Goal: Task Accomplishment & Management: Manage account settings

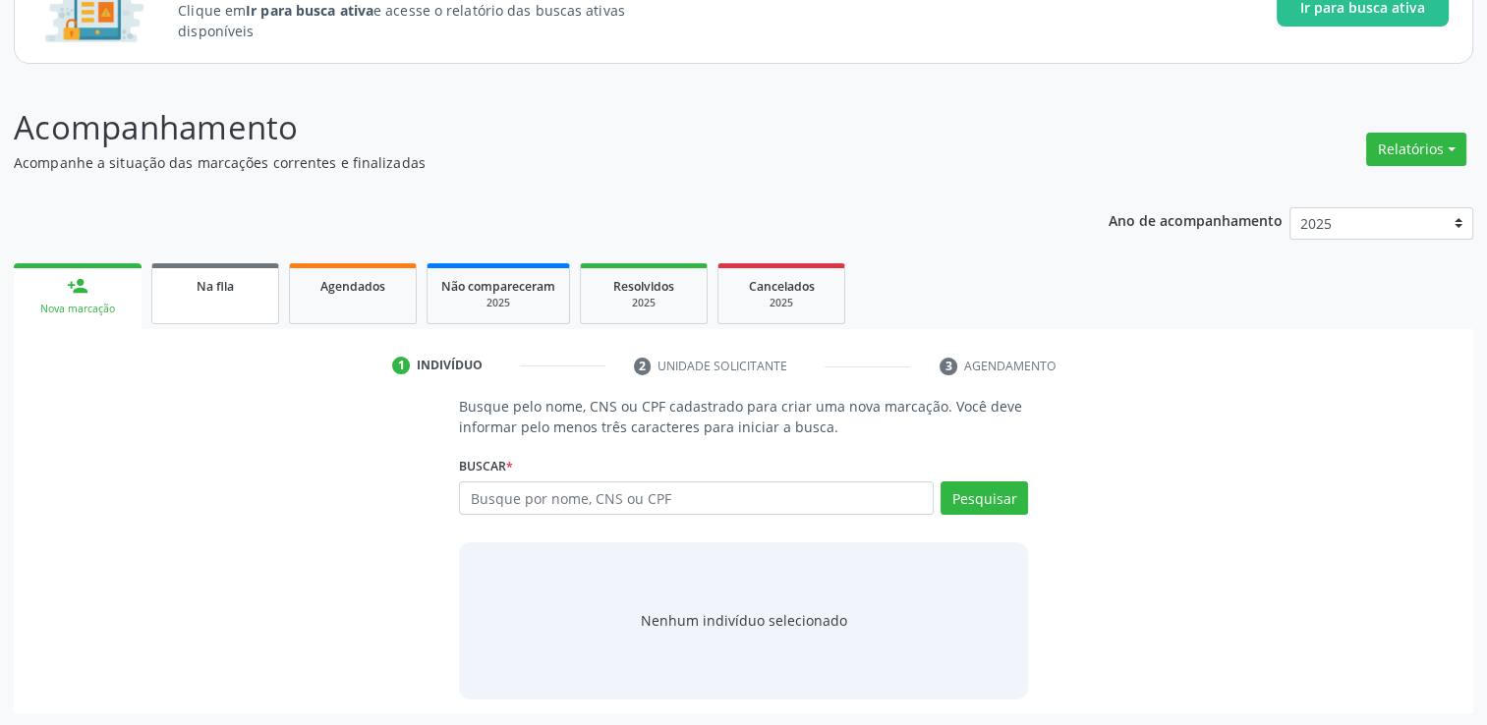
click at [217, 293] on div "Na fila" at bounding box center [215, 285] width 98 height 21
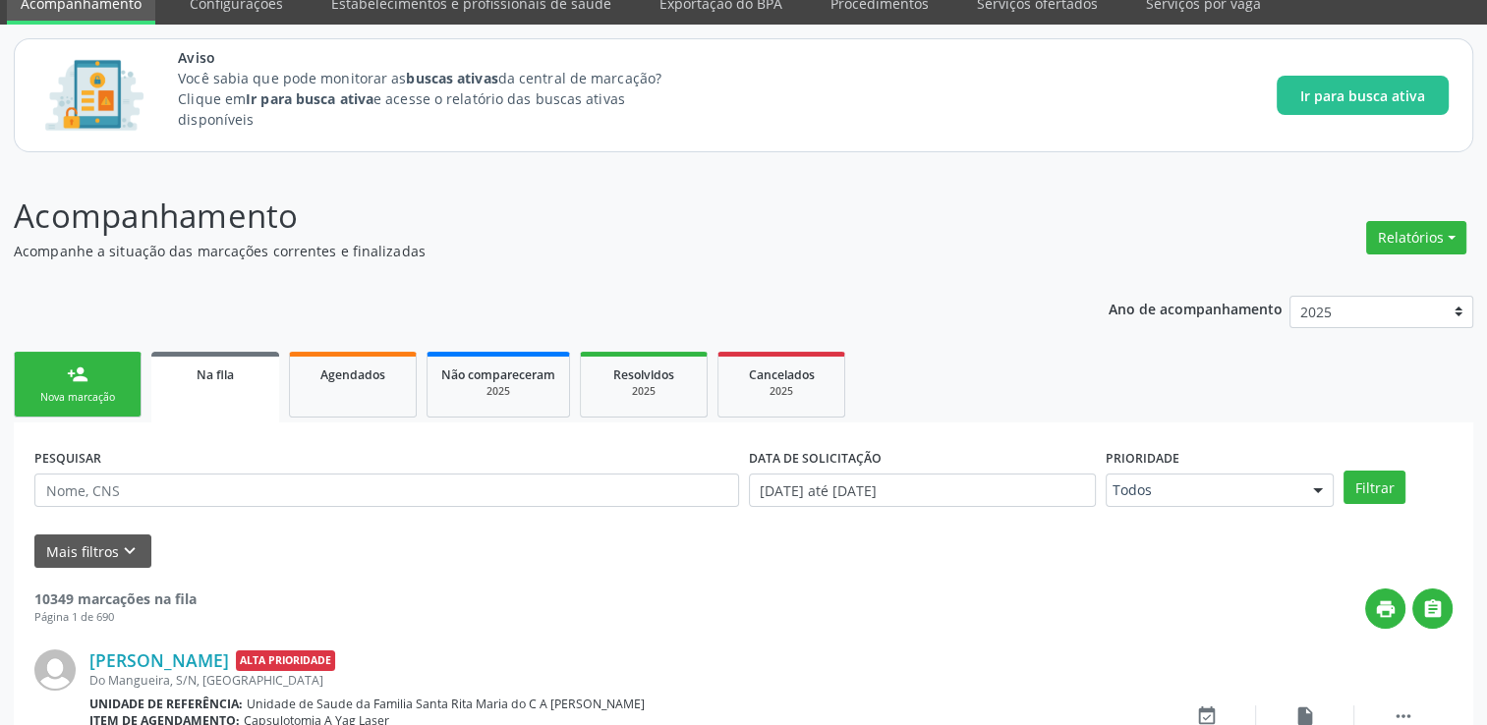
scroll to position [172, 0]
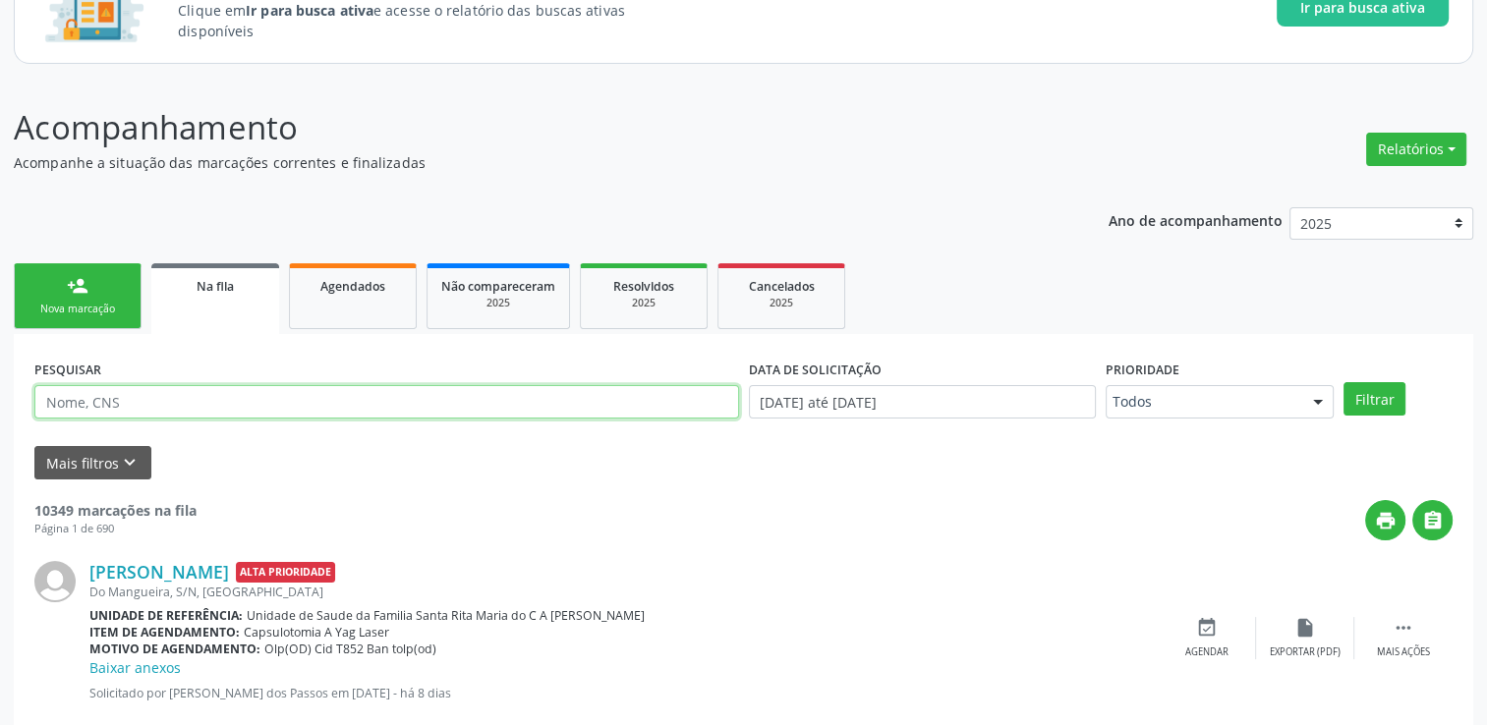
click at [149, 395] on input "text" at bounding box center [386, 401] width 705 height 33
type input "g"
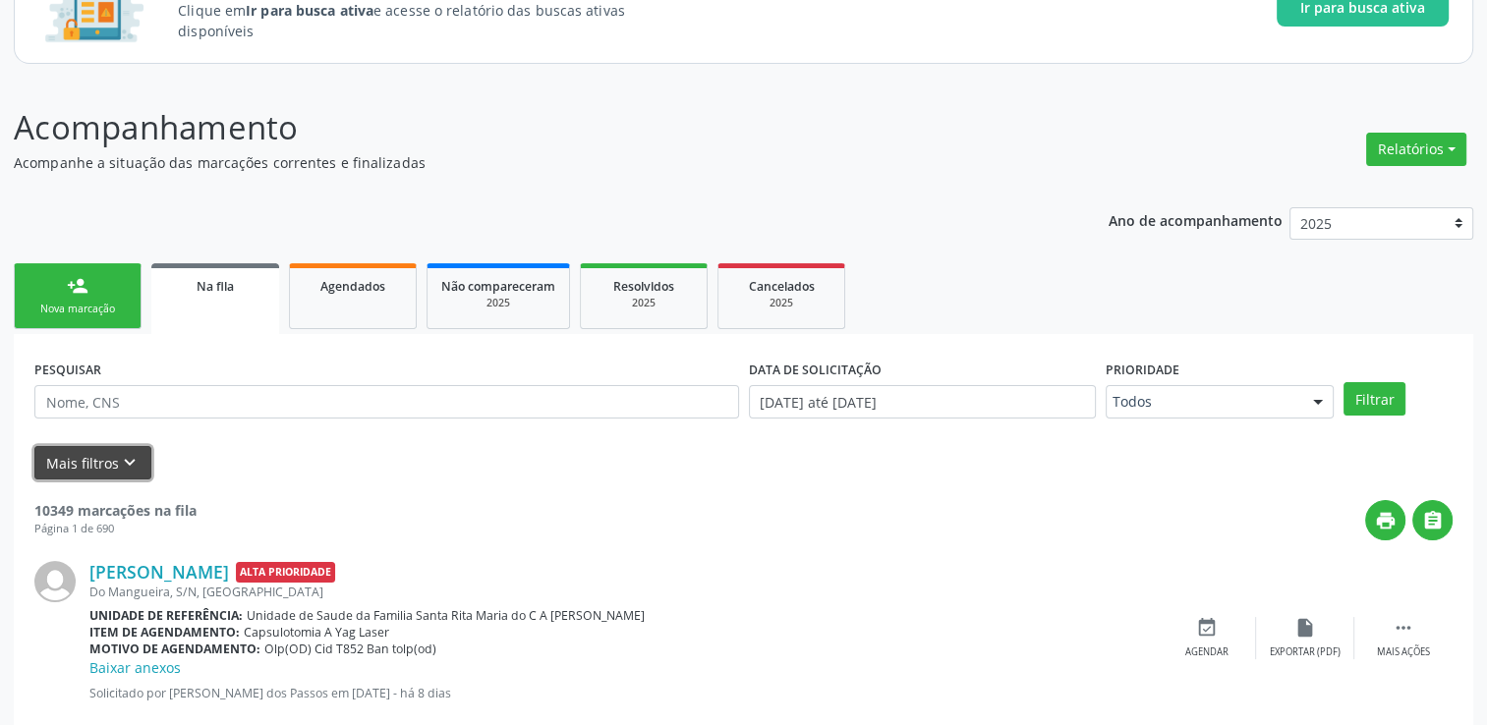
click at [123, 455] on icon "keyboard_arrow_down" at bounding box center [130, 463] width 22 height 22
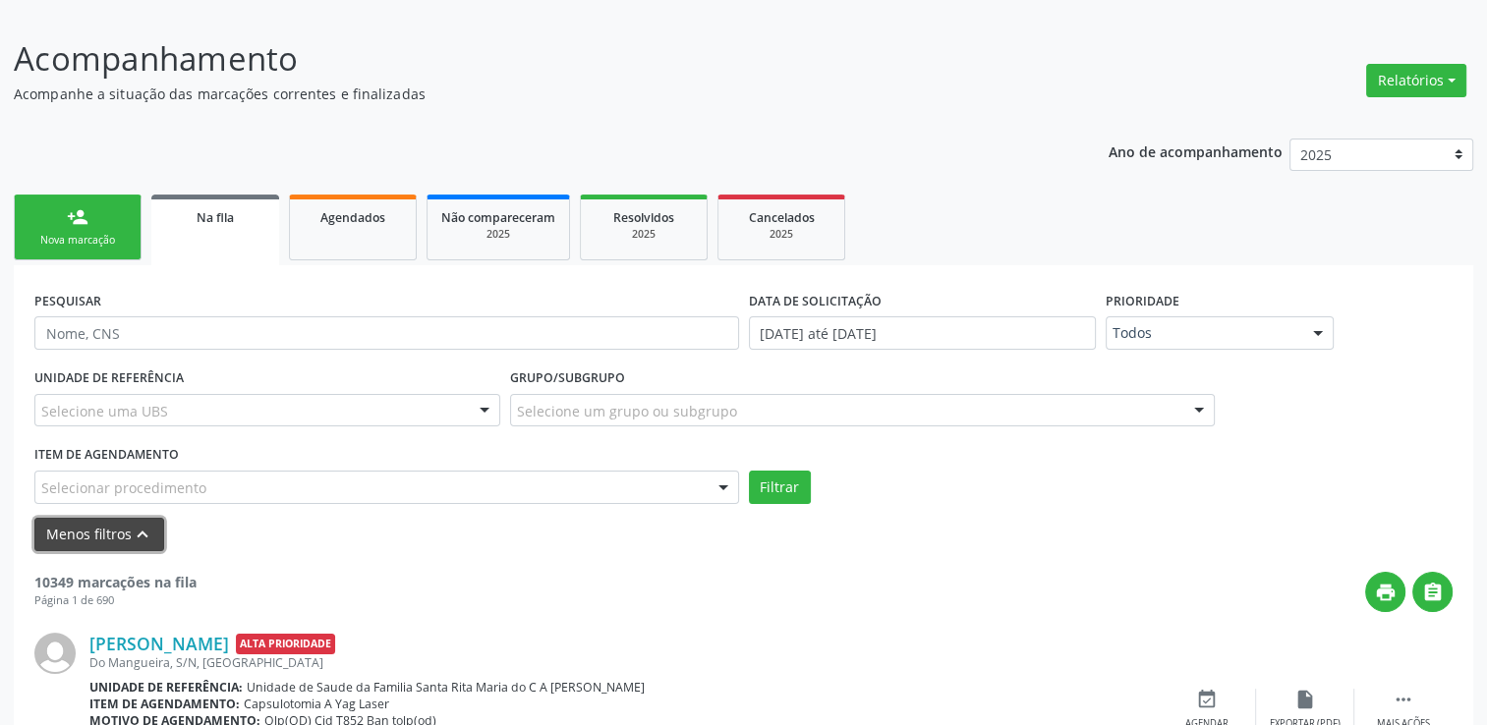
scroll to position [270, 0]
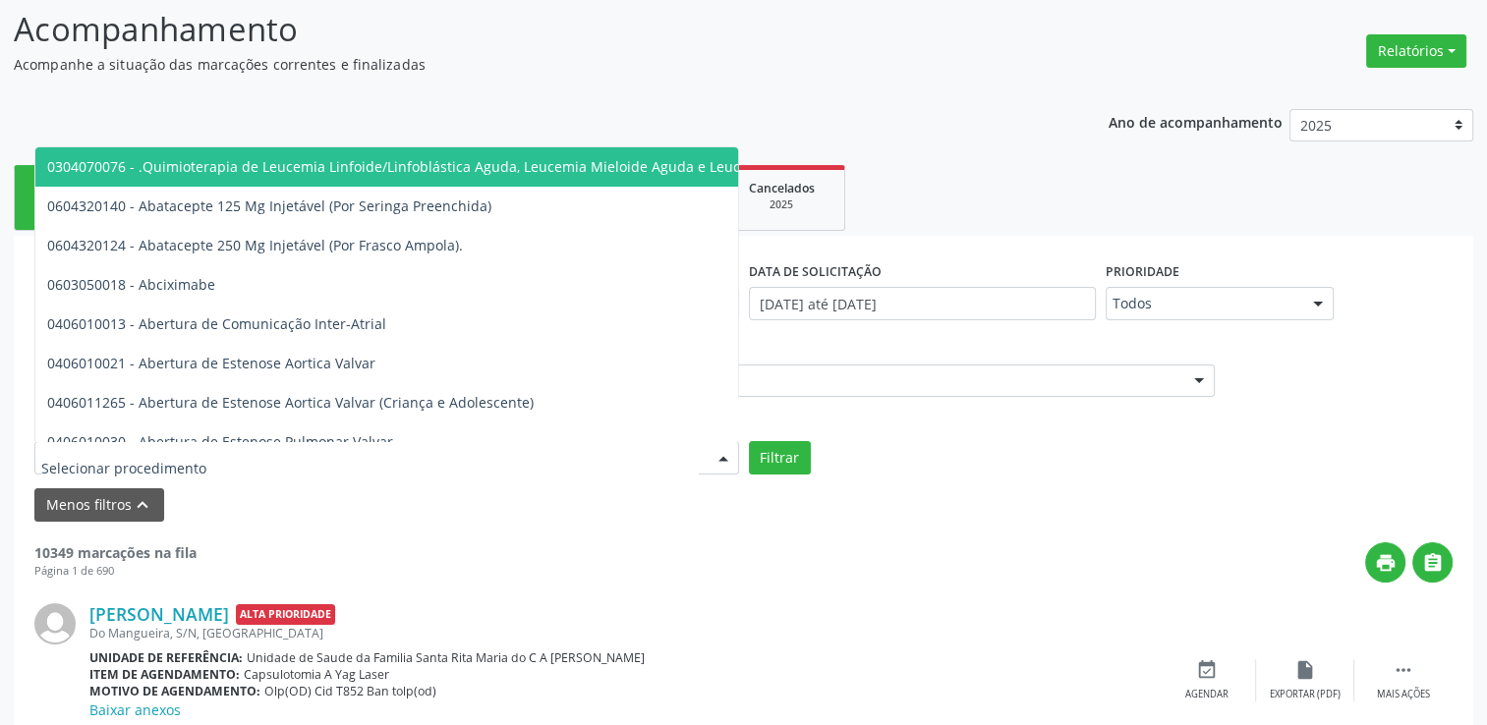
click at [250, 451] on div at bounding box center [386, 457] width 705 height 33
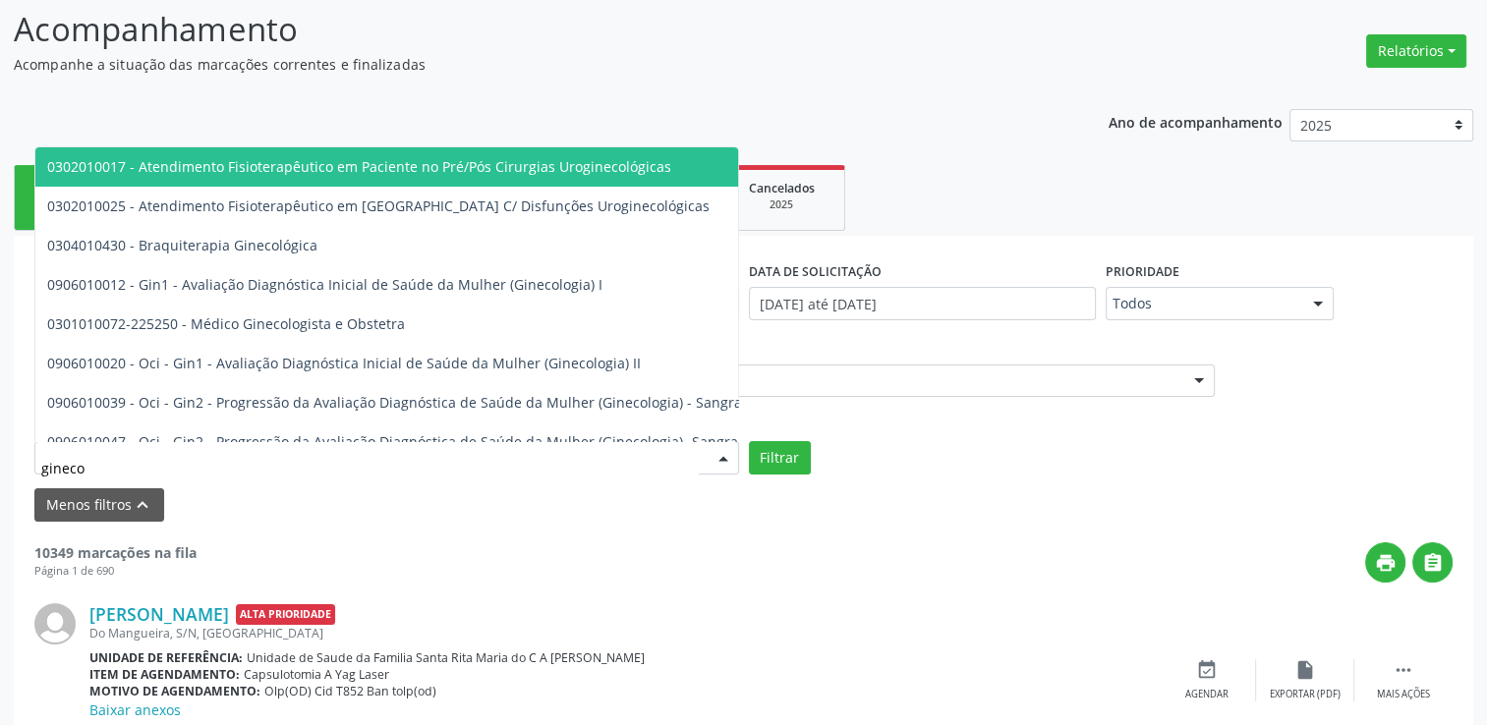
type input "ginecol"
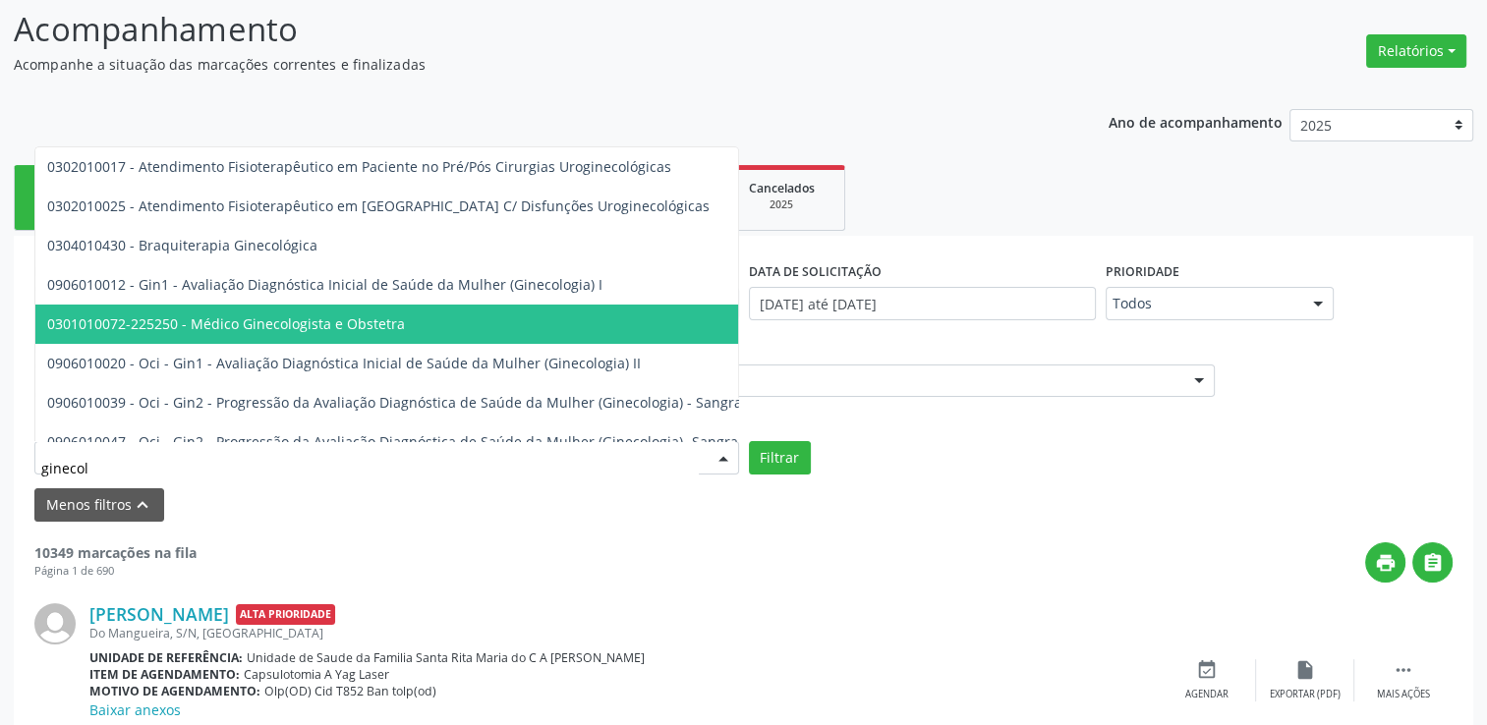
click at [307, 322] on span "0301010072-225250 - Médico Ginecologista e Obstetra" at bounding box center [226, 324] width 358 height 19
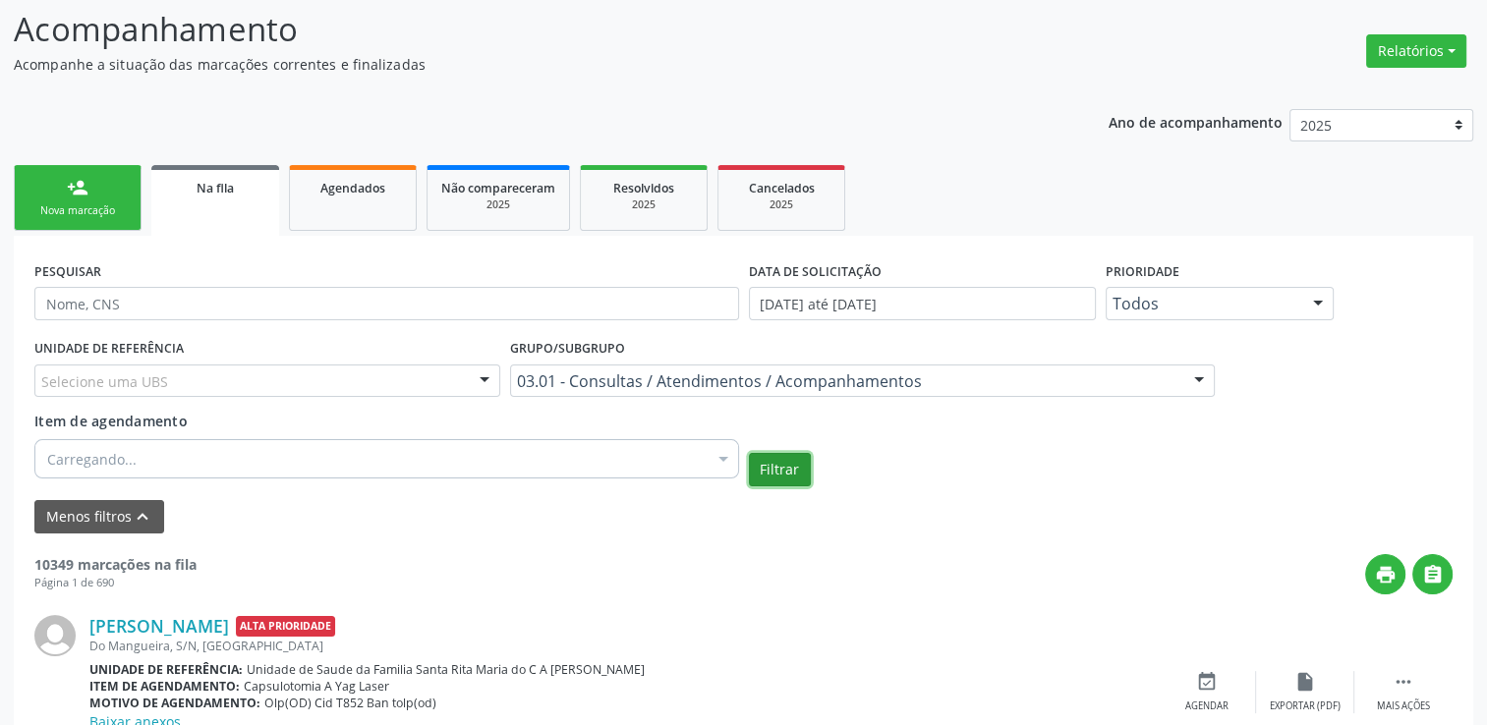
click at [794, 473] on button "Filtrar" at bounding box center [780, 469] width 62 height 33
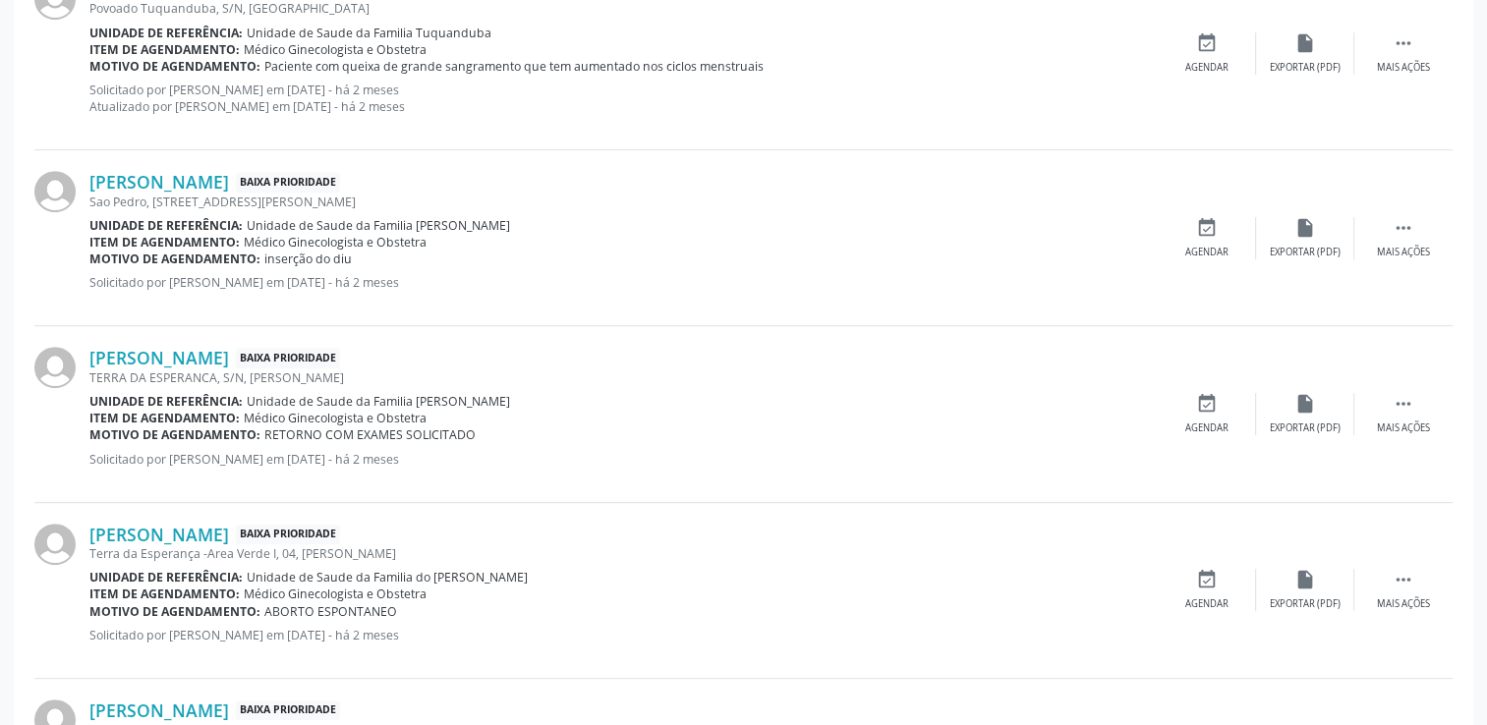
scroll to position [958, 0]
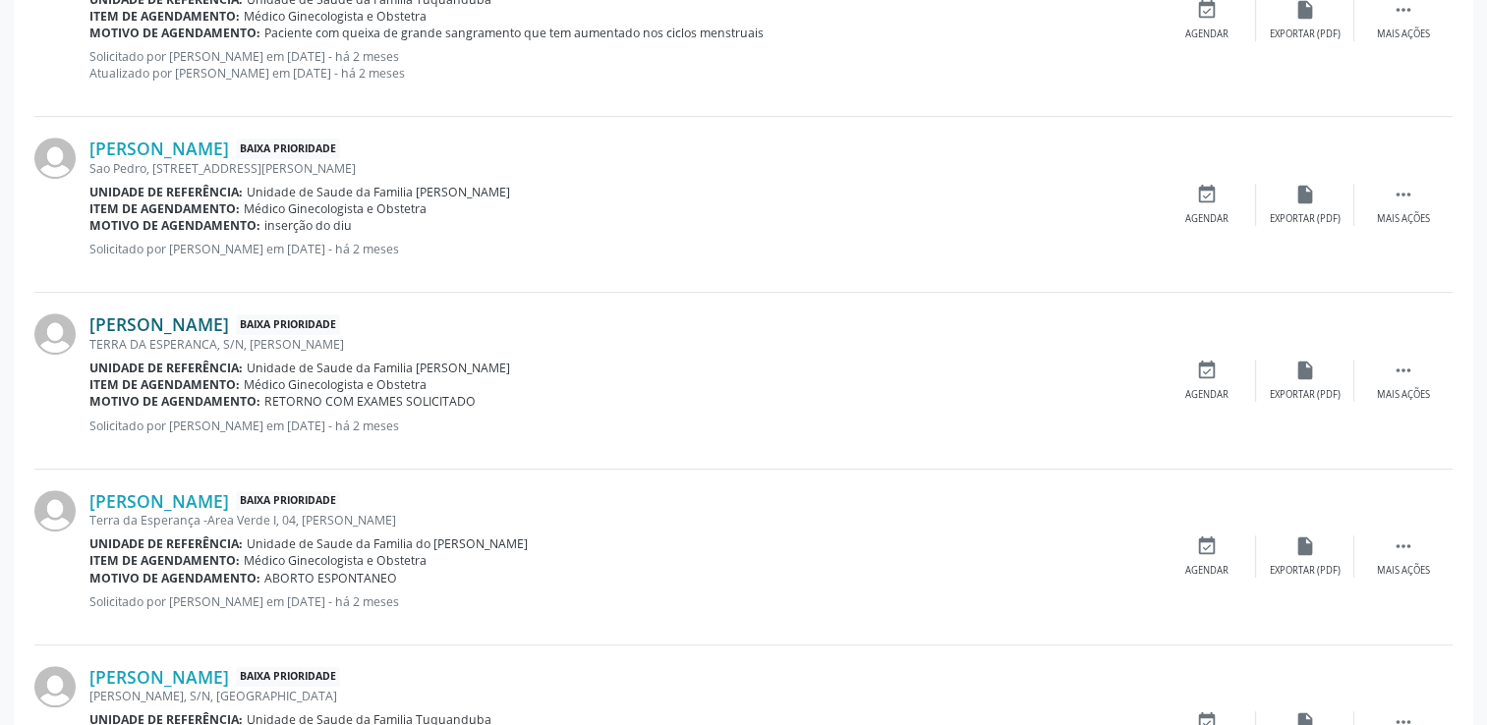
click at [185, 327] on link "[PERSON_NAME]" at bounding box center [159, 325] width 140 height 22
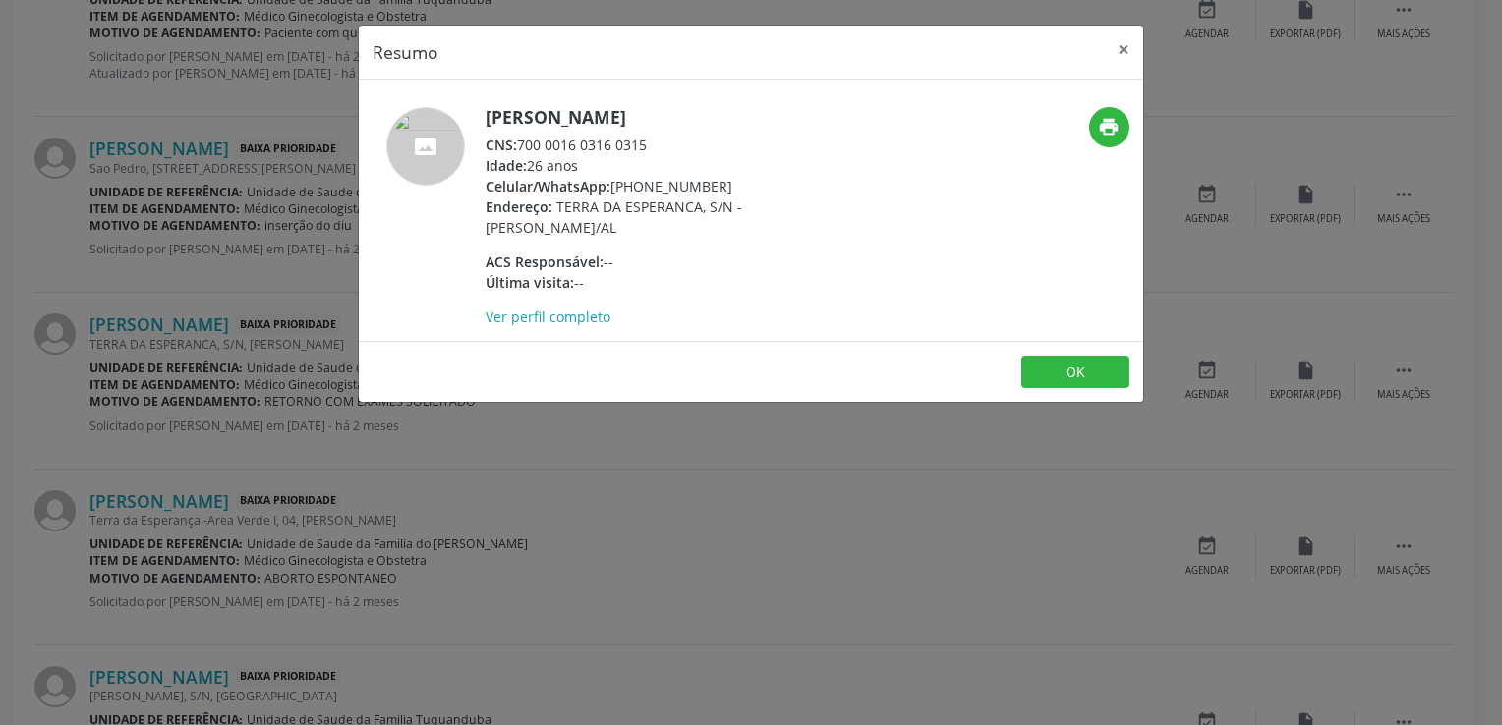
drag, startPoint x: 519, startPoint y: 141, endPoint x: 649, endPoint y: 135, distance: 129.9
click at [649, 135] on div "CNS: 700 0016 0316 0315" at bounding box center [677, 145] width 382 height 21
copy div "700 0016 0316 0315"
click at [1120, 49] on button "×" at bounding box center [1123, 50] width 39 height 48
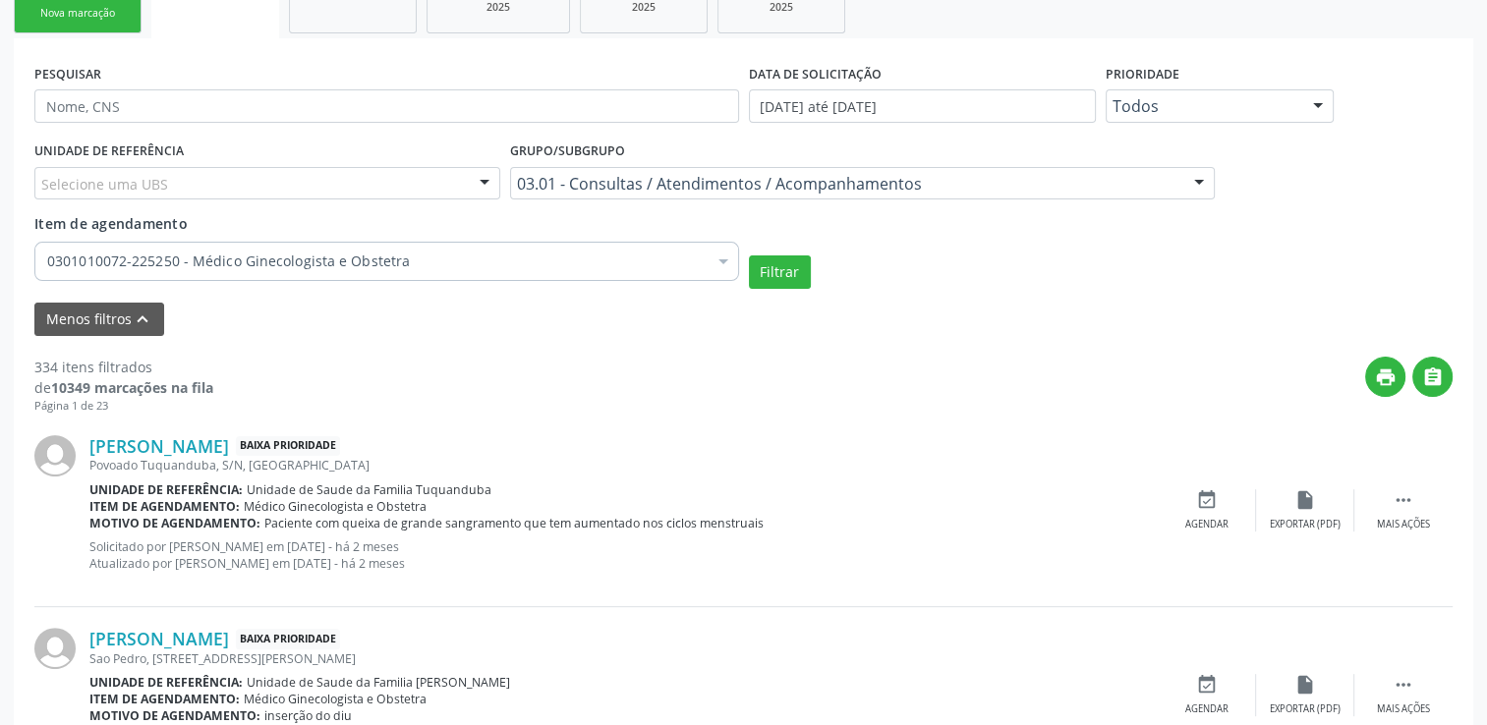
scroll to position [369, 0]
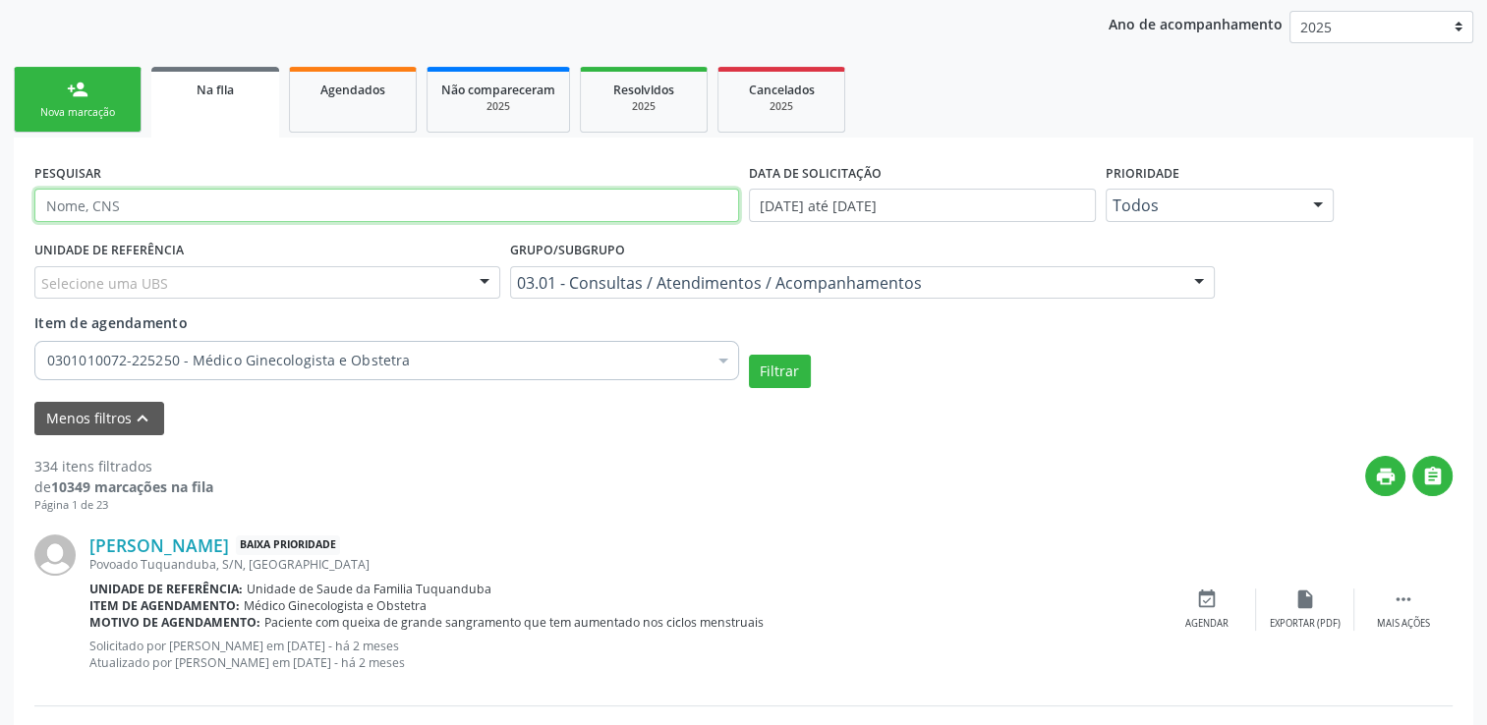
click at [201, 201] on input "text" at bounding box center [386, 205] width 705 height 33
paste input "706803249598425"
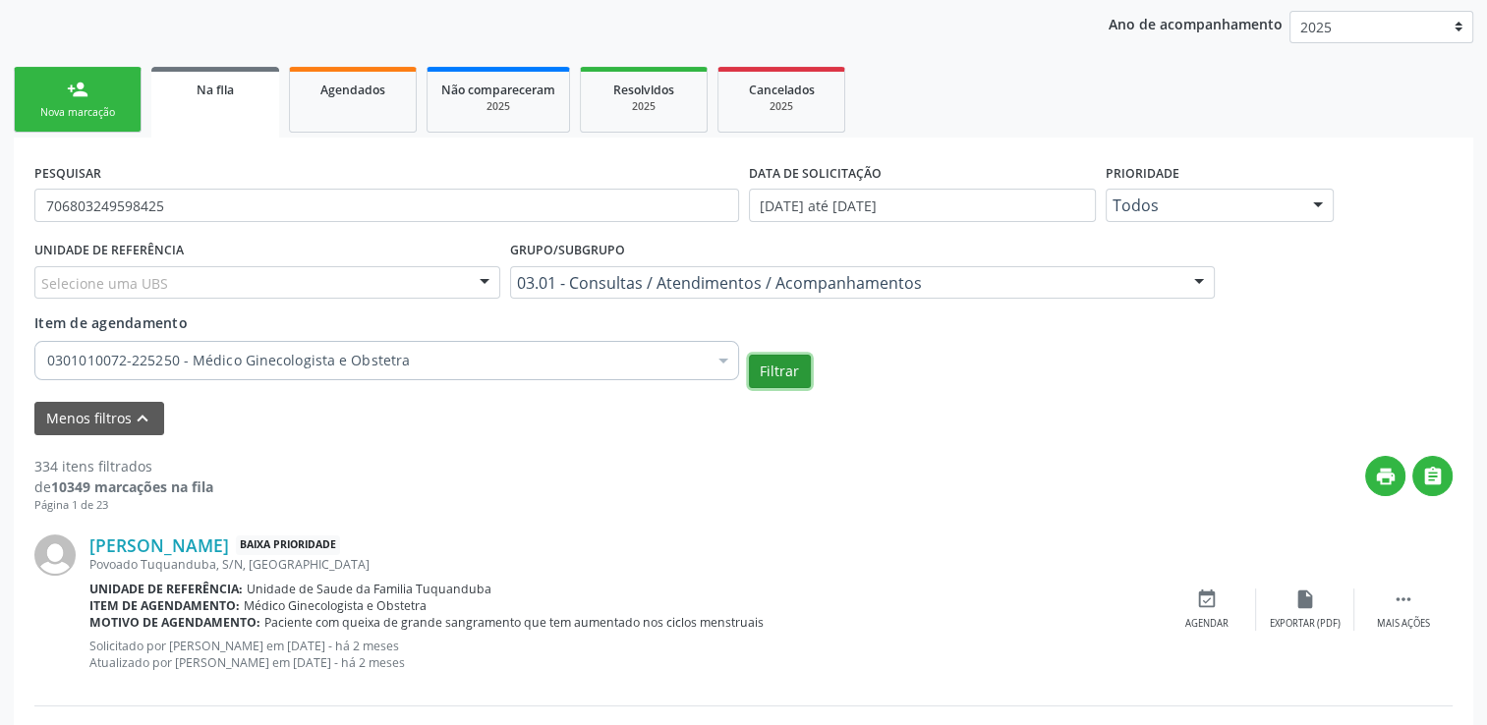
click at [777, 370] on button "Filtrar" at bounding box center [780, 371] width 62 height 33
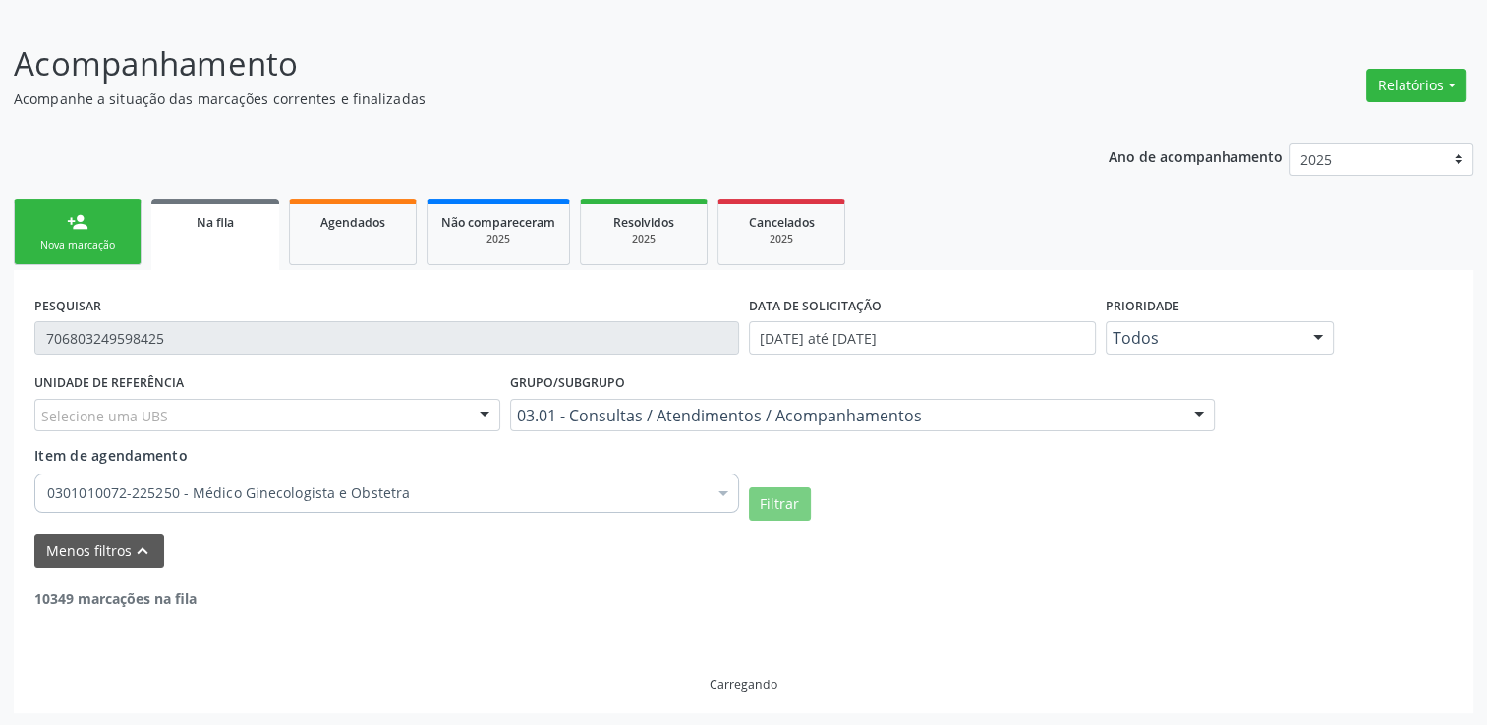
scroll to position [173, 0]
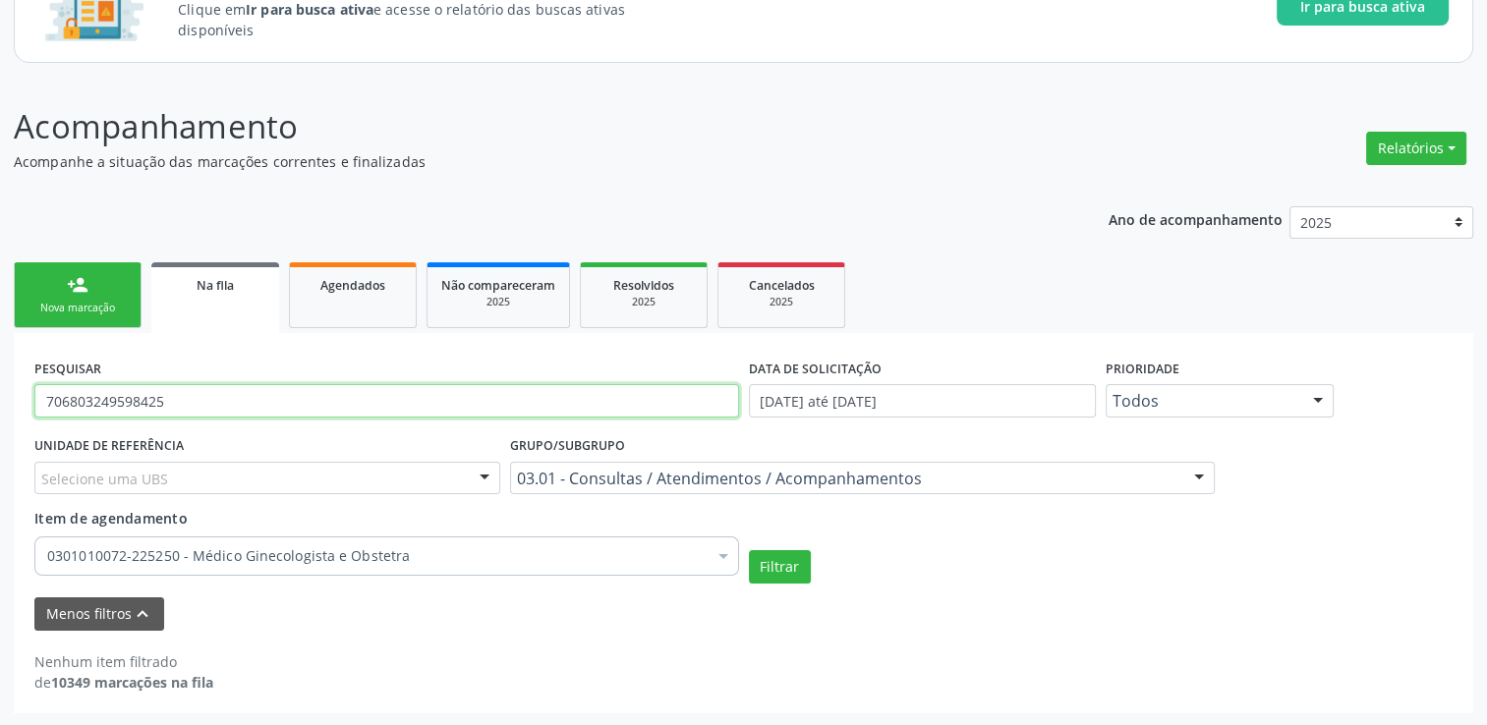
drag, startPoint x: 208, startPoint y: 403, endPoint x: 0, endPoint y: 402, distance: 208.4
click at [5, 402] on div "Acompanhamento Acompanhe a situação das marcações correntes e finalizadas Relat…" at bounding box center [743, 402] width 1487 height 651
paste input "3007827546578"
click at [749, 550] on button "Filtrar" at bounding box center [780, 566] width 62 height 33
drag, startPoint x: 166, startPoint y: 399, endPoint x: 9, endPoint y: 393, distance: 157.4
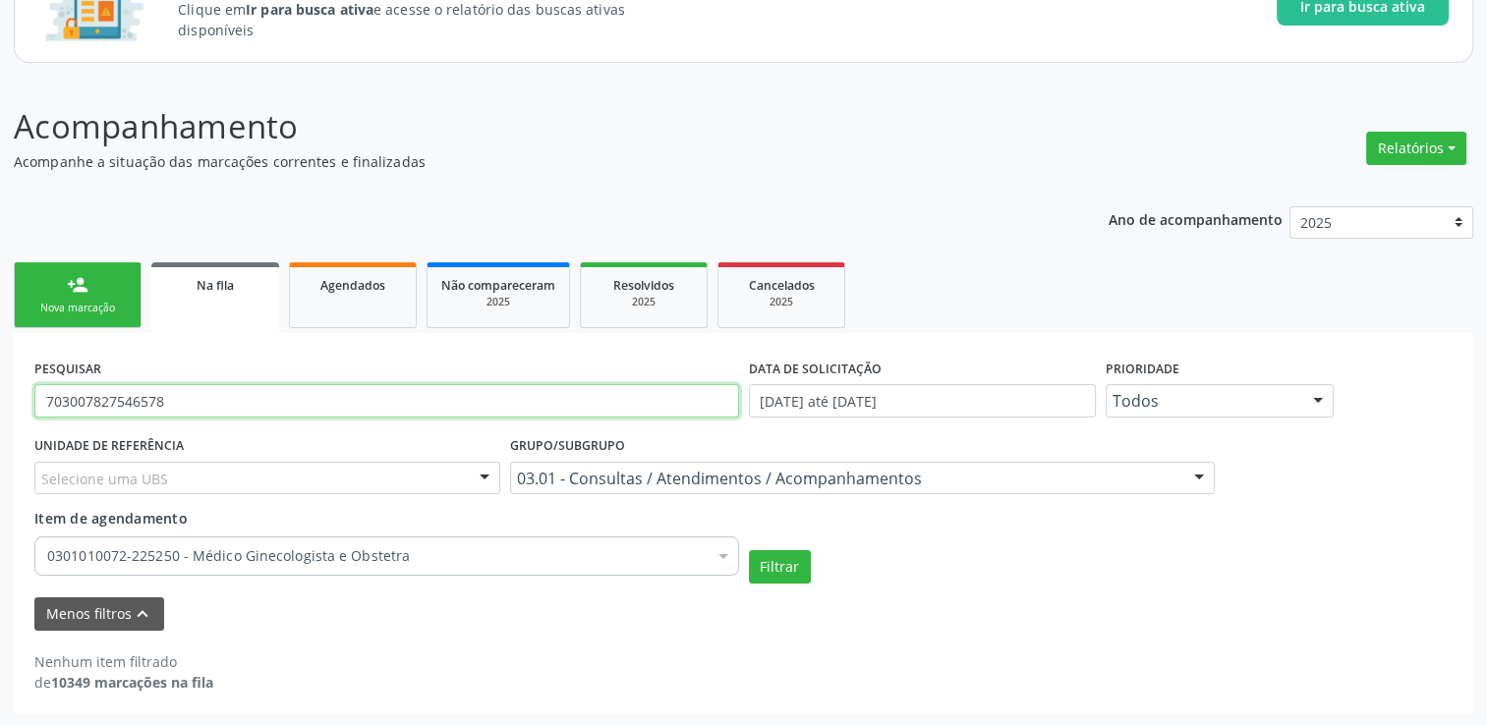
click at [28, 395] on div "PESQUISAR 703007827546578 DATA DE SOLICITAÇÃO [DATE] até [DATE] Prioridade Todo…" at bounding box center [744, 523] width 1460 height 380
paste input "1802262444272"
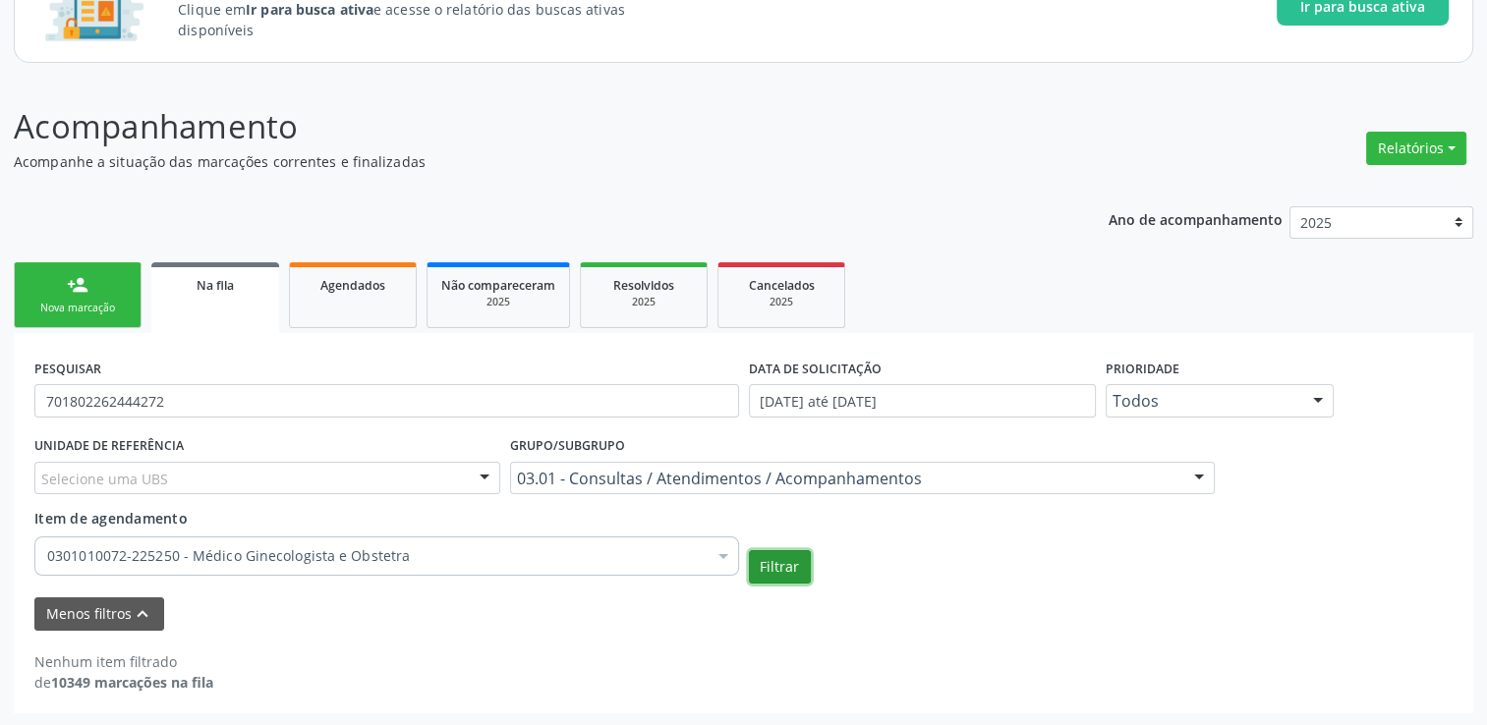
click at [775, 573] on button "Filtrar" at bounding box center [780, 566] width 62 height 33
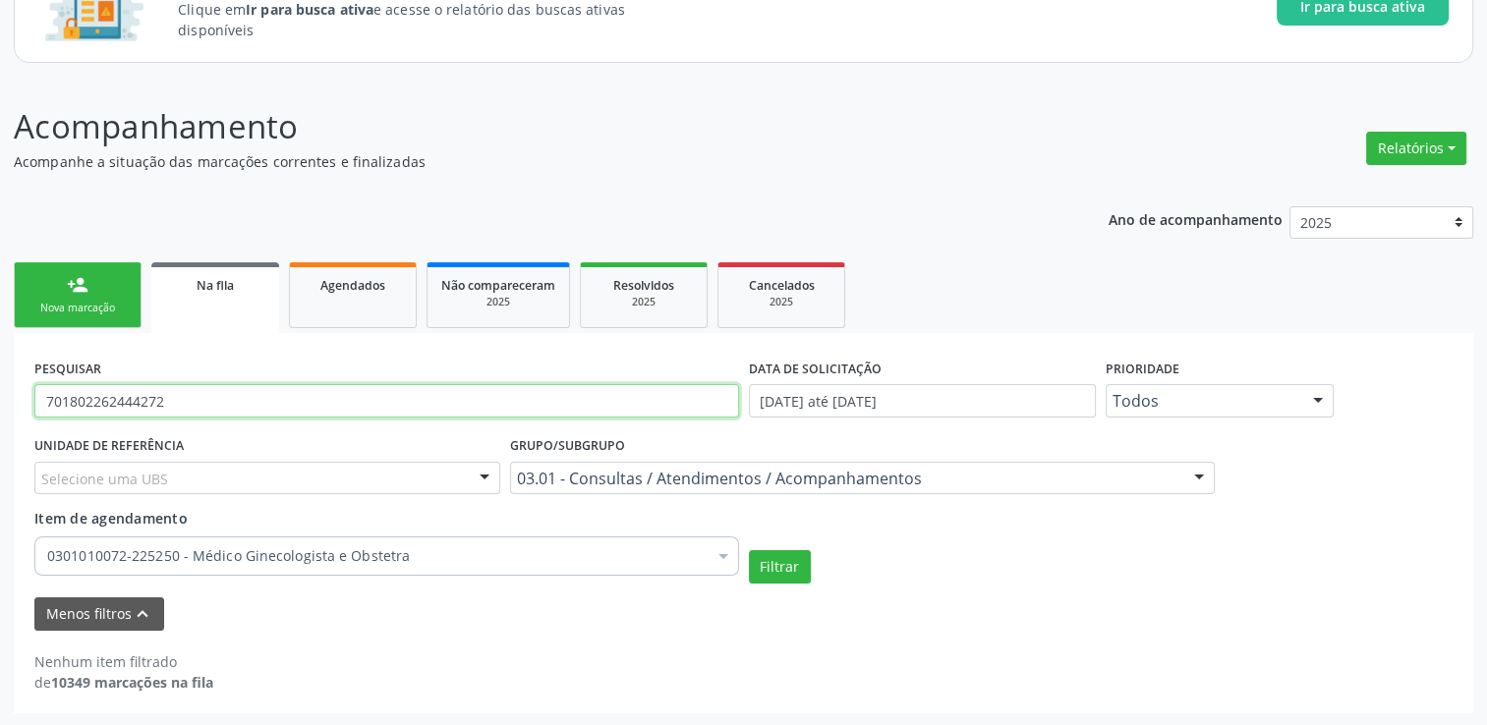
drag, startPoint x: 182, startPoint y: 398, endPoint x: 35, endPoint y: 391, distance: 146.6
click at [35, 391] on input "701802262444272" at bounding box center [386, 400] width 705 height 33
paste input "4009374919866"
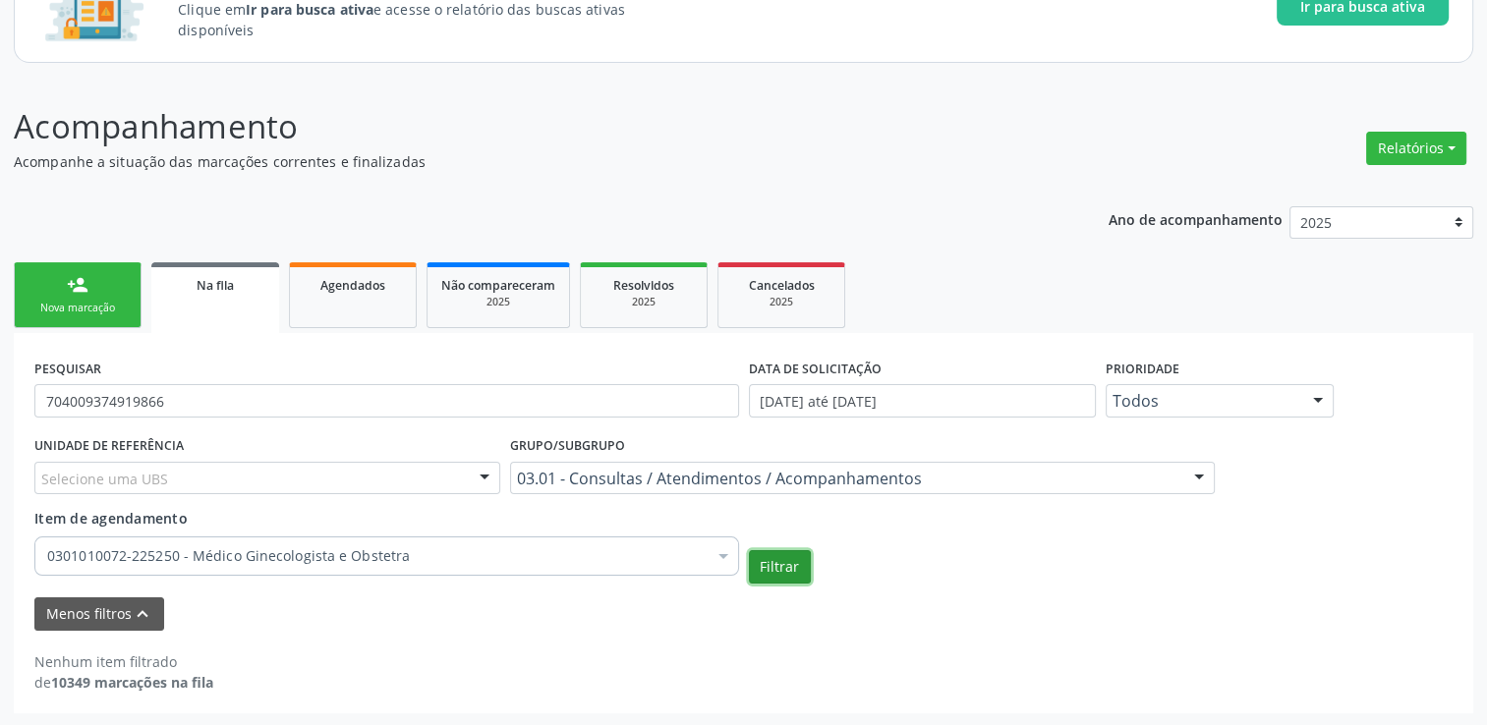
click at [777, 559] on button "Filtrar" at bounding box center [780, 566] width 62 height 33
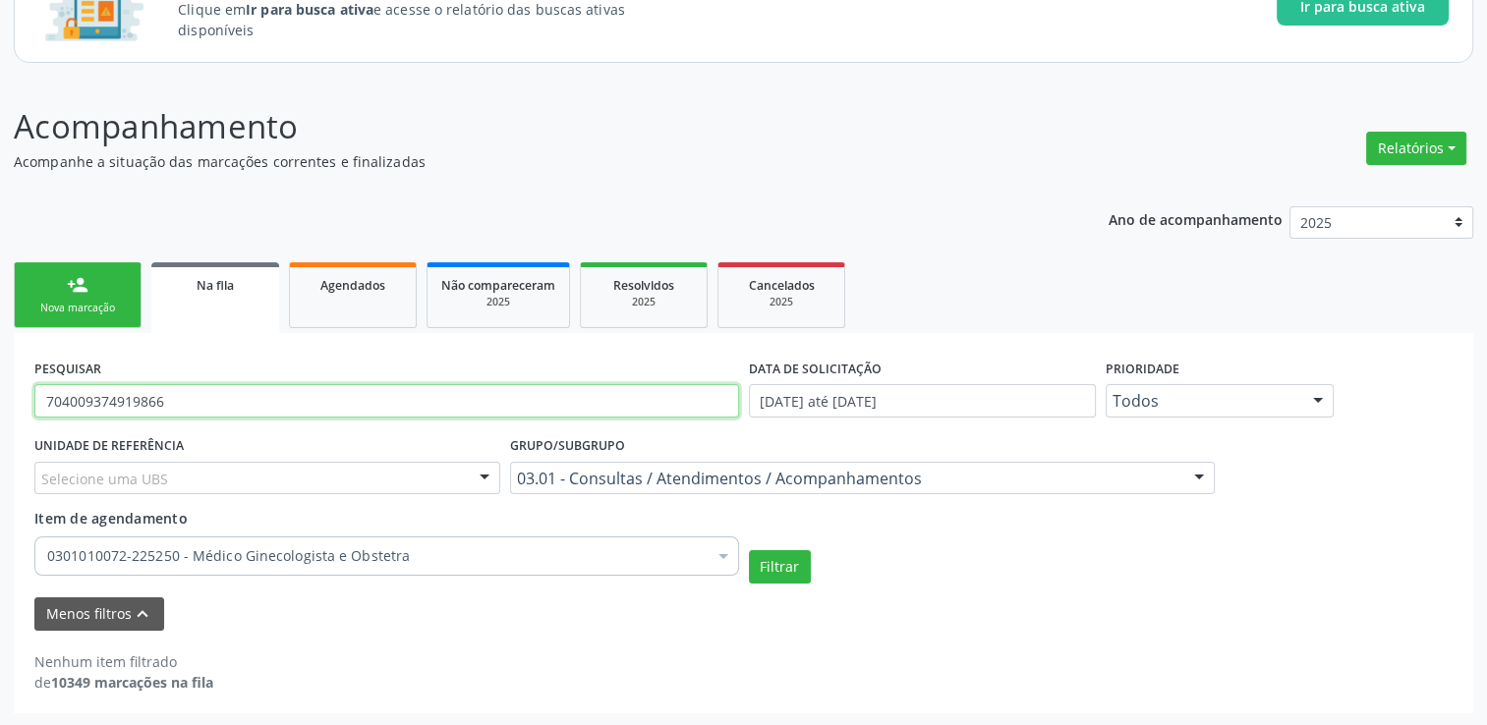
drag, startPoint x: 194, startPoint y: 411, endPoint x: -4, endPoint y: 404, distance: 197.7
click at [0, 404] on html "Central de Marcação notifications [PERSON_NAME] Diretor de regulação  Configur…" at bounding box center [743, 189] width 1487 height 725
paste input "0004153432703"
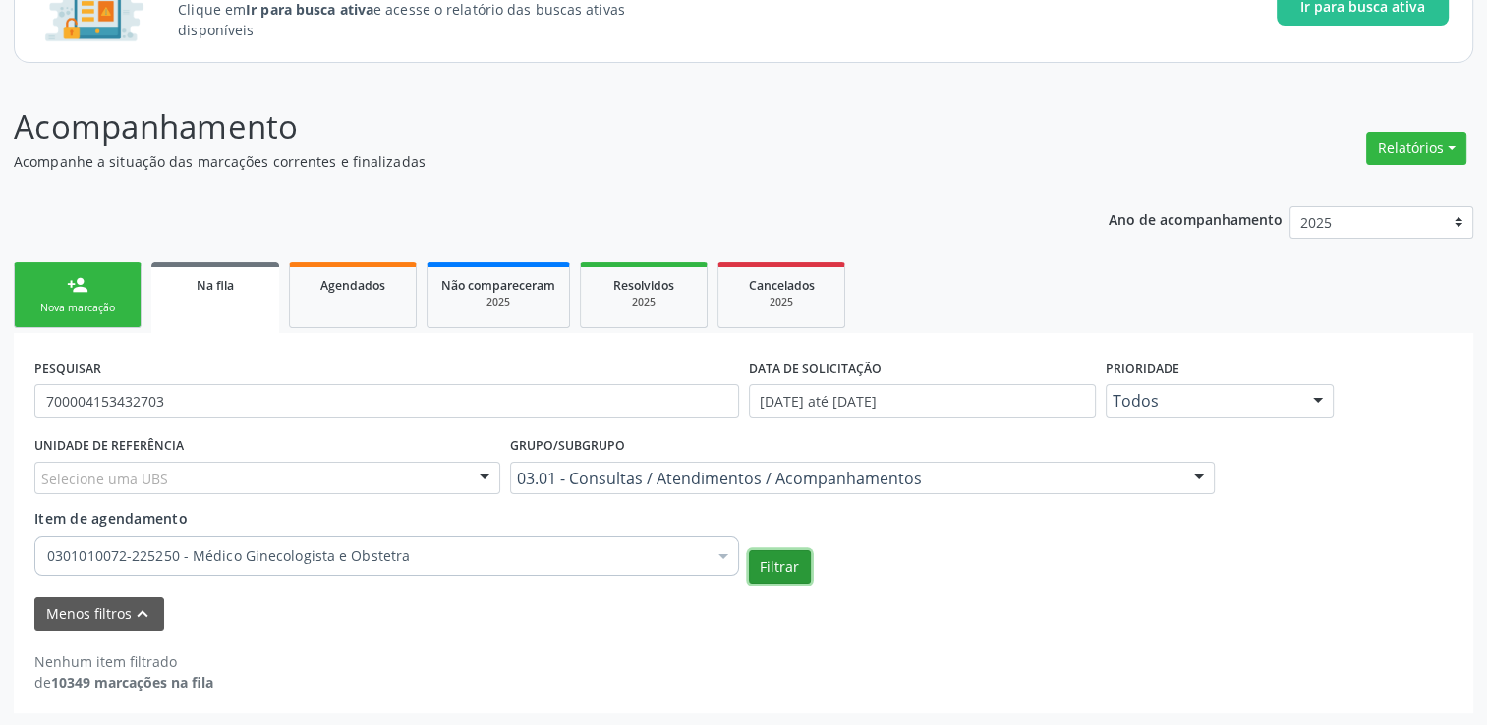
click at [790, 571] on button "Filtrar" at bounding box center [780, 566] width 62 height 33
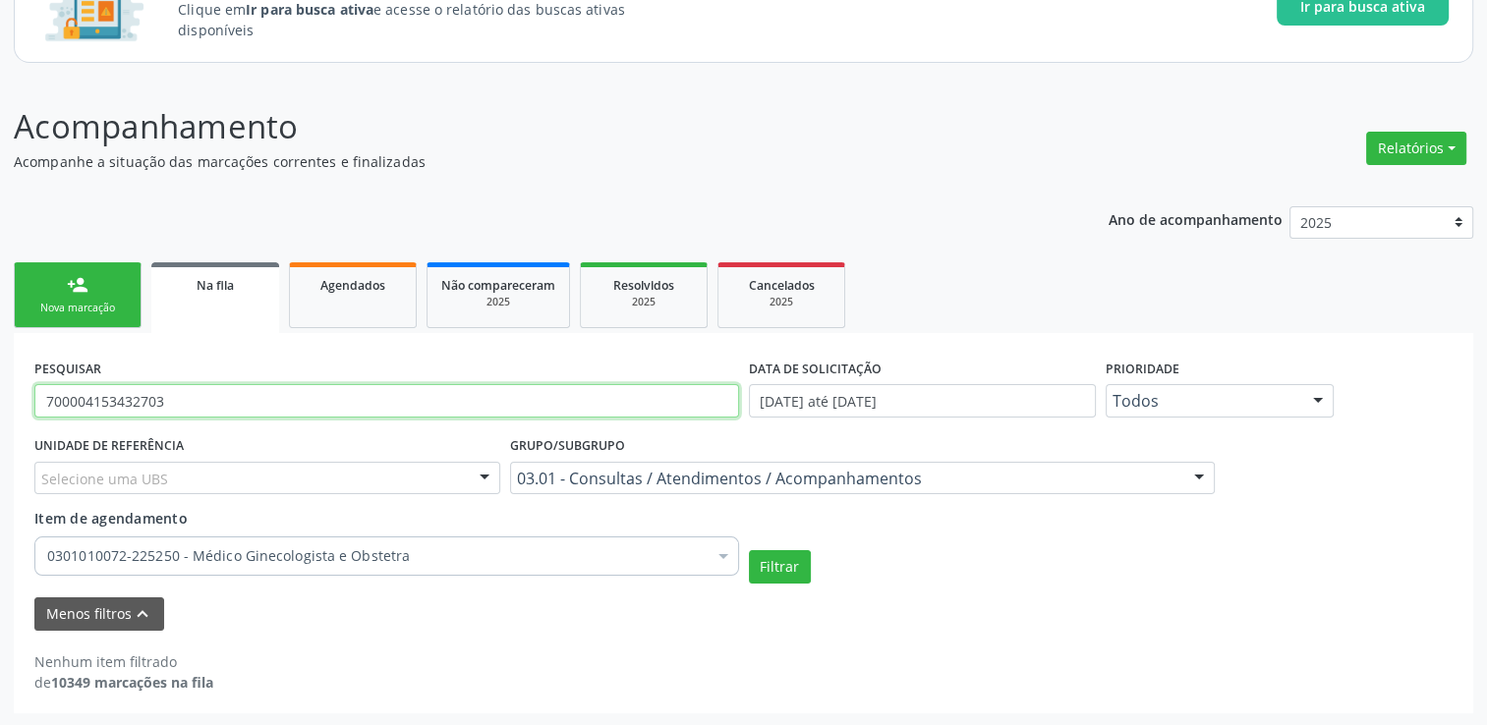
drag, startPoint x: 203, startPoint y: 403, endPoint x: 1, endPoint y: 379, distance: 203.8
click at [7, 380] on div "Acompanhamento Acompanhe a situação das marcações correntes e finalizadas Relat…" at bounding box center [743, 402] width 1487 height 651
paste input "304956205939"
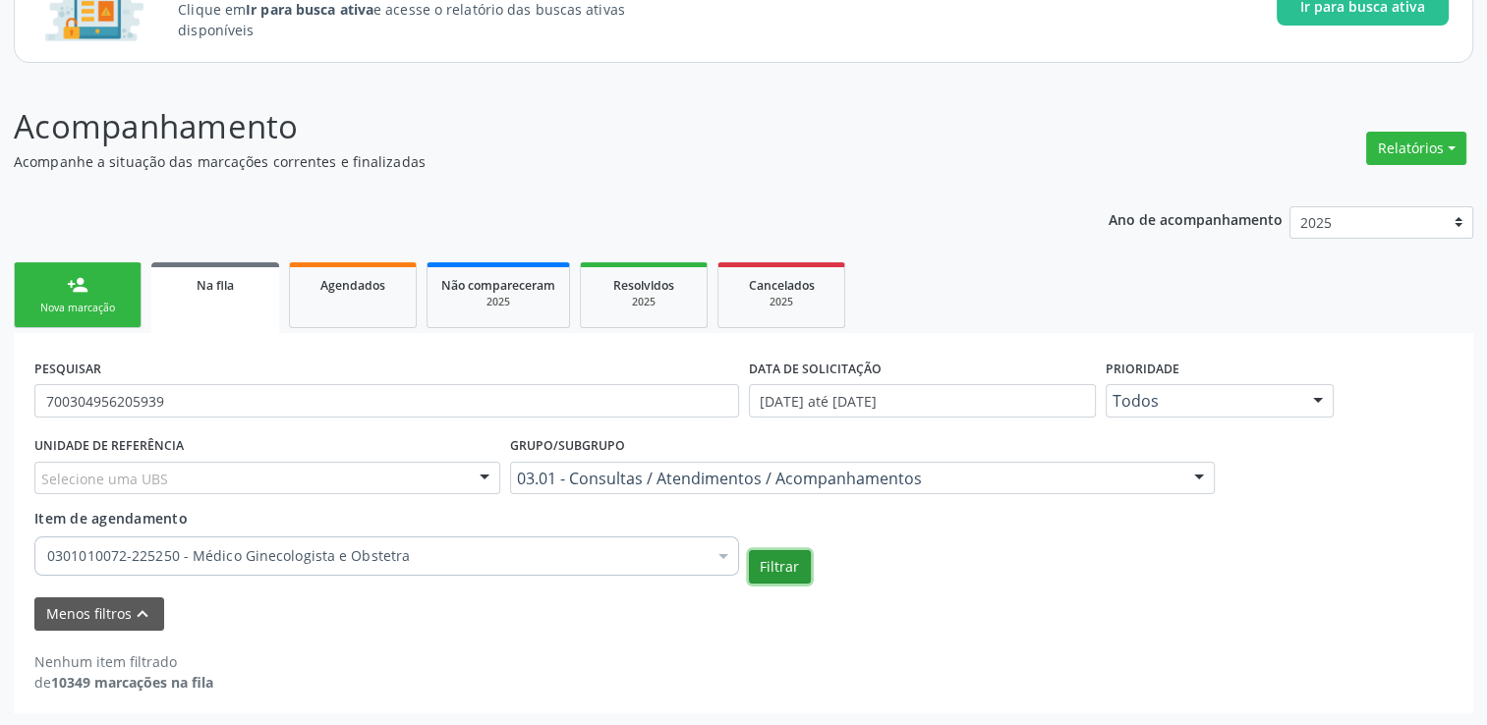
click at [798, 568] on button "Filtrar" at bounding box center [780, 566] width 62 height 33
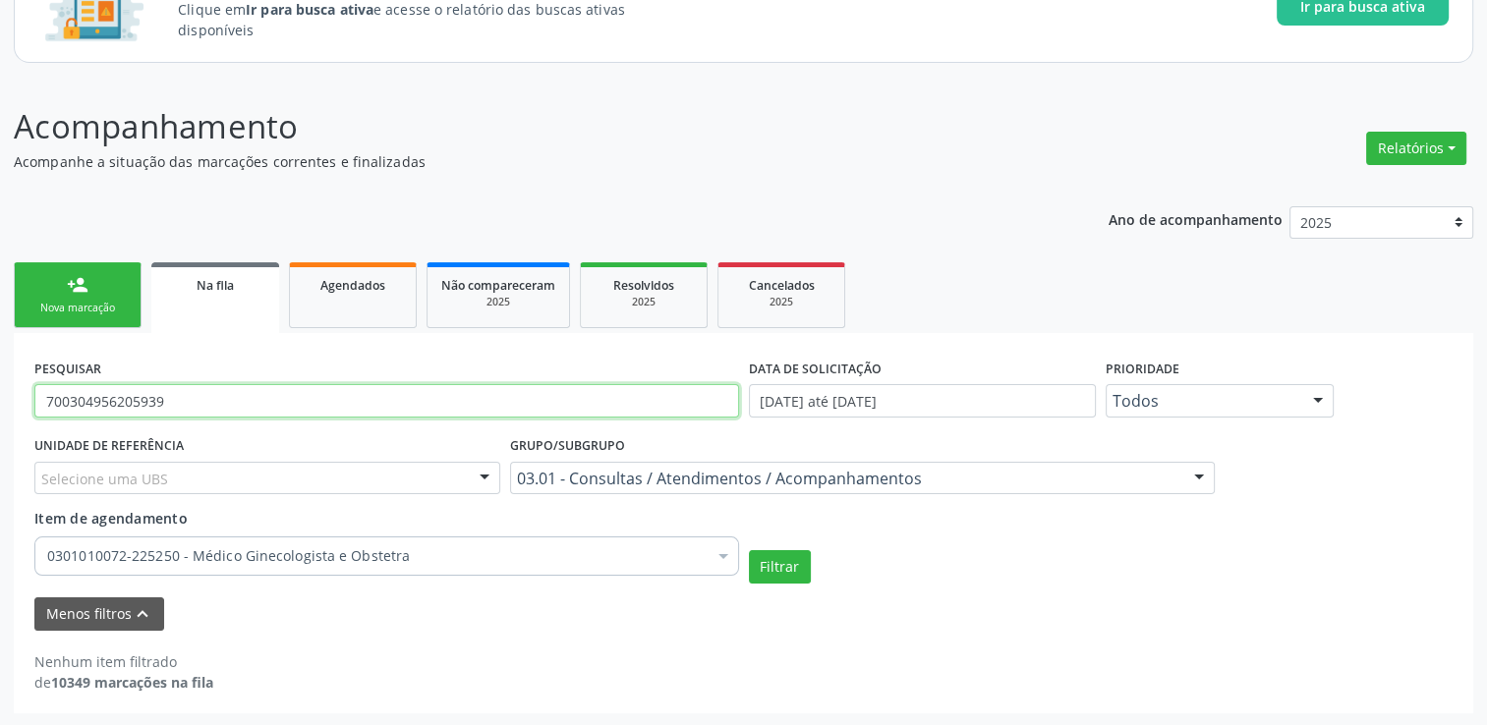
drag, startPoint x: 175, startPoint y: 394, endPoint x: 0, endPoint y: 415, distance: 176.2
click at [8, 407] on div "Acompanhamento Acompanhe a situação das marcações correntes e finalizadas Relat…" at bounding box center [743, 402] width 1487 height 651
paste input "40496767644"
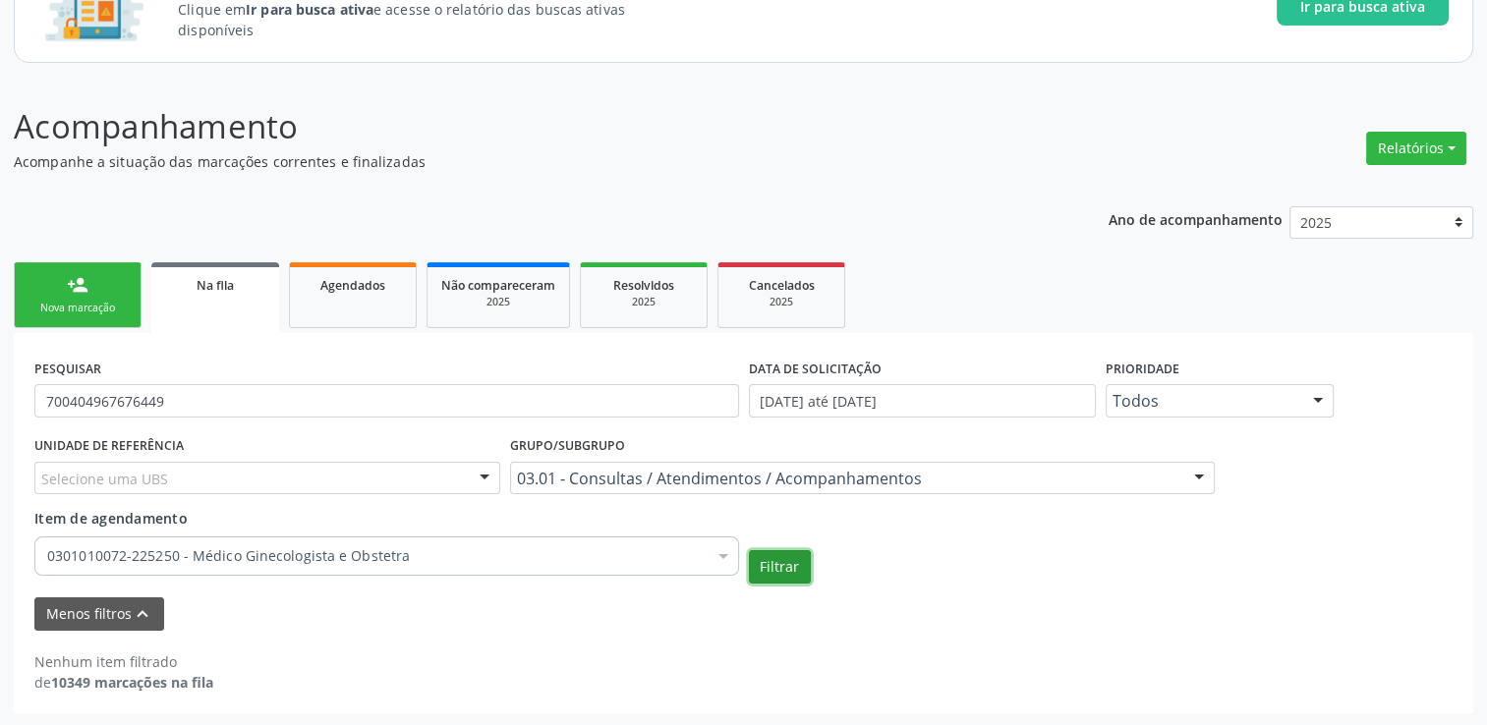
click at [798, 564] on button "Filtrar" at bounding box center [780, 566] width 62 height 33
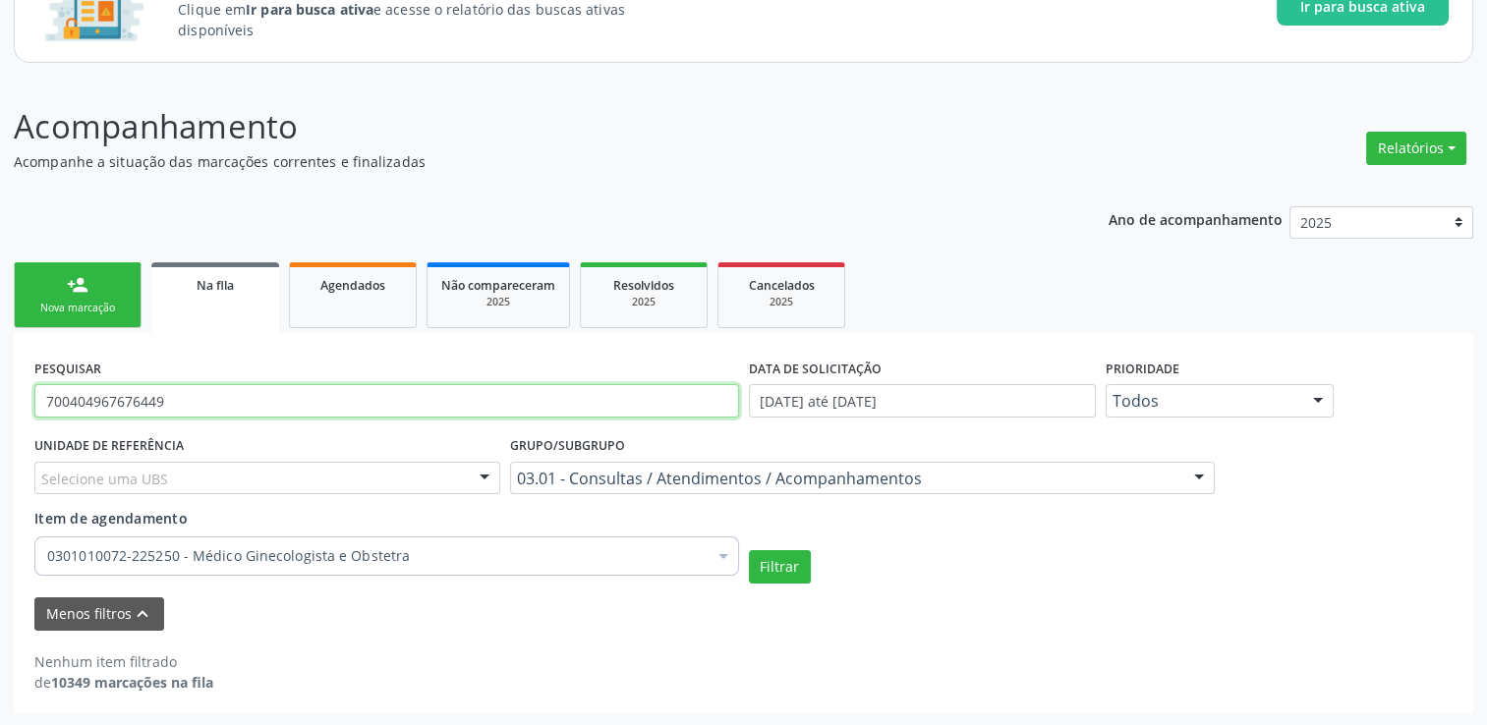
drag, startPoint x: 258, startPoint y: 405, endPoint x: 19, endPoint y: 404, distance: 238.8
click at [63, 404] on input "700404967676449" at bounding box center [386, 400] width 705 height 33
type input "7"
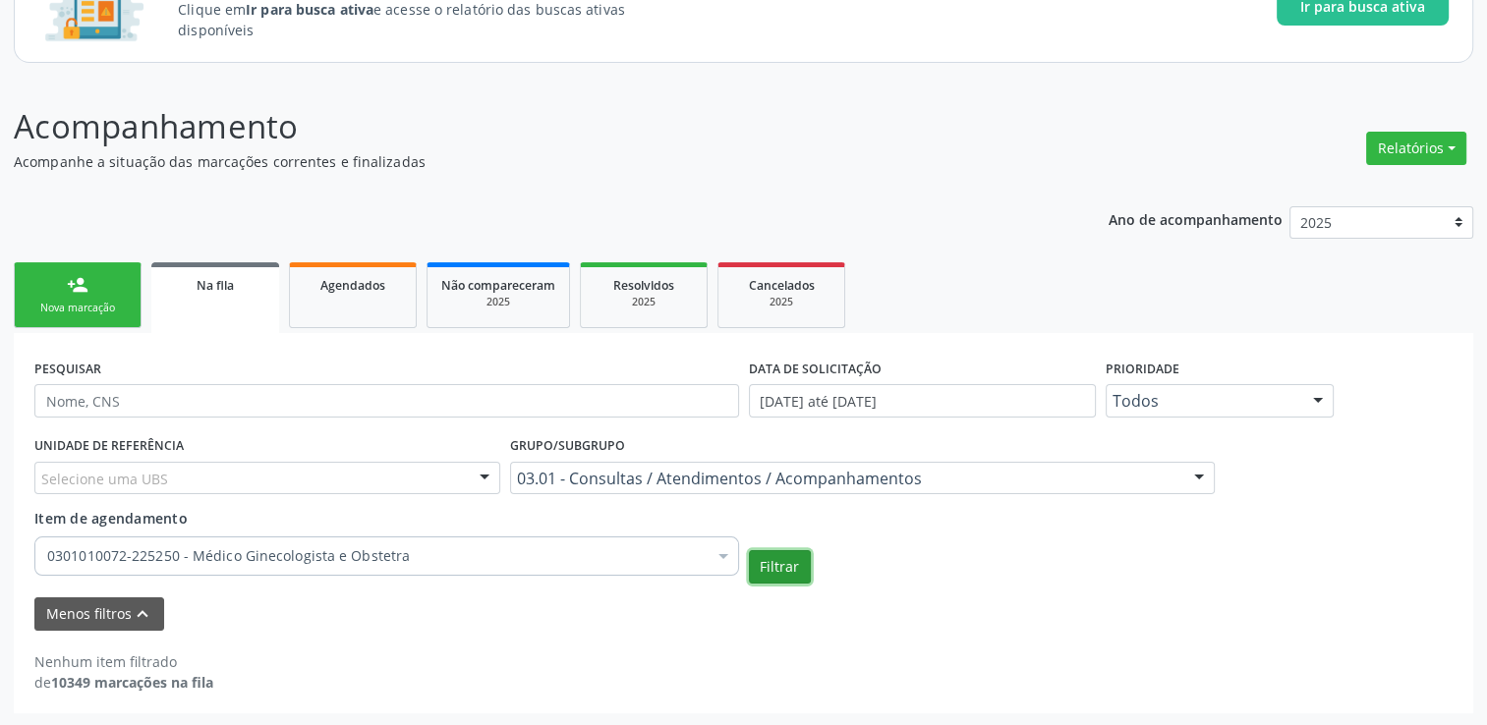
click at [797, 570] on button "Filtrar" at bounding box center [780, 566] width 62 height 33
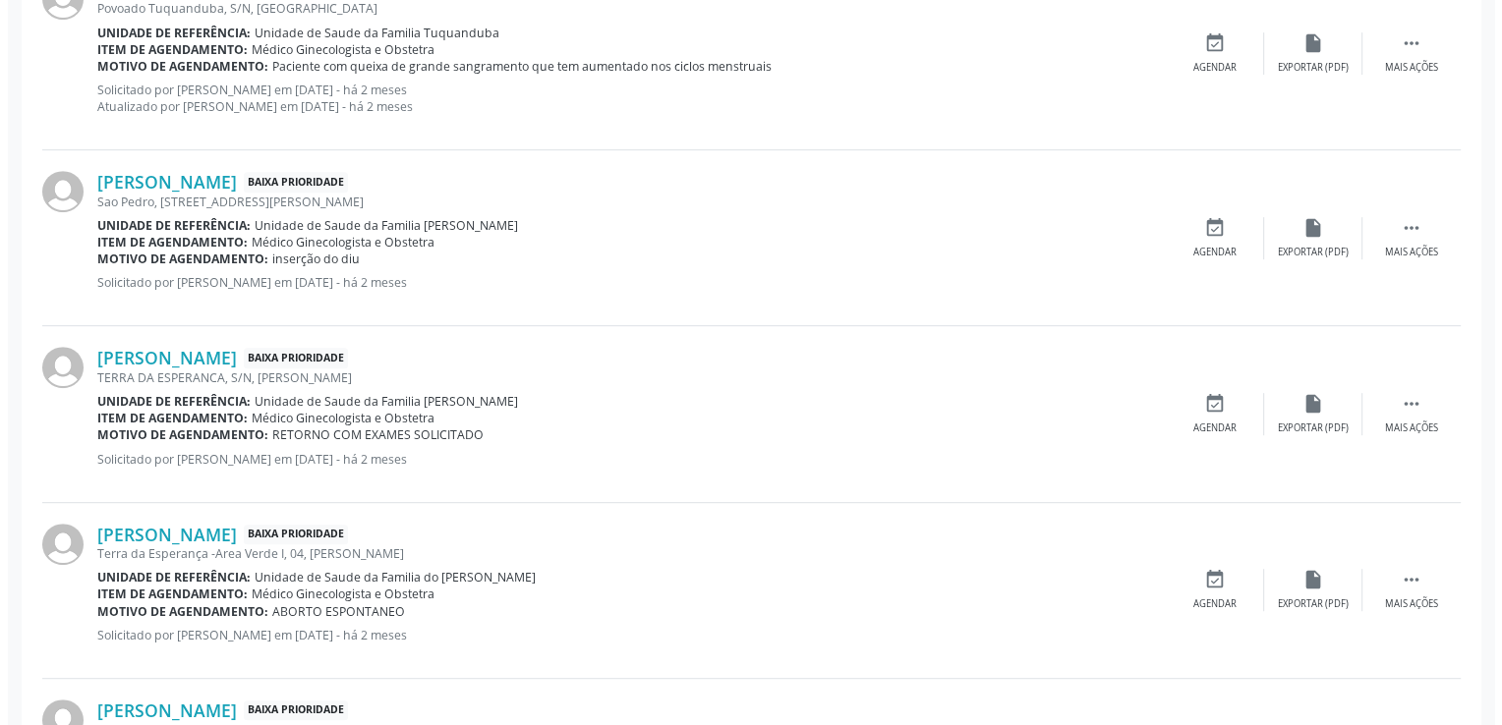
scroll to position [959, 0]
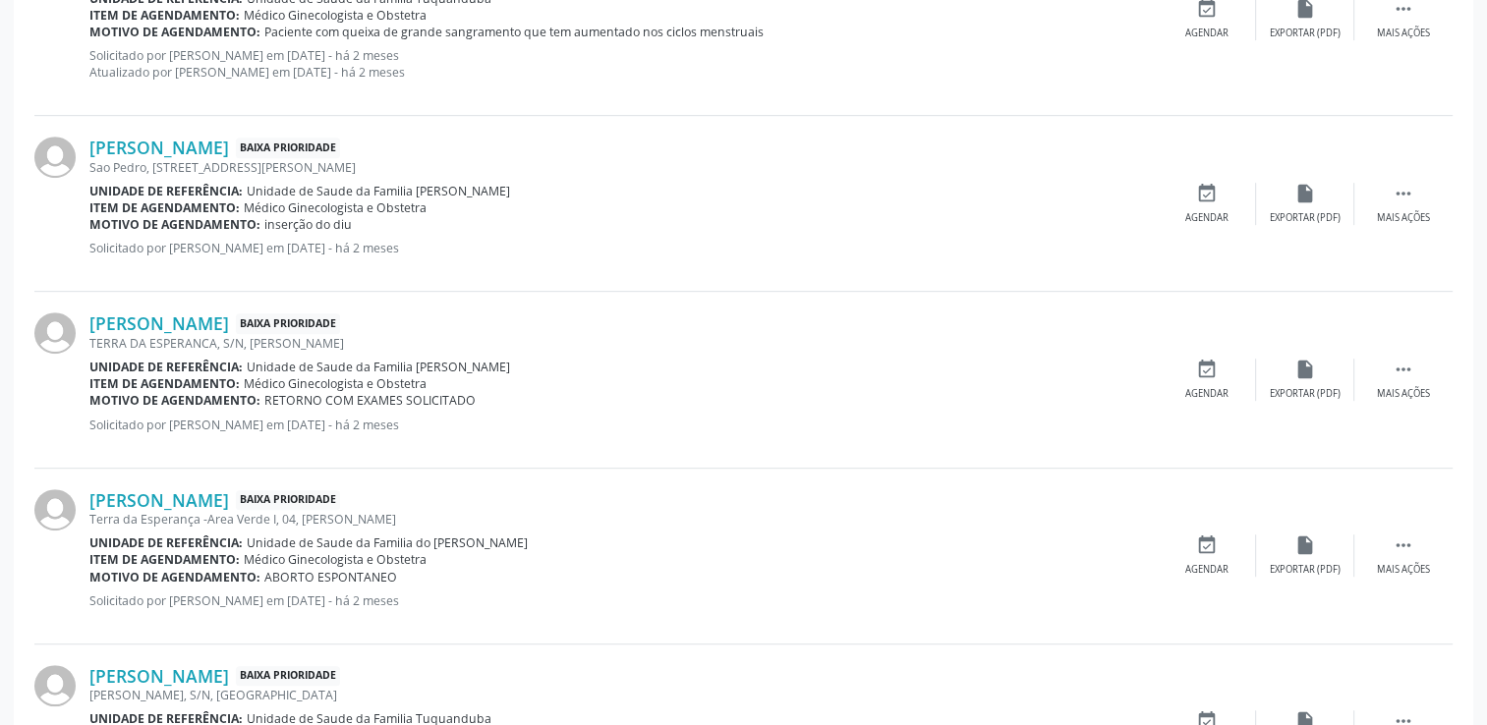
click at [159, 511] on div "Terra da Esperança -Area Verde I, 04, [PERSON_NAME]" at bounding box center [623, 519] width 1068 height 17
click at [160, 495] on link "[PERSON_NAME]" at bounding box center [159, 500] width 140 height 22
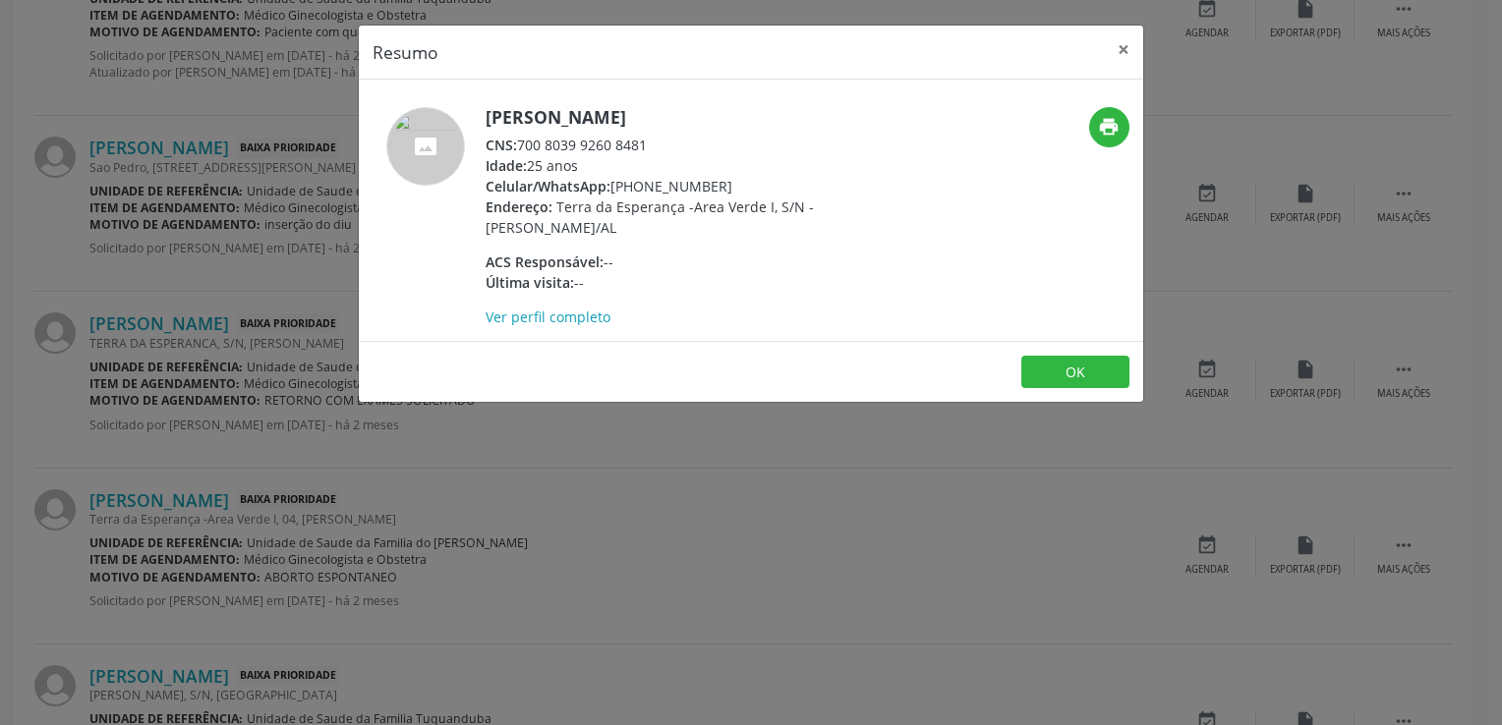
drag, startPoint x: 523, startPoint y: 142, endPoint x: 645, endPoint y: 149, distance: 122.1
click at [645, 149] on div "CNS: 700 8039 9260 8481" at bounding box center [677, 145] width 382 height 21
copy div "700 8039 9260 8481"
click at [1118, 53] on button "×" at bounding box center [1123, 50] width 39 height 48
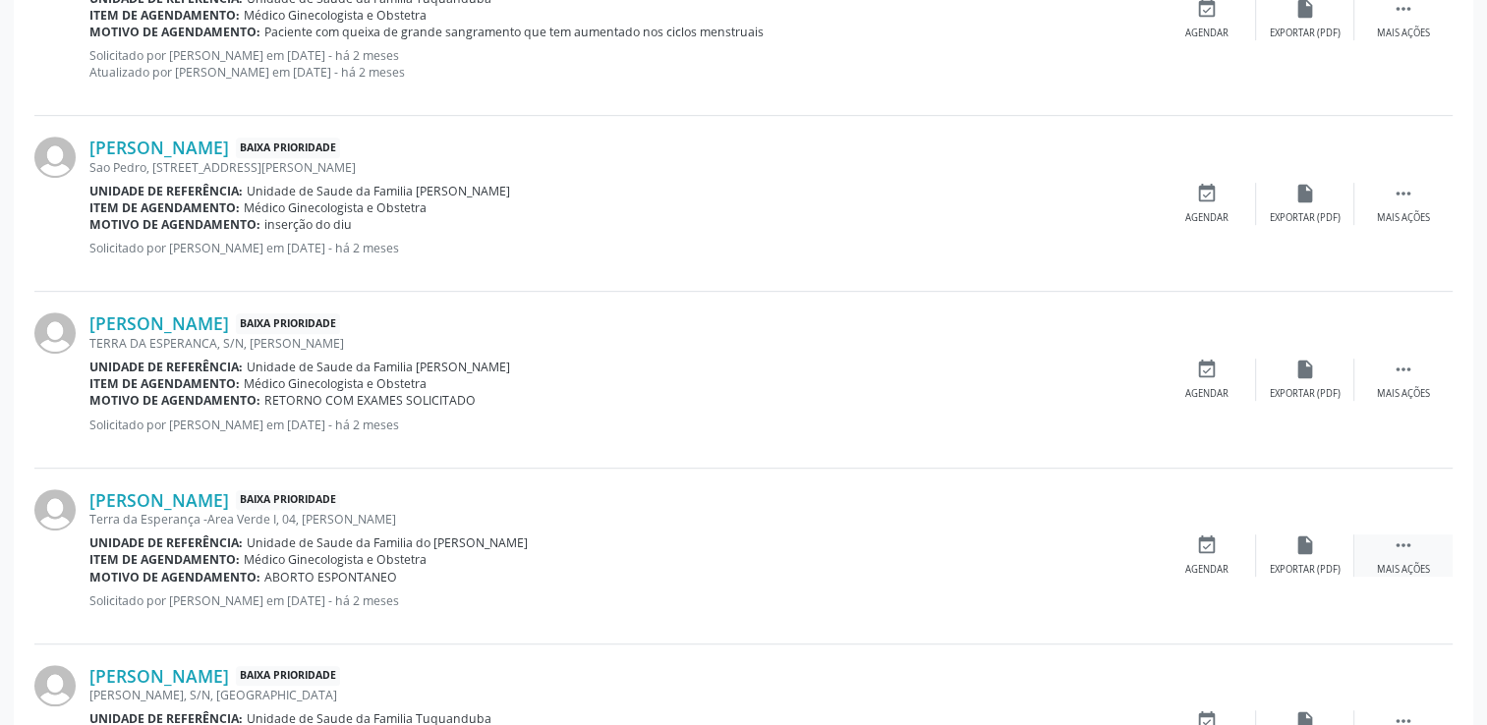
click at [1409, 551] on icon "" at bounding box center [1404, 546] width 22 height 22
click at [1215, 548] on icon "cancel" at bounding box center [1207, 546] width 22 height 22
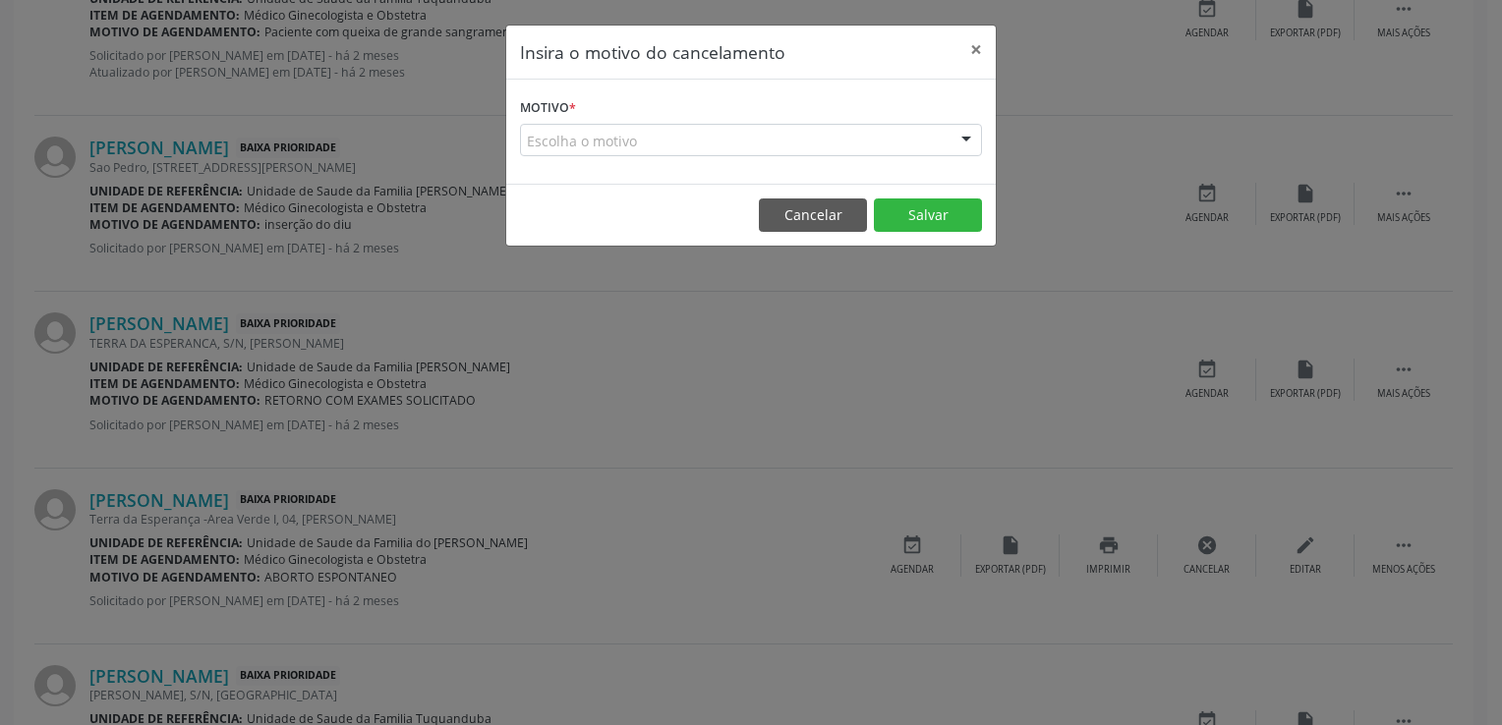
click at [815, 140] on div "Escolha o motivo" at bounding box center [751, 140] width 462 height 33
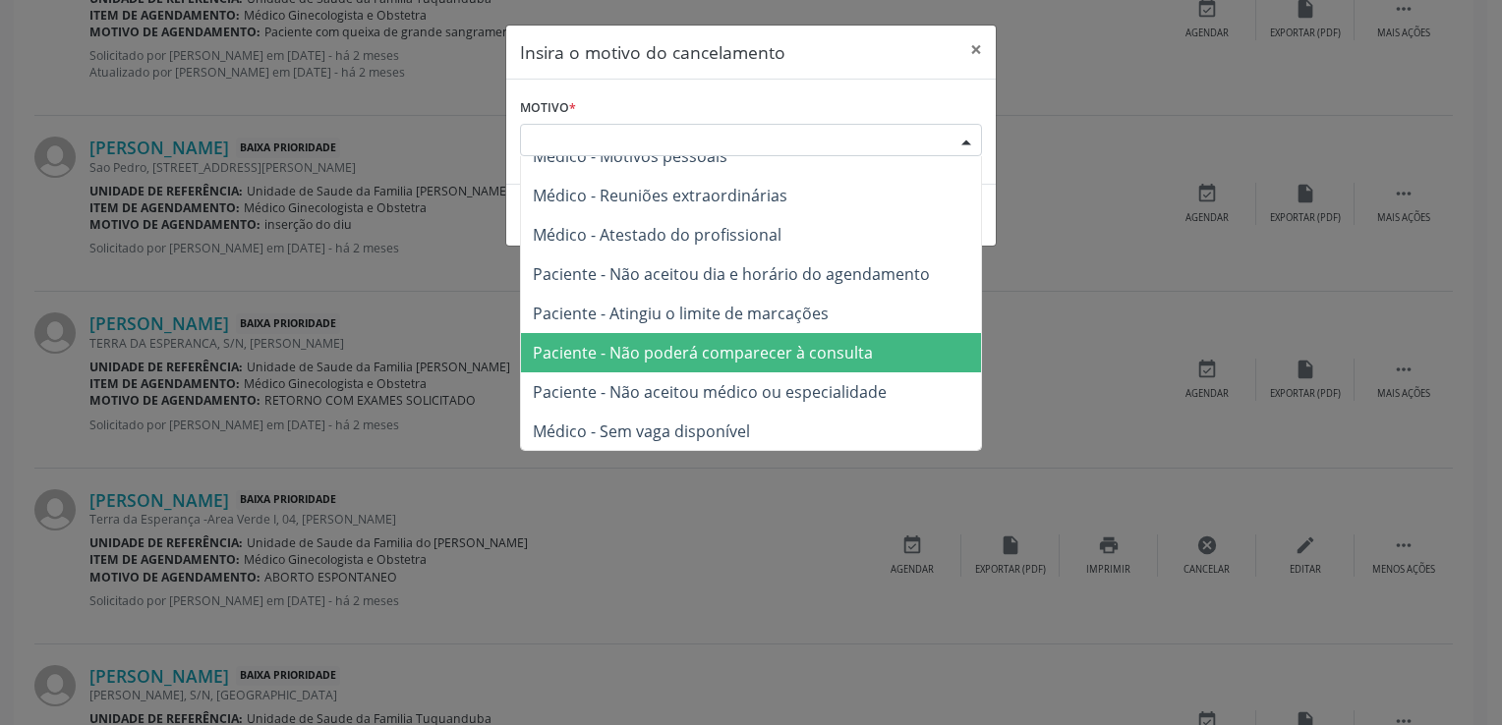
scroll to position [0, 0]
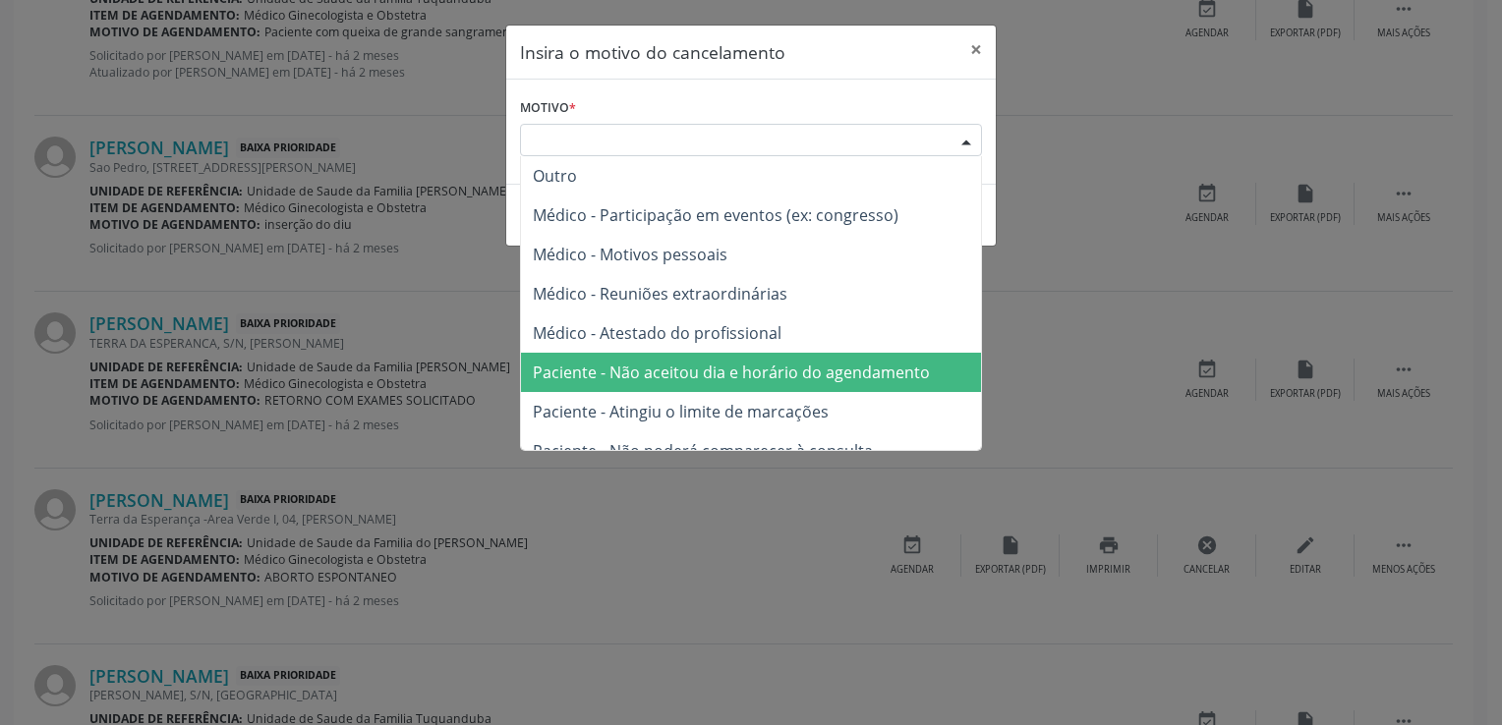
click at [778, 373] on span "Paciente - Não aceitou dia e horário do agendamento" at bounding box center [731, 373] width 397 height 22
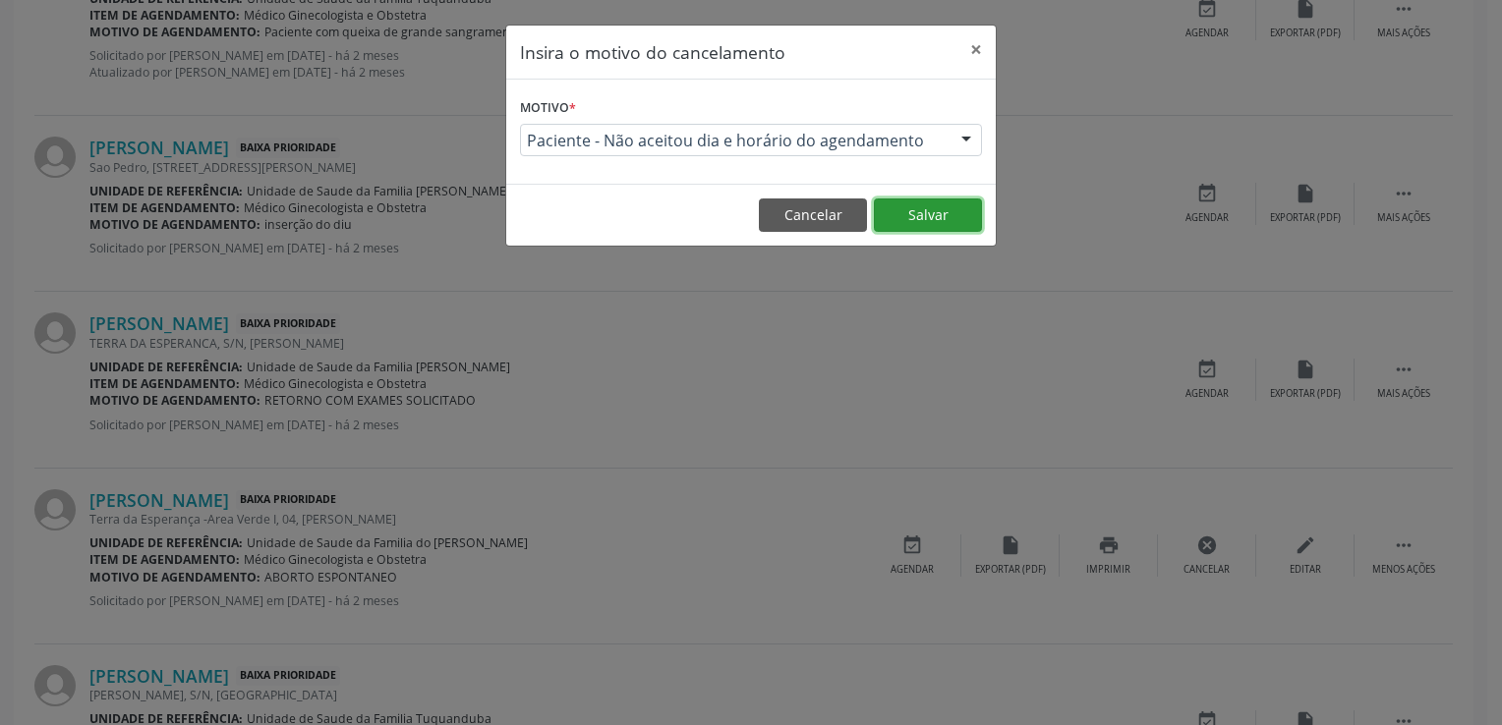
click at [932, 201] on button "Salvar" at bounding box center [928, 215] width 108 height 33
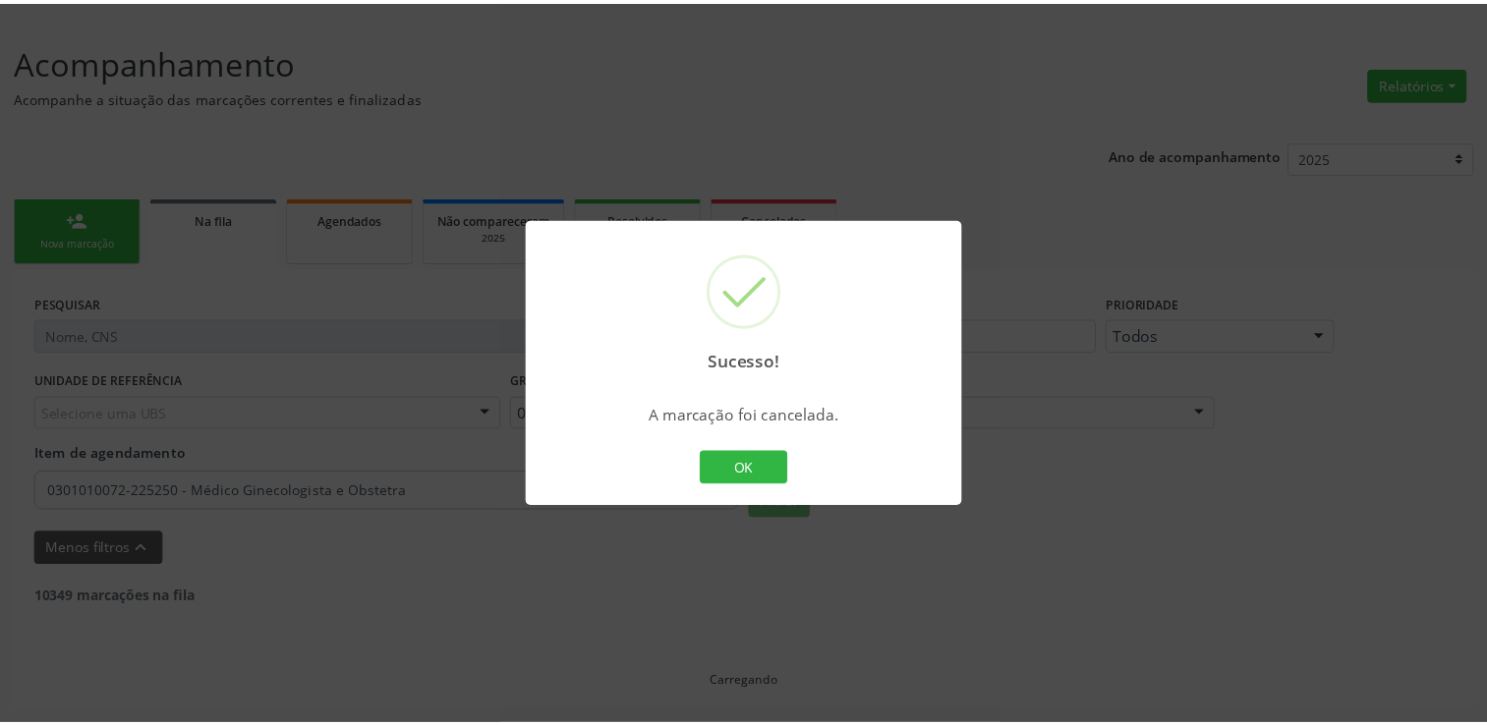
scroll to position [236, 0]
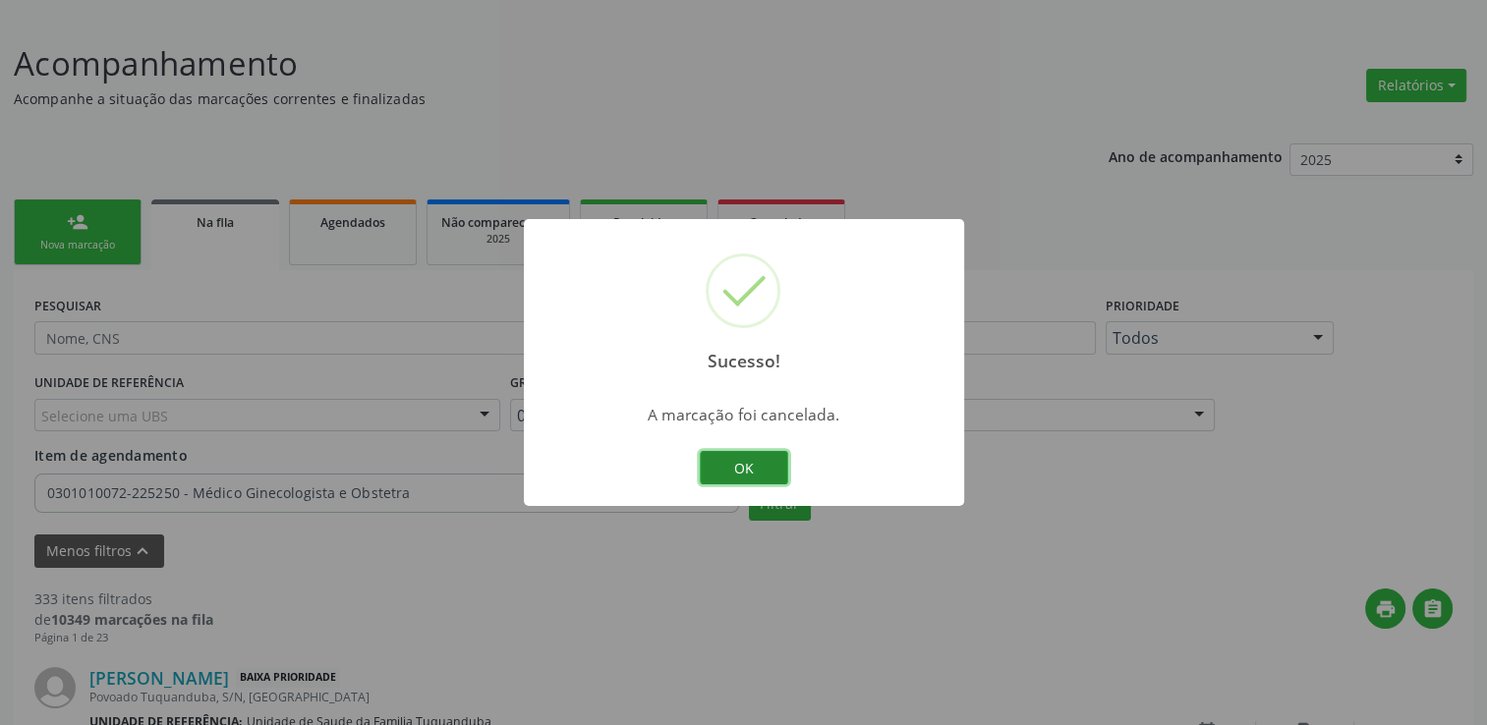
click at [778, 455] on button "OK" at bounding box center [744, 467] width 88 height 33
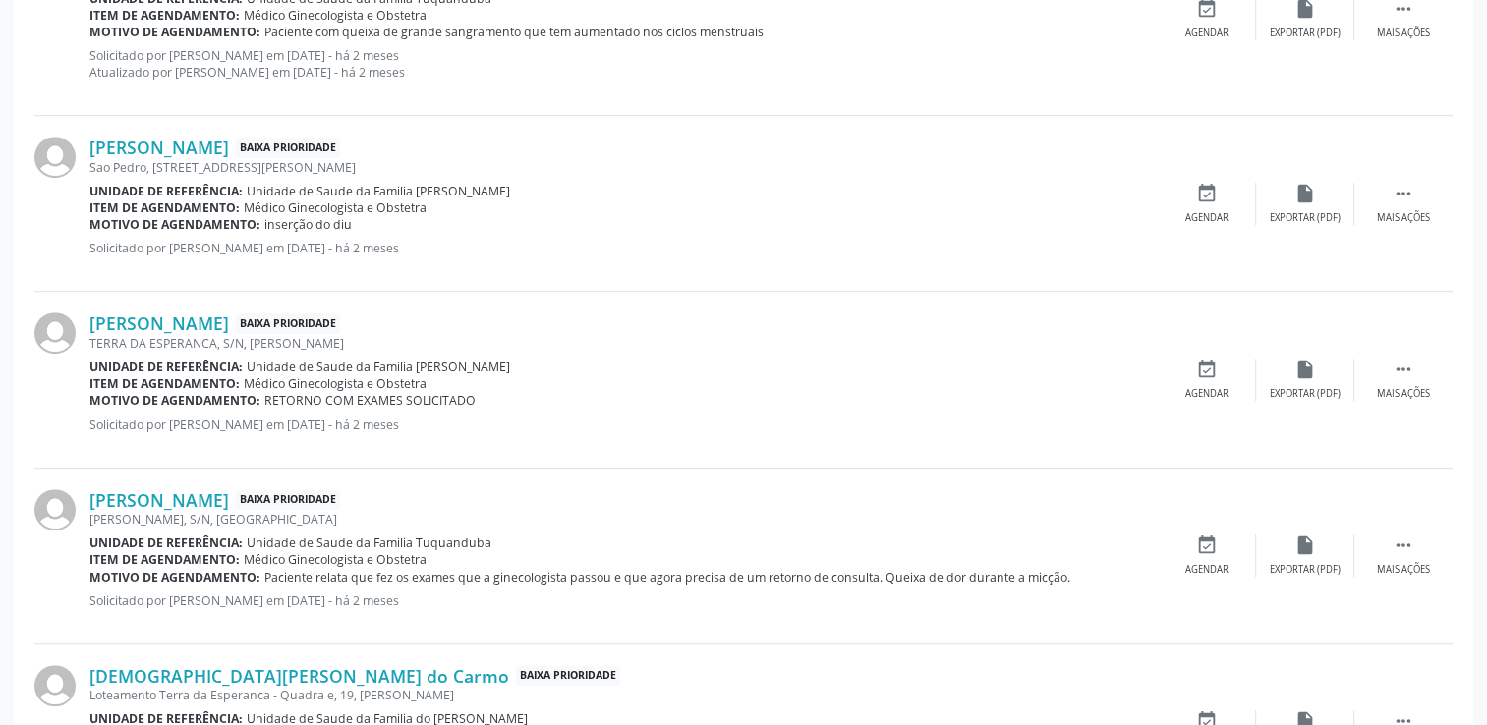
scroll to position [1058, 0]
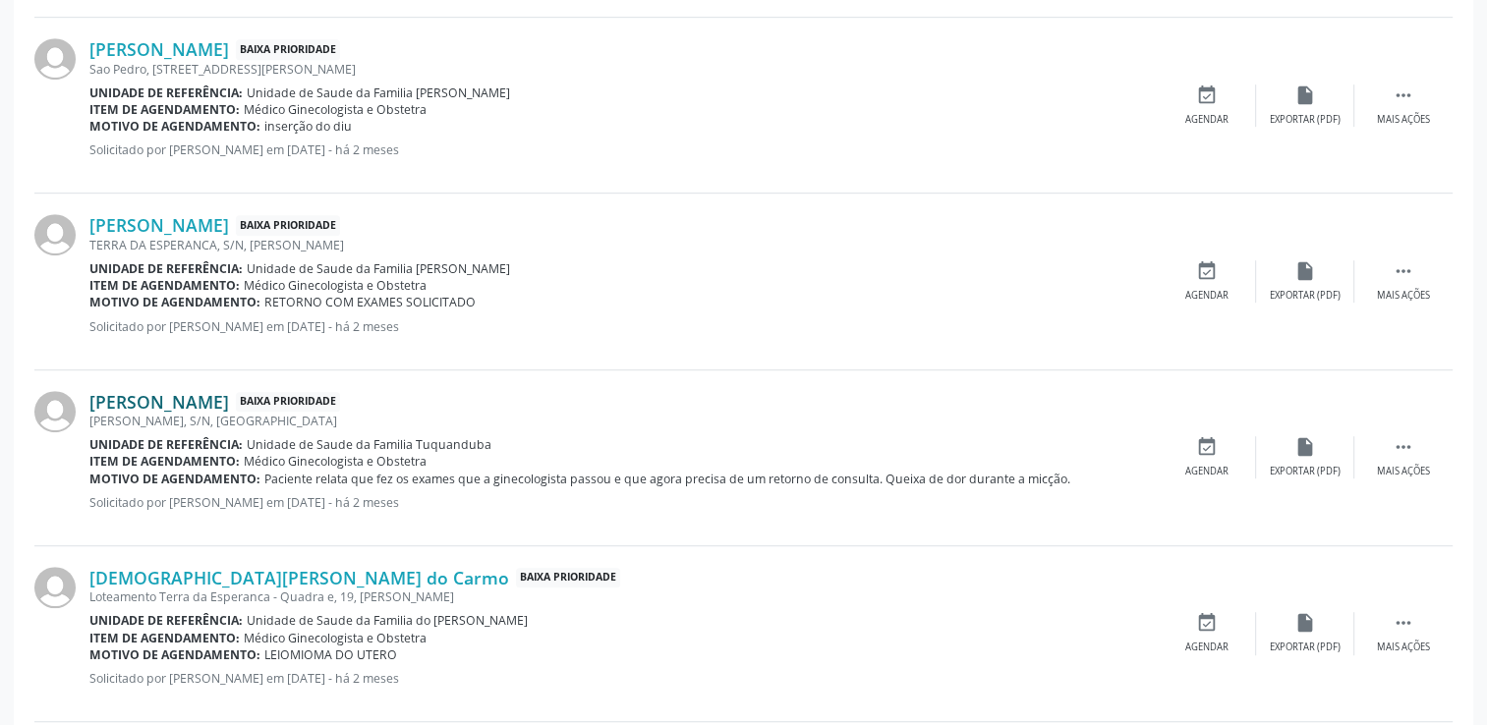
click at [101, 403] on link "[PERSON_NAME]" at bounding box center [159, 402] width 140 height 22
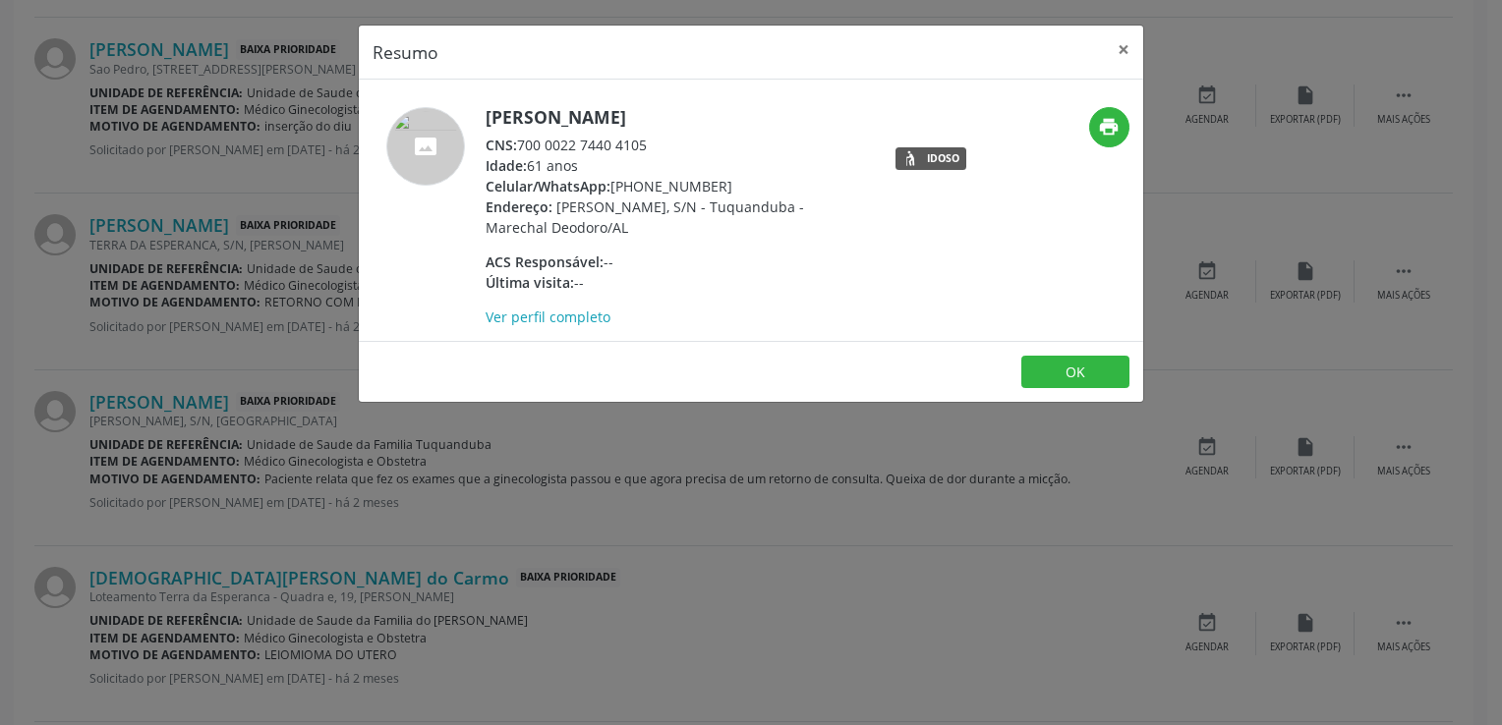
drag, startPoint x: 521, startPoint y: 144, endPoint x: 647, endPoint y: 144, distance: 125.8
click at [647, 144] on div "CNS: 700 0022 7440 4105" at bounding box center [677, 145] width 382 height 21
copy div "700 0022 7440 4105"
click at [1119, 50] on button "×" at bounding box center [1123, 50] width 39 height 48
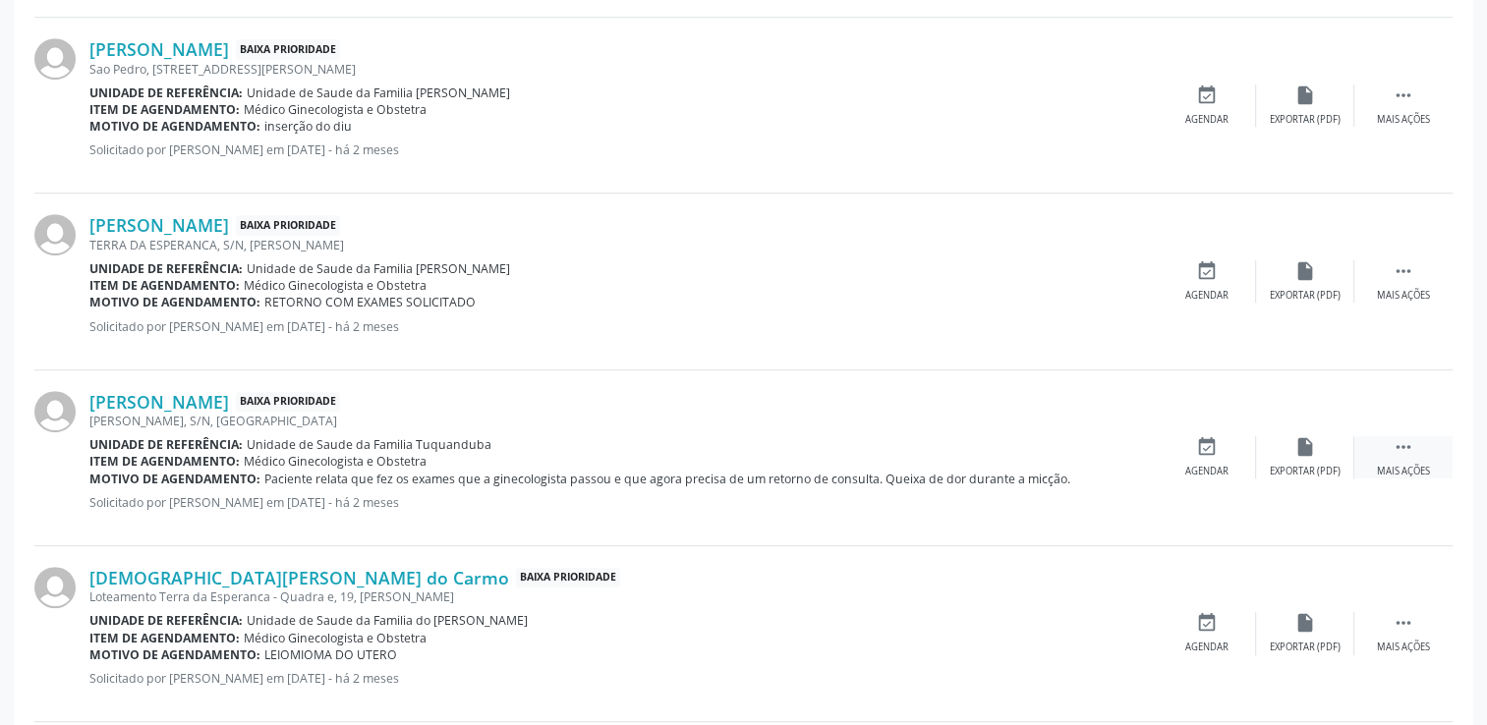
click at [1431, 456] on div " Mais ações" at bounding box center [1403, 457] width 98 height 42
click at [925, 451] on div "event_available Agendar" at bounding box center [912, 457] width 98 height 42
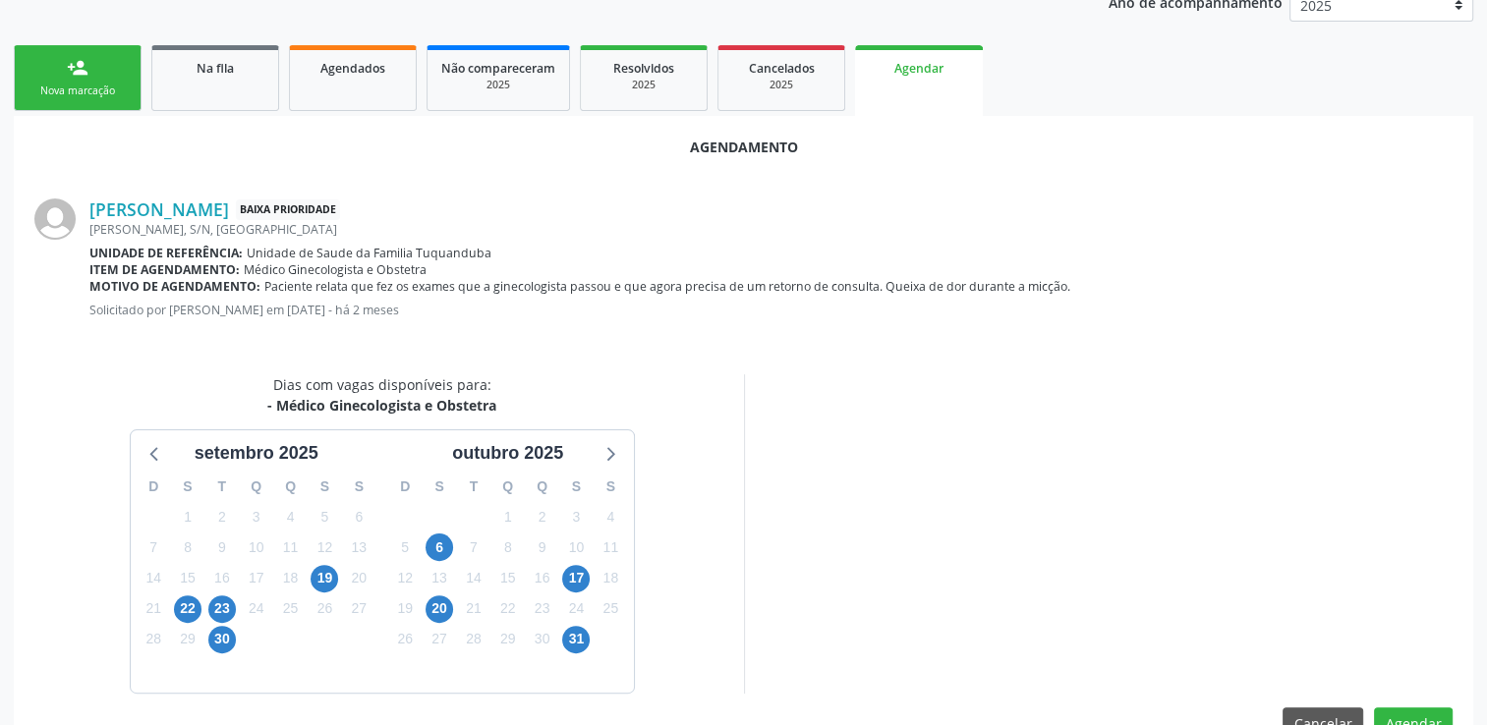
scroll to position [436, 0]
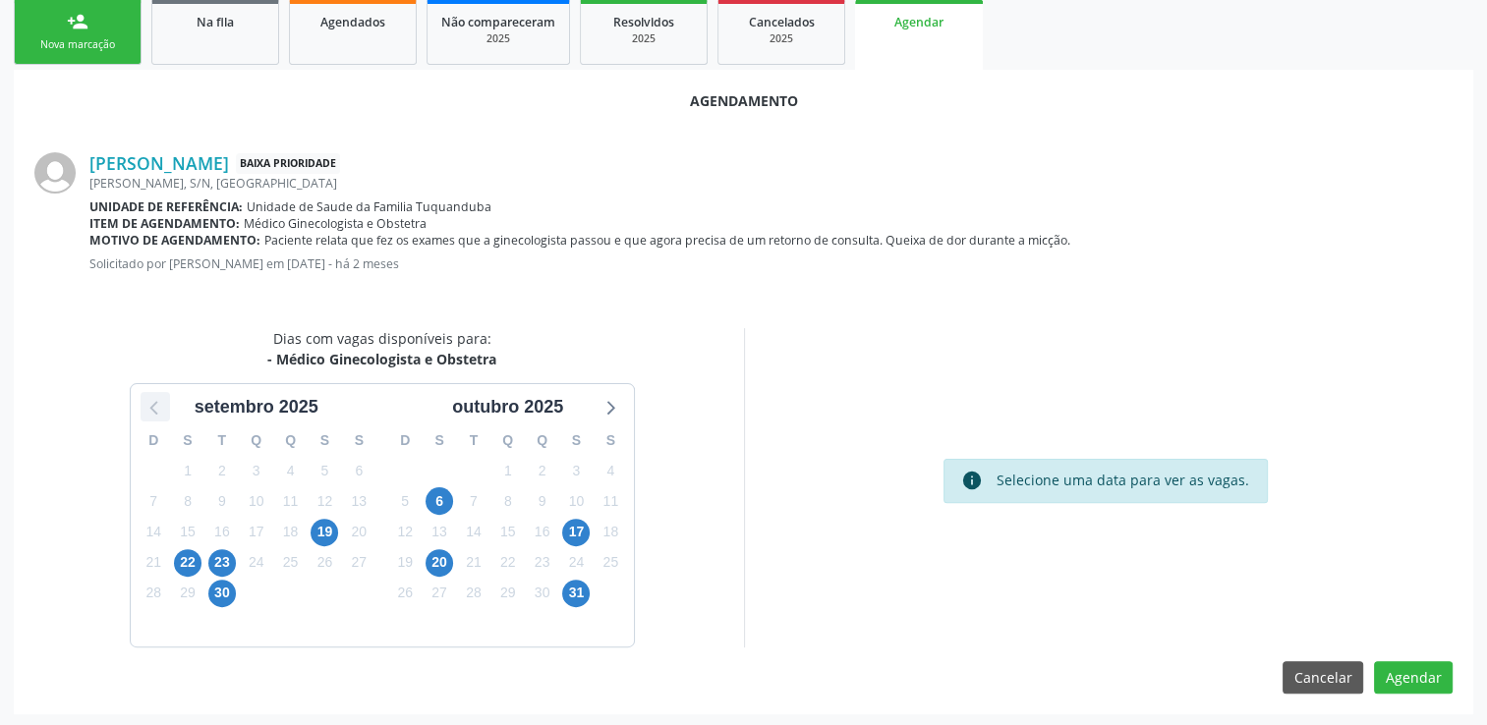
click at [148, 406] on icon at bounding box center [156, 407] width 26 height 26
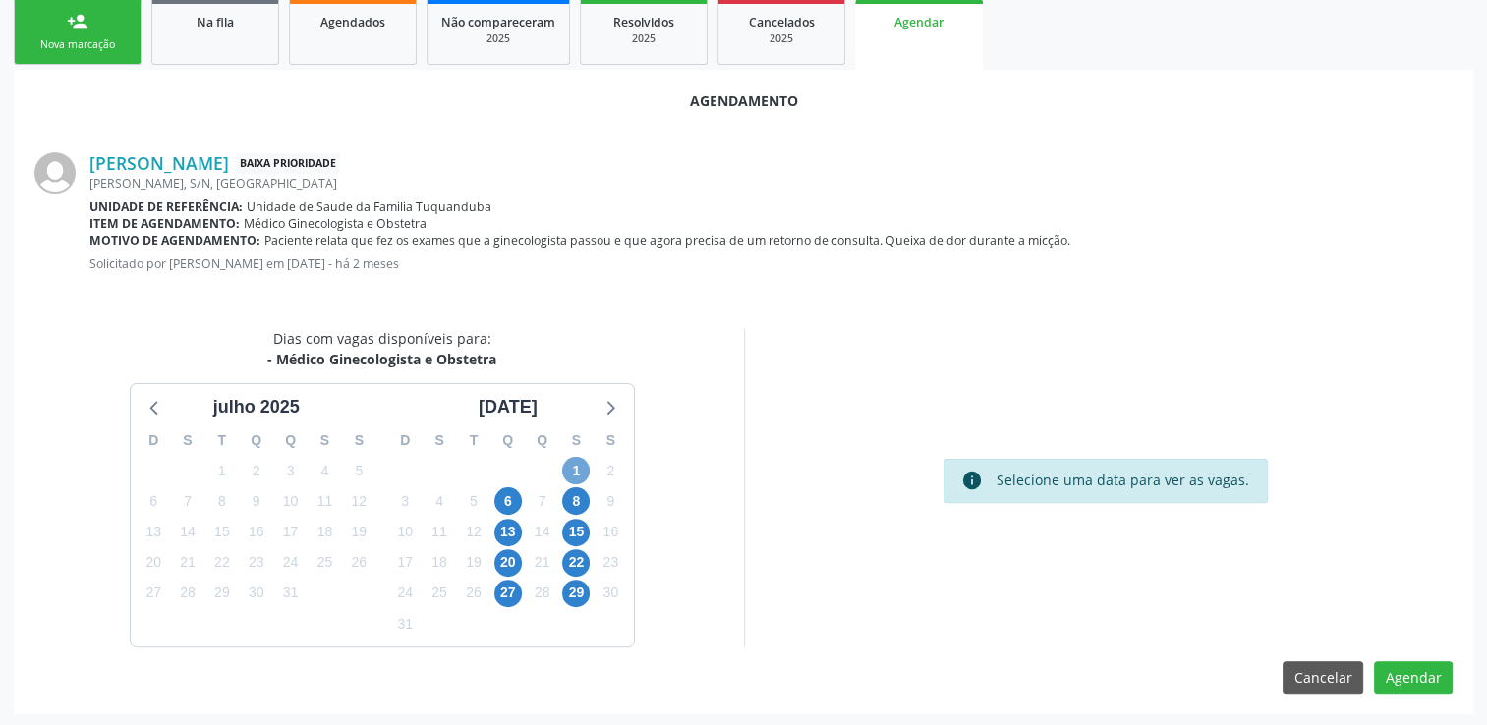
click at [576, 465] on span "1" at bounding box center [576, 471] width 28 height 28
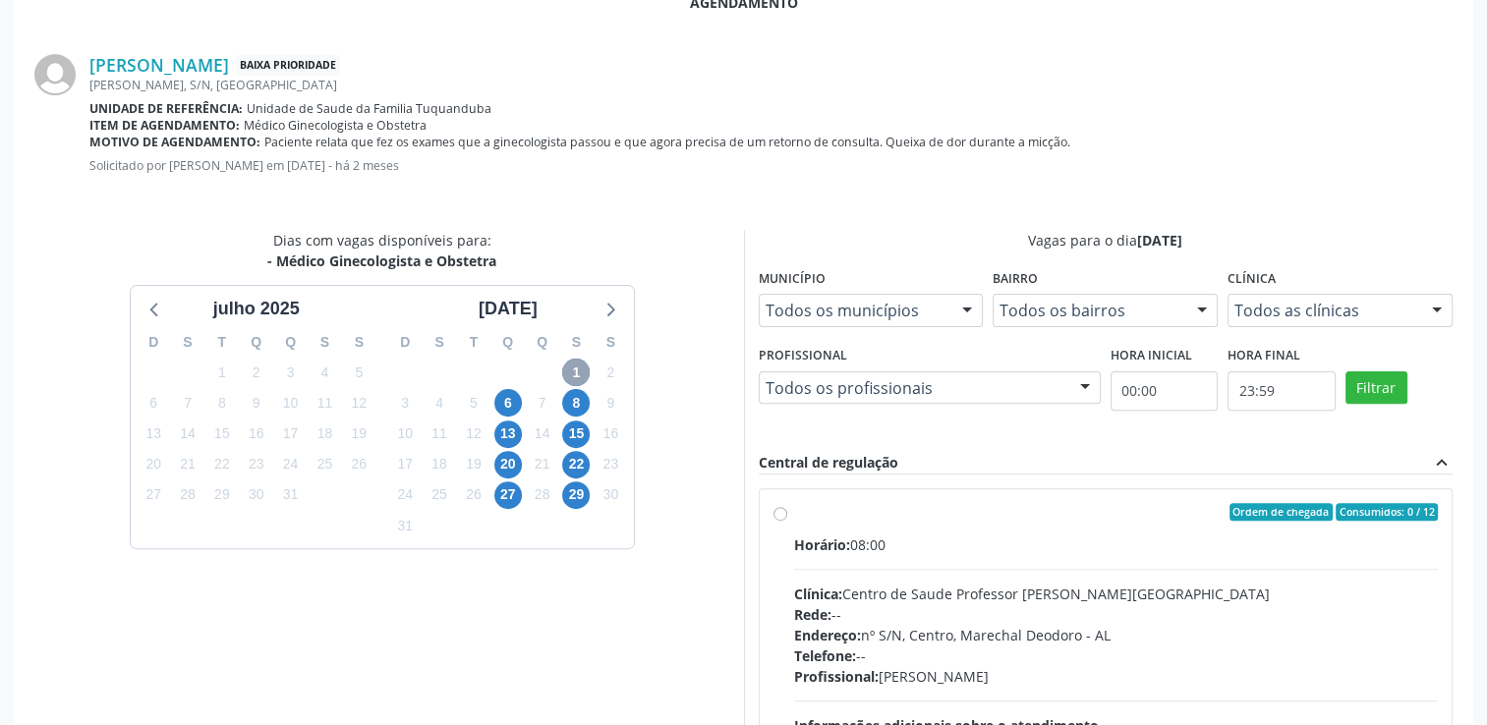
scroll to position [535, 0]
click at [986, 531] on label "Ordem de chegada Consumidos: 0 / 12 Horário: 08:00 Clínica: Centro de Saude Pro…" at bounding box center [1116, 654] width 645 height 302
click at [787, 521] on input "Ordem de chegada Consumidos: 0 / 12 Horário: 08:00 Clínica: Centro de Saude Pro…" at bounding box center [781, 512] width 14 height 18
radio input "true"
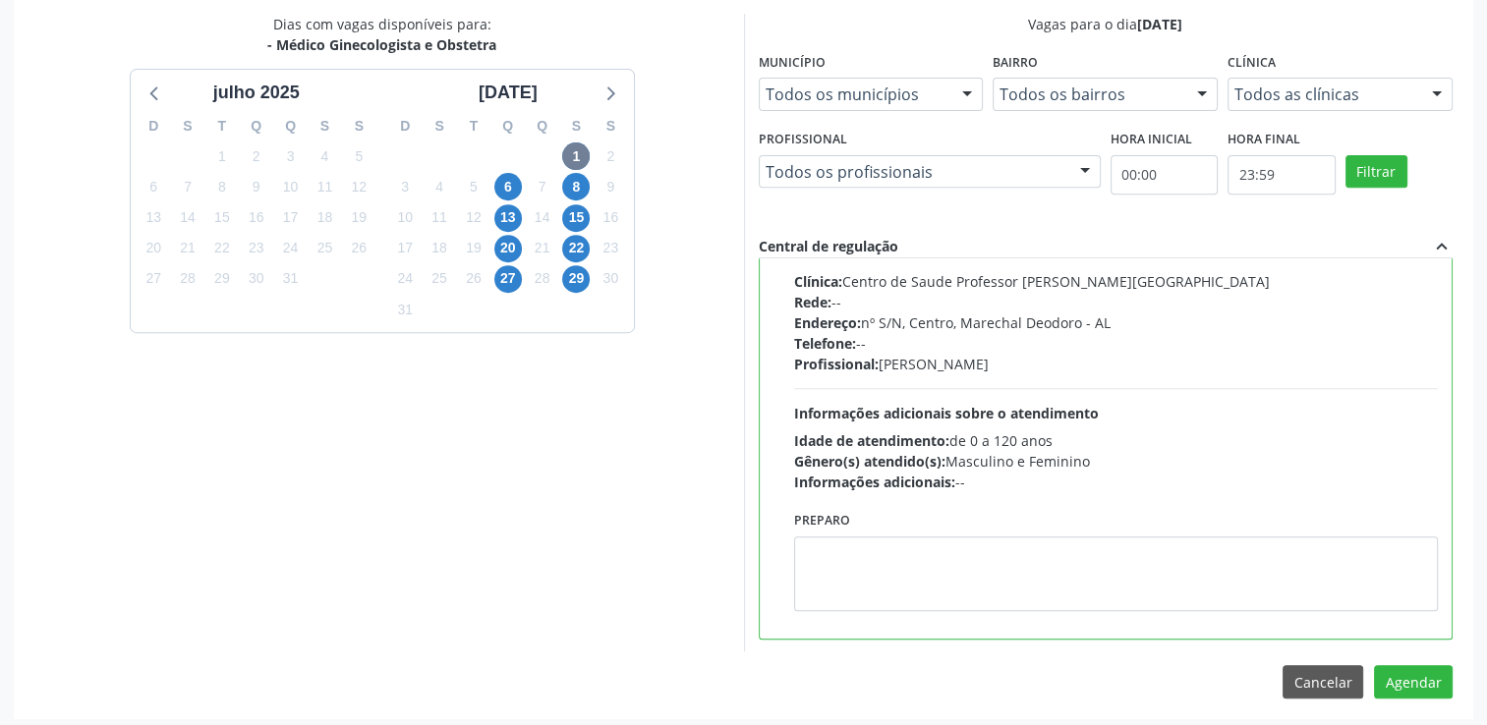
scroll to position [756, 0]
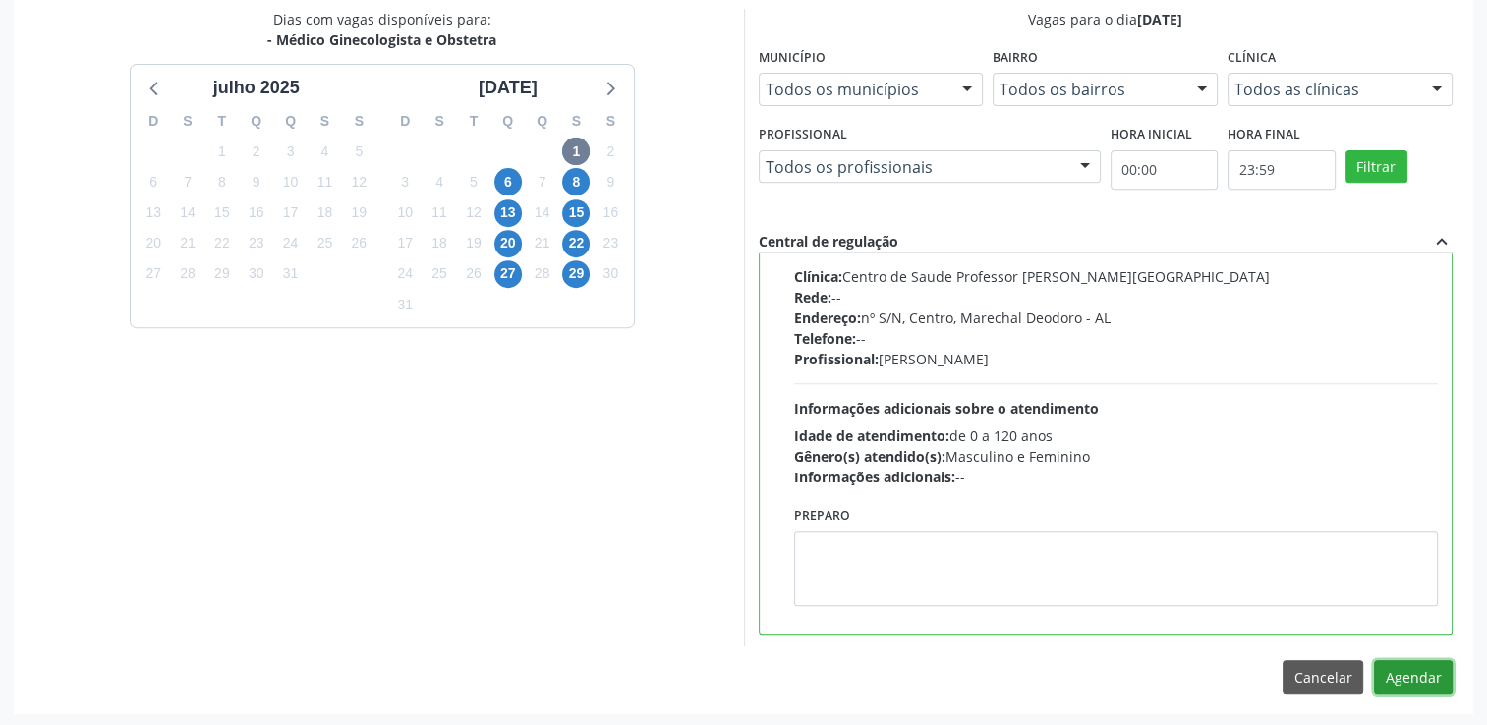
click at [1405, 670] on button "Agendar" at bounding box center [1413, 677] width 79 height 33
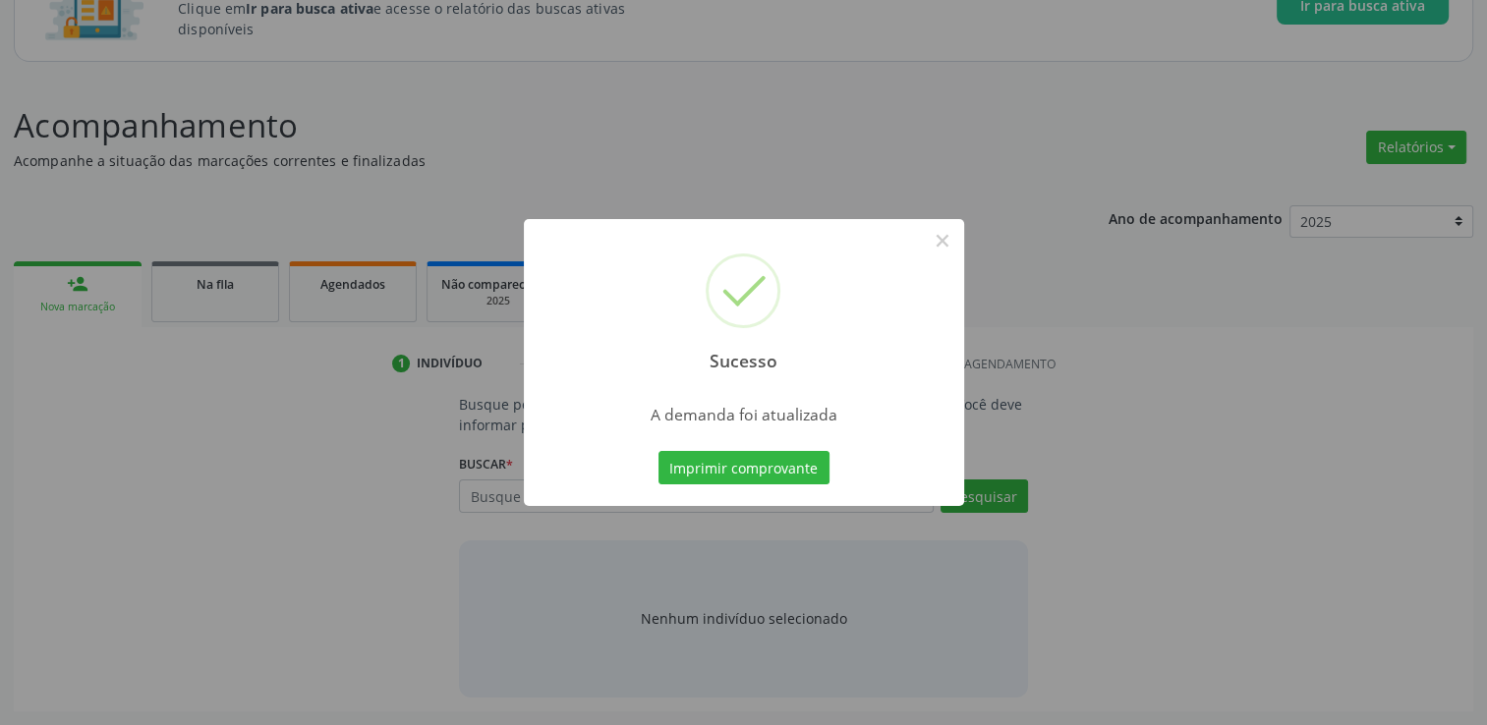
scroll to position [172, 0]
click at [938, 246] on button "×" at bounding box center [942, 240] width 33 height 33
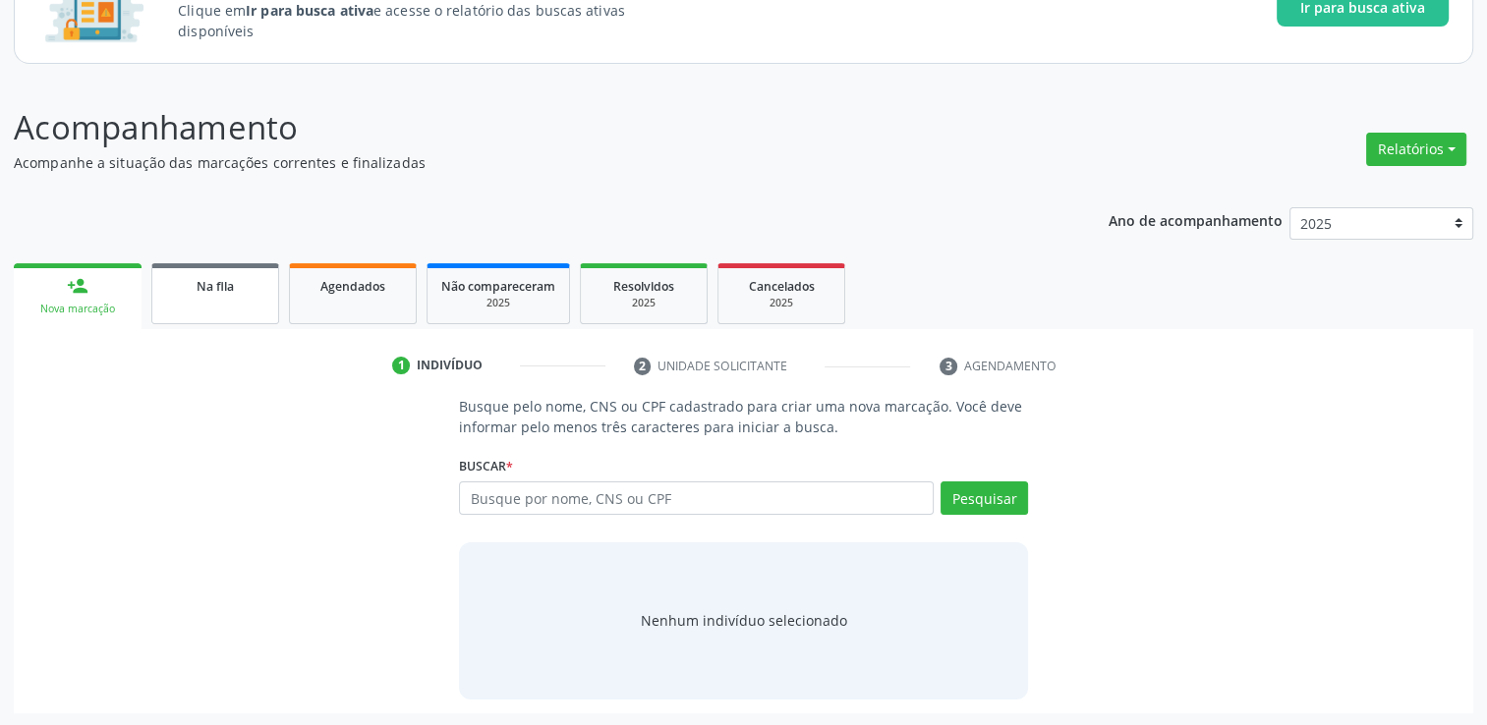
click at [194, 288] on div "Na fila" at bounding box center [215, 285] width 98 height 21
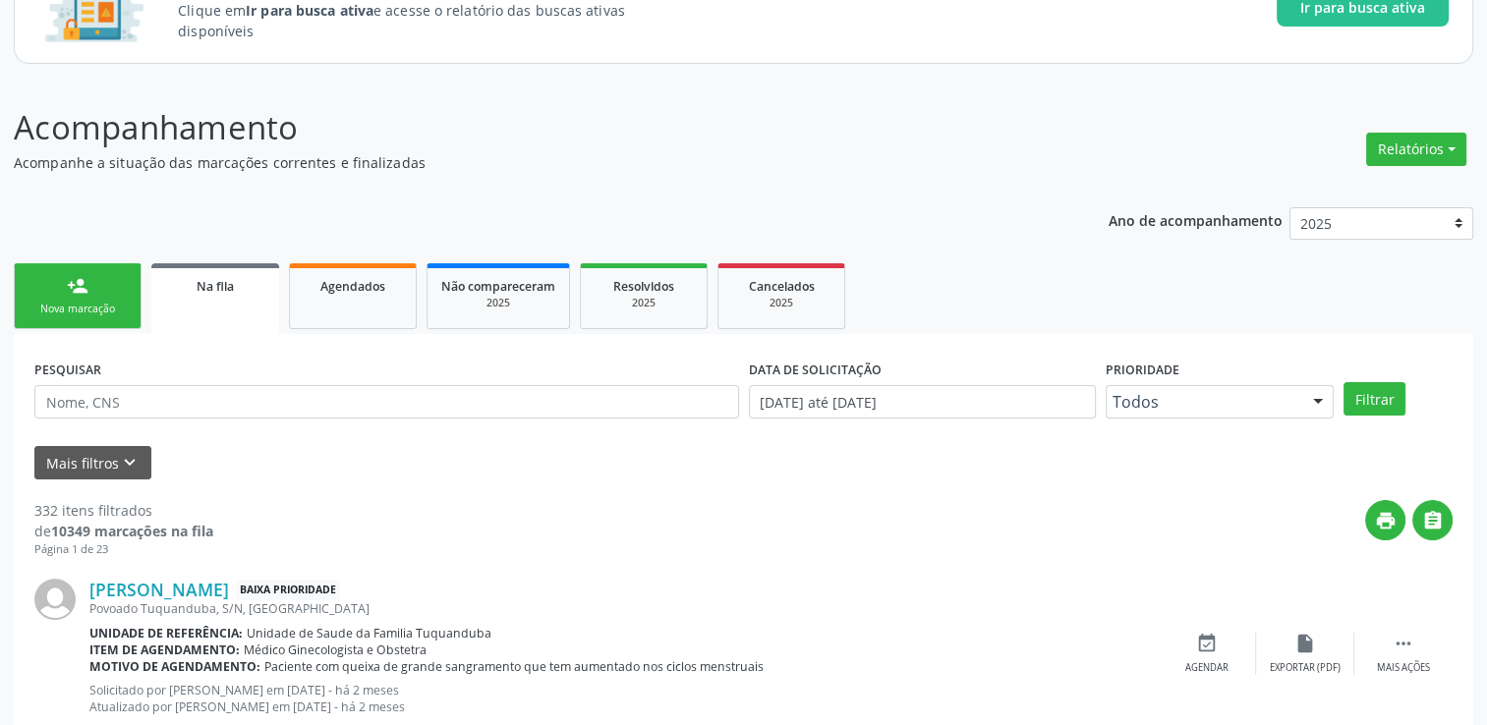
scroll to position [270, 0]
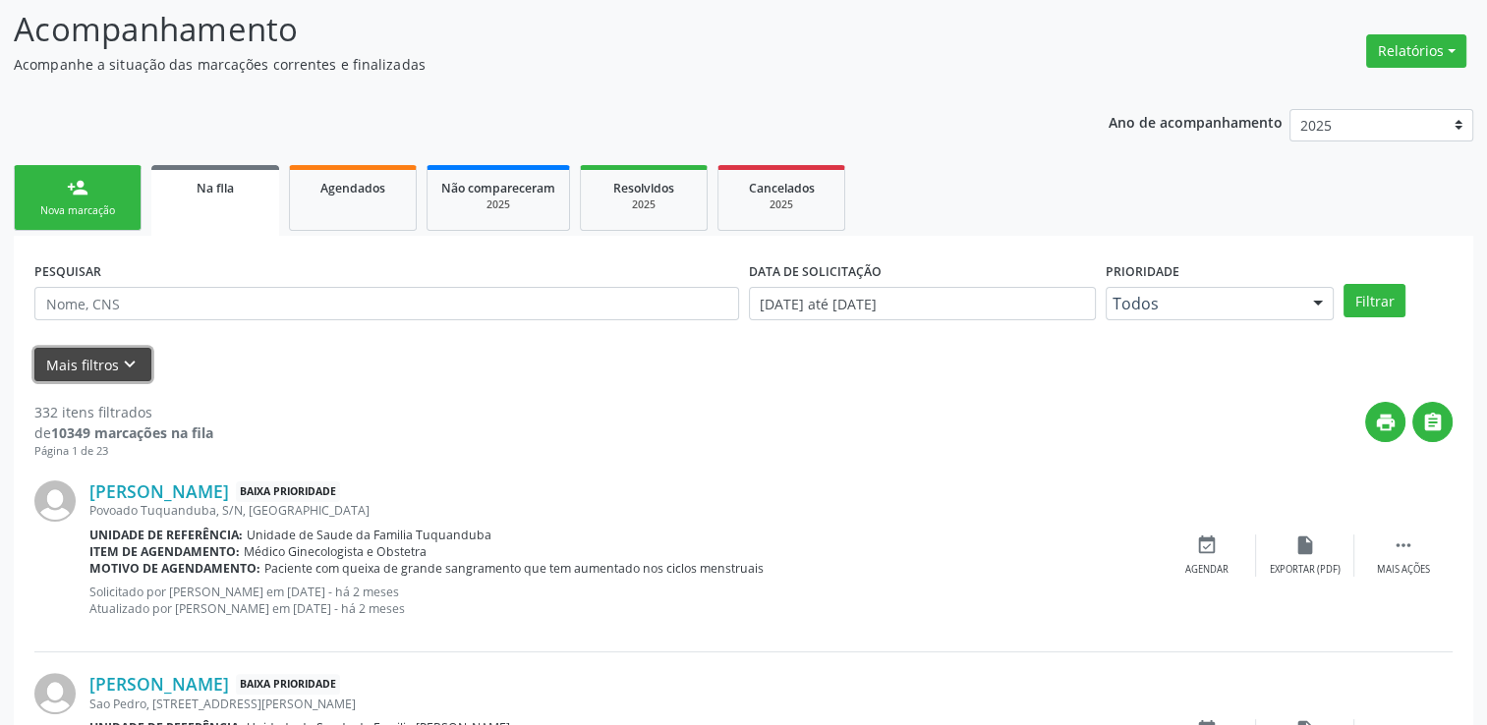
click at [138, 349] on button "Mais filtros keyboard_arrow_down" at bounding box center [92, 365] width 117 height 34
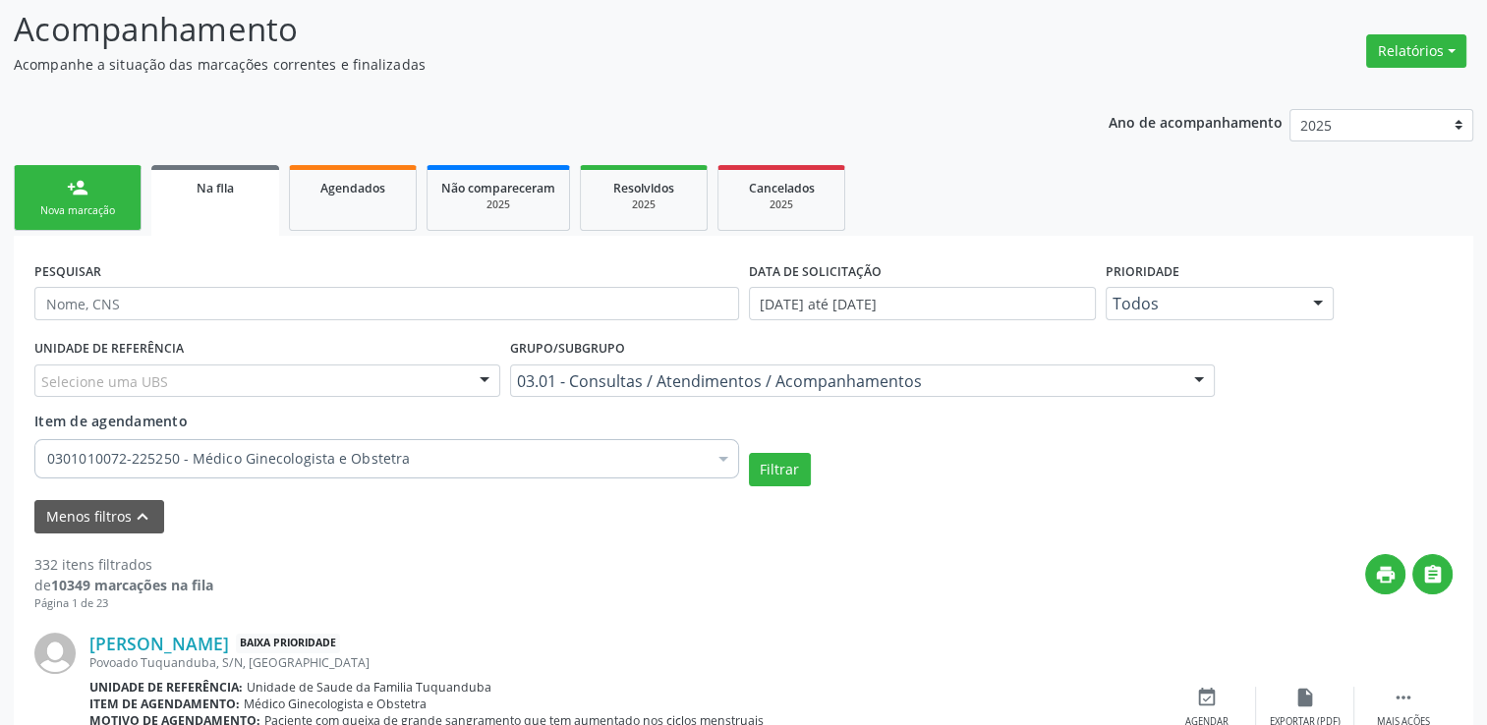
click at [904, 485] on div "Filtrar" at bounding box center [1101, 469] width 715 height 33
click at [806, 472] on button "Filtrar" at bounding box center [780, 469] width 62 height 33
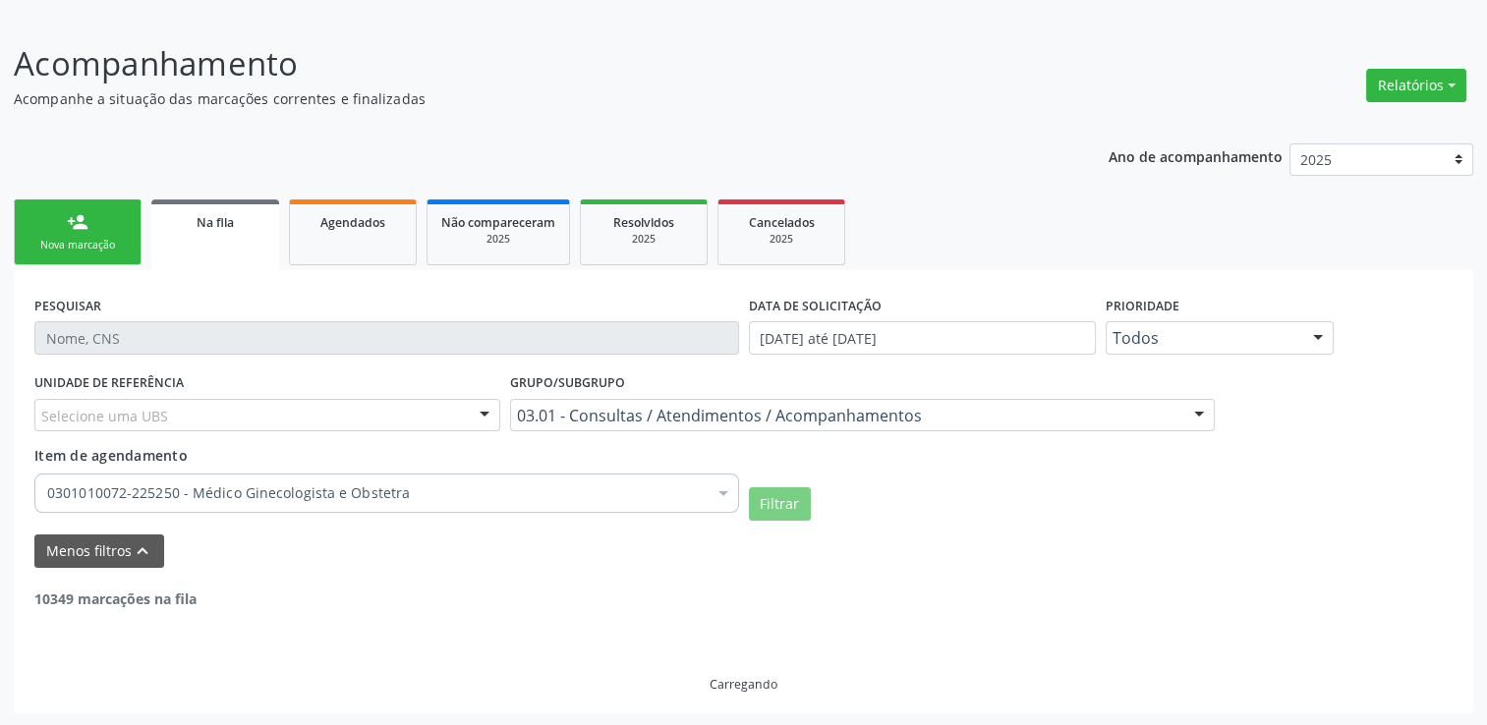
click at [926, 441] on div "Grupo/Subgrupo 03.01 - Consultas / Atendimentos / Acompanhamentos Todos os grup…" at bounding box center [862, 407] width 715 height 77
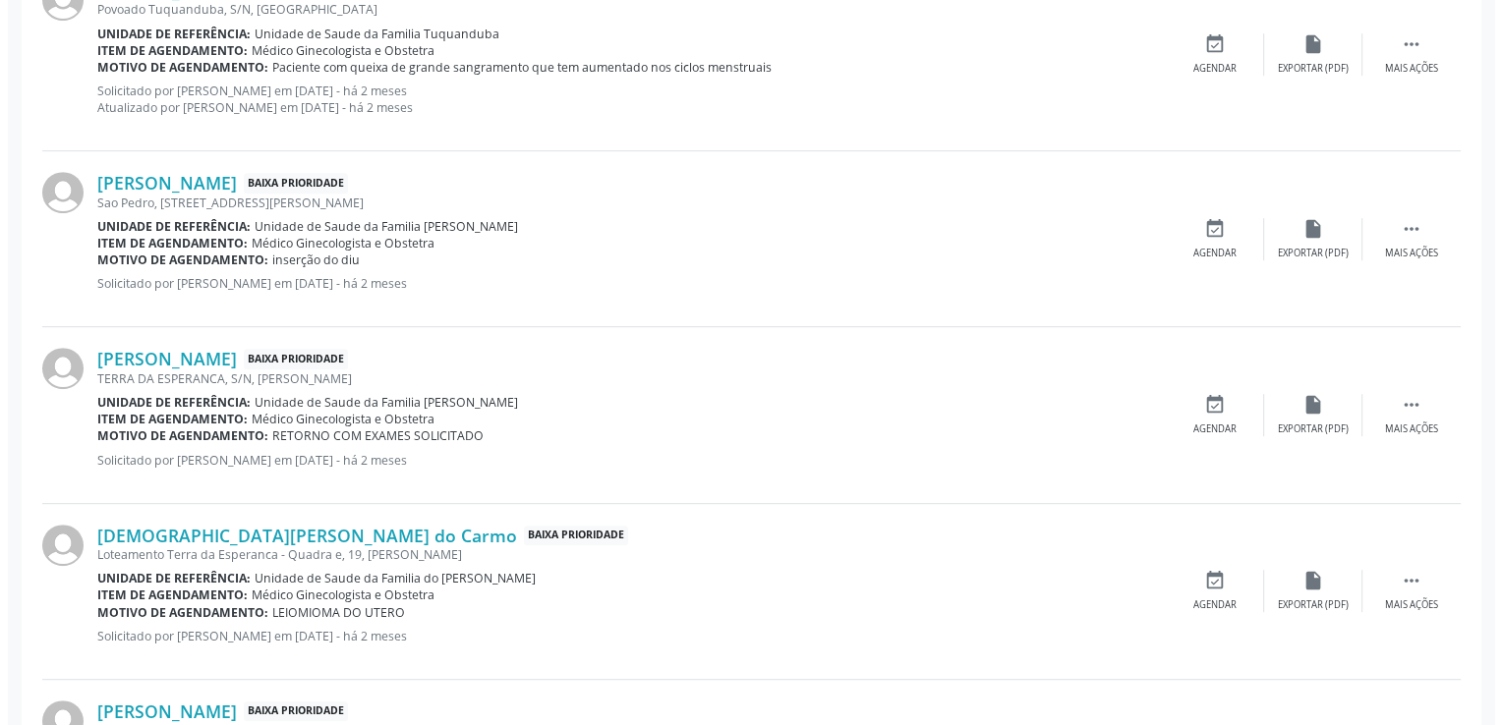
scroll to position [958, 0]
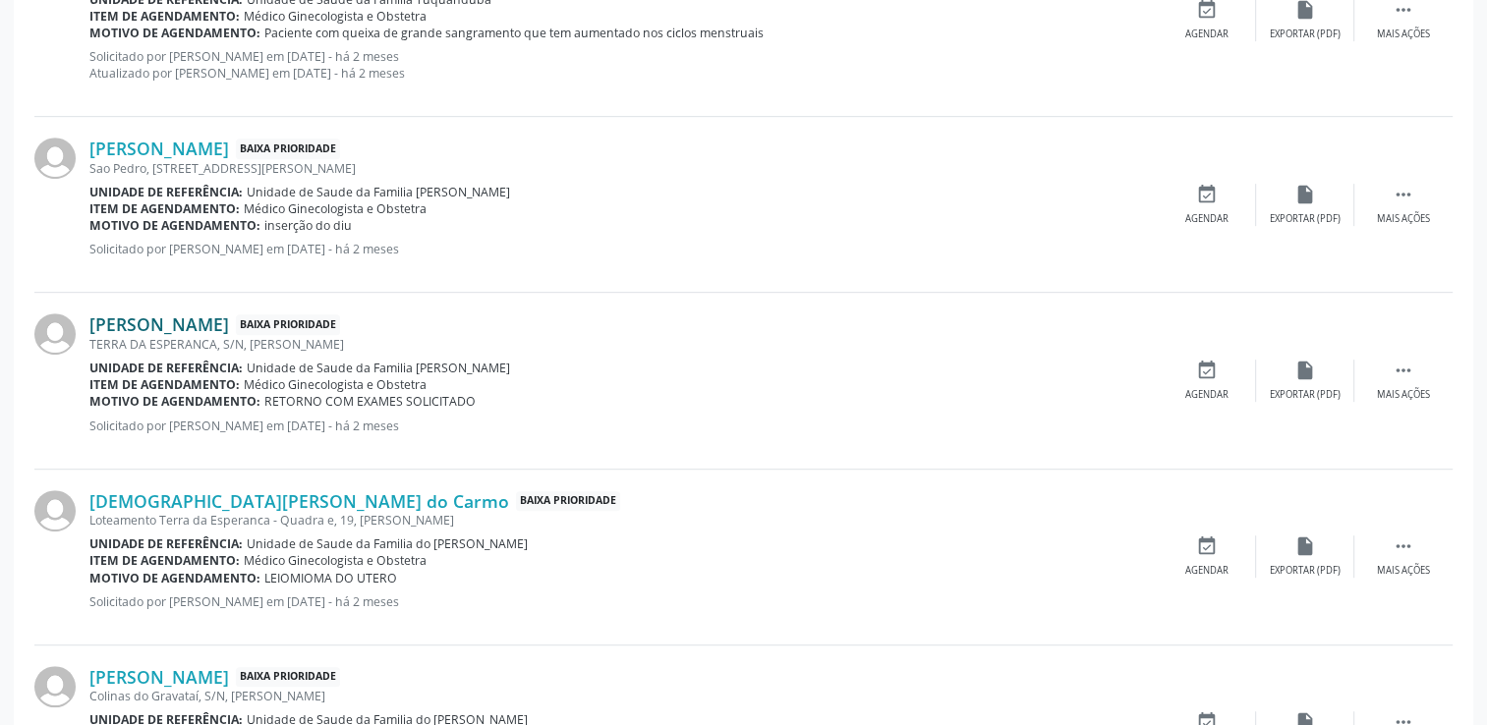
click at [145, 318] on link "[PERSON_NAME]" at bounding box center [159, 325] width 140 height 22
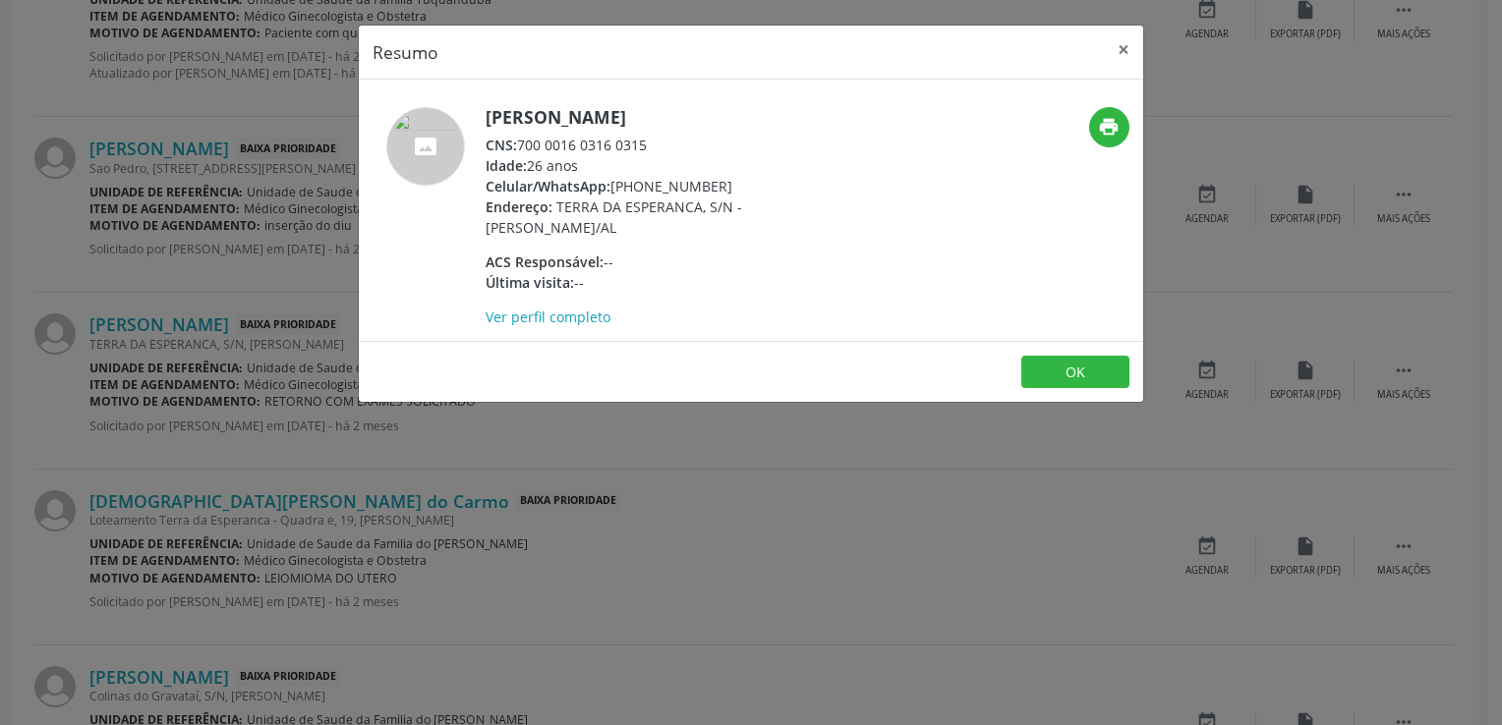
drag, startPoint x: 521, startPoint y: 140, endPoint x: 646, endPoint y: 148, distance: 125.1
click at [646, 148] on div "CNS: 700 0016 0316 0315" at bounding box center [677, 145] width 382 height 21
copy div "700 0016 0316 0315"
drag, startPoint x: 487, startPoint y: 114, endPoint x: 765, endPoint y: 112, distance: 278.2
click at [765, 112] on h5 "[PERSON_NAME]" at bounding box center [677, 117] width 382 height 21
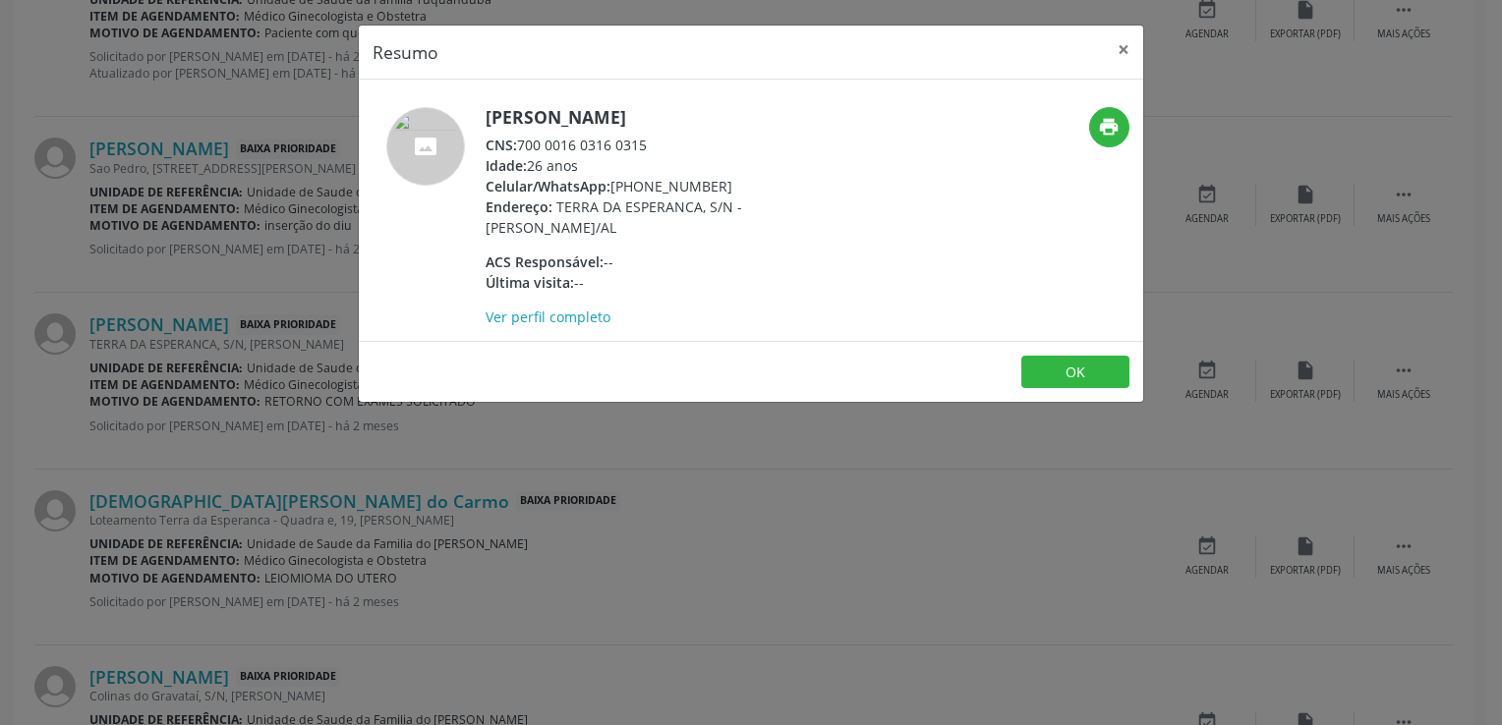
copy h5 "[PERSON_NAME]"
drag, startPoint x: 522, startPoint y: 144, endPoint x: 657, endPoint y: 144, distance: 134.7
click at [657, 144] on div "CNS: 700 0016 0316 0315" at bounding box center [677, 145] width 382 height 21
copy div "700 0016 0316 0315"
click at [578, 309] on link "Ver perfil completo" at bounding box center [548, 317] width 125 height 19
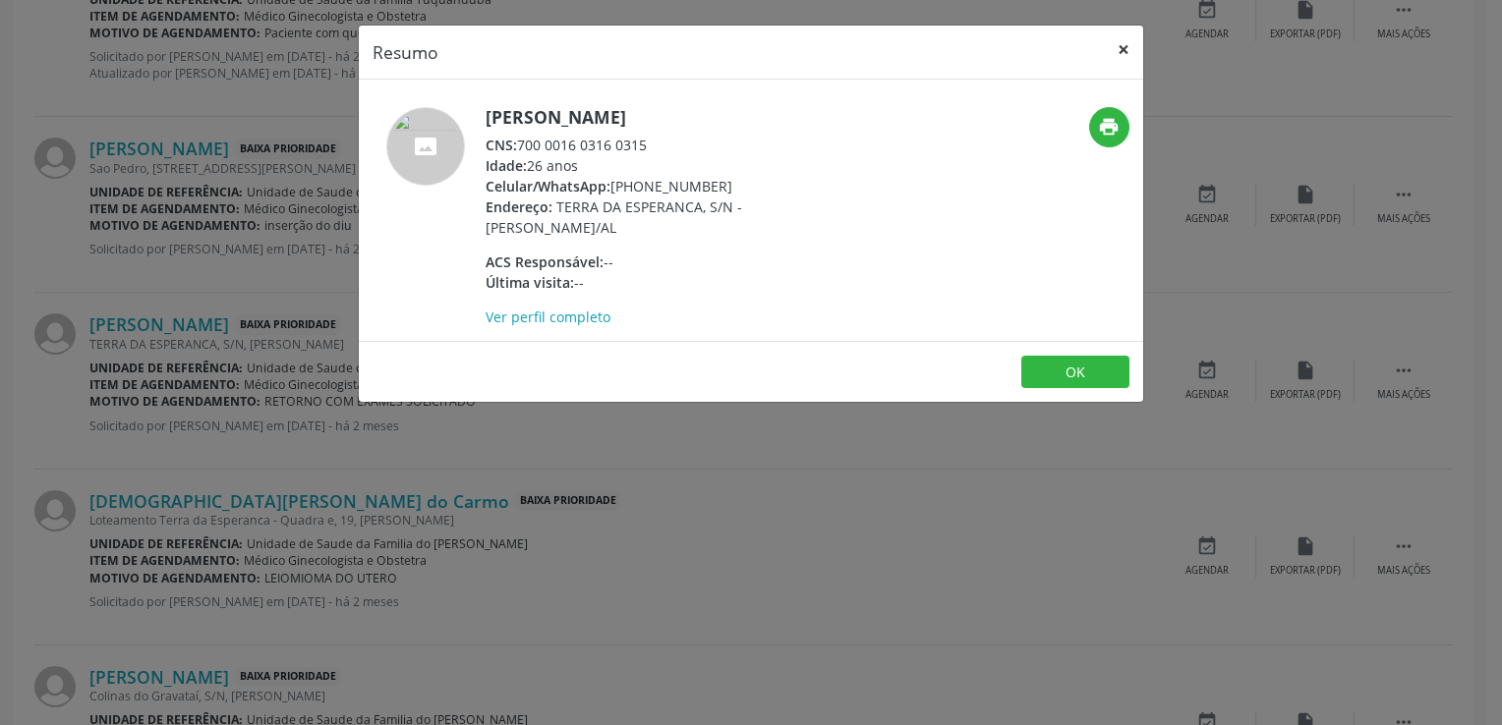
click at [1120, 47] on button "×" at bounding box center [1123, 50] width 39 height 48
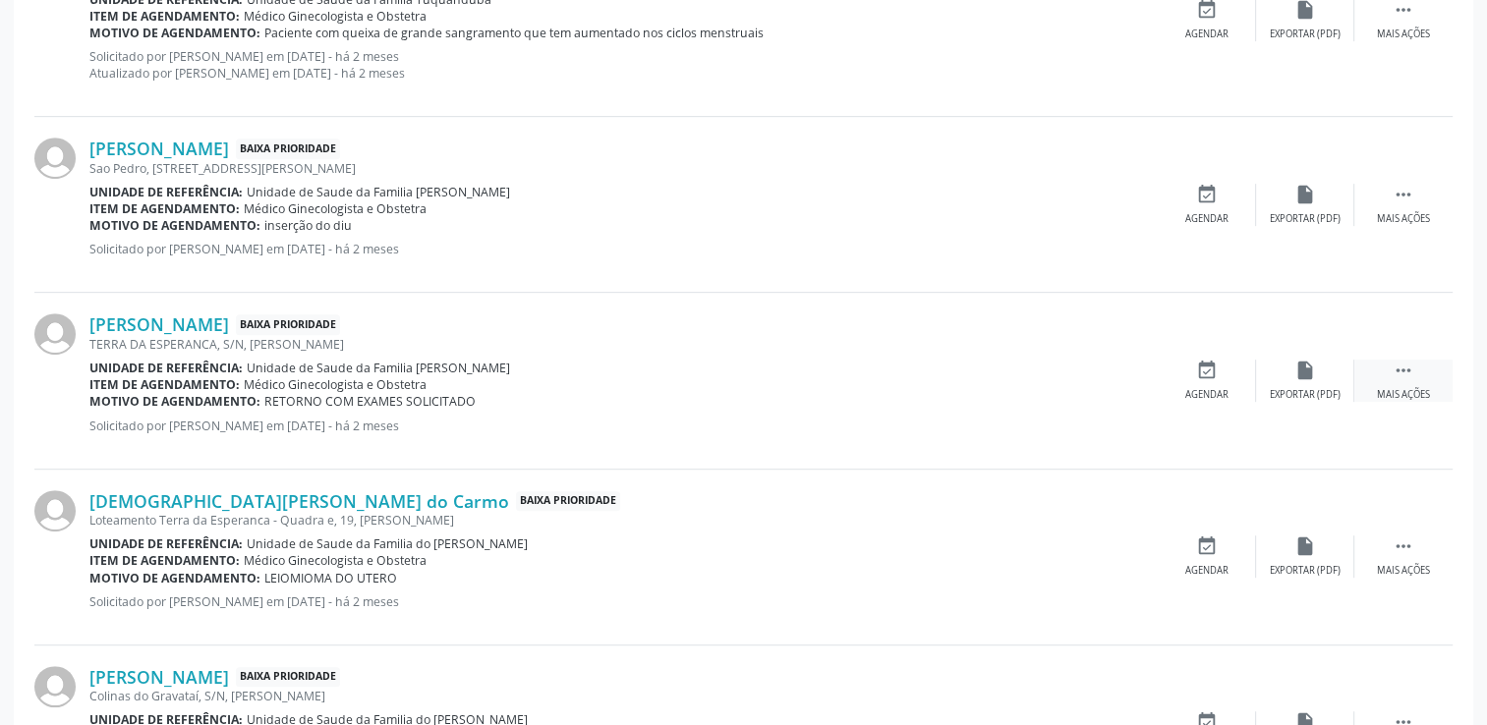
click at [1388, 365] on div " Mais ações" at bounding box center [1403, 381] width 98 height 42
click at [1198, 388] on div "Cancelar" at bounding box center [1206, 395] width 46 height 14
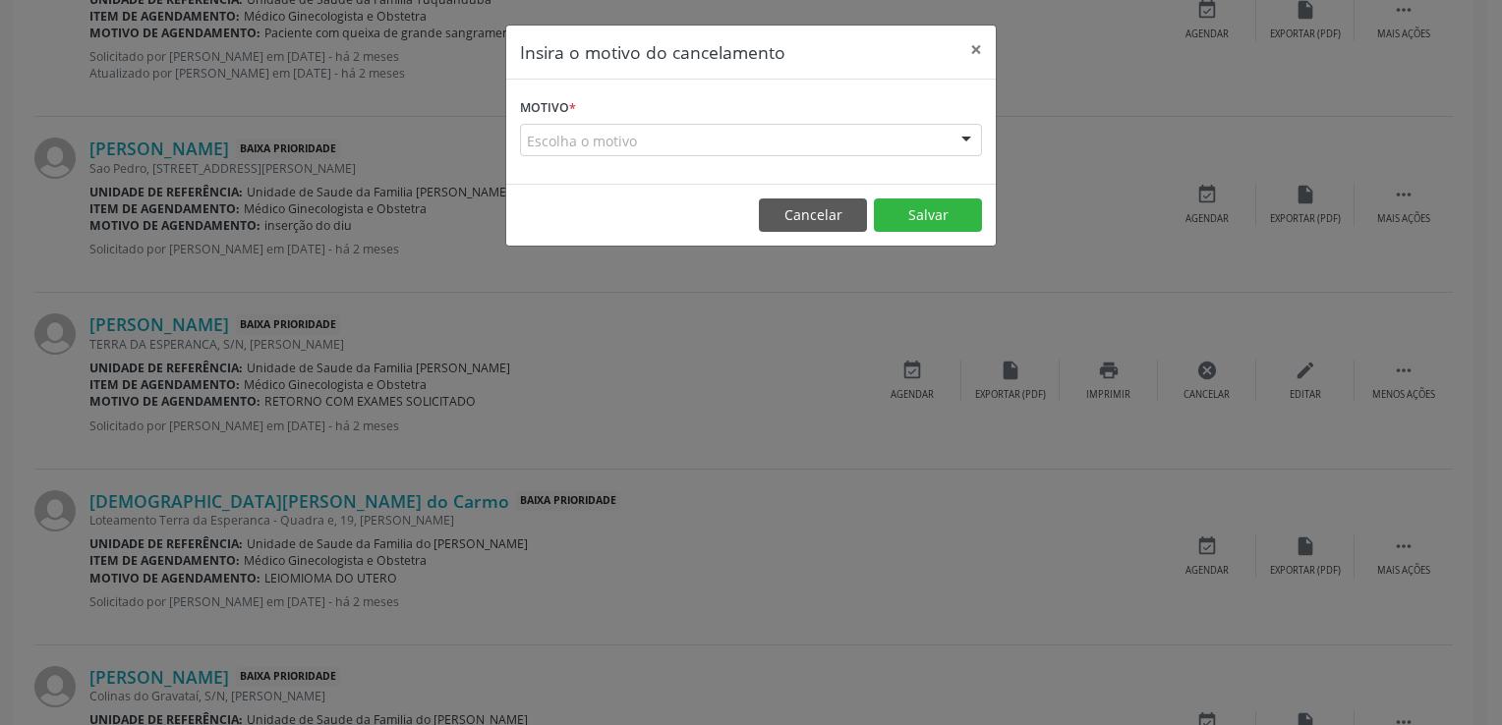
click at [729, 140] on div "Escolha o motivo" at bounding box center [751, 140] width 462 height 33
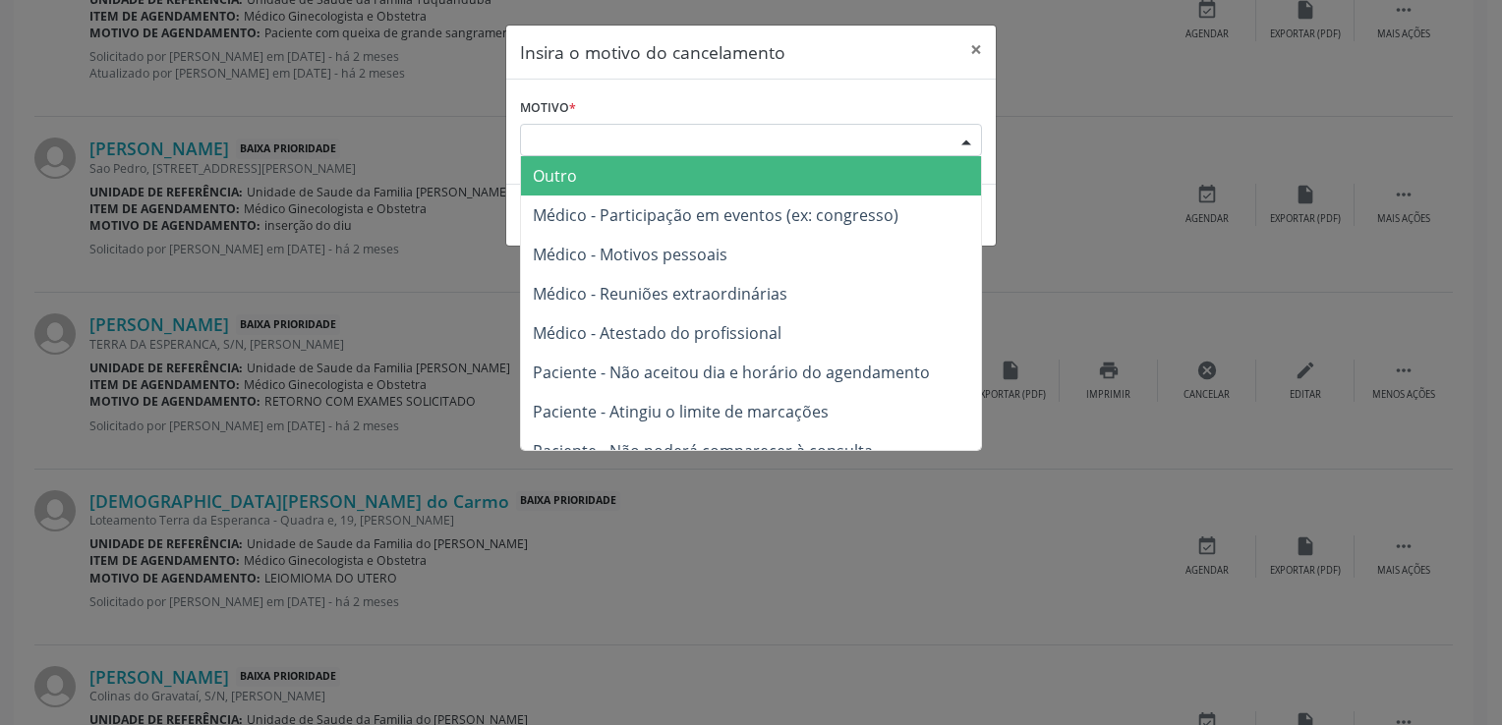
click at [733, 171] on span "Outro" at bounding box center [751, 175] width 460 height 39
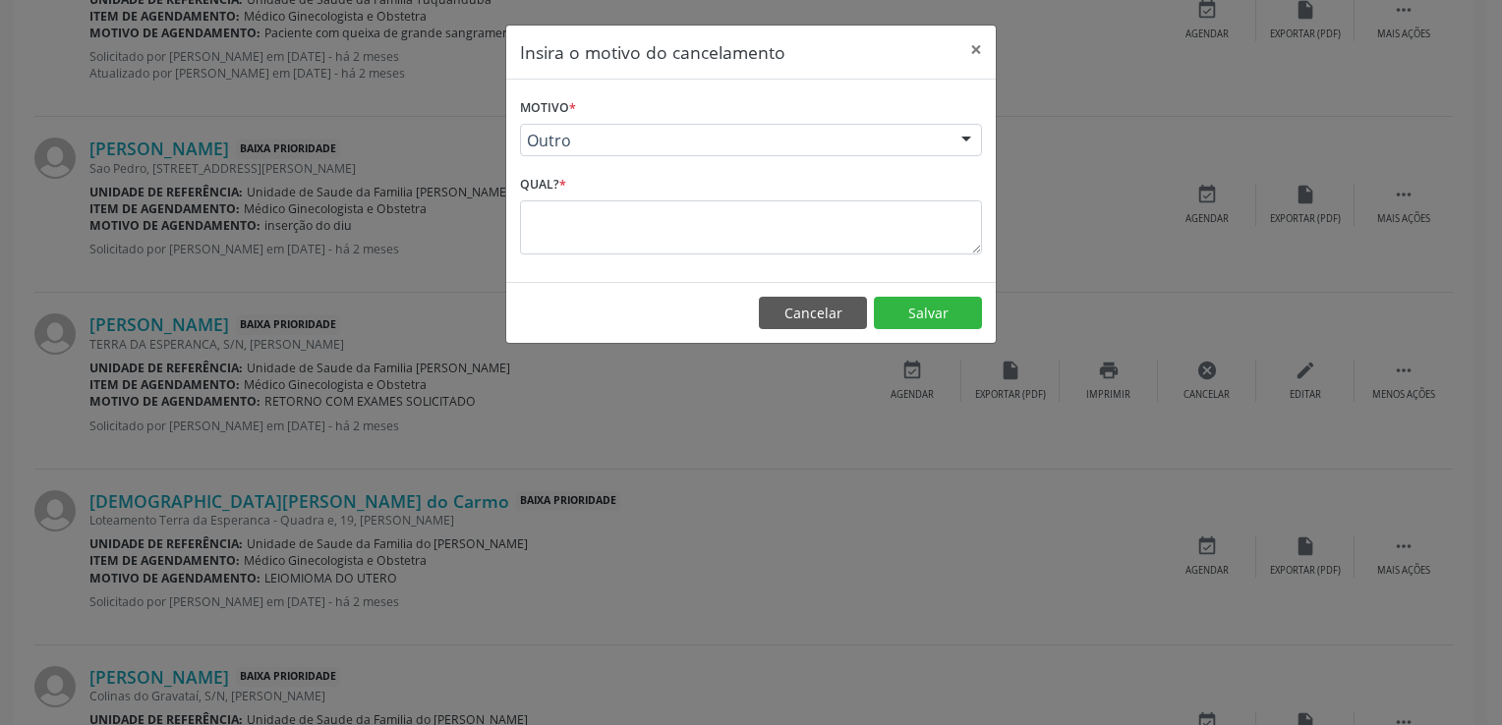
click at [698, 256] on div "Motivo * Outro Outro Médico - Participação em eventos (ex: congresso) Médico - …" at bounding box center [750, 181] width 489 height 202
click at [704, 201] on textarea at bounding box center [751, 228] width 462 height 54
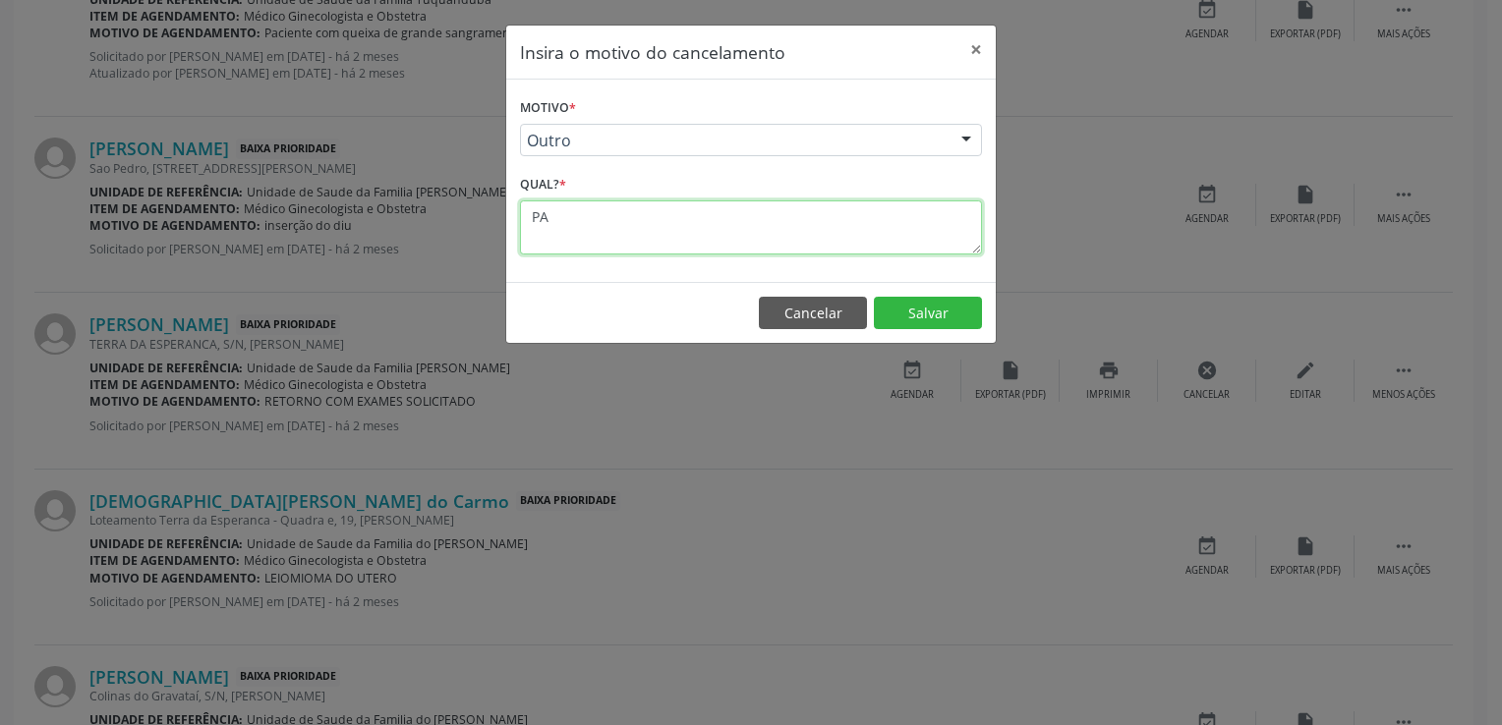
type textarea "P"
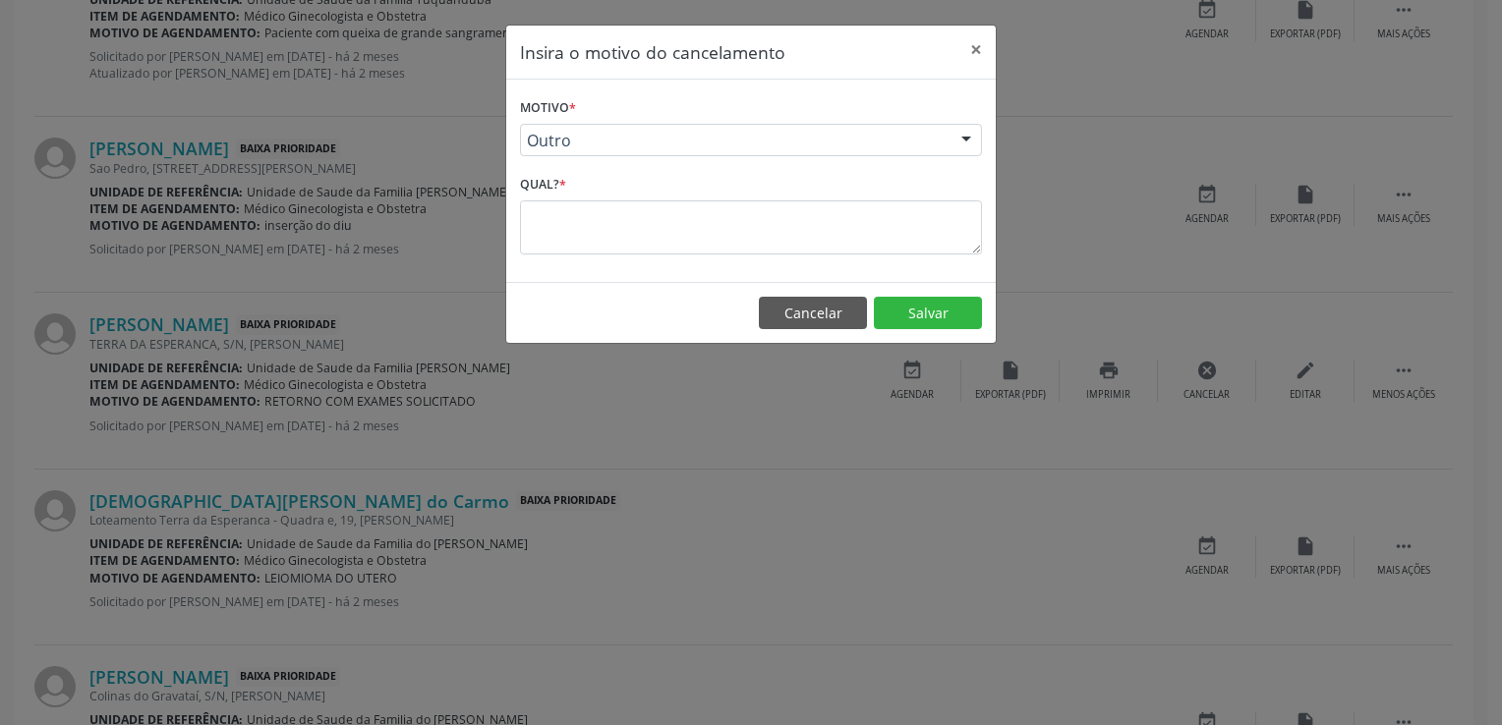
click at [947, 136] on div "Outro" at bounding box center [751, 140] width 462 height 33
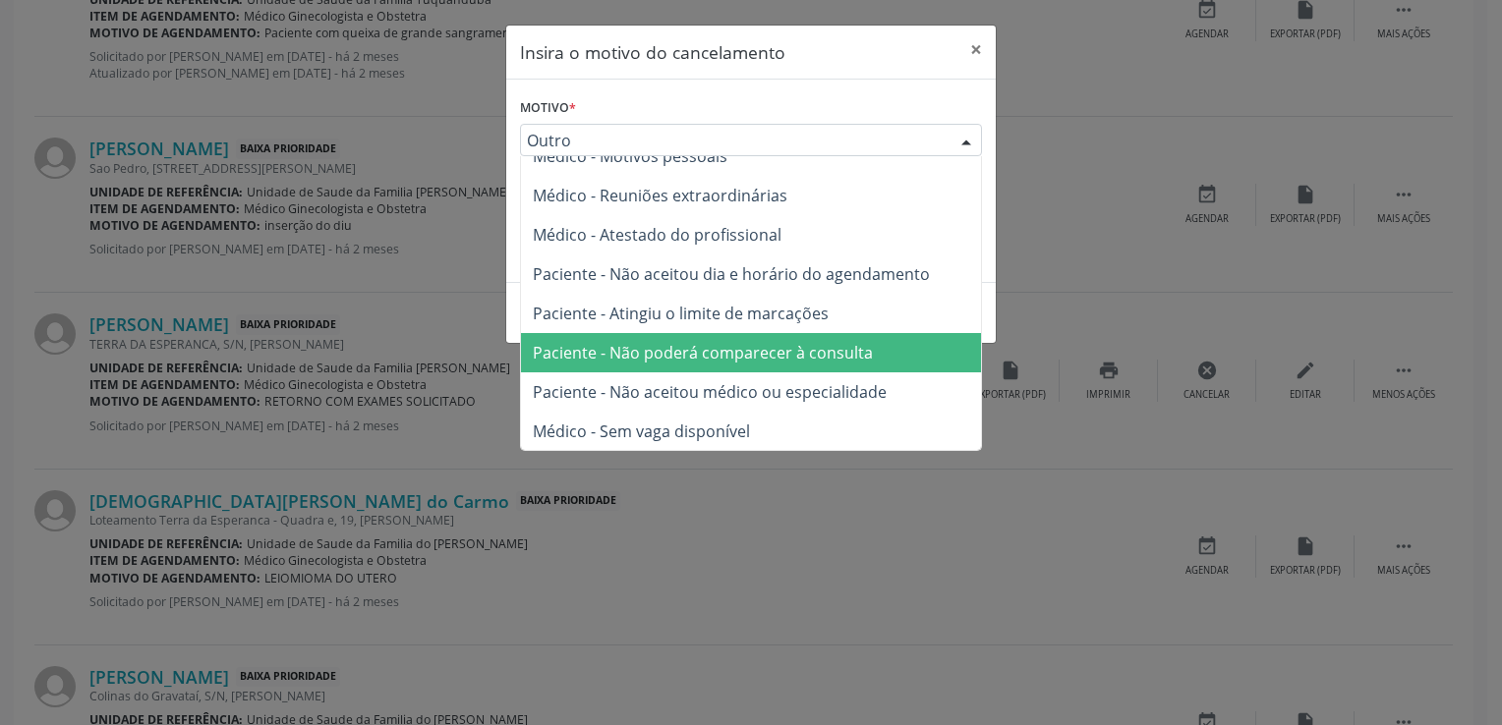
scroll to position [98, 0]
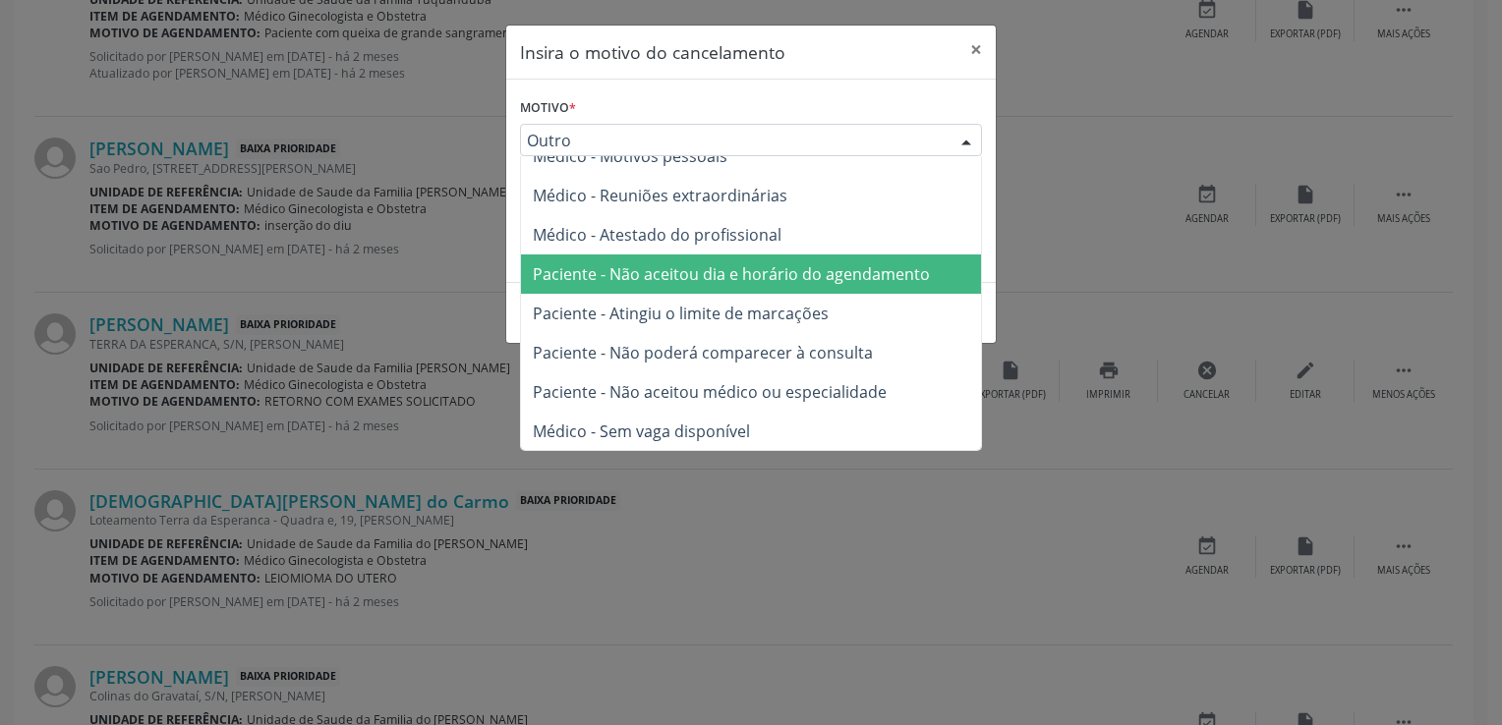
click at [875, 285] on span "Paciente - Não aceitou dia e horário do agendamento" at bounding box center [751, 274] width 460 height 39
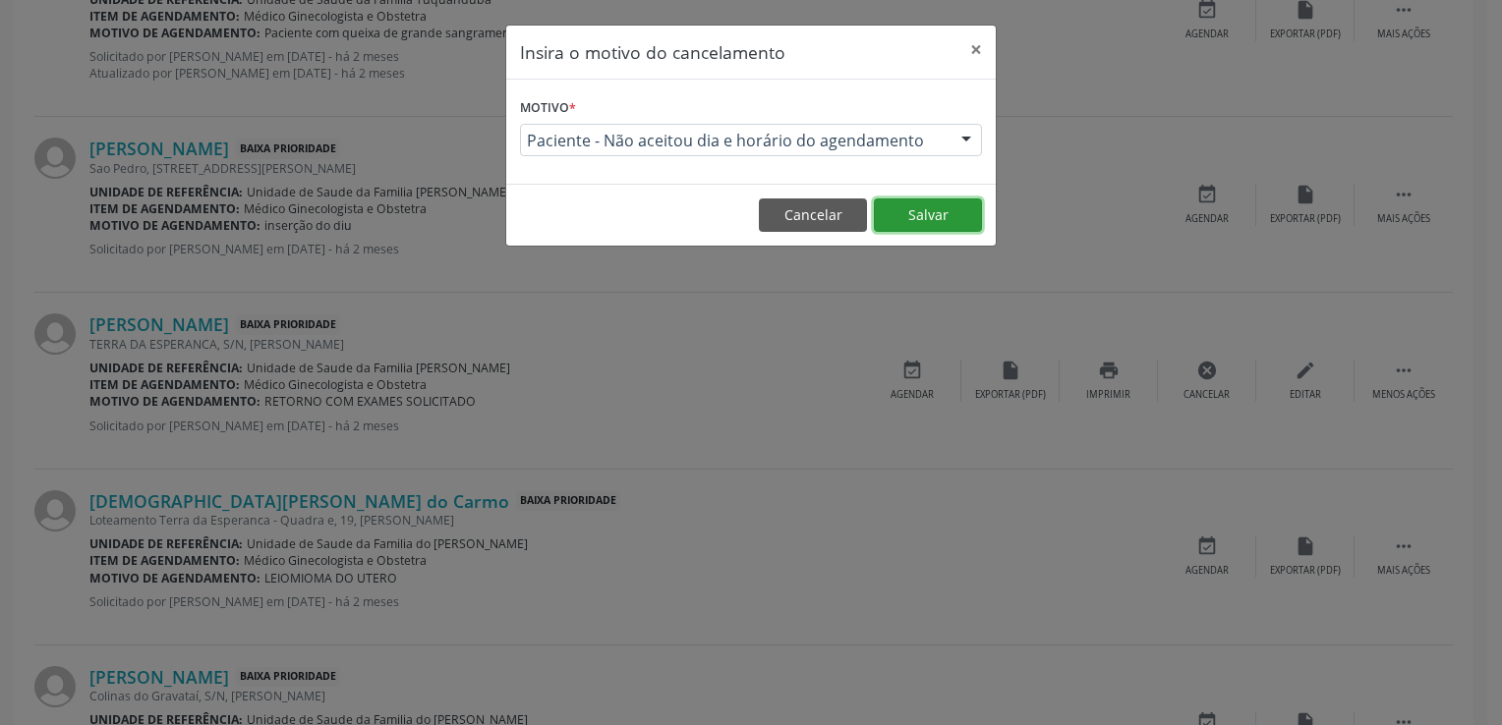
click at [947, 212] on button "Salvar" at bounding box center [928, 215] width 108 height 33
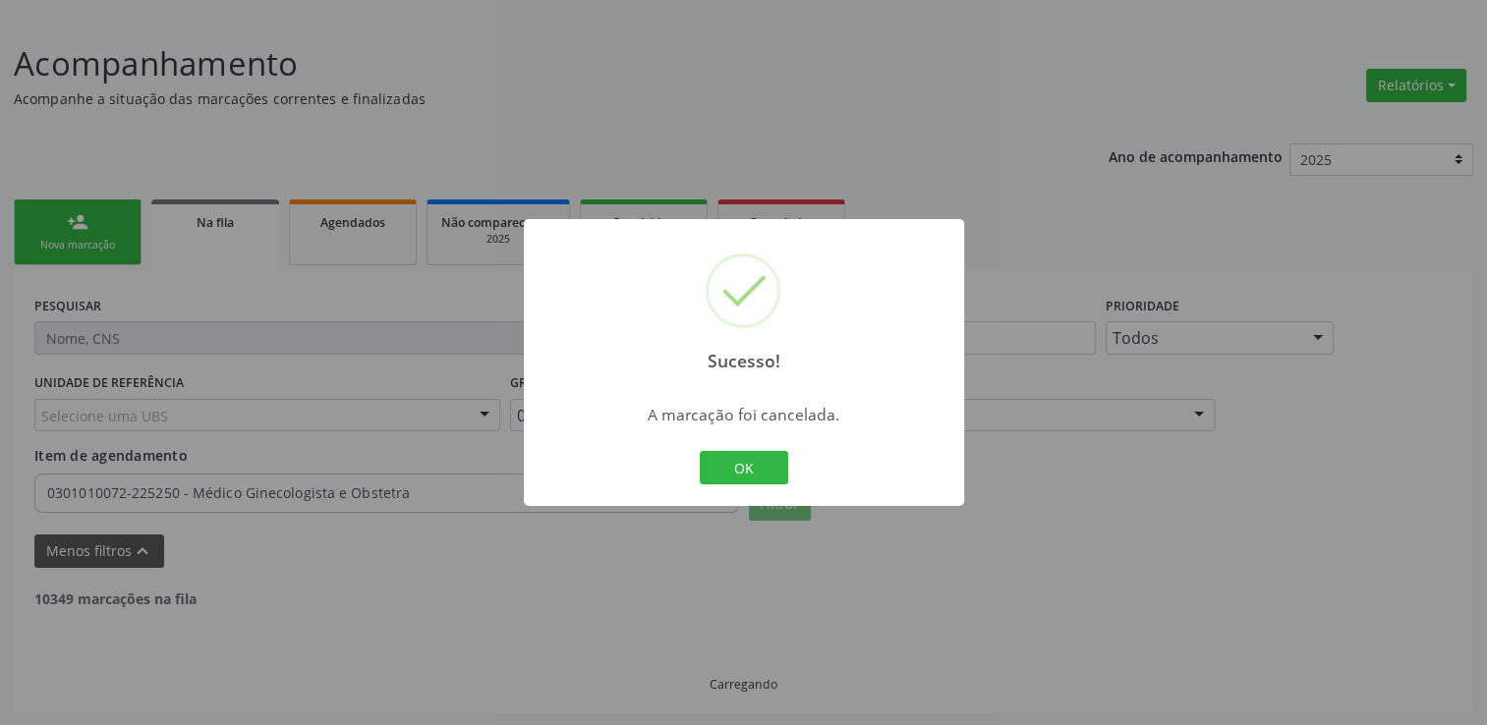
scroll to position [958, 0]
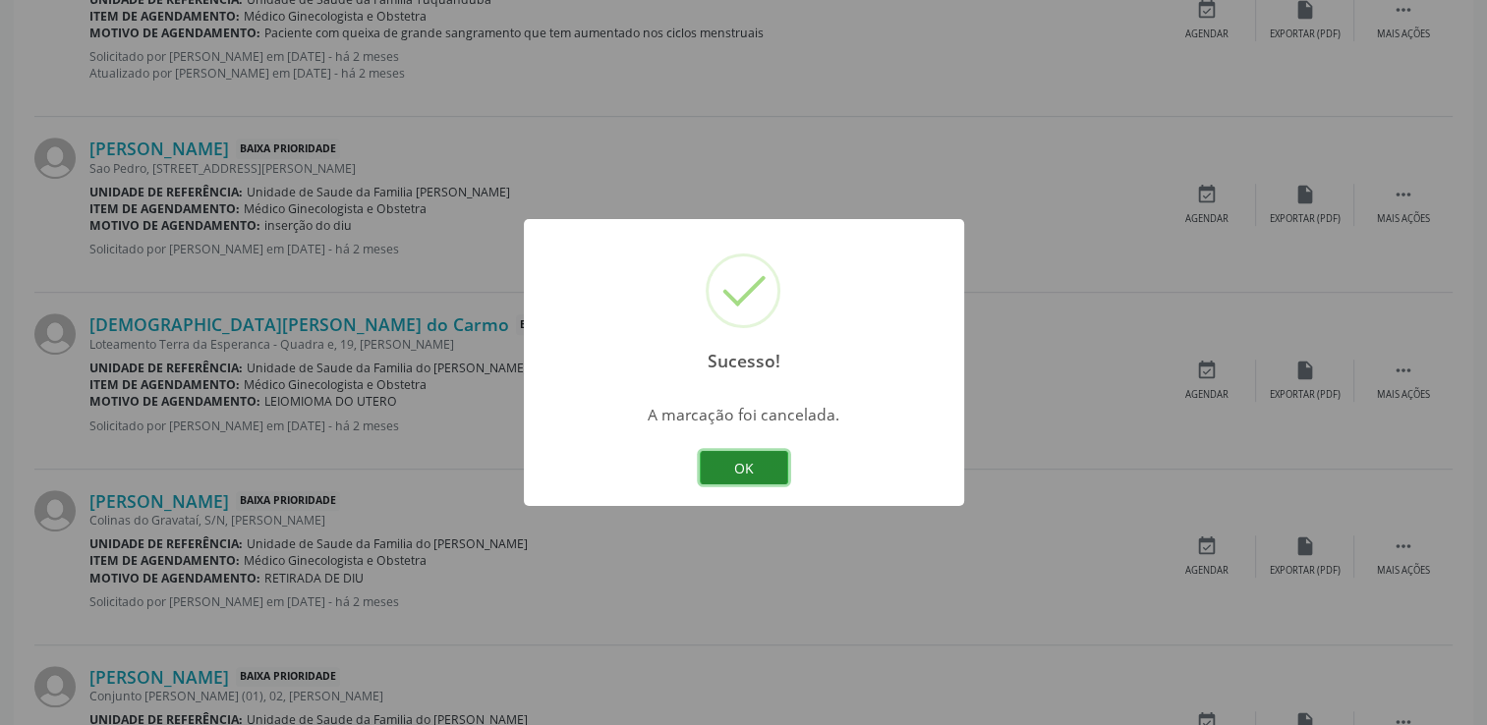
click at [761, 471] on button "OK" at bounding box center [744, 467] width 88 height 33
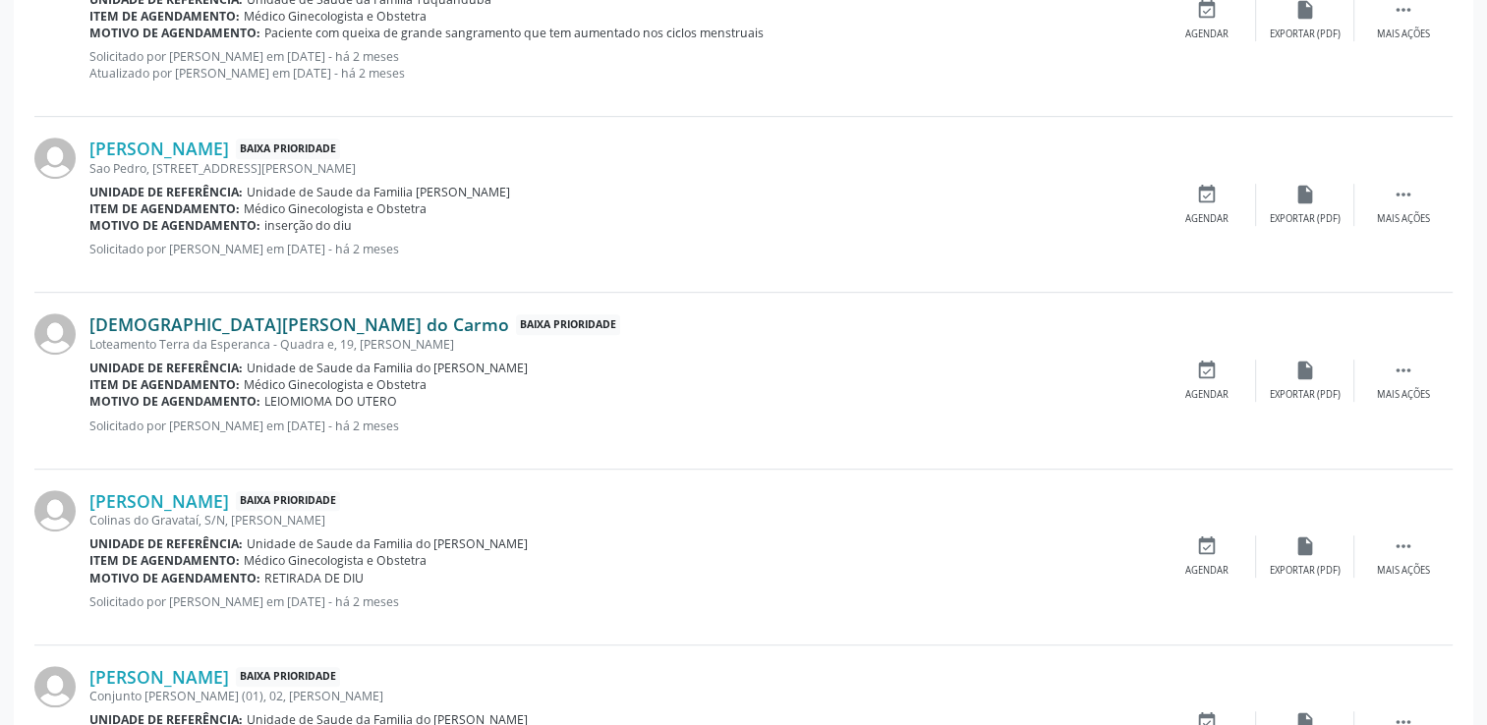
click at [287, 328] on link "[DEMOGRAPHIC_DATA][PERSON_NAME] do Carmo" at bounding box center [299, 325] width 420 height 22
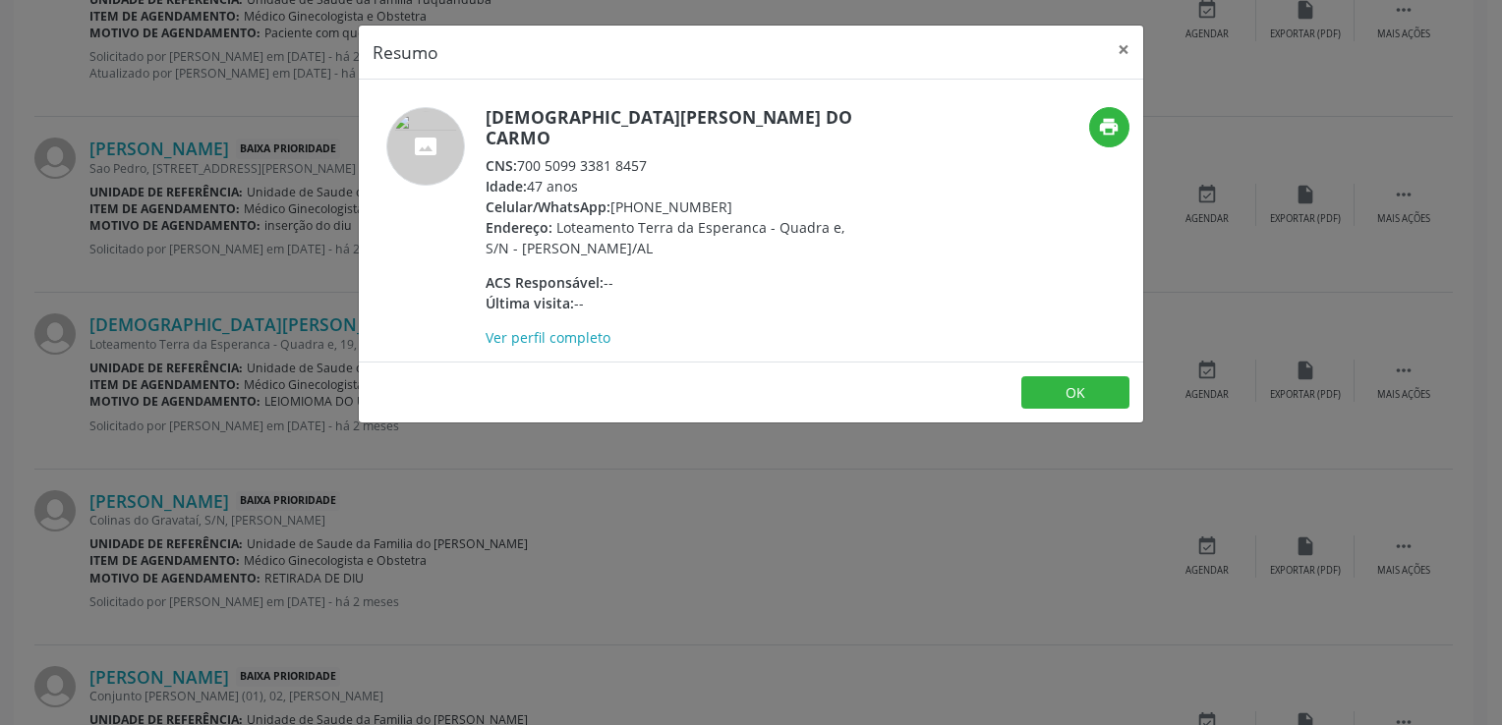
drag, startPoint x: 519, startPoint y: 144, endPoint x: 649, endPoint y: 144, distance: 129.7
click at [649, 155] on div "CNS: 700 5099 3381 8457" at bounding box center [677, 165] width 382 height 21
copy div "700 5099 3381 8457"
click at [1125, 46] on button "×" at bounding box center [1123, 50] width 39 height 48
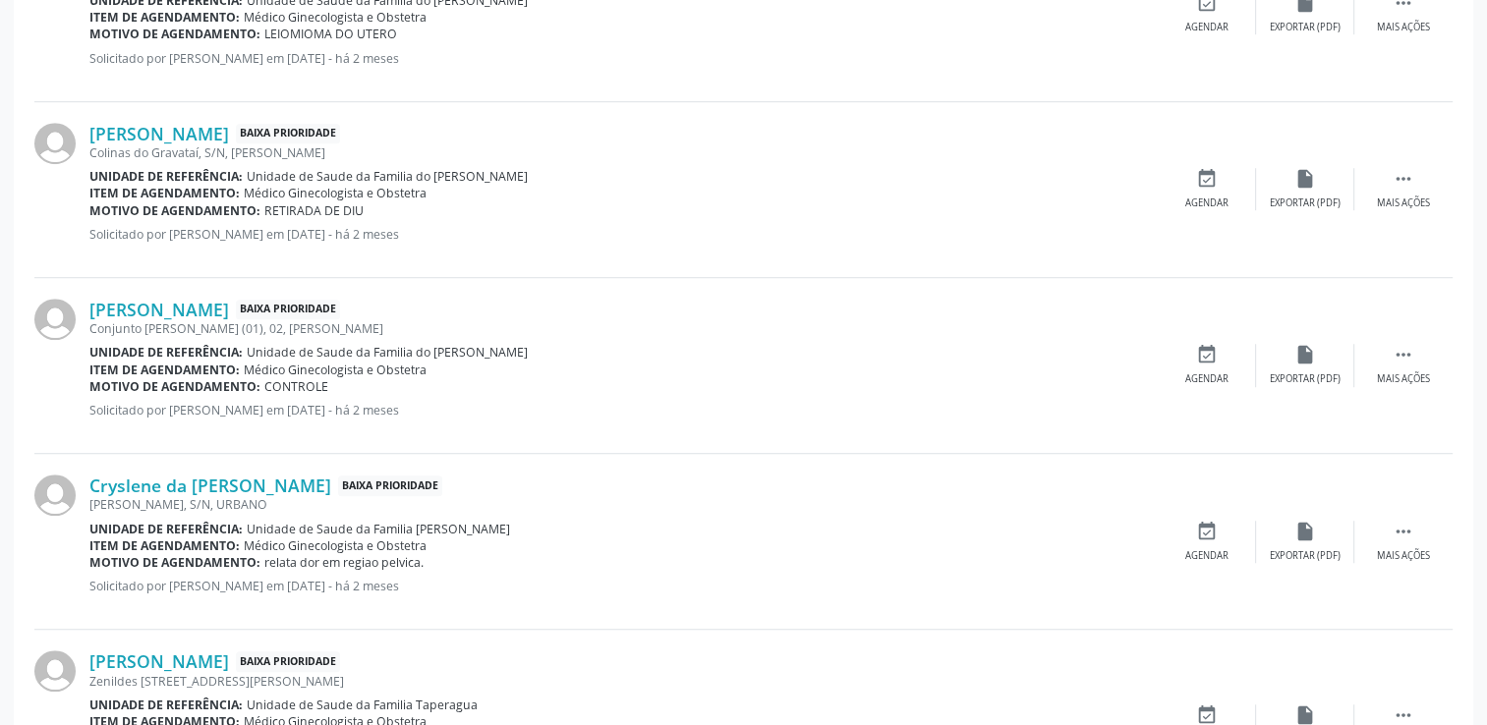
scroll to position [1351, 0]
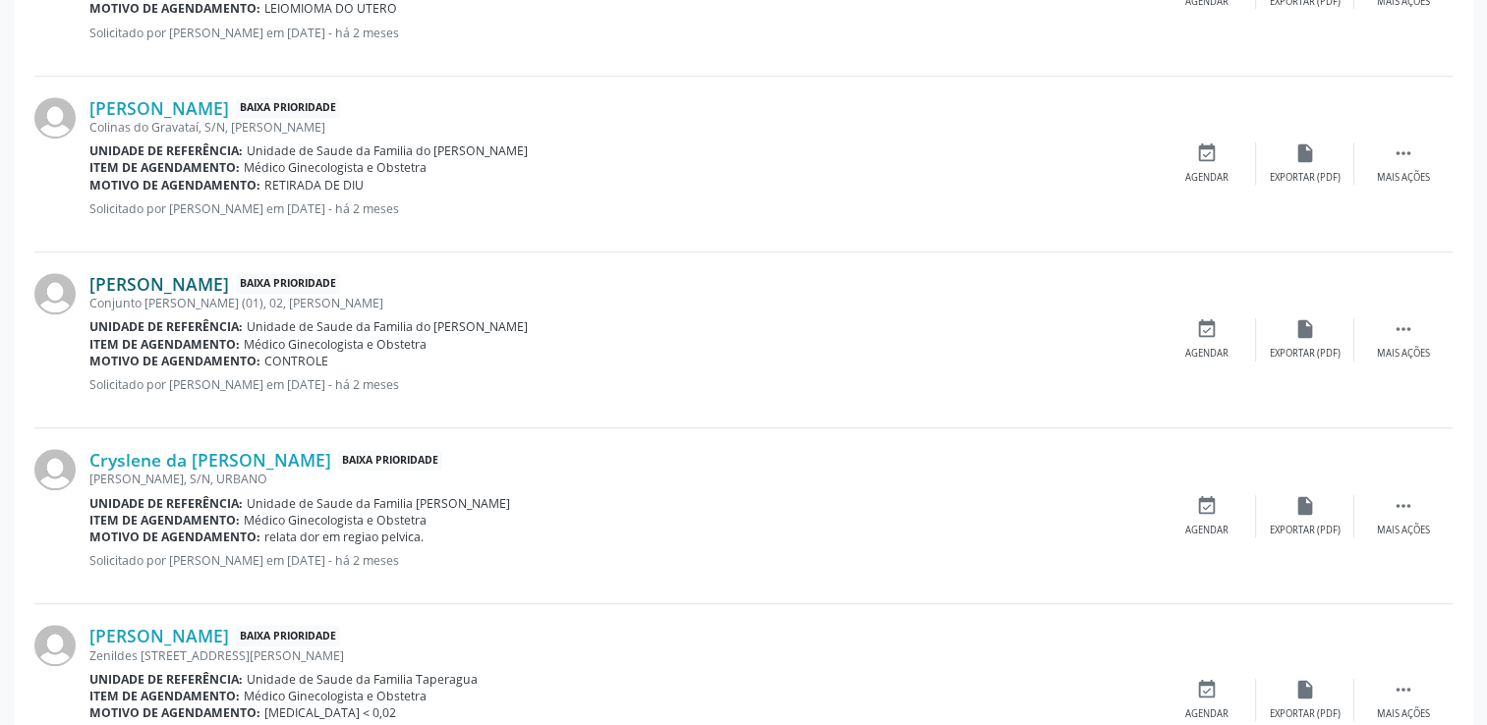
click at [229, 280] on link "[PERSON_NAME]" at bounding box center [159, 284] width 140 height 22
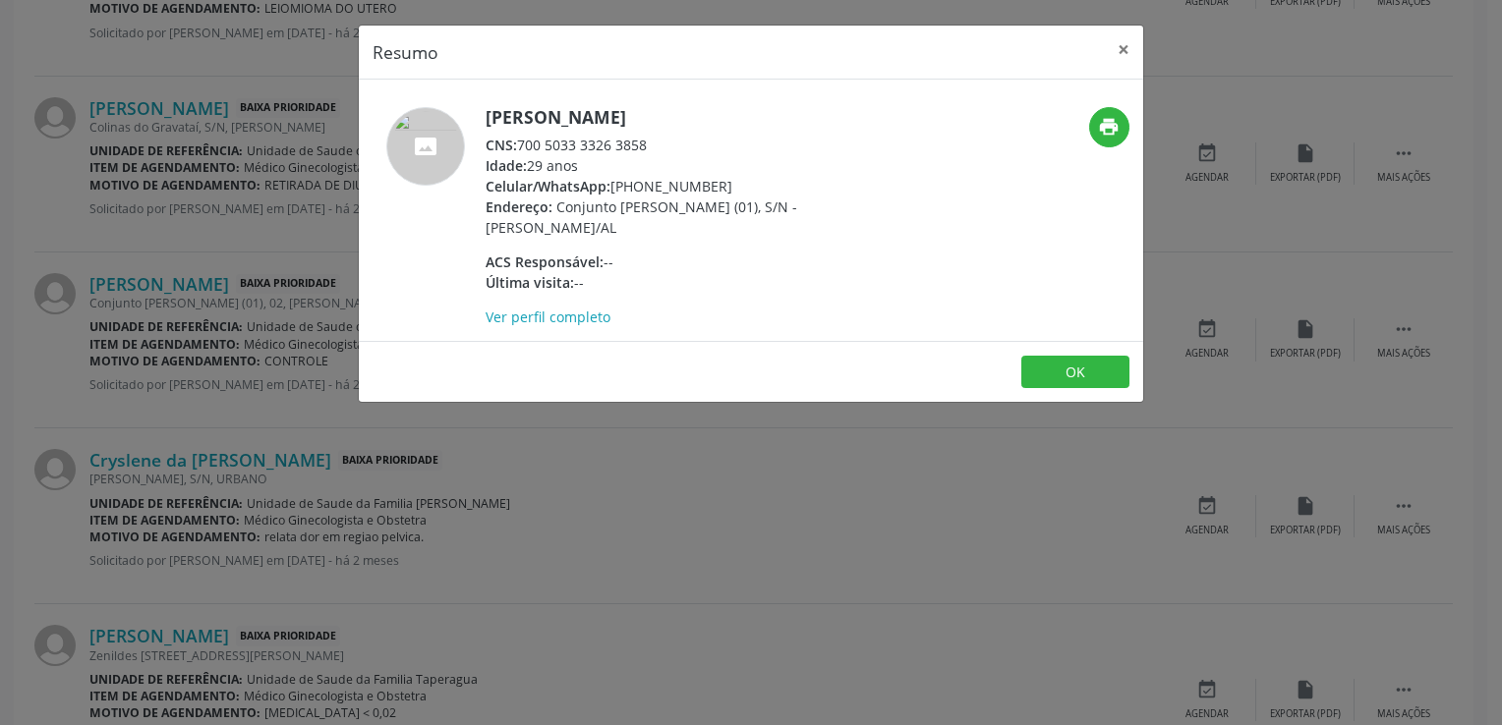
drag, startPoint x: 520, startPoint y: 144, endPoint x: 649, endPoint y: 144, distance: 128.8
click at [649, 144] on div "CNS: 700 5033 3326 3858" at bounding box center [677, 145] width 382 height 21
copy div "700 5033 3326 3858"
click at [1117, 52] on button "×" at bounding box center [1123, 50] width 39 height 48
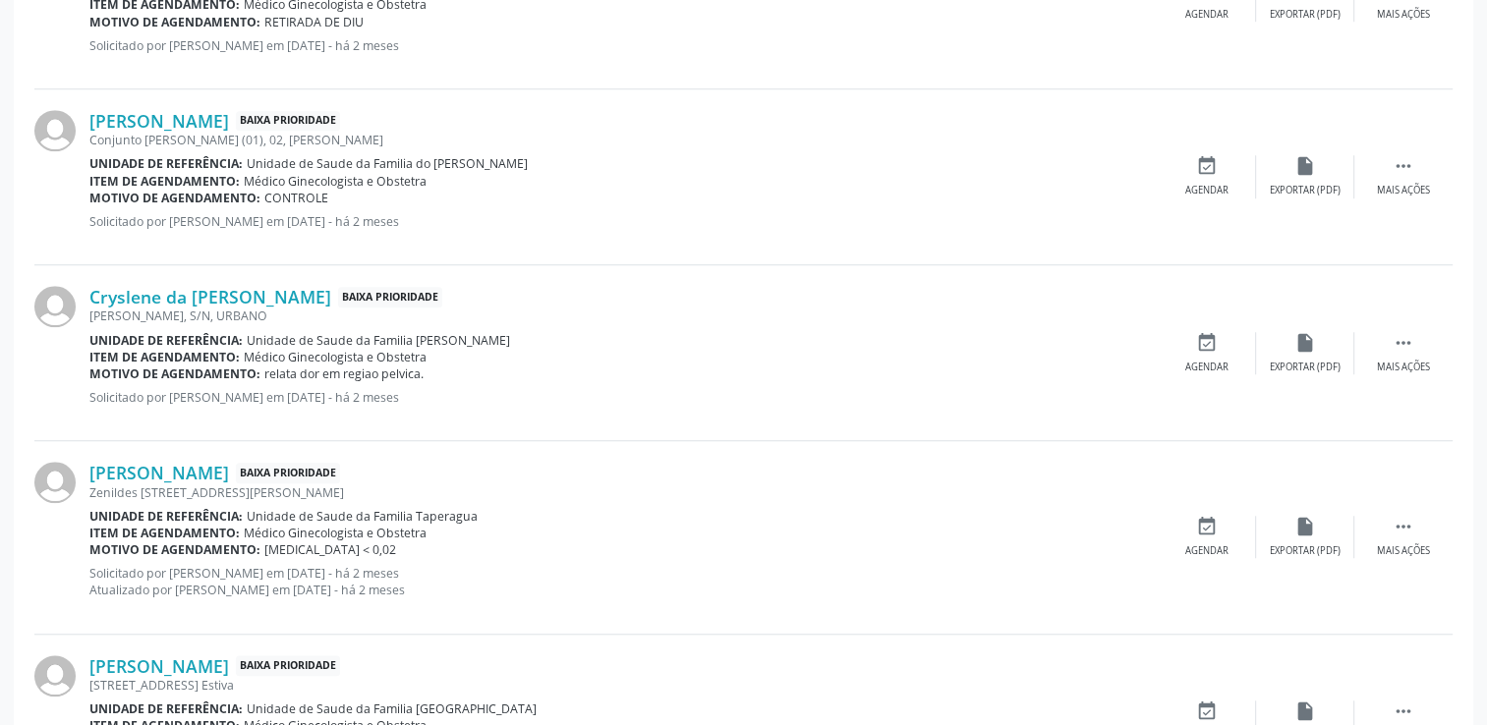
scroll to position [1548, 0]
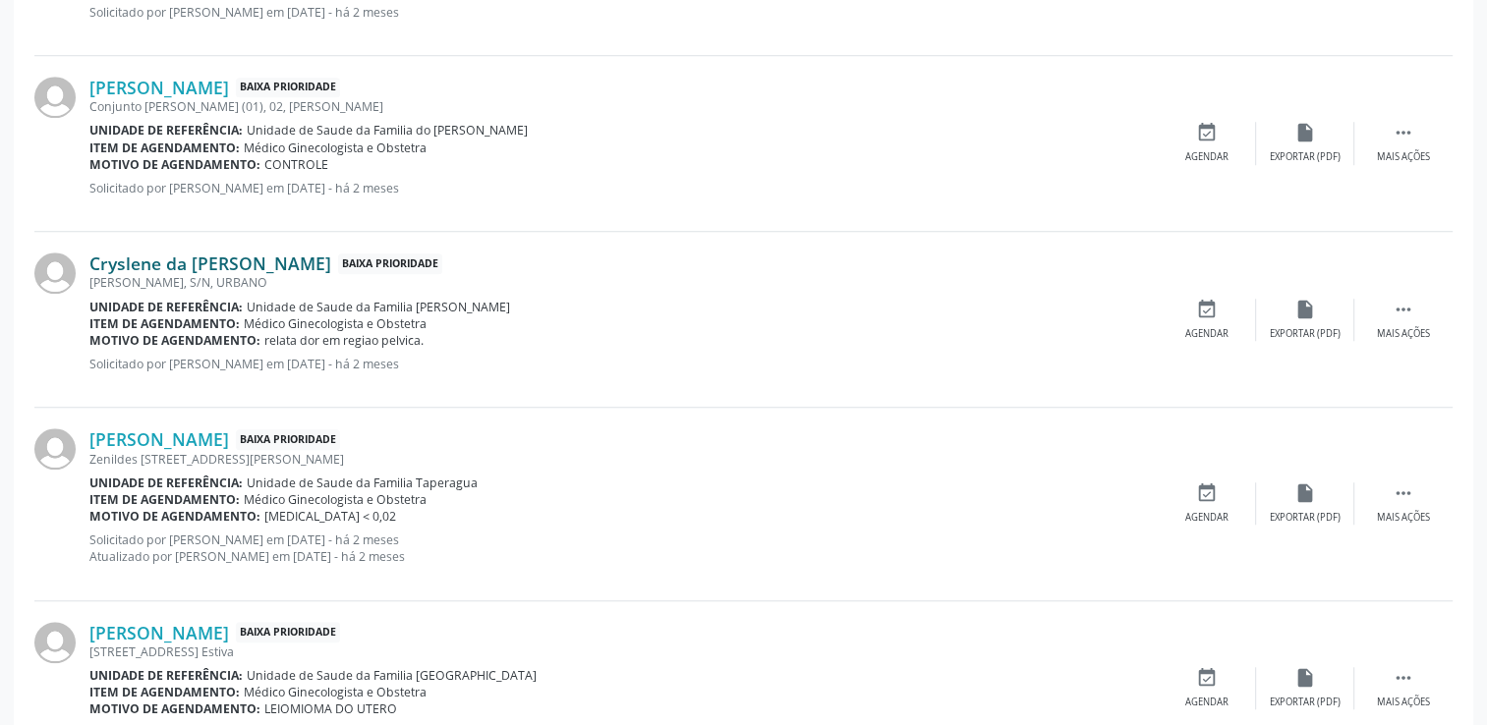
click at [248, 262] on link "Cryslene da [PERSON_NAME]" at bounding box center [210, 264] width 242 height 22
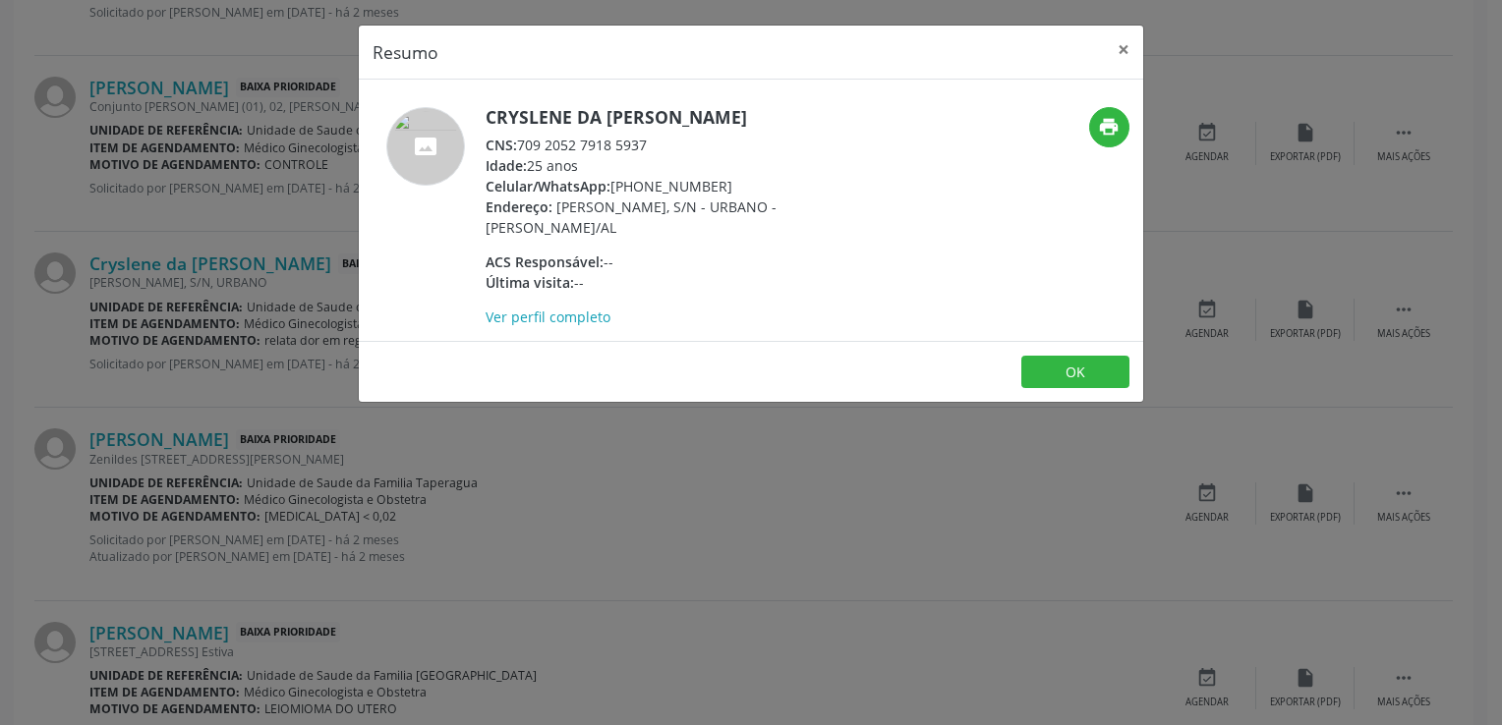
drag, startPoint x: 519, startPoint y: 144, endPoint x: 653, endPoint y: 140, distance: 133.8
click at [653, 140] on div "CNS: 709 2052 7918 5937" at bounding box center [677, 145] width 382 height 21
copy div "709 2052 7918 5937"
click at [1037, 368] on button "OK" at bounding box center [1075, 372] width 108 height 33
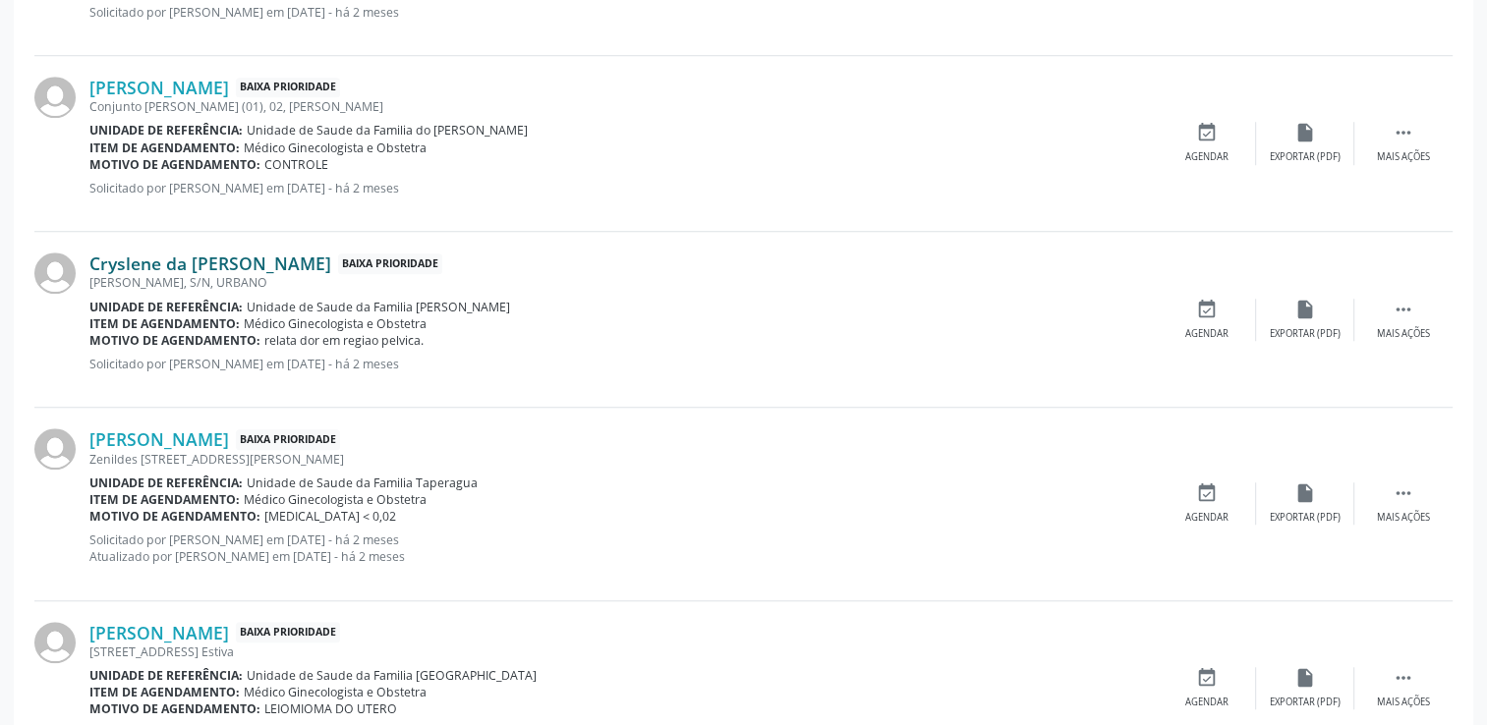
click at [240, 253] on link "Cryslene da [PERSON_NAME]" at bounding box center [210, 264] width 242 height 22
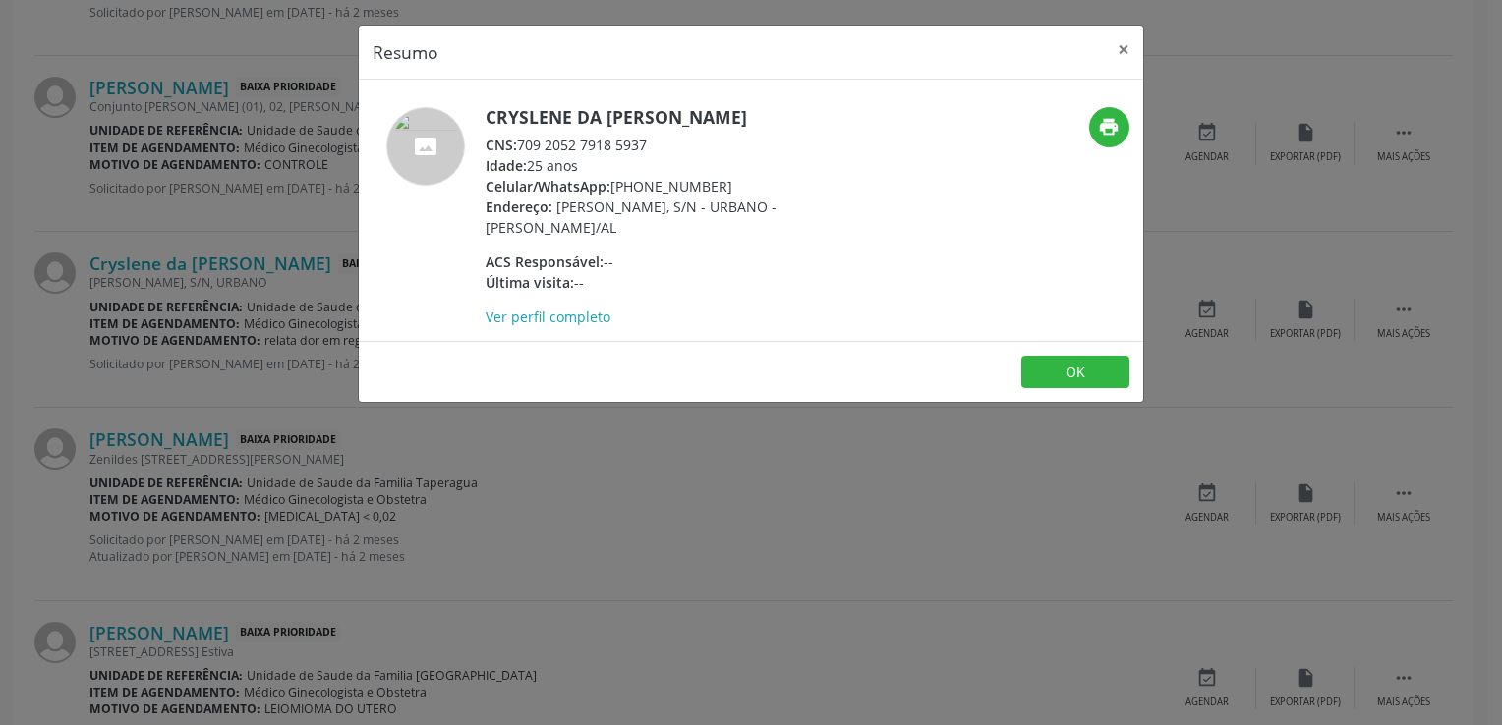
drag, startPoint x: 521, startPoint y: 144, endPoint x: 646, endPoint y: 144, distance: 124.8
click at [646, 144] on div "CNS: 709 2052 7918 5937" at bounding box center [677, 145] width 382 height 21
copy div "709 2052 7918 5937"
click at [1123, 46] on button "×" at bounding box center [1123, 50] width 39 height 48
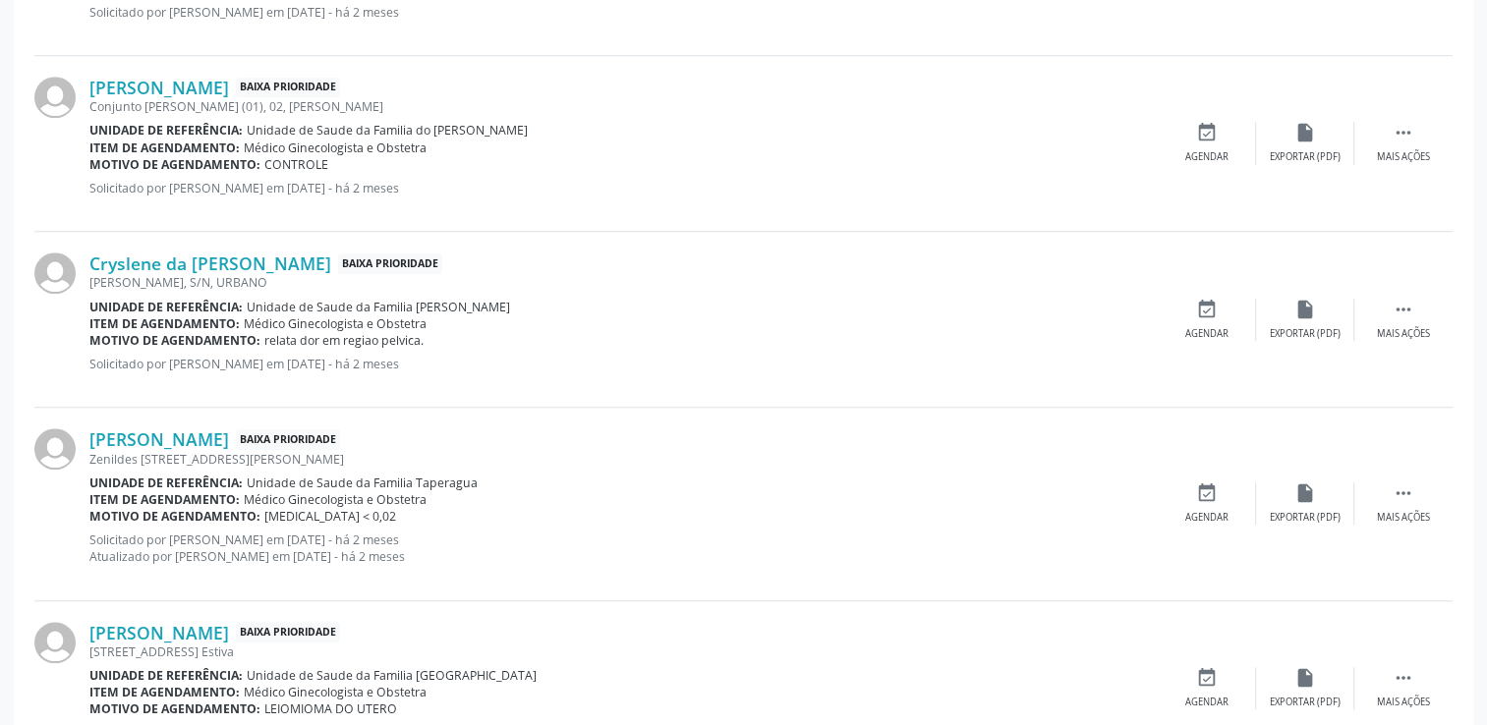
scroll to position [1646, 0]
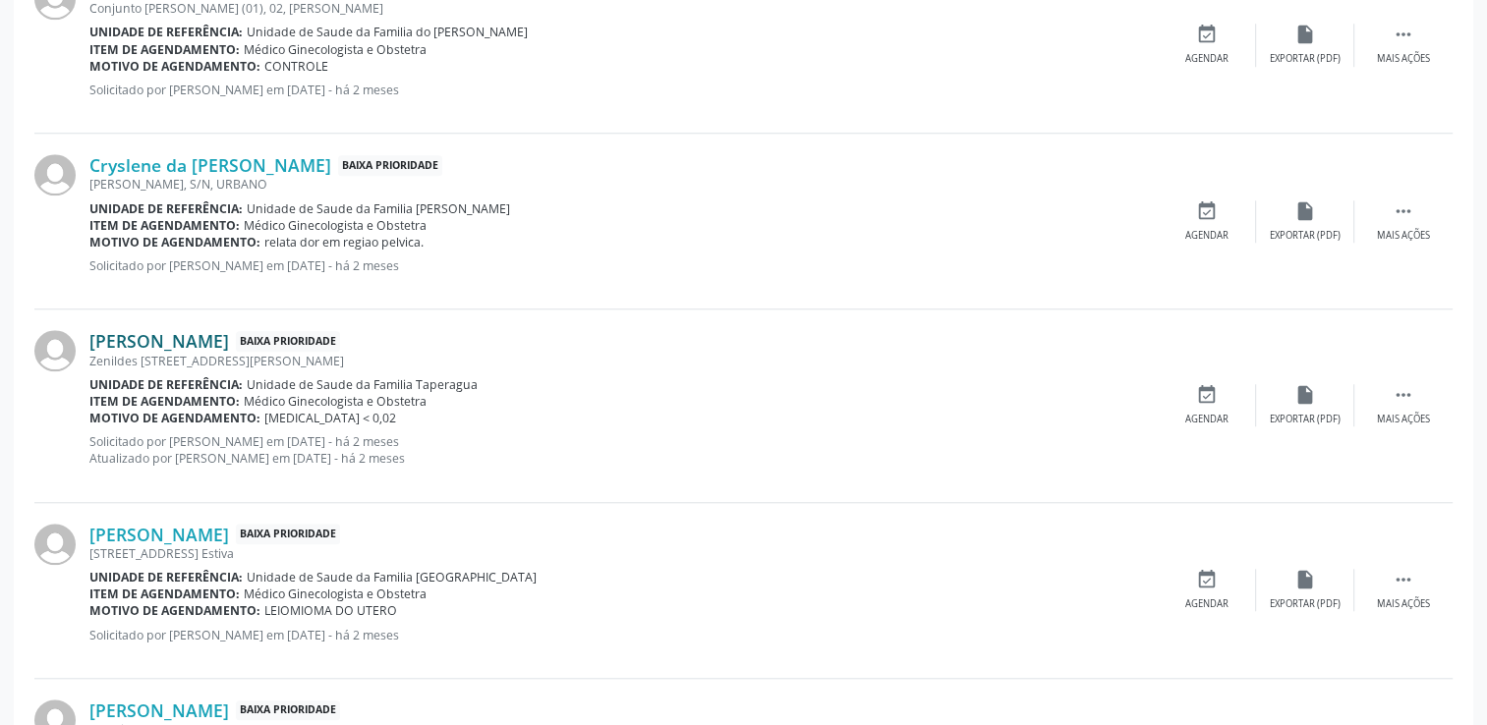
click at [197, 344] on link "[PERSON_NAME]" at bounding box center [159, 341] width 140 height 22
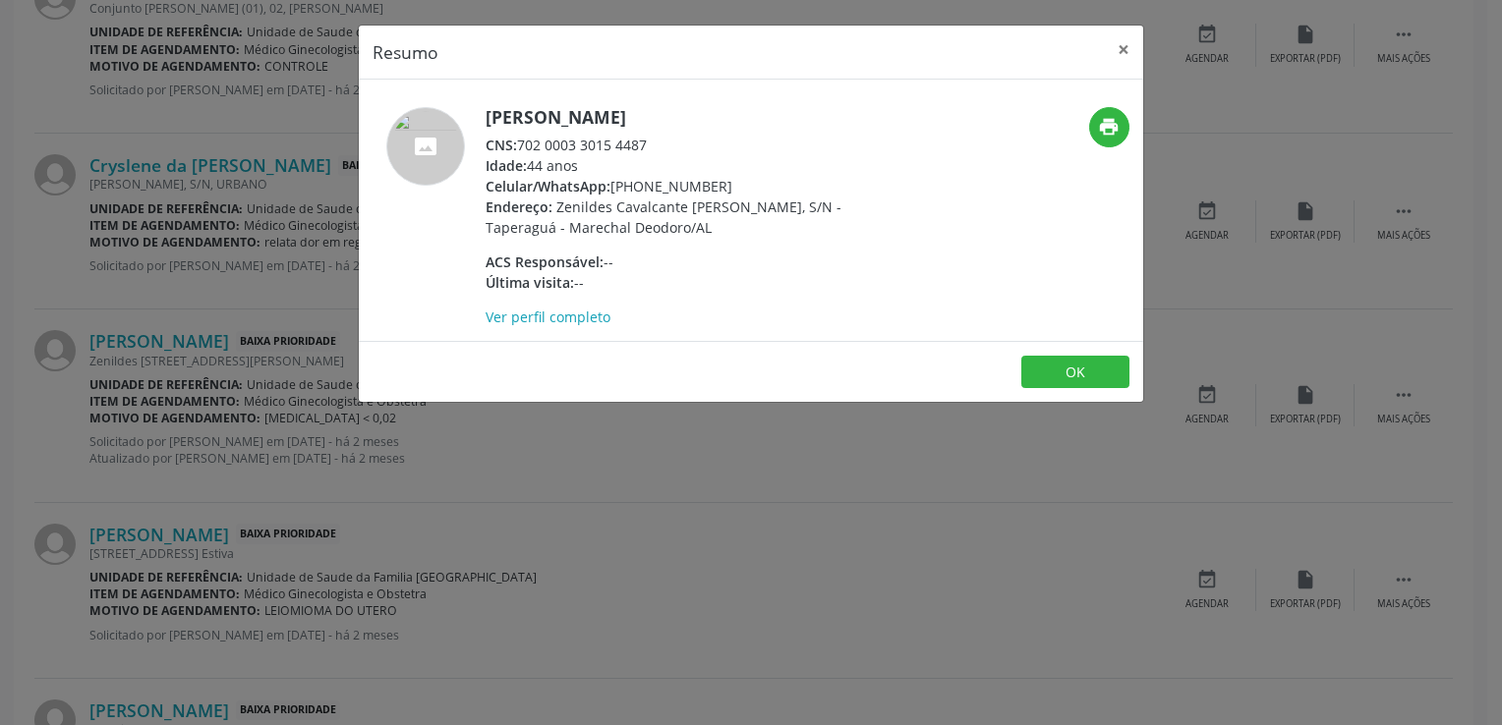
drag, startPoint x: 522, startPoint y: 144, endPoint x: 647, endPoint y: 137, distance: 125.0
click at [647, 137] on div "CNS: 702 0003 3015 4487" at bounding box center [677, 145] width 382 height 21
click at [1124, 49] on button "×" at bounding box center [1123, 50] width 39 height 48
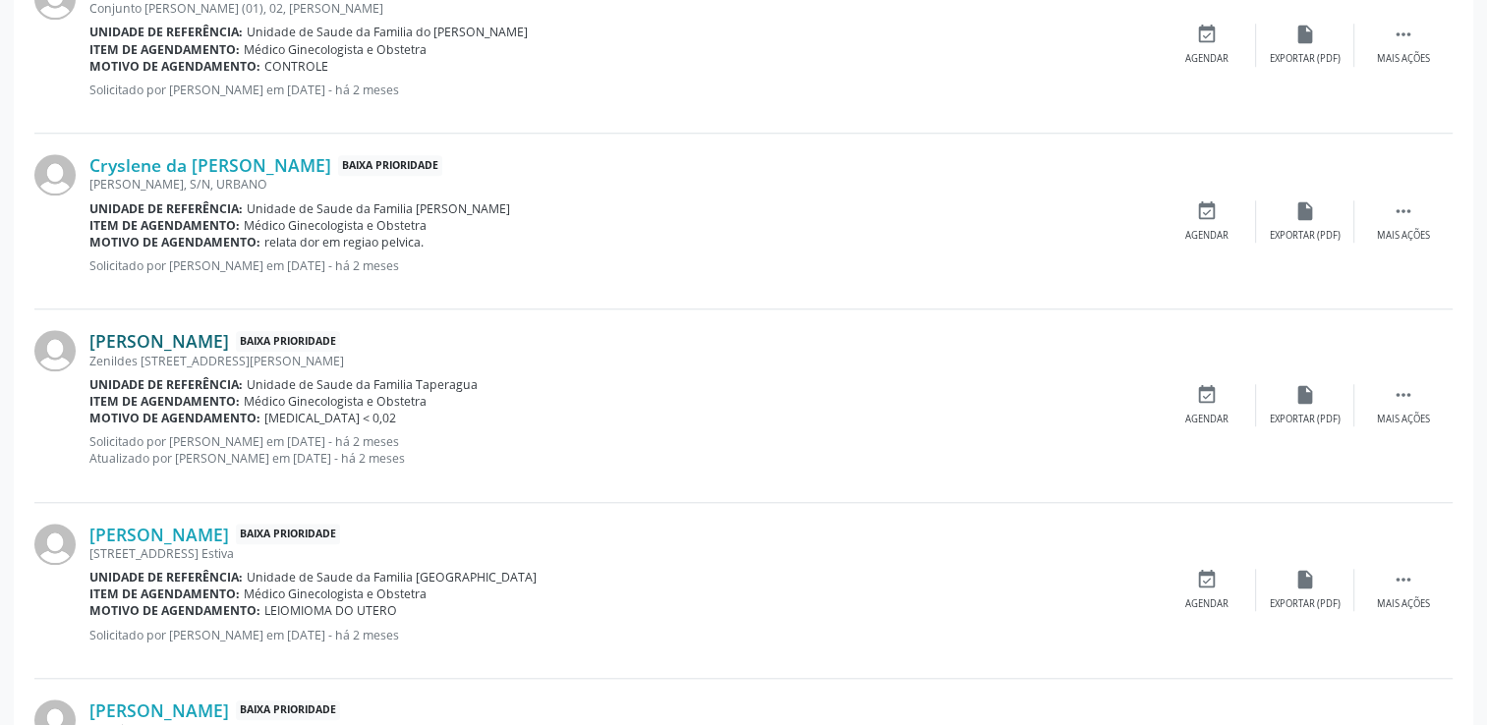
click at [229, 342] on link "[PERSON_NAME]" at bounding box center [159, 341] width 140 height 22
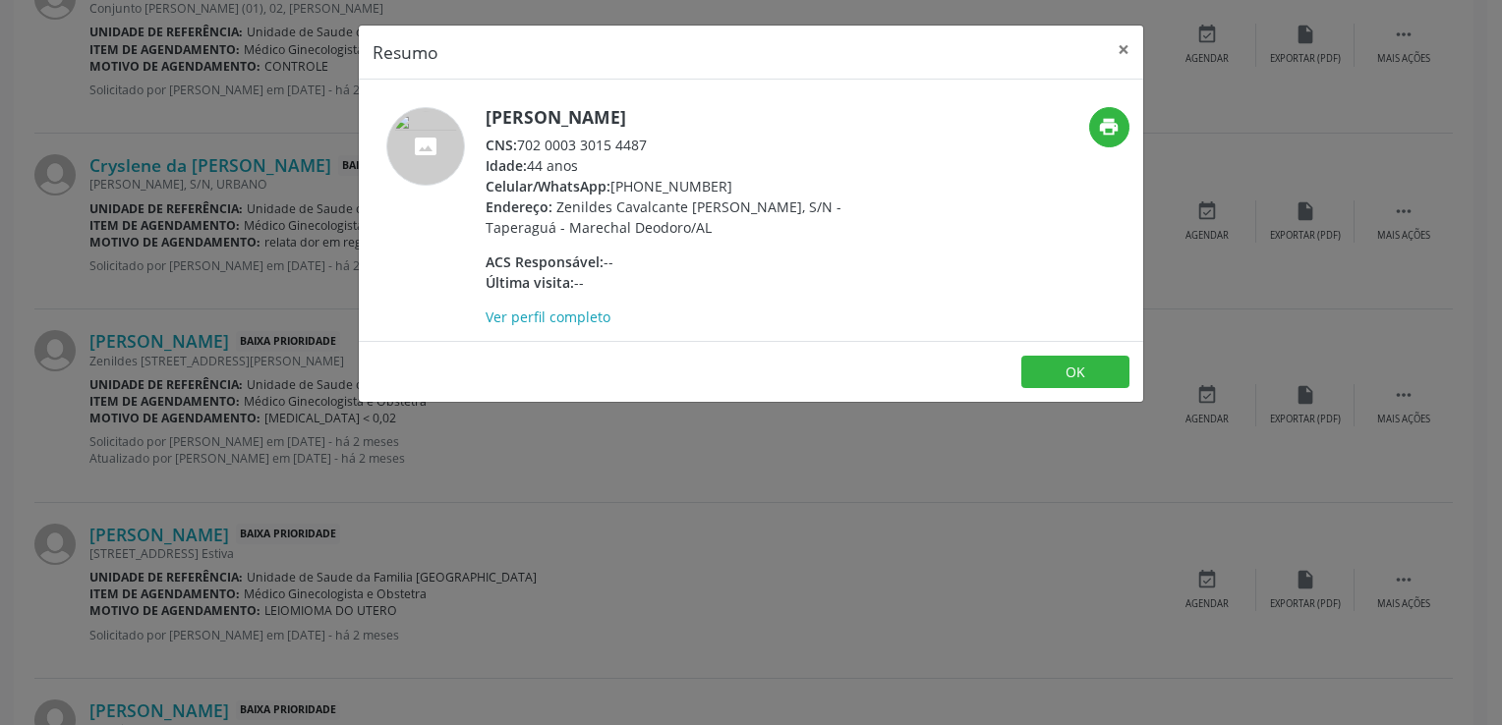
drag, startPoint x: 522, startPoint y: 138, endPoint x: 653, endPoint y: 146, distance: 131.0
click at [653, 146] on div "CNS: 702 0003 3015 4487" at bounding box center [677, 145] width 382 height 21
click at [1128, 45] on button "×" at bounding box center [1123, 50] width 39 height 48
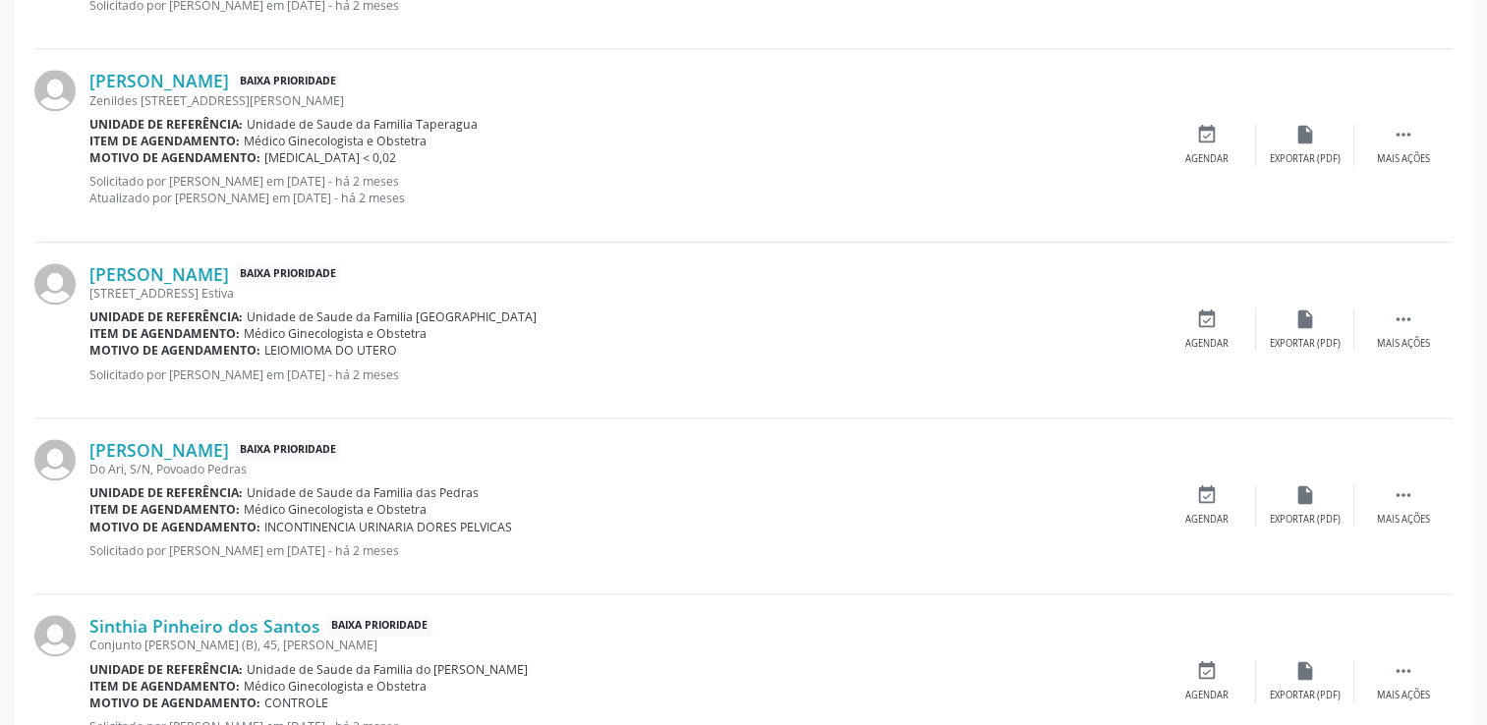
scroll to position [1941, 0]
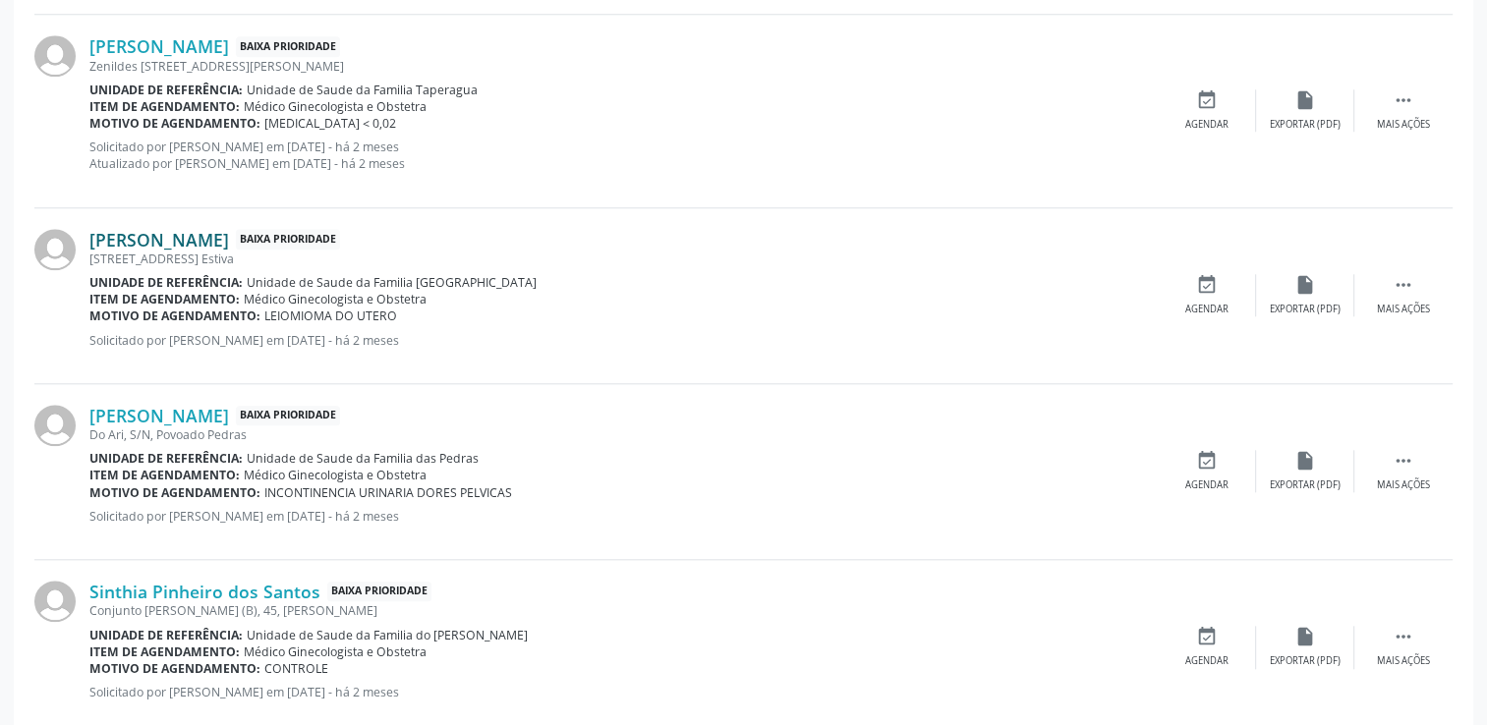
click at [229, 235] on link "[PERSON_NAME]" at bounding box center [159, 240] width 140 height 22
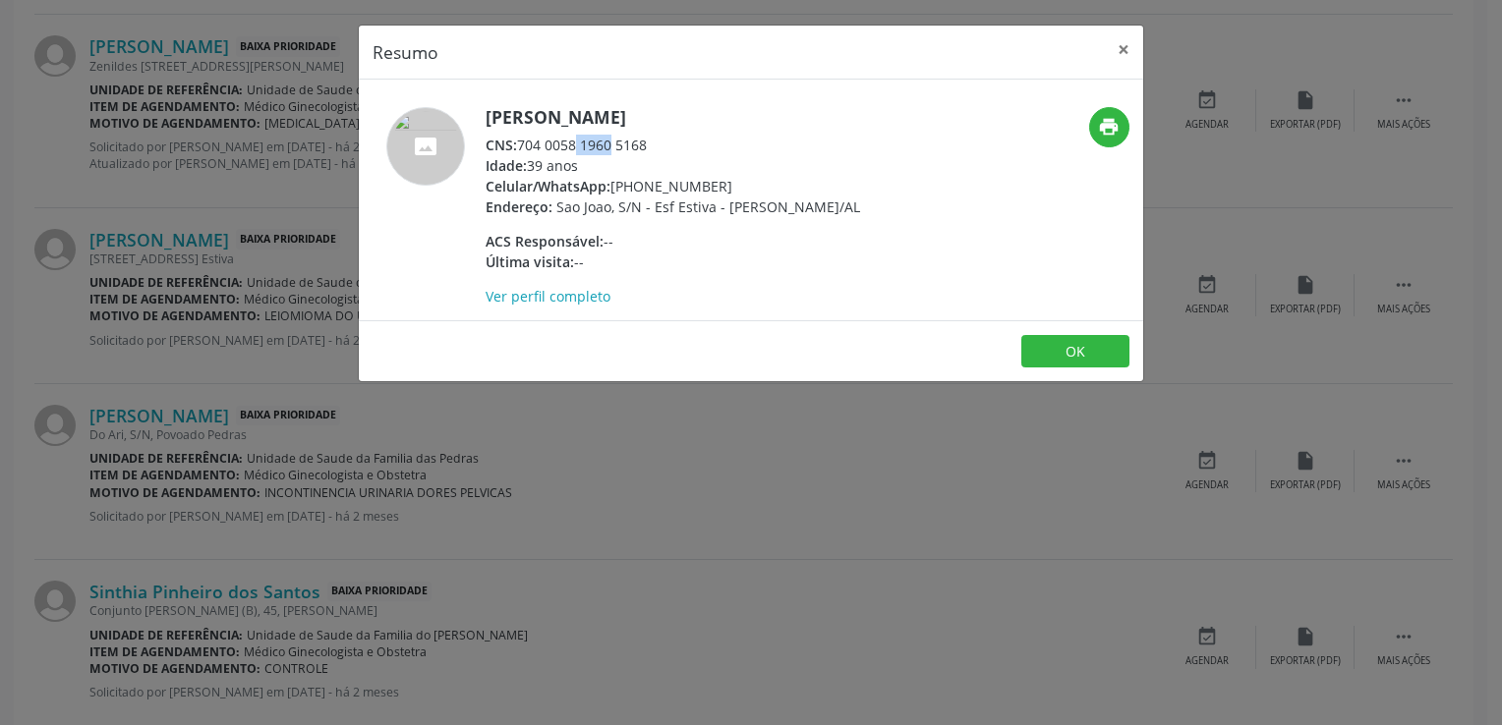
drag, startPoint x: 526, startPoint y: 146, endPoint x: 563, endPoint y: 147, distance: 37.4
click at [563, 147] on div "CNS: 704 0058 1960 5168" at bounding box center [673, 145] width 374 height 21
drag, startPoint x: 563, startPoint y: 147, endPoint x: 648, endPoint y: 143, distance: 84.7
click at [648, 143] on div "CNS: 704 0058 1960 5168" at bounding box center [673, 145] width 374 height 21
click at [1114, 50] on button "×" at bounding box center [1123, 50] width 39 height 48
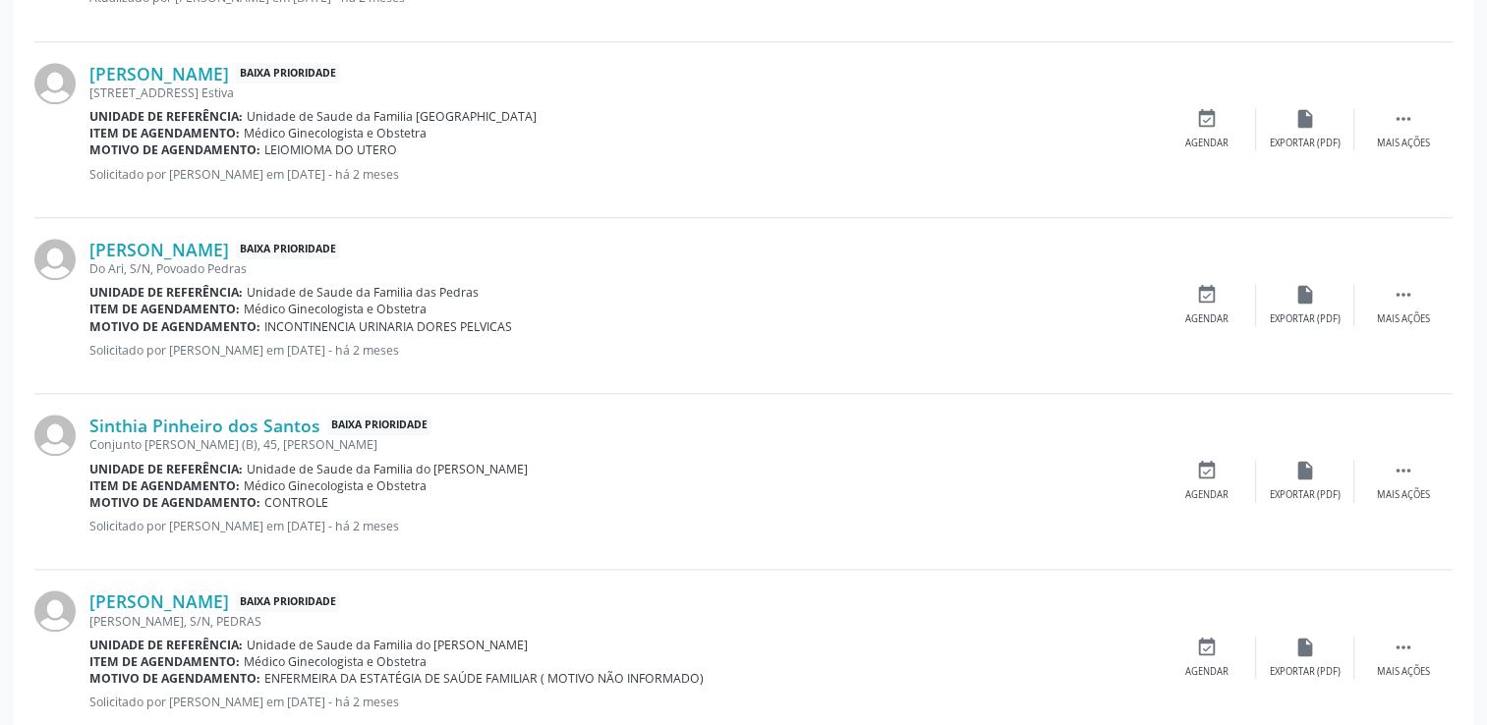
scroll to position [2138, 0]
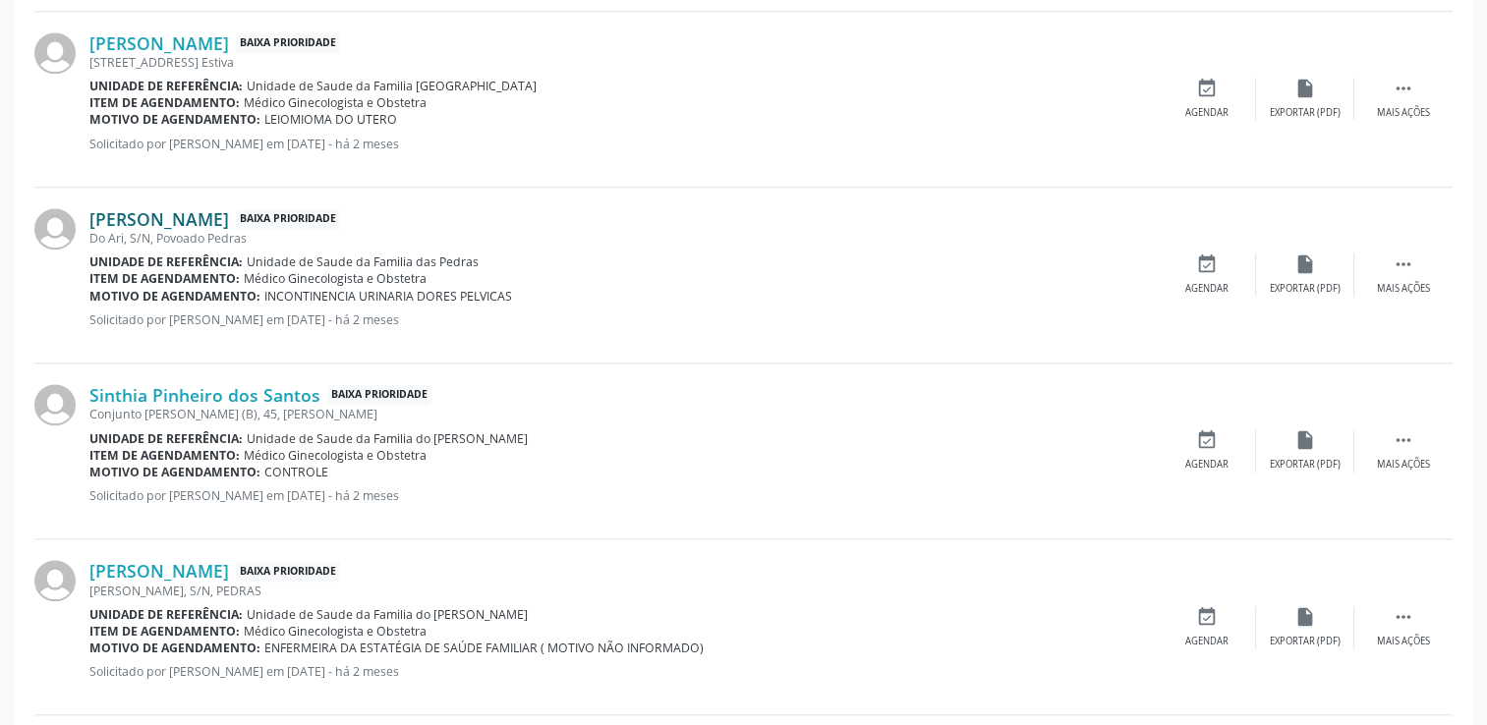
click at [229, 222] on link "[PERSON_NAME]" at bounding box center [159, 219] width 140 height 22
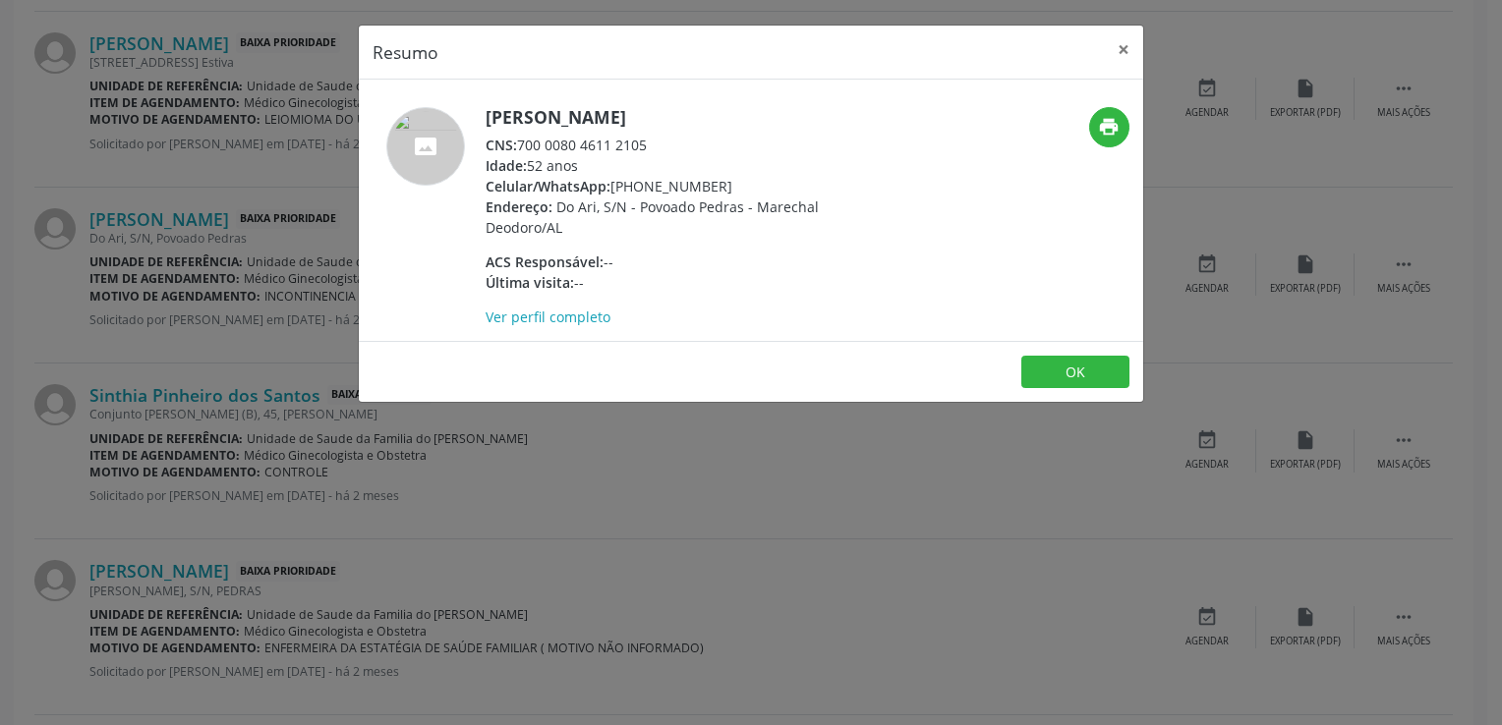
drag, startPoint x: 521, startPoint y: 148, endPoint x: 649, endPoint y: 153, distance: 127.9
click at [649, 153] on div "CNS: 700 0080 4611 2105" at bounding box center [677, 145] width 382 height 21
click at [1124, 53] on button "×" at bounding box center [1123, 50] width 39 height 48
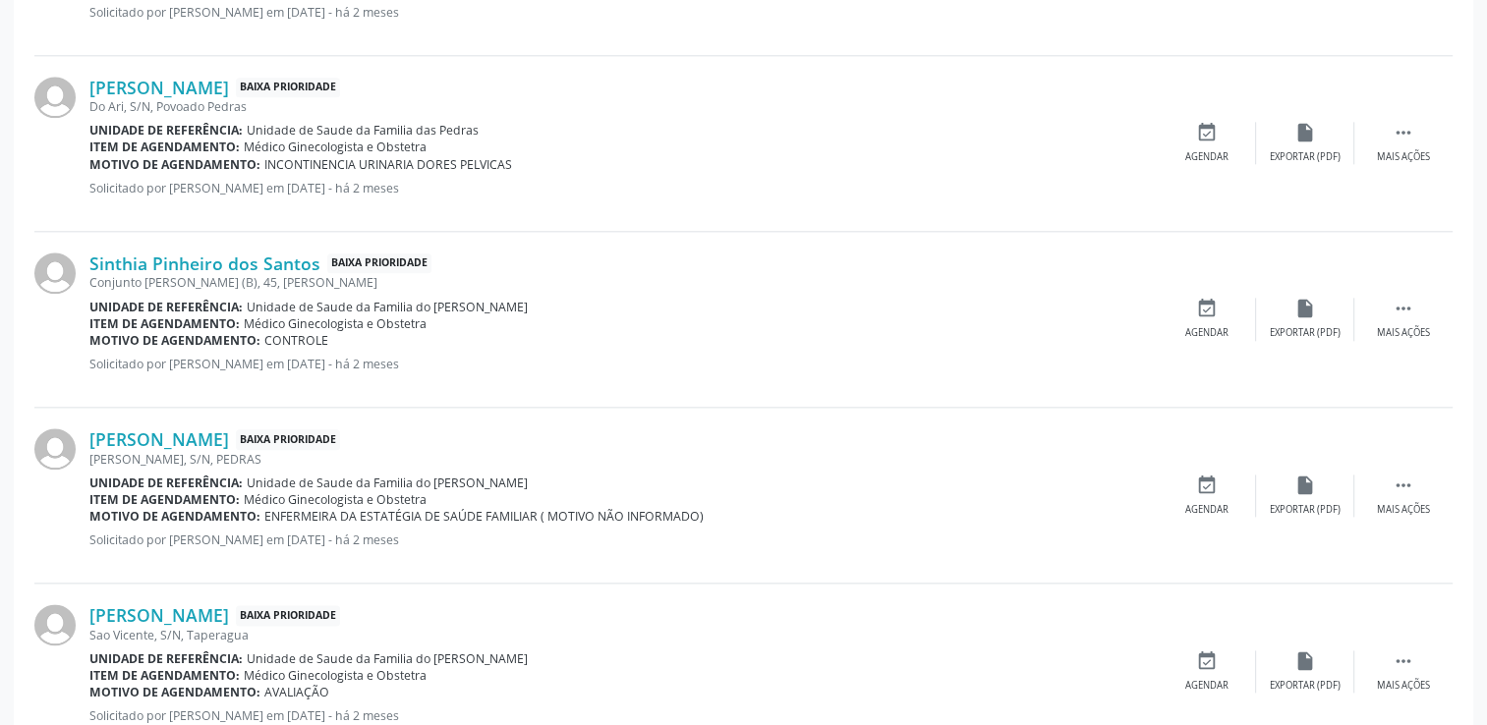
scroll to position [2236, 0]
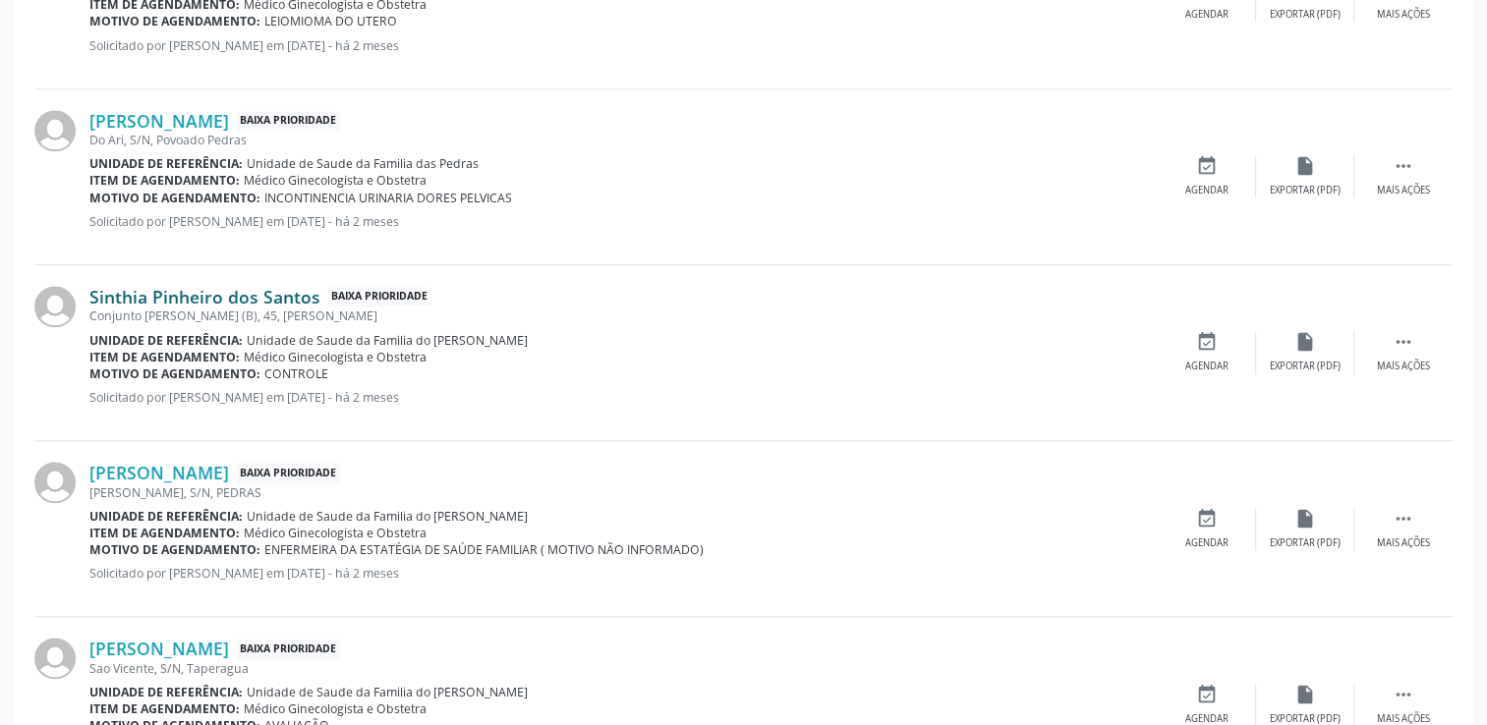
click at [283, 294] on link "Sinthia Pinheiro dos Santos" at bounding box center [204, 297] width 231 height 22
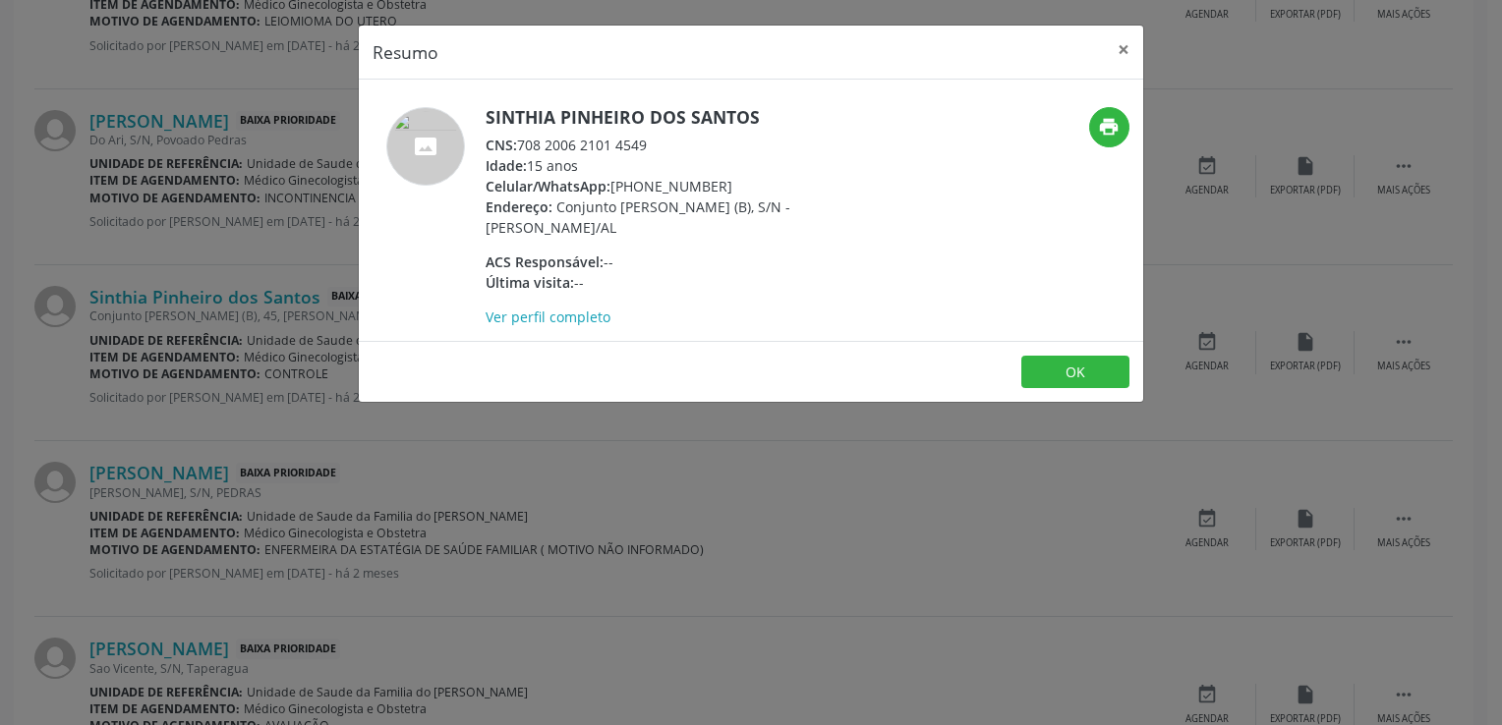
drag, startPoint x: 520, startPoint y: 144, endPoint x: 647, endPoint y: 136, distance: 127.1
click at [647, 136] on div "CNS: 708 2006 2101 4549" at bounding box center [677, 145] width 382 height 21
click at [1042, 356] on button "OK" at bounding box center [1075, 372] width 108 height 33
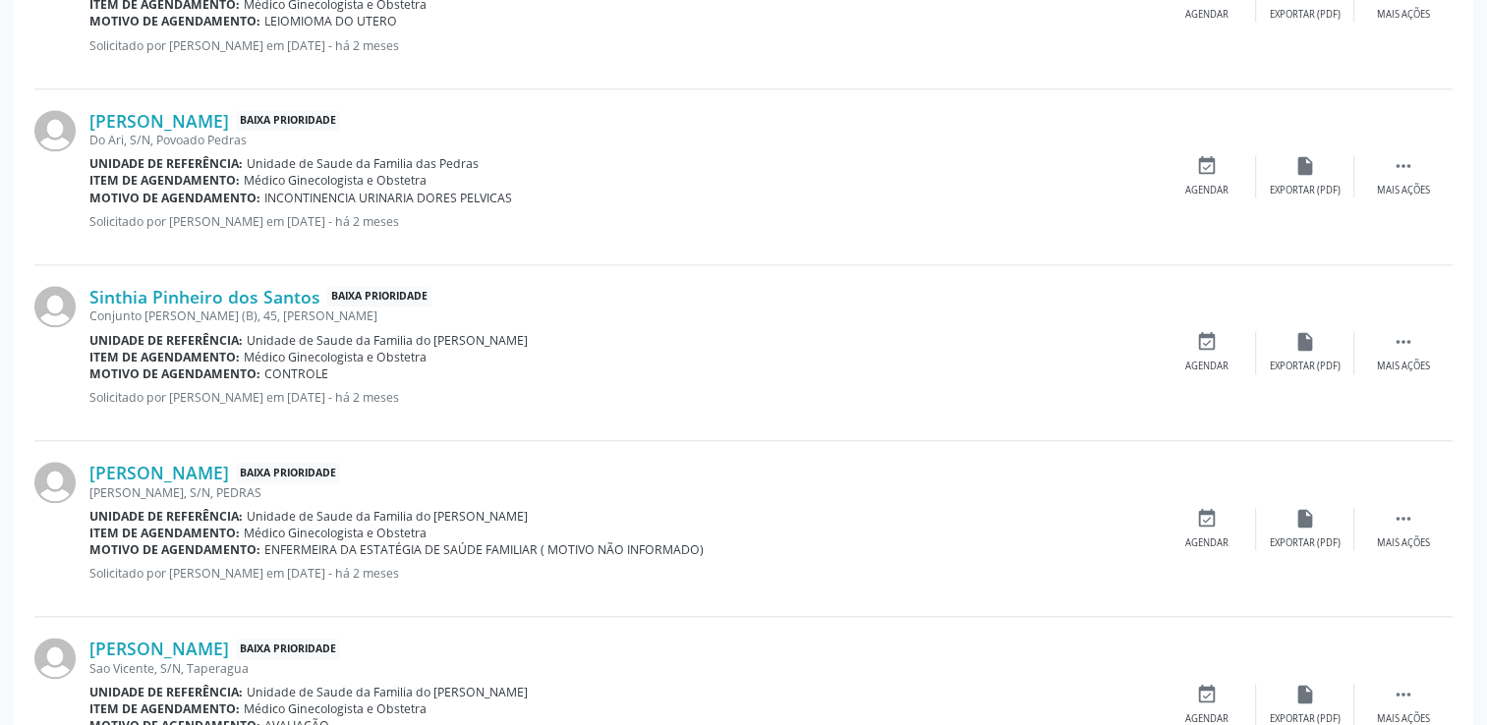
scroll to position [2334, 0]
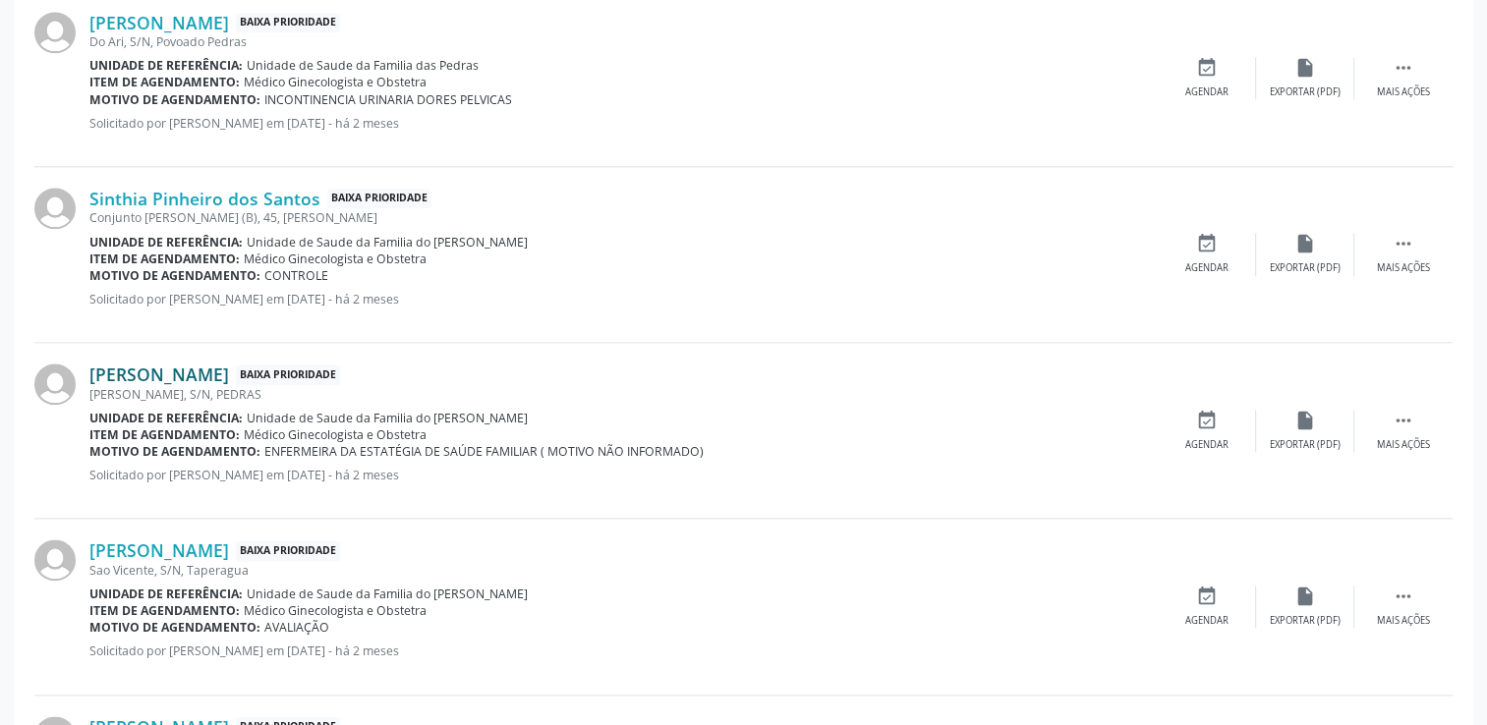
click at [209, 375] on link "[PERSON_NAME]" at bounding box center [159, 375] width 140 height 22
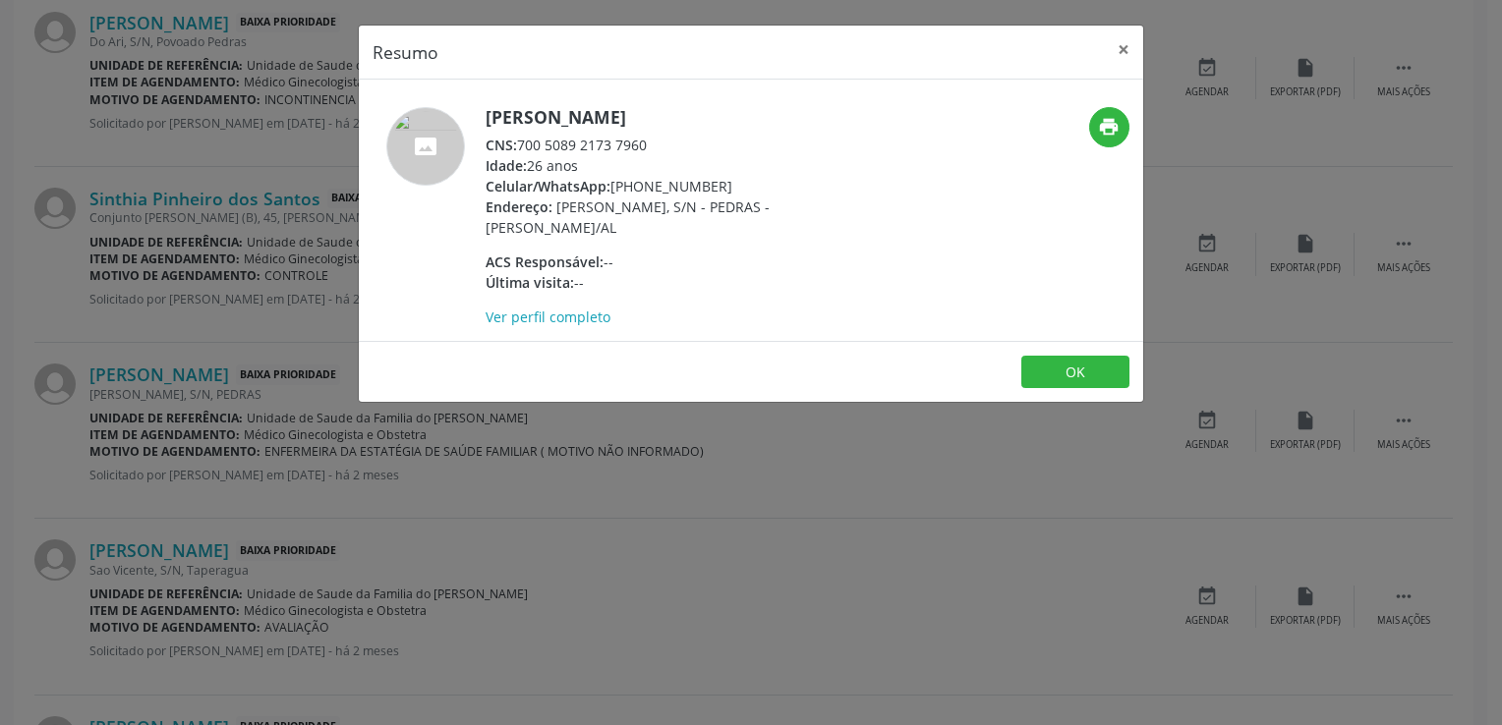
drag, startPoint x: 521, startPoint y: 145, endPoint x: 649, endPoint y: 131, distance: 128.6
click at [649, 131] on div "[PERSON_NAME] CNS: 700 5089 2173 7960 Idade: 26 anos Celular/WhatsApp: [PHONE_N…" at bounding box center [677, 217] width 382 height 220
click at [1117, 54] on button "×" at bounding box center [1123, 50] width 39 height 48
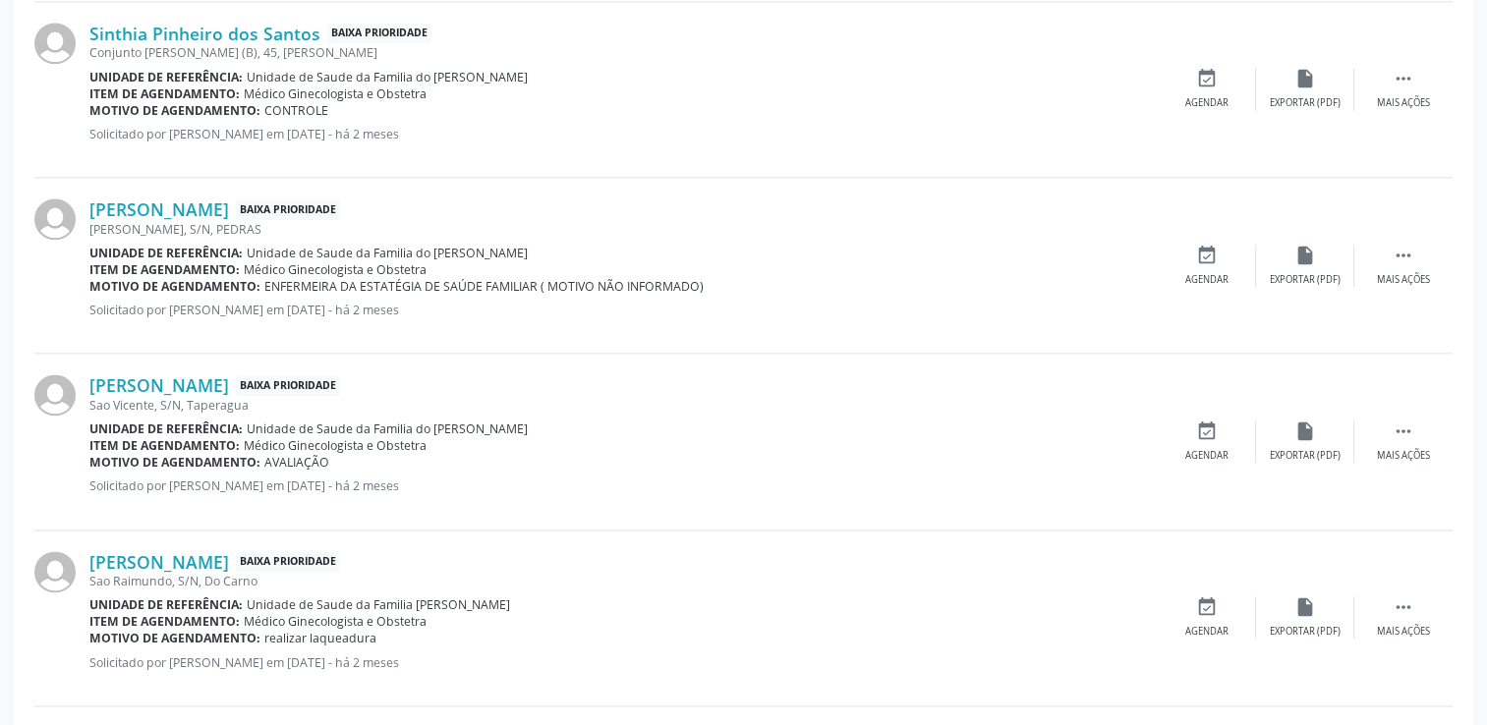
scroll to position [2531, 0]
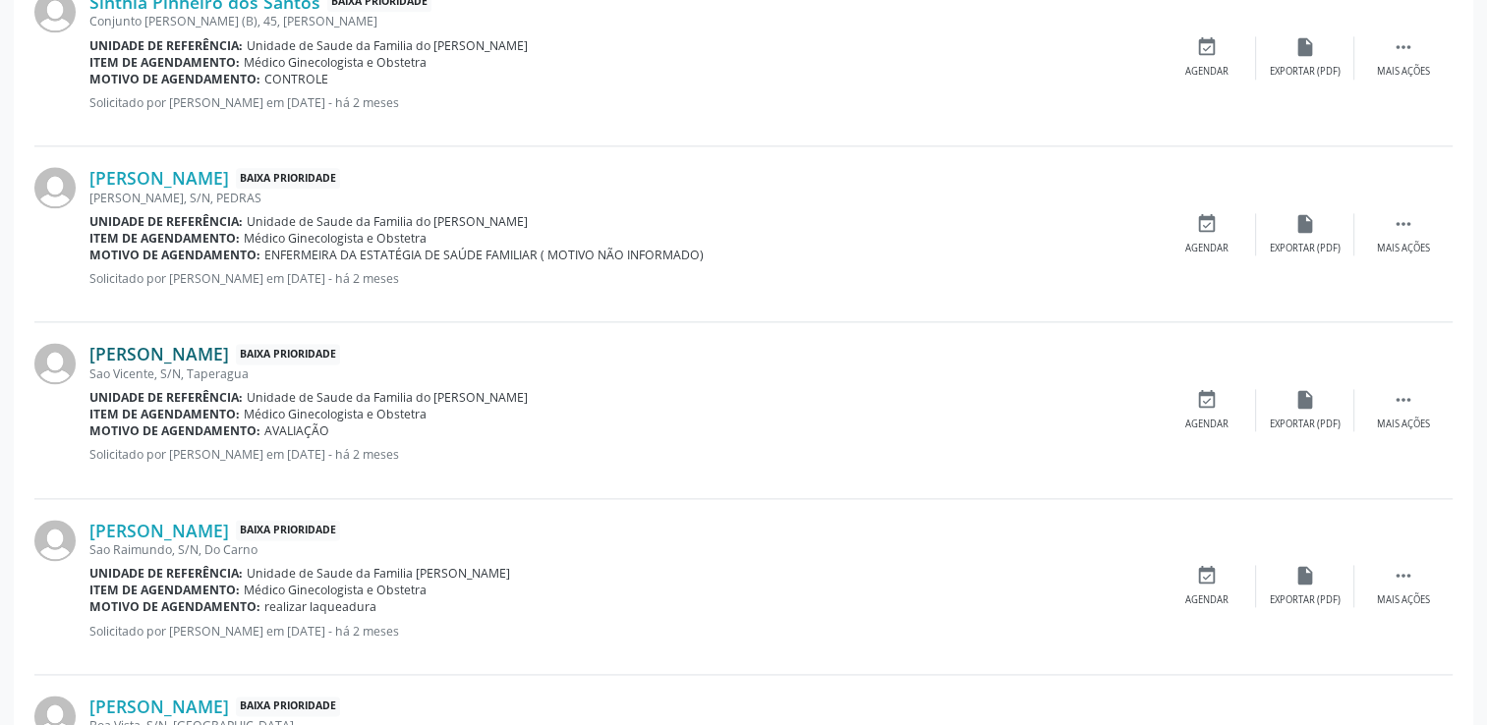
click at [169, 346] on link "[PERSON_NAME]" at bounding box center [159, 354] width 140 height 22
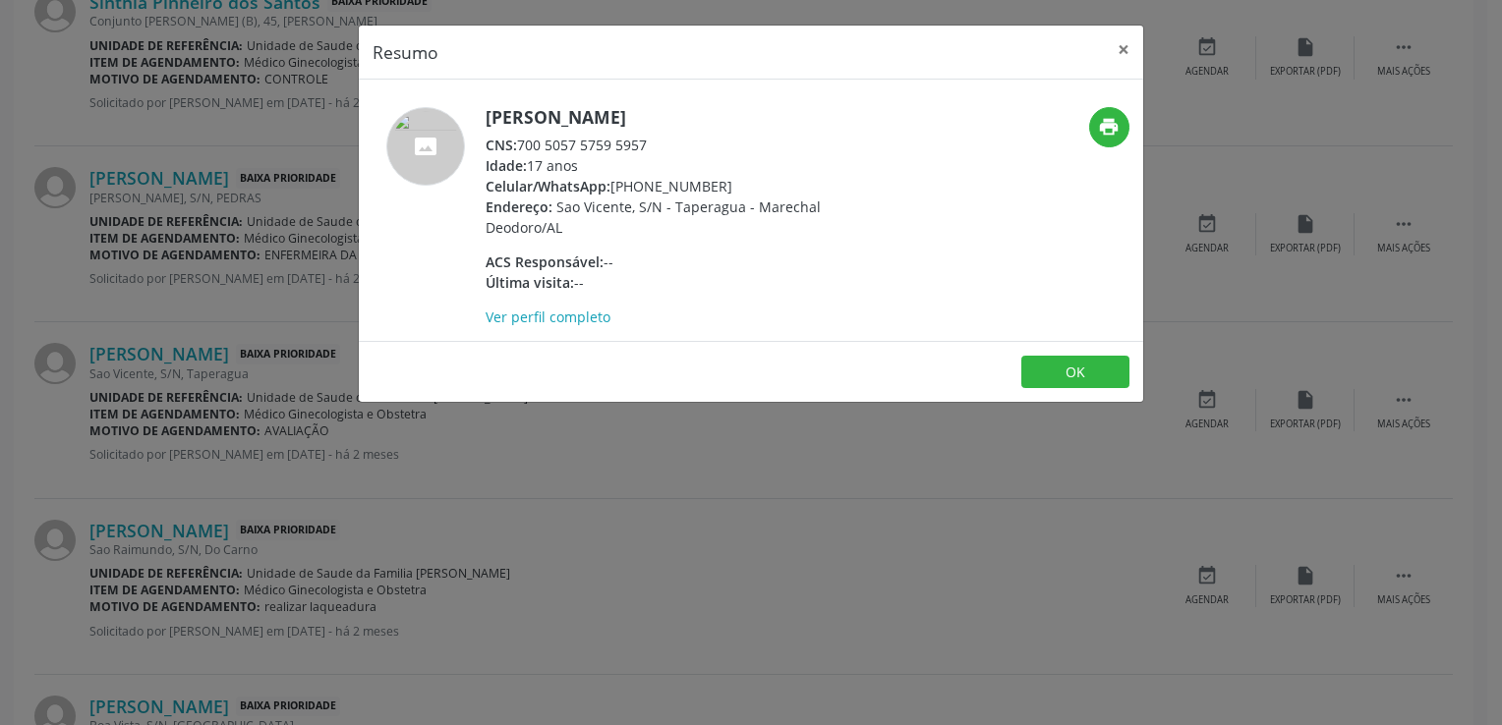
drag, startPoint x: 524, startPoint y: 147, endPoint x: 627, endPoint y: 132, distance: 104.4
click at [627, 132] on div "[PERSON_NAME] CNS: 700 5057 5759 5957 Idade: 17 anos Celular/WhatsApp: [PHONE_N…" at bounding box center [677, 217] width 382 height 220
drag, startPoint x: 627, startPoint y: 132, endPoint x: 523, endPoint y: 148, distance: 105.5
click at [523, 148] on div "CNS: 700 5057 5759 5957" at bounding box center [677, 145] width 382 height 21
drag, startPoint x: 521, startPoint y: 147, endPoint x: 629, endPoint y: 137, distance: 108.7
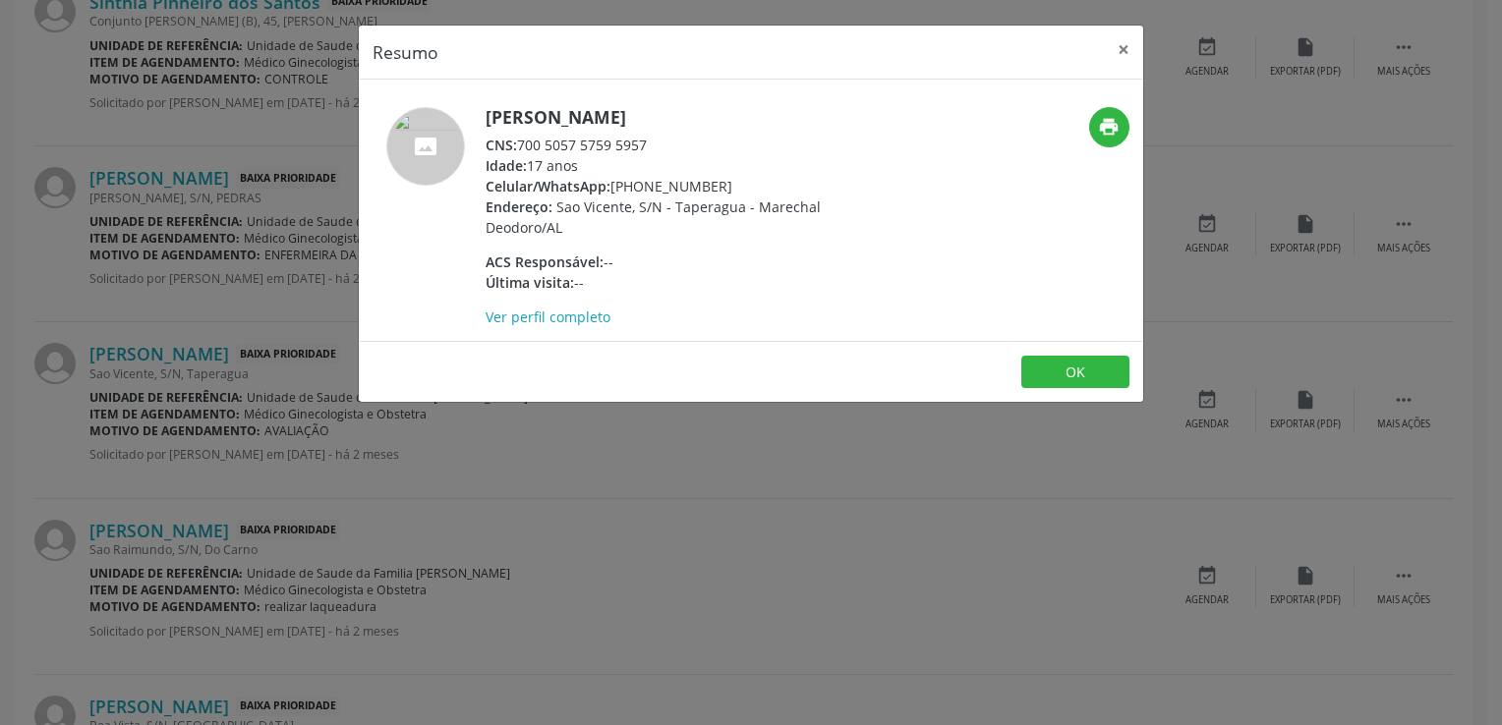
click at [629, 137] on div "CNS: 700 5057 5759 5957" at bounding box center [677, 145] width 382 height 21
click at [1086, 360] on button "OK" at bounding box center [1075, 372] width 108 height 33
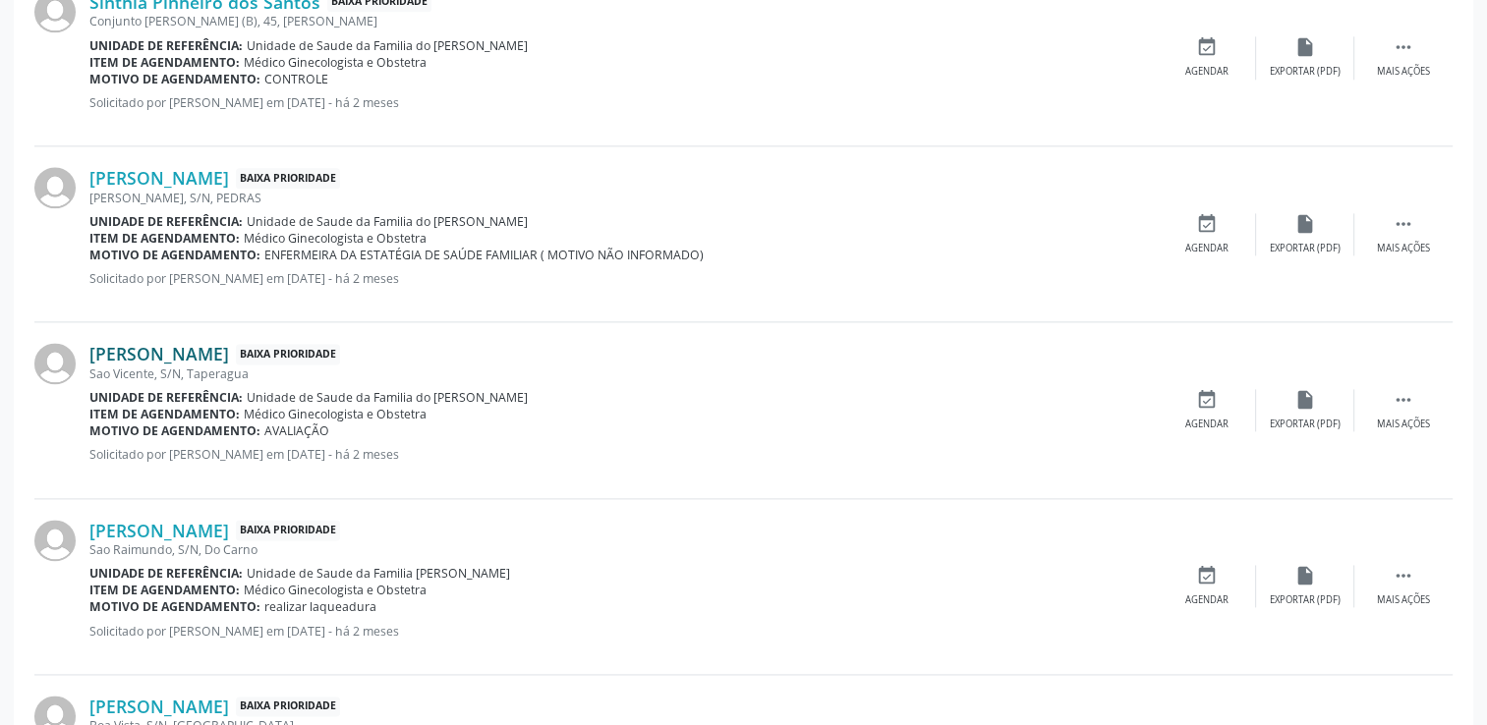
click at [229, 354] on link "[PERSON_NAME]" at bounding box center [159, 354] width 140 height 22
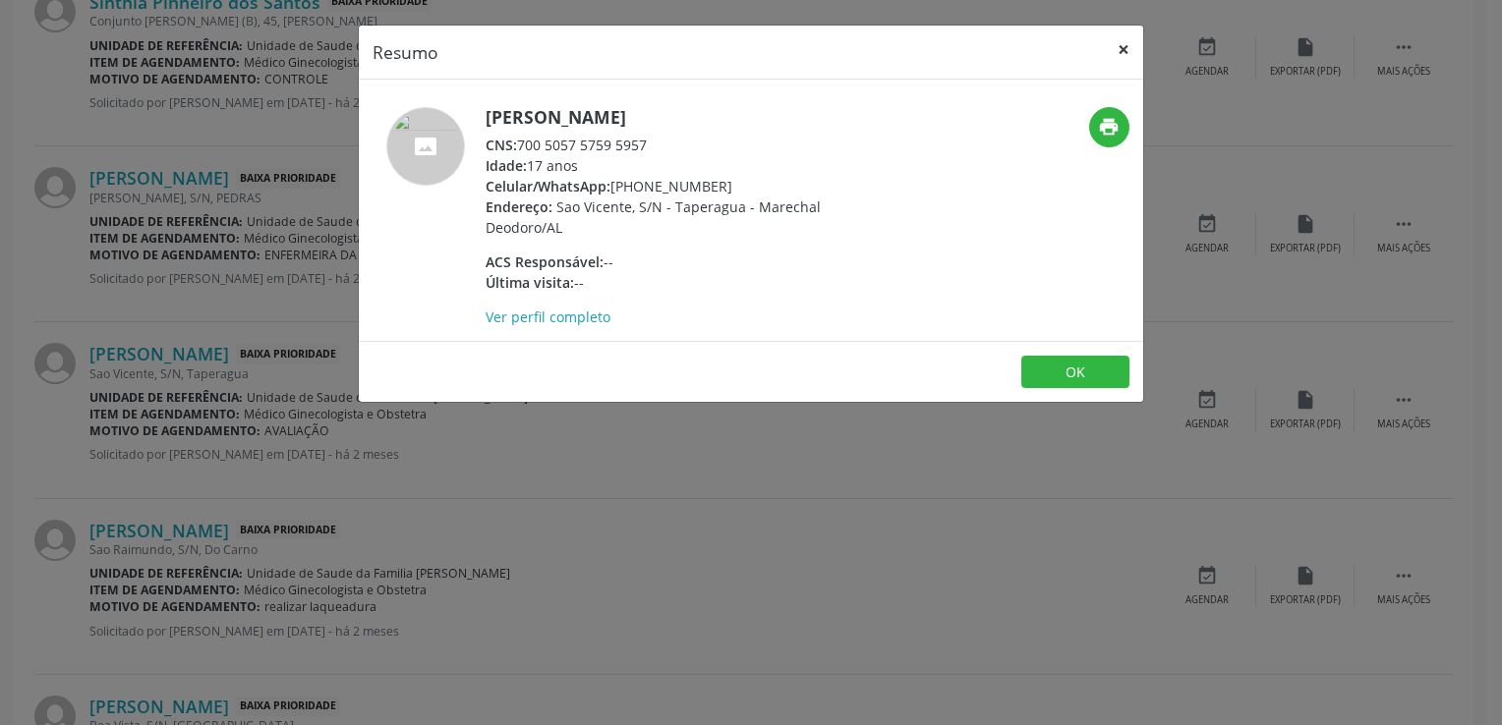
click at [1123, 46] on button "×" at bounding box center [1123, 50] width 39 height 48
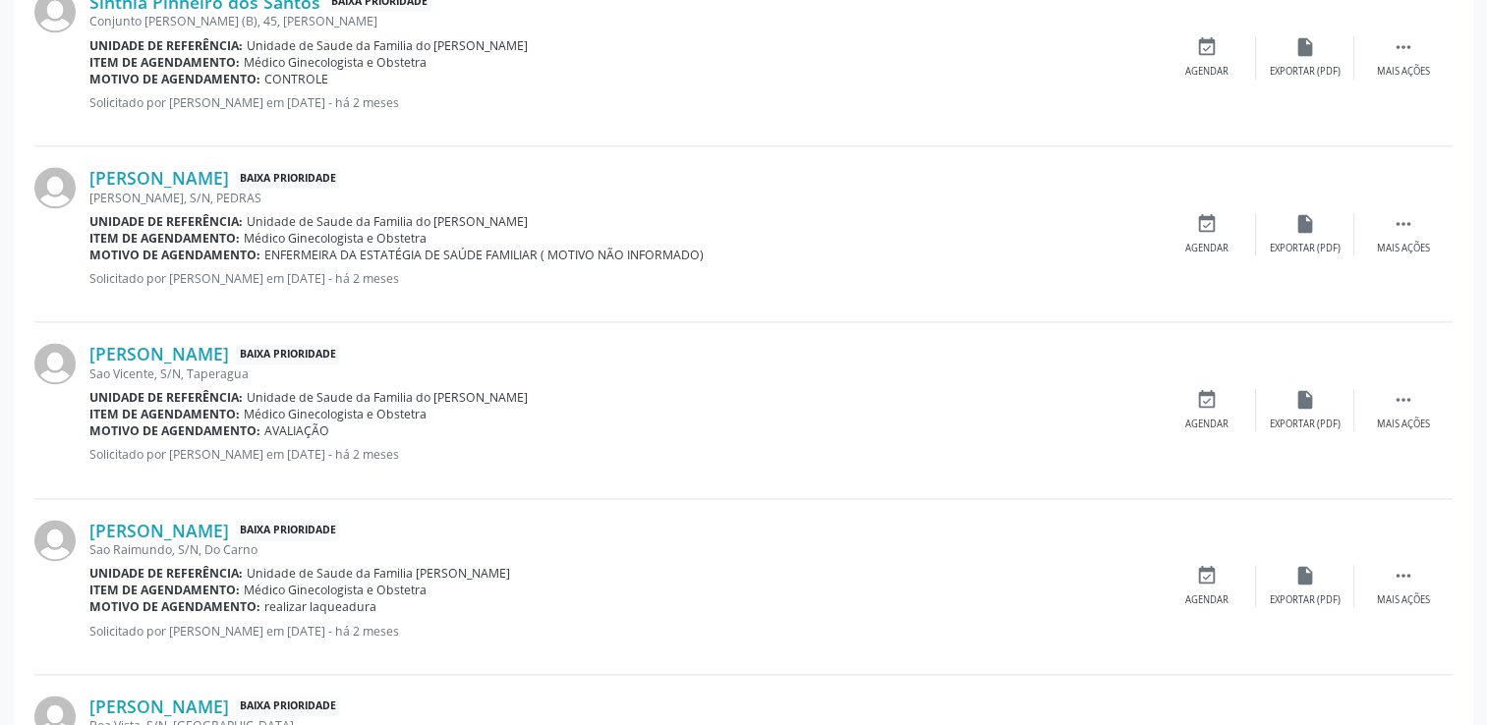
scroll to position [2629, 0]
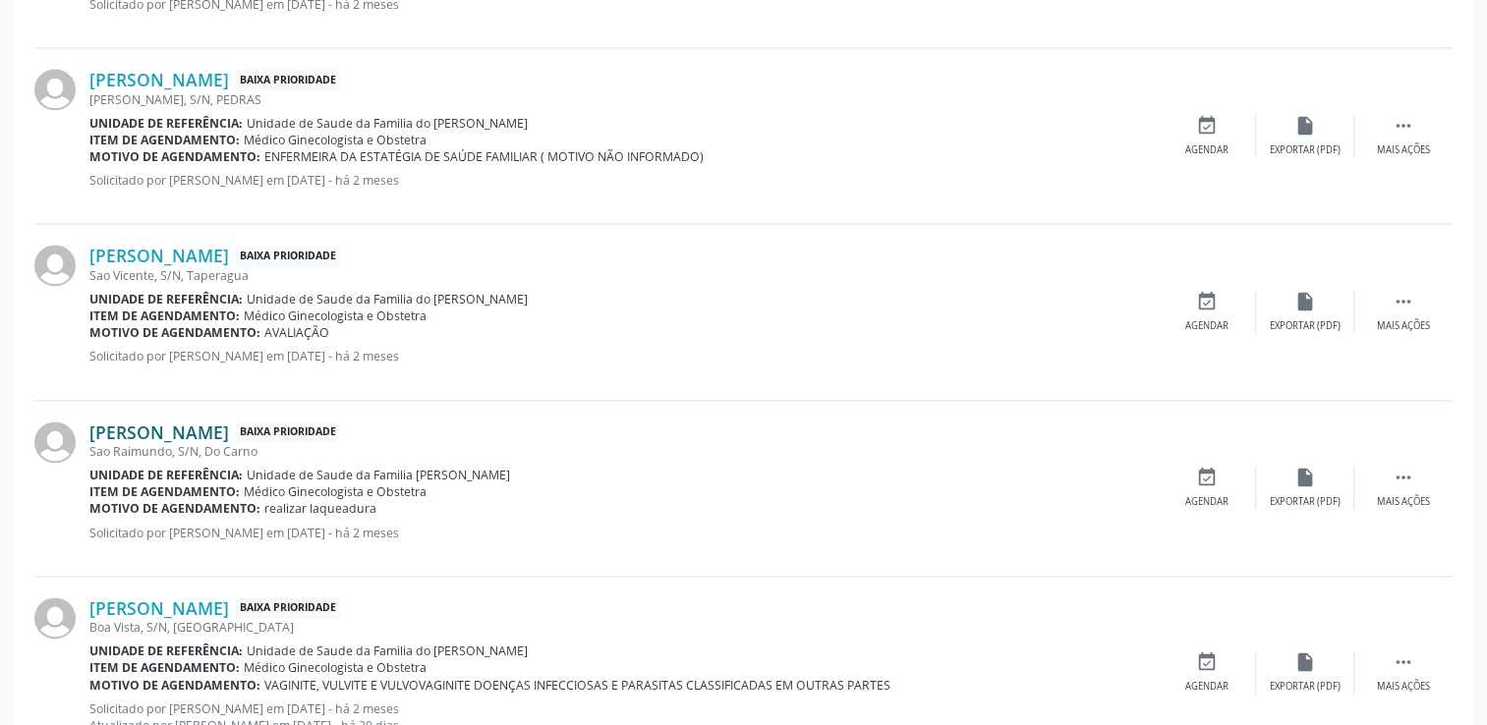
click at [224, 428] on link "[PERSON_NAME]" at bounding box center [159, 433] width 140 height 22
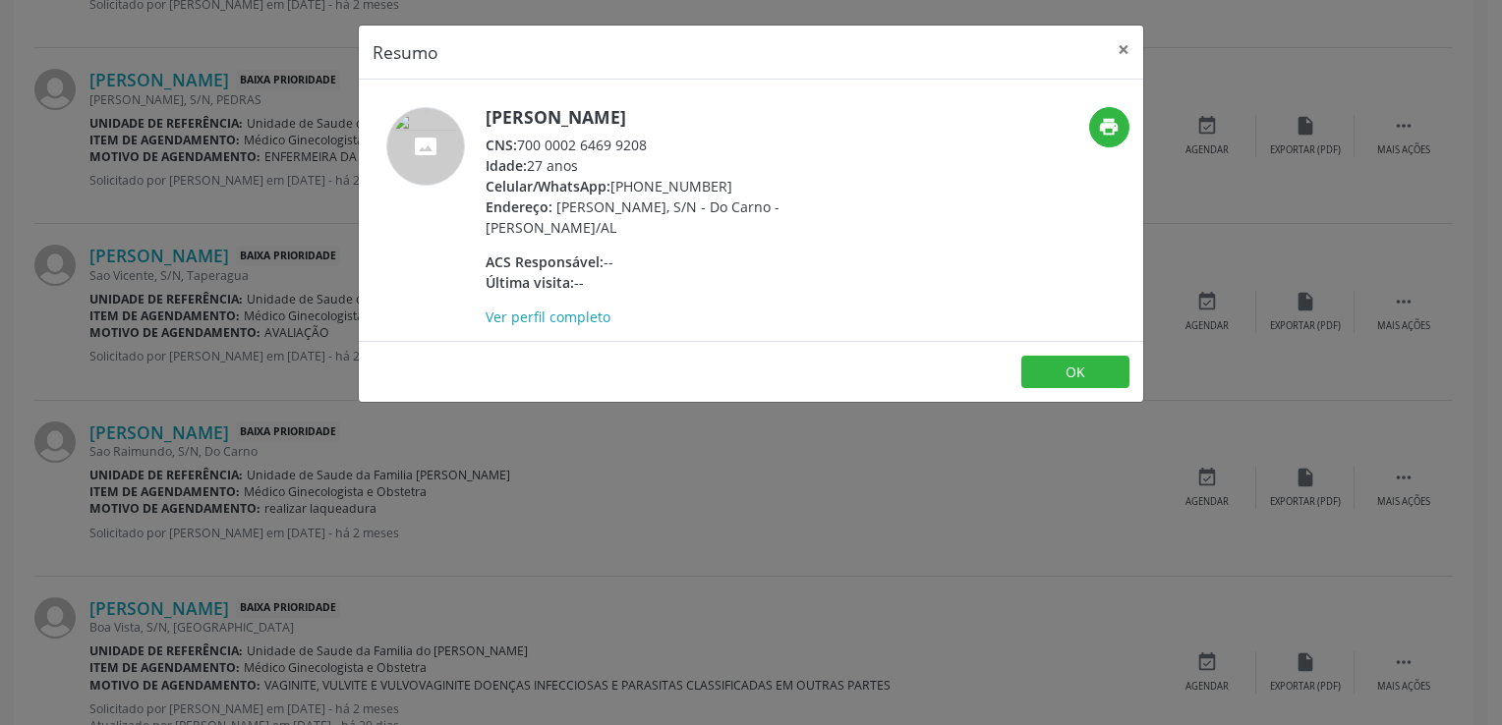
drag, startPoint x: 521, startPoint y: 147, endPoint x: 648, endPoint y: 133, distance: 127.6
click at [648, 135] on div "CNS: 700 0002 6469 9208" at bounding box center [677, 145] width 382 height 21
click at [1126, 41] on button "×" at bounding box center [1123, 50] width 39 height 48
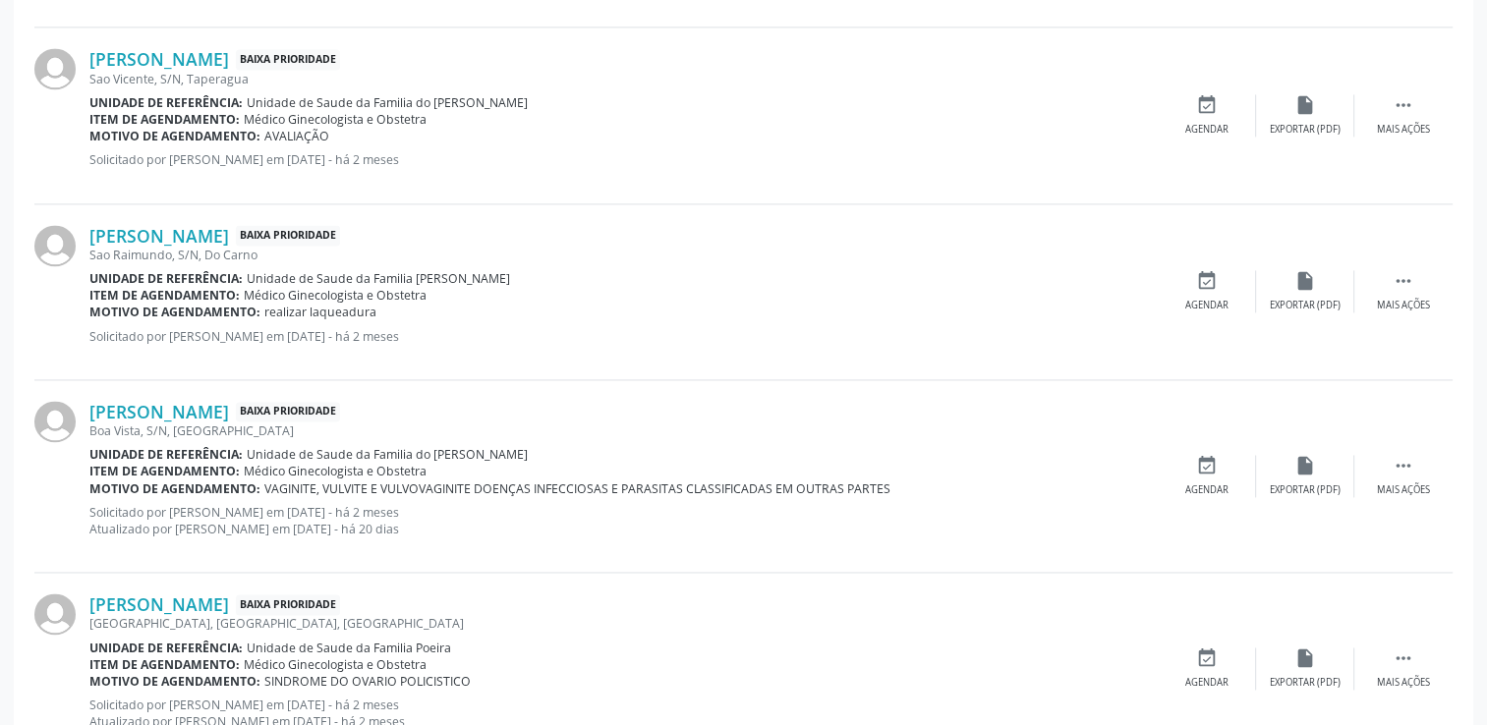
scroll to position [2924, 0]
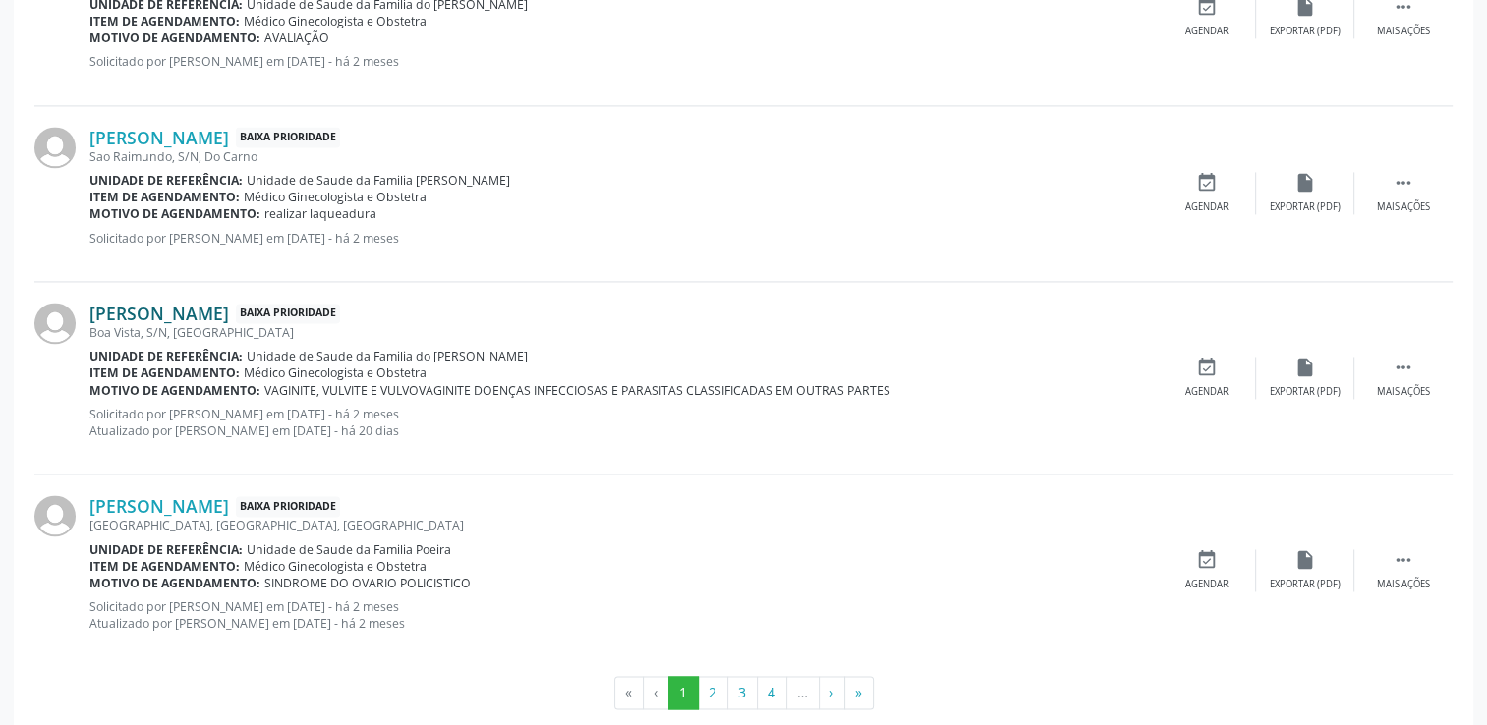
click at [192, 306] on link "[PERSON_NAME]" at bounding box center [159, 314] width 140 height 22
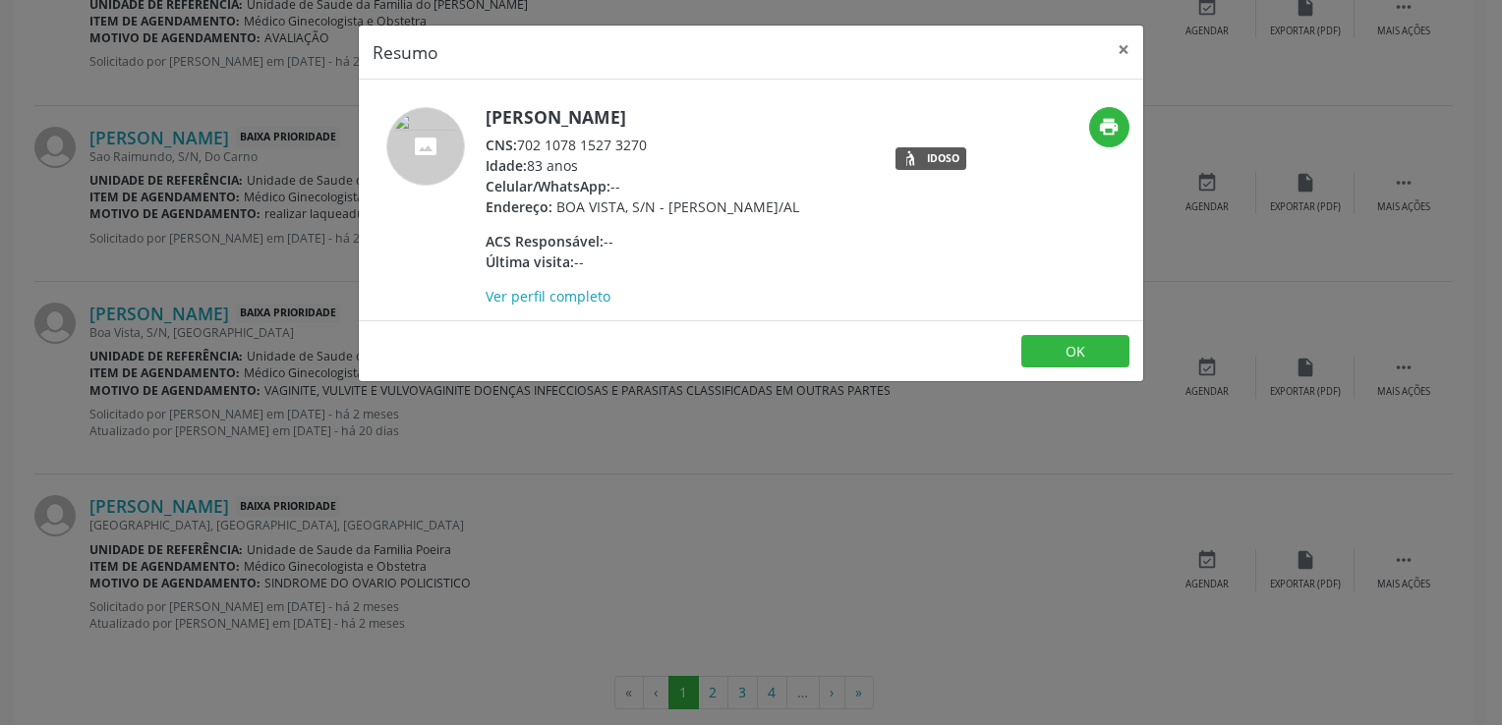
drag, startPoint x: 520, startPoint y: 144, endPoint x: 645, endPoint y: 141, distance: 124.9
click at [645, 141] on div "CNS: 702 1078 1527 3270" at bounding box center [643, 145] width 314 height 21
click at [1080, 368] on button "OK" at bounding box center [1075, 351] width 108 height 33
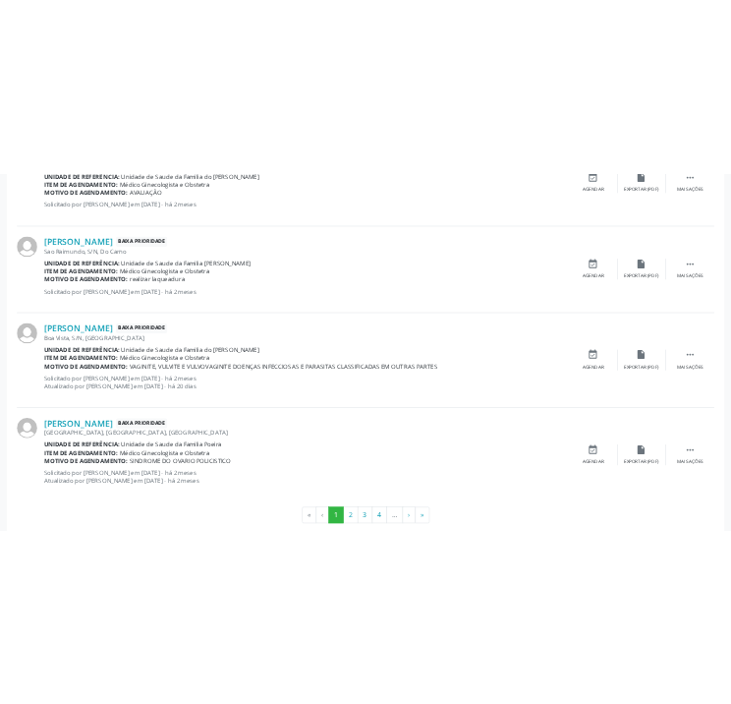
scroll to position [3036, 0]
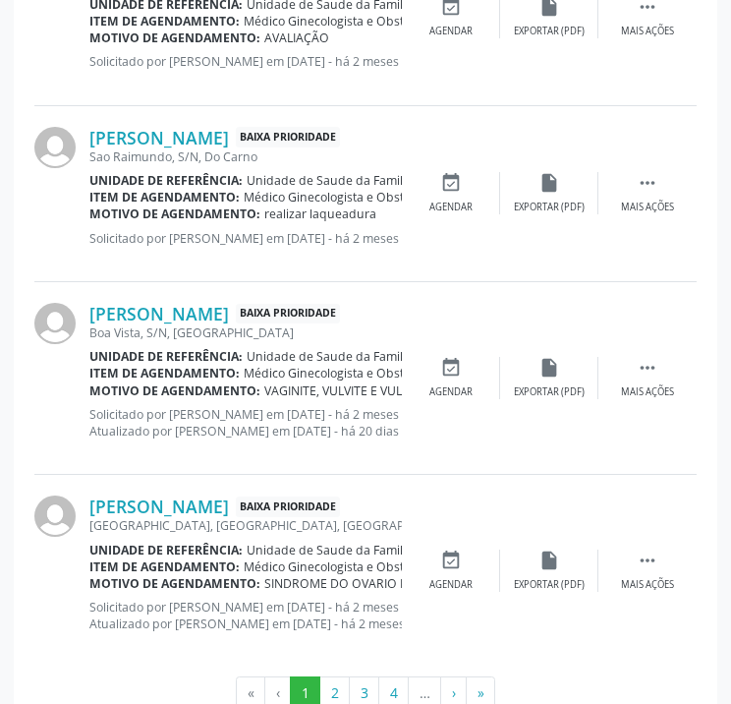
click at [80, 235] on div at bounding box center [61, 194] width 55 height 134
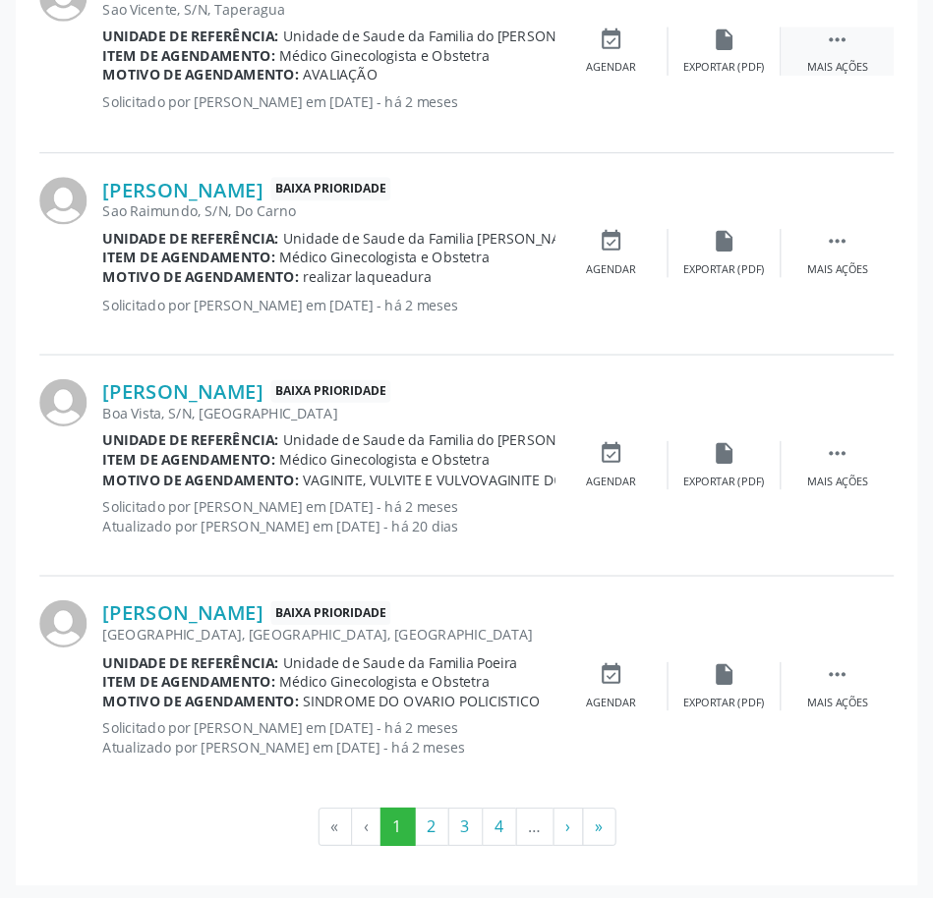
scroll to position [2825, 0]
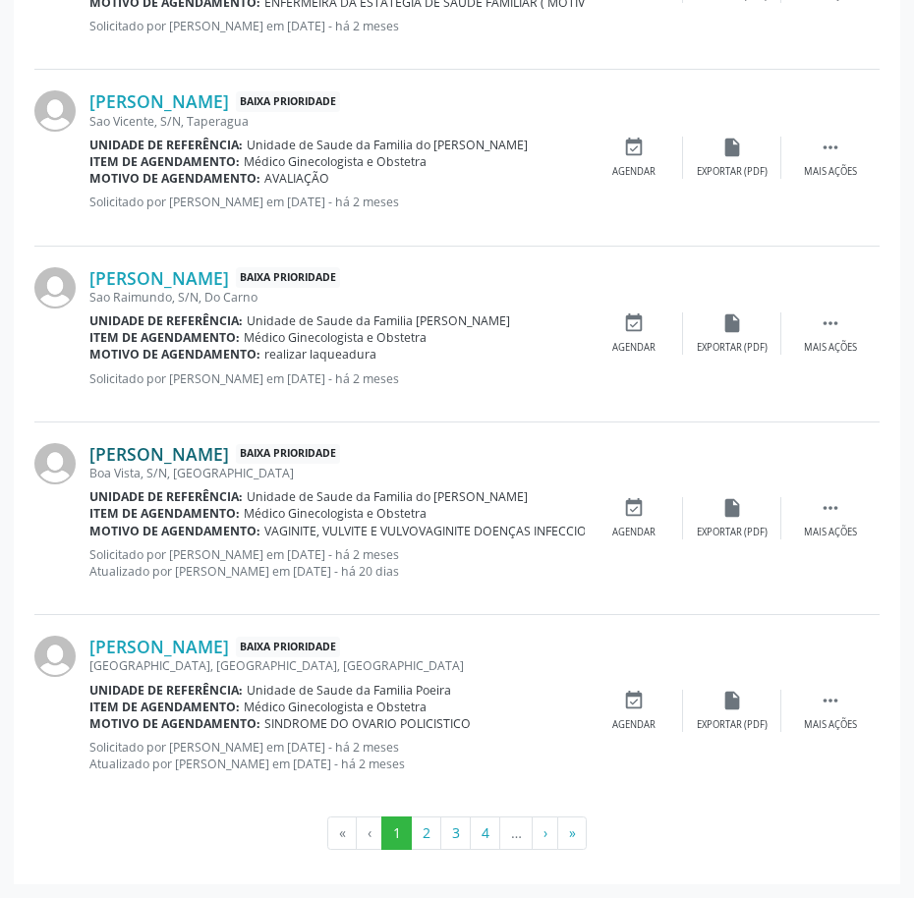
drag, startPoint x: 668, startPoint y: 0, endPoint x: 199, endPoint y: 457, distance: 655.5
click at [199, 457] on link "[PERSON_NAME]" at bounding box center [159, 454] width 140 height 22
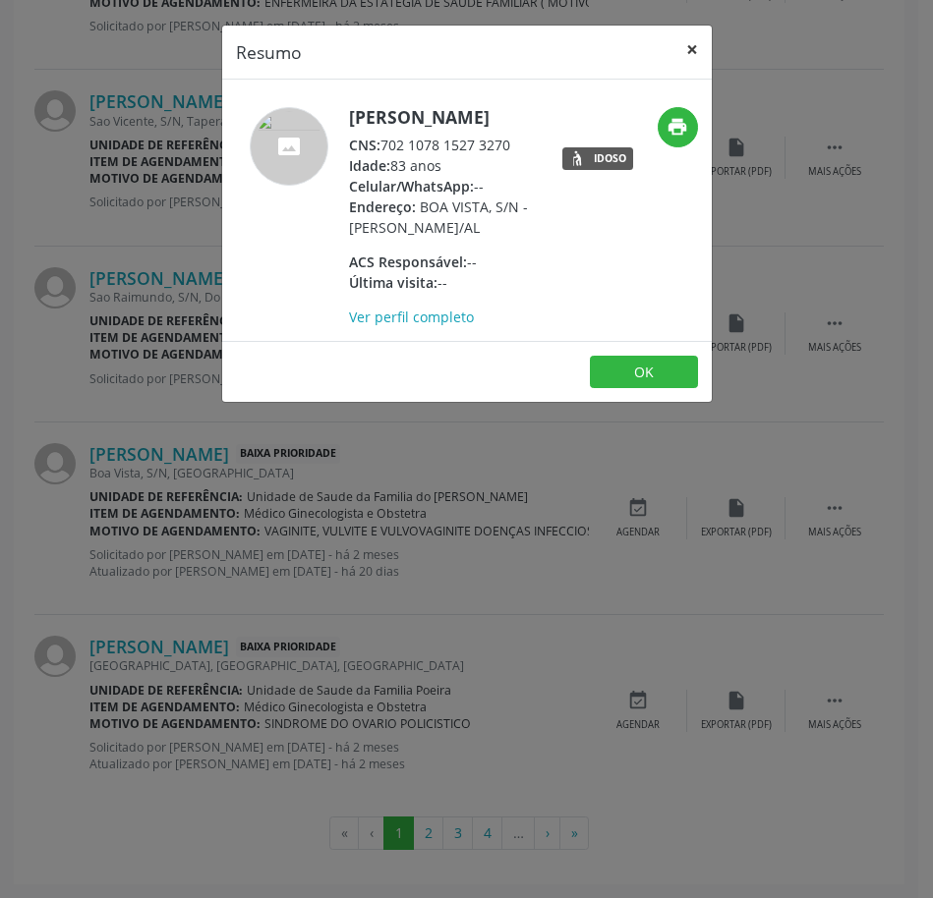
click at [694, 41] on button "×" at bounding box center [691, 50] width 39 height 48
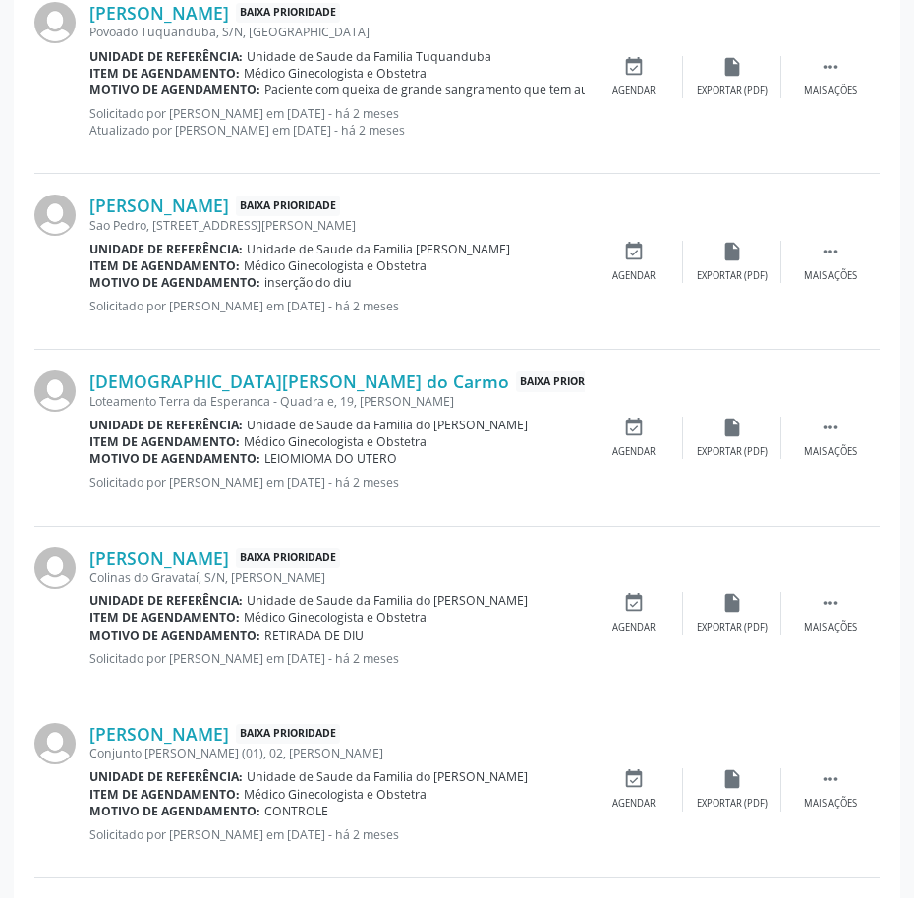
scroll to position [982, 0]
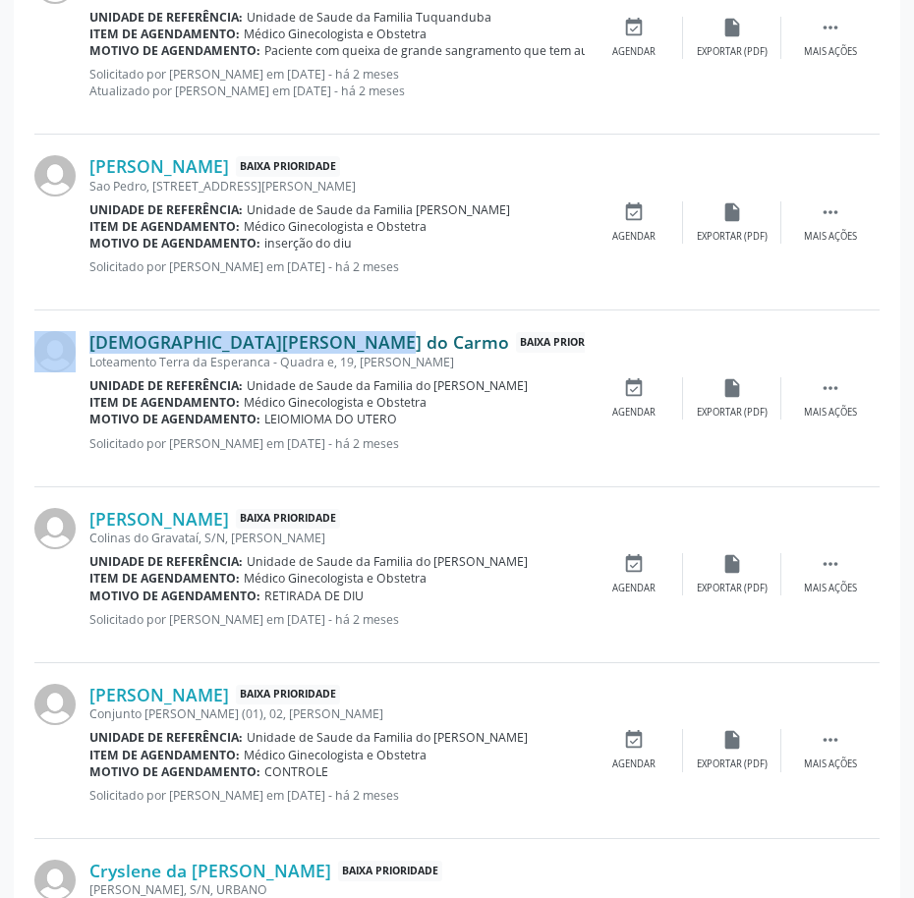
drag, startPoint x: 79, startPoint y: 347, endPoint x: 307, endPoint y: 335, distance: 228.3
click at [307, 335] on div "[DEMOGRAPHIC_DATA][PERSON_NAME] do Carmo Baixa Prioridade Loteamento Terra da E…" at bounding box center [456, 399] width 845 height 176
drag, startPoint x: 88, startPoint y: 513, endPoint x: 307, endPoint y: 511, distance: 218.2
click at [307, 511] on div "[PERSON_NAME] Baixa Prioridade Colinas do Gravataí, S/N, [PERSON_NAME] Unidade …" at bounding box center [456, 576] width 845 height 176
drag, startPoint x: 87, startPoint y: 693, endPoint x: 310, endPoint y: 691, distance: 222.1
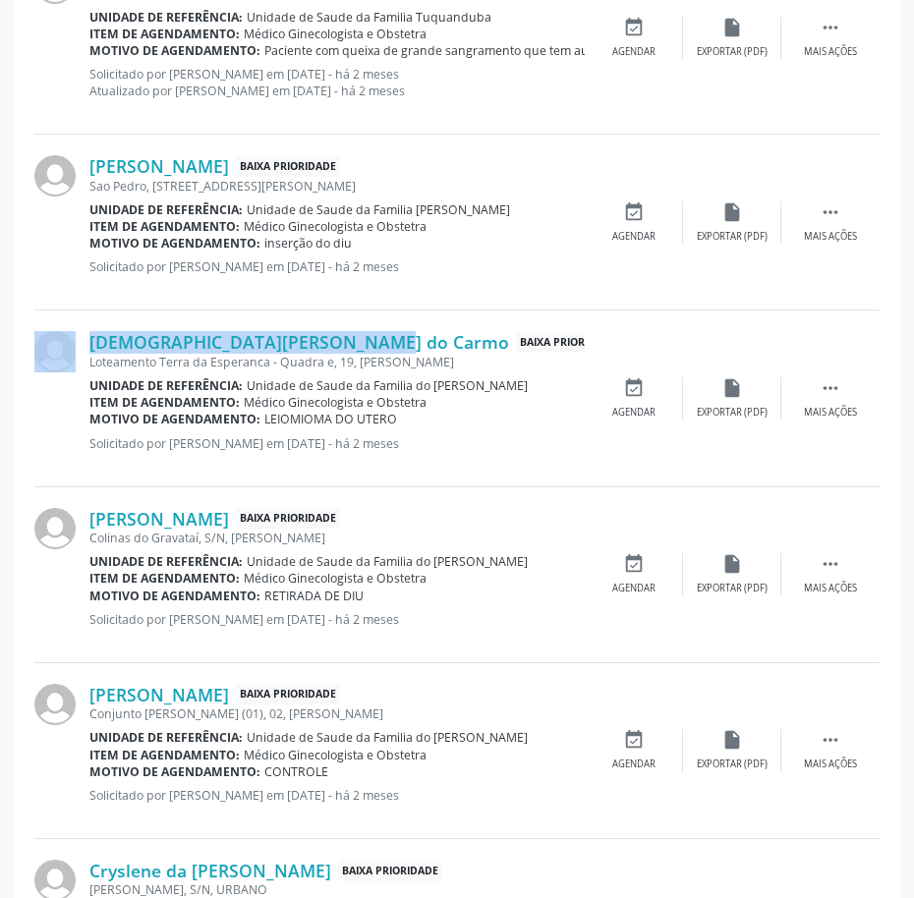
click at [310, 691] on div "[PERSON_NAME] Baixa Prioridade [PERSON_NAME] (01), 02, [PERSON_NAME] Unidade de…" at bounding box center [456, 751] width 845 height 176
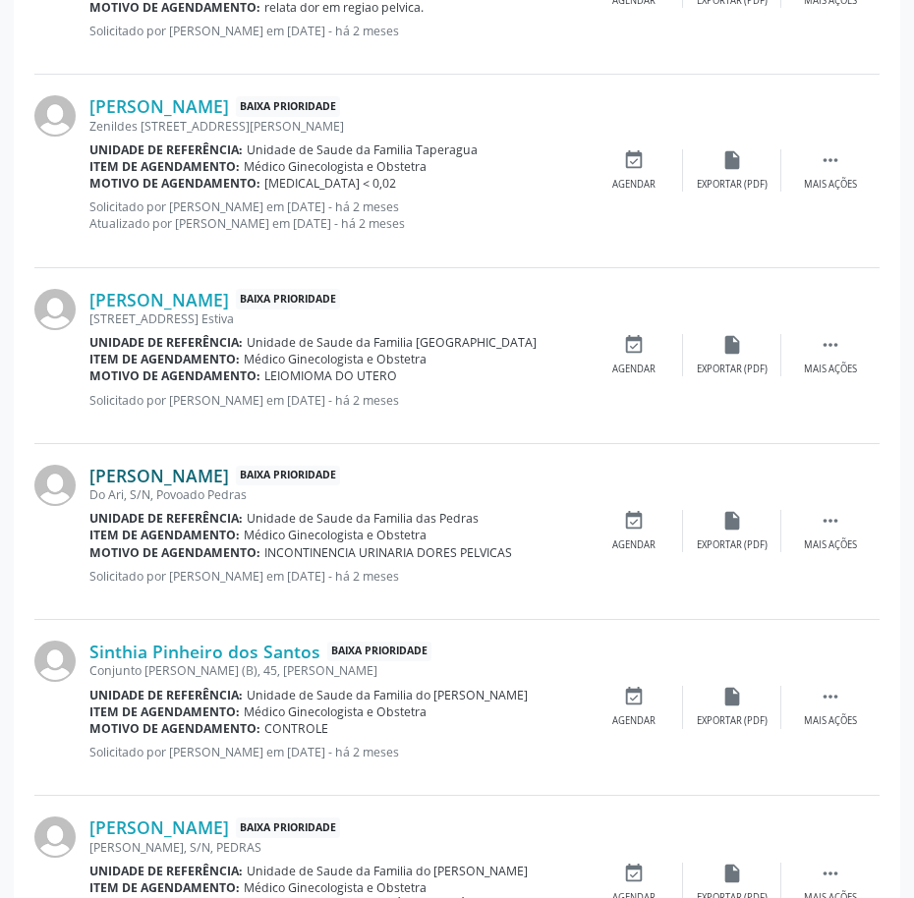
scroll to position [1965, 0]
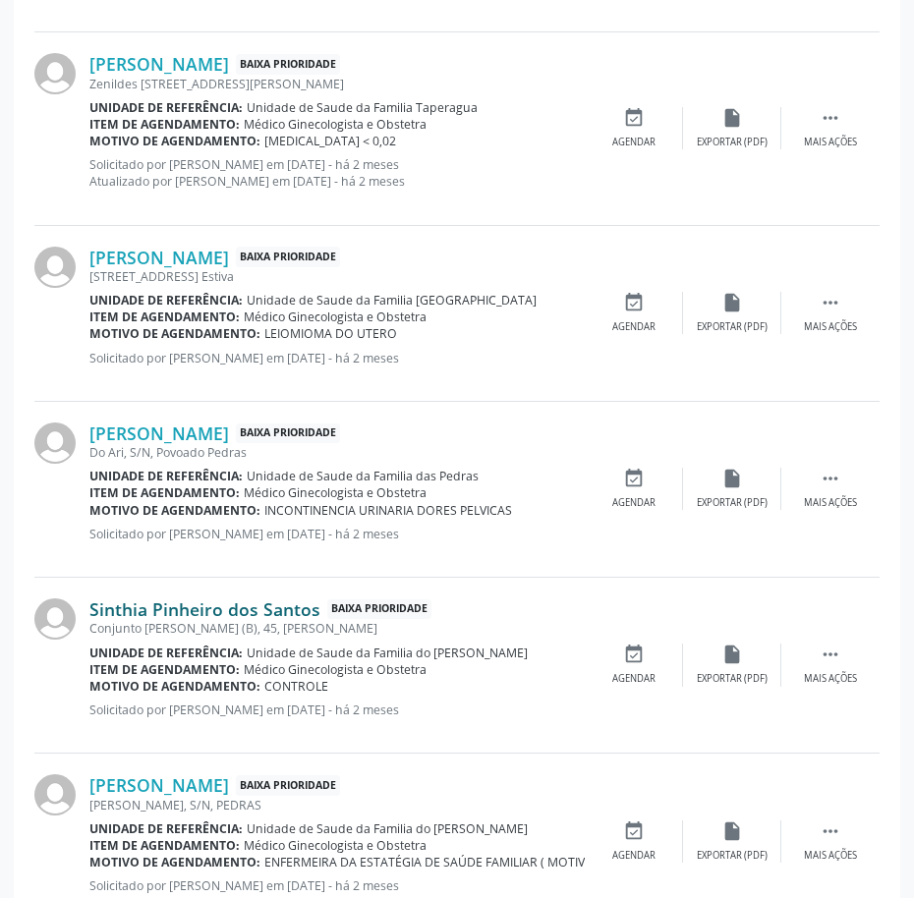
drag, startPoint x: 86, startPoint y: 605, endPoint x: 315, endPoint y: 609, distance: 229.0
click at [315, 609] on div "Sinthia Pinheiro dos Santos Baixa Prioridade Conjunto [PERSON_NAME] (B), 45, [P…" at bounding box center [456, 666] width 845 height 176
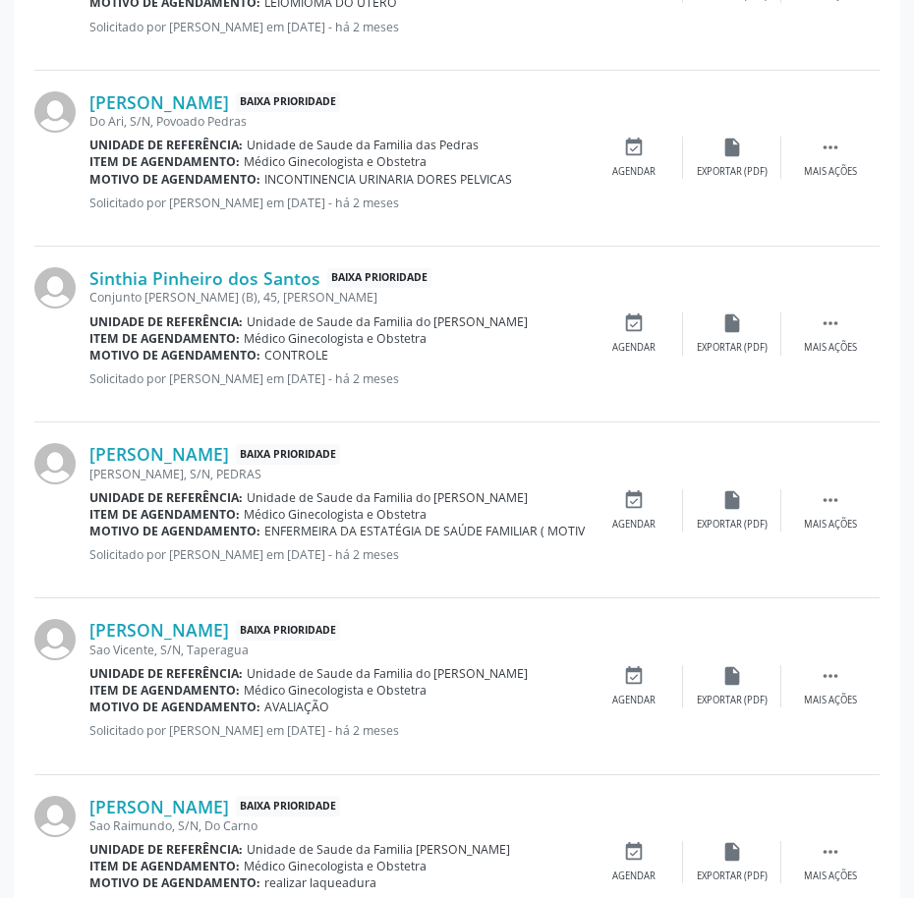
scroll to position [2333, 0]
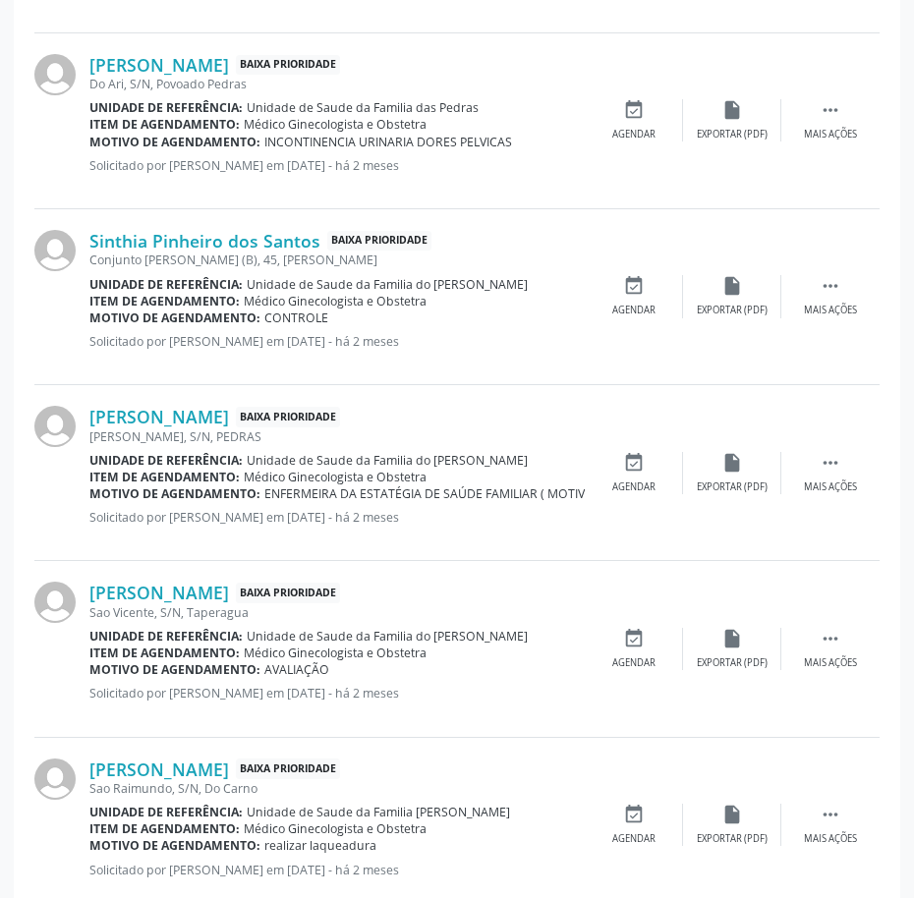
drag, startPoint x: 87, startPoint y: 591, endPoint x: 280, endPoint y: 578, distance: 193.1
click at [280, 578] on div "[PERSON_NAME] Baixa Prioridade [GEOGRAPHIC_DATA], S/N, [GEOGRAPHIC_DATA] Unidad…" at bounding box center [456, 649] width 845 height 176
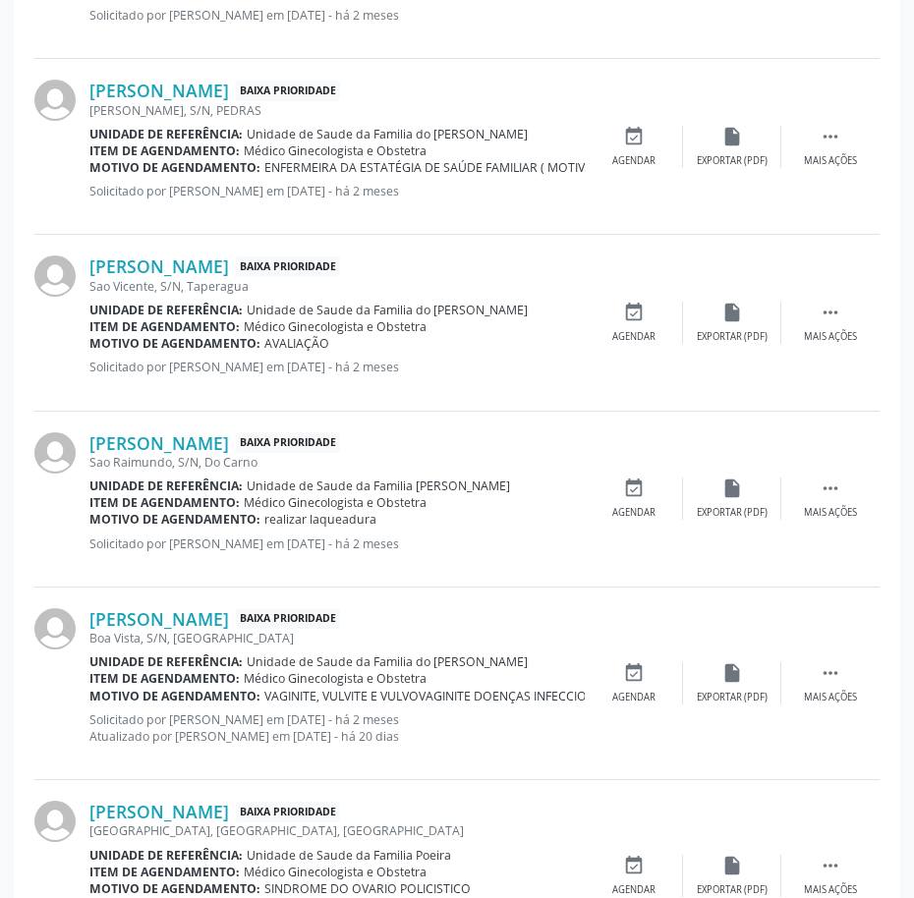
scroll to position [2702, 0]
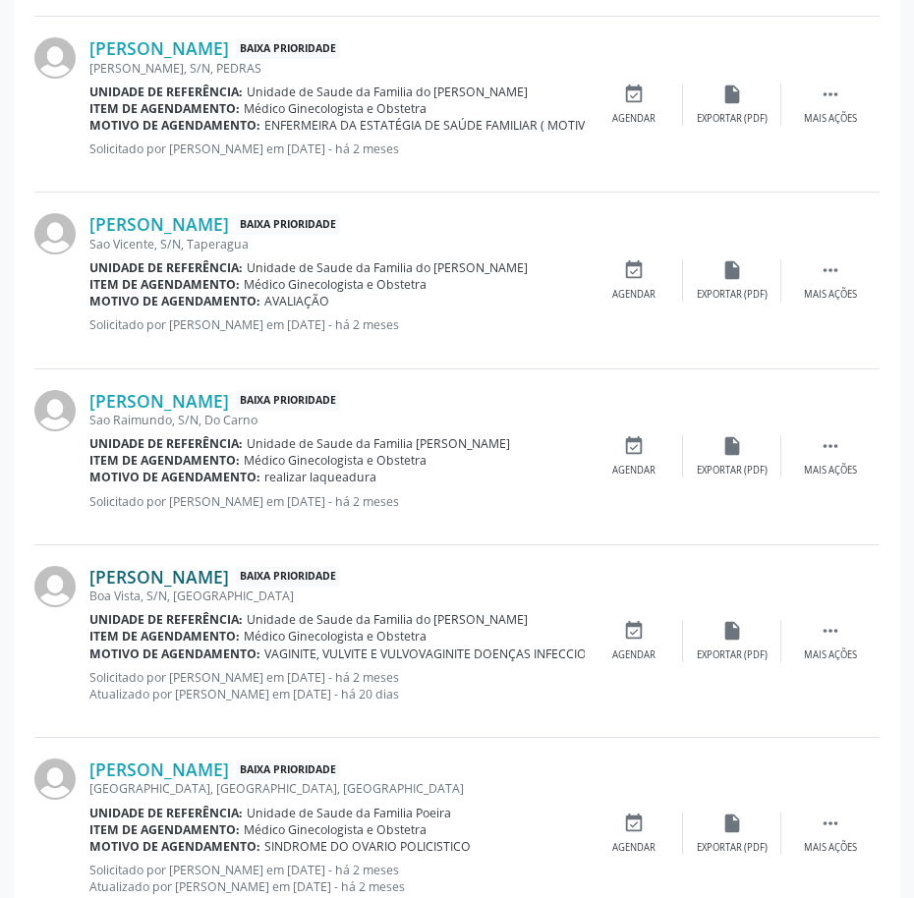
drag, startPoint x: 82, startPoint y: 575, endPoint x: 270, endPoint y: 573, distance: 188.7
click at [270, 573] on div "[PERSON_NAME] Baixa Prioridade [GEOGRAPHIC_DATA], S/N, [GEOGRAPHIC_DATA] Unidad…" at bounding box center [456, 642] width 845 height 193
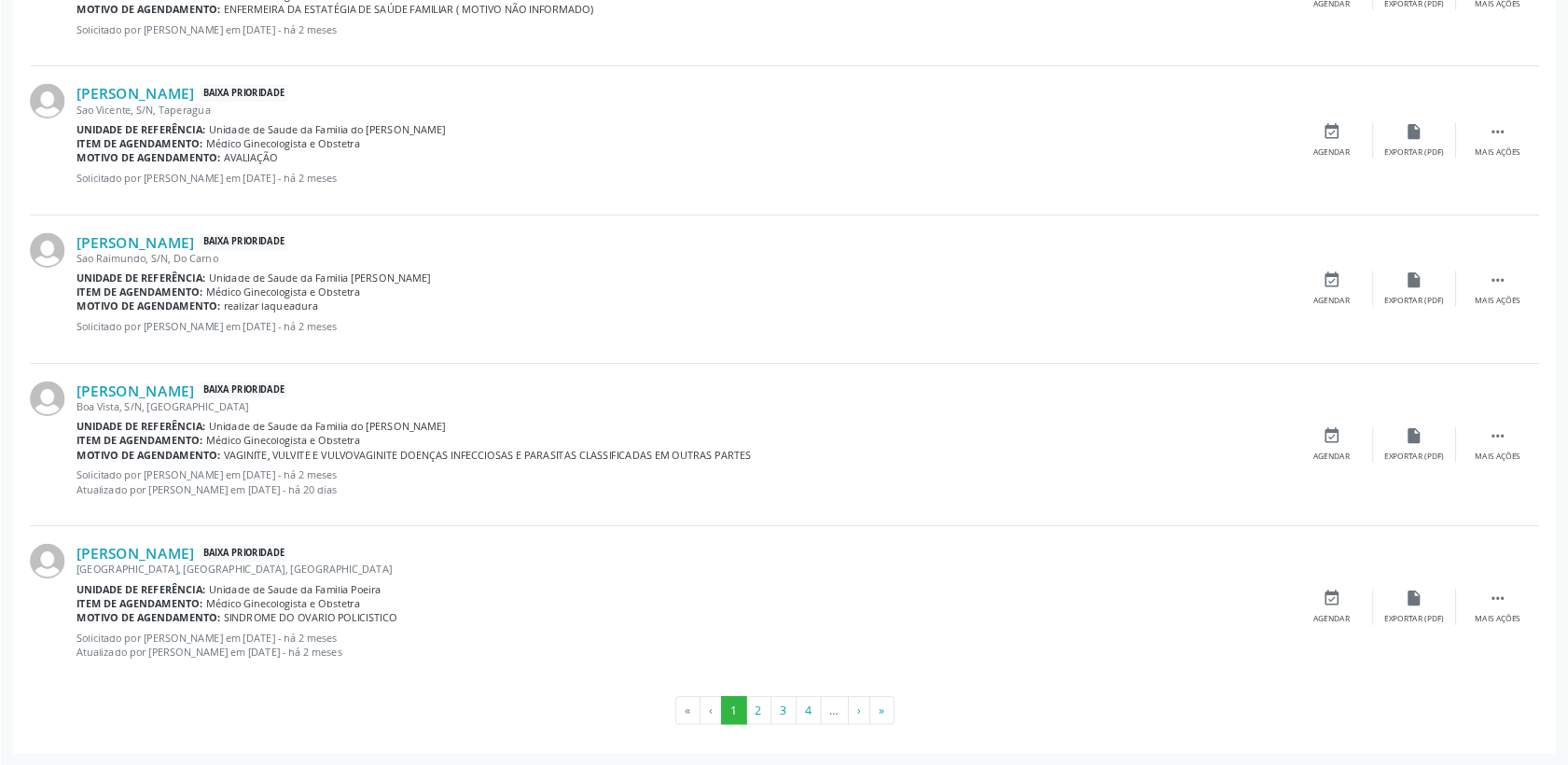
scroll to position [2634, 0]
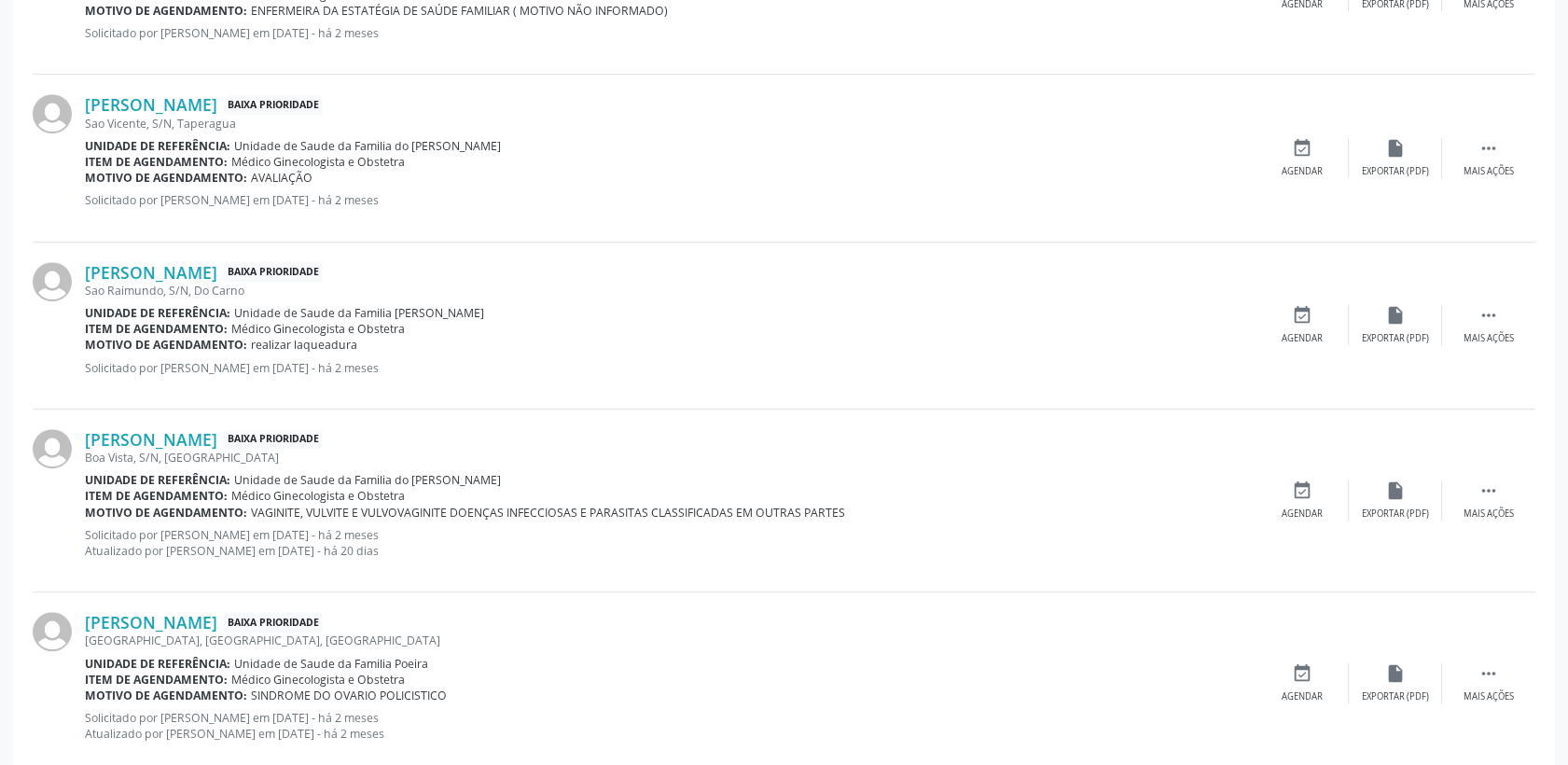
drag, startPoint x: 1682, startPoint y: 19, endPoint x: 482, endPoint y: 363, distance: 1248.3
click at [482, 363] on p "Solicitado por [PERSON_NAME] em [DATE] - há 2 meses" at bounding box center [670, 367] width 1171 height 16
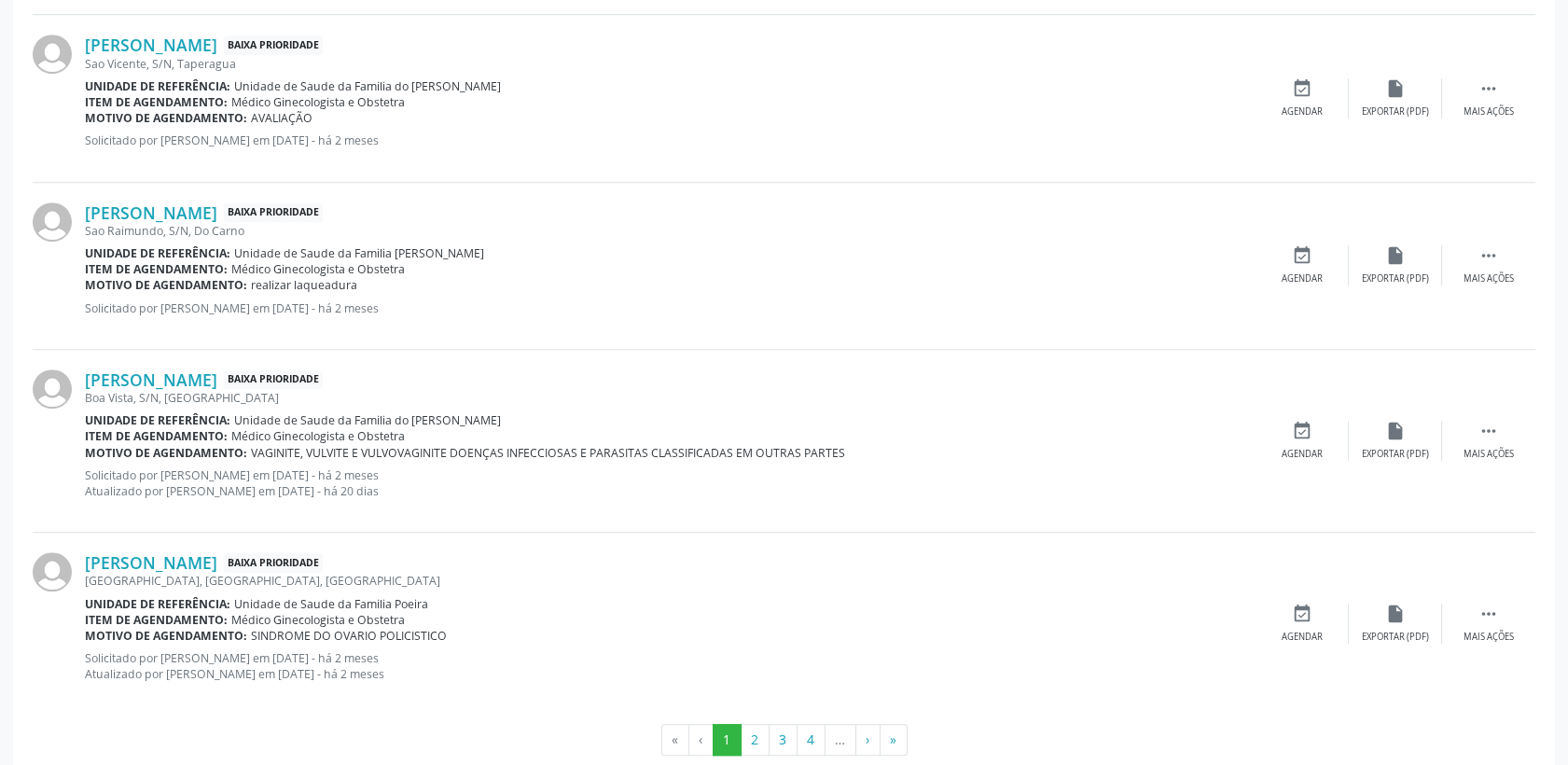
scroll to position [2725, 0]
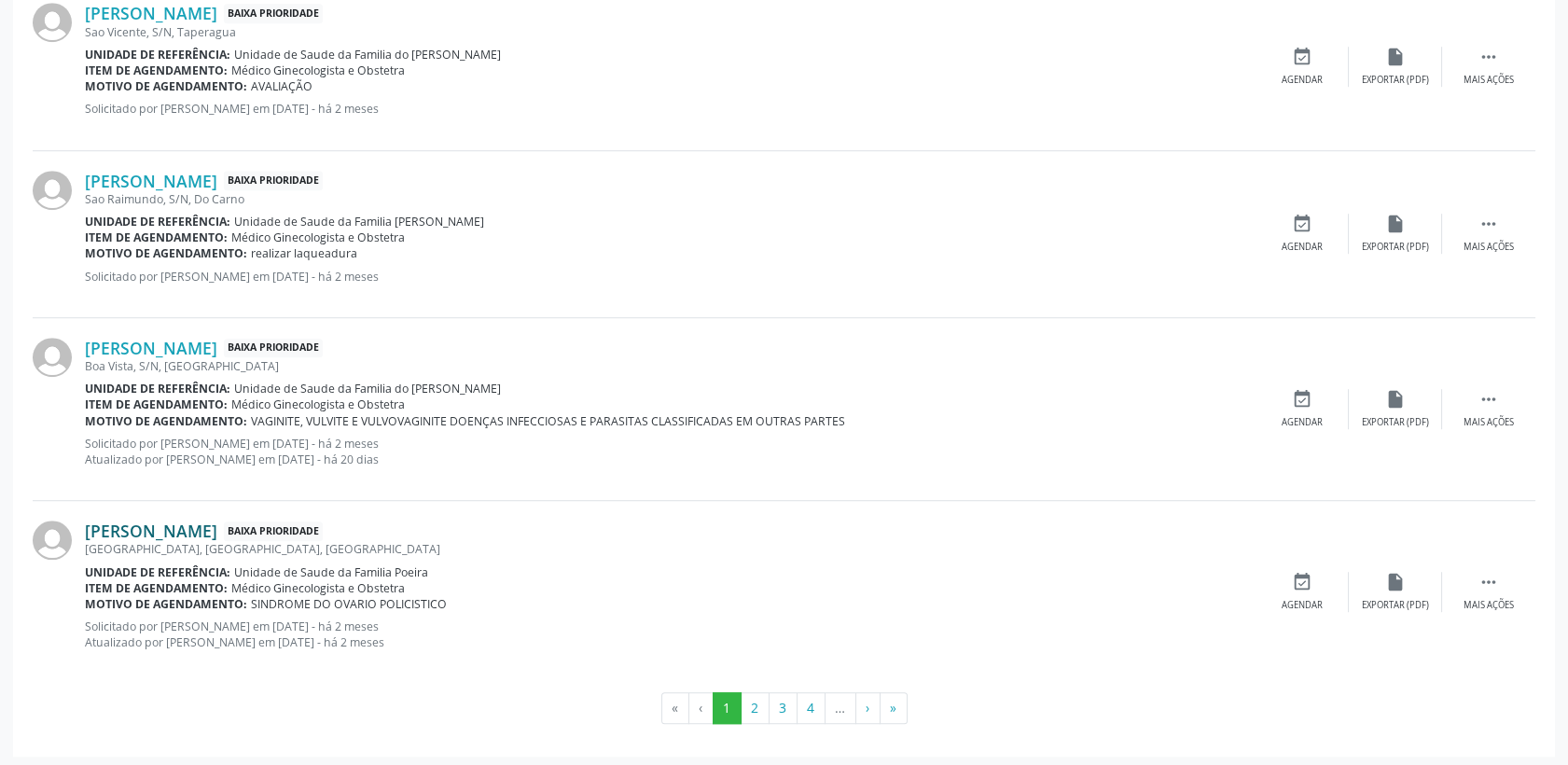
click at [202, 520] on link "[PERSON_NAME]" at bounding box center [151, 531] width 133 height 21
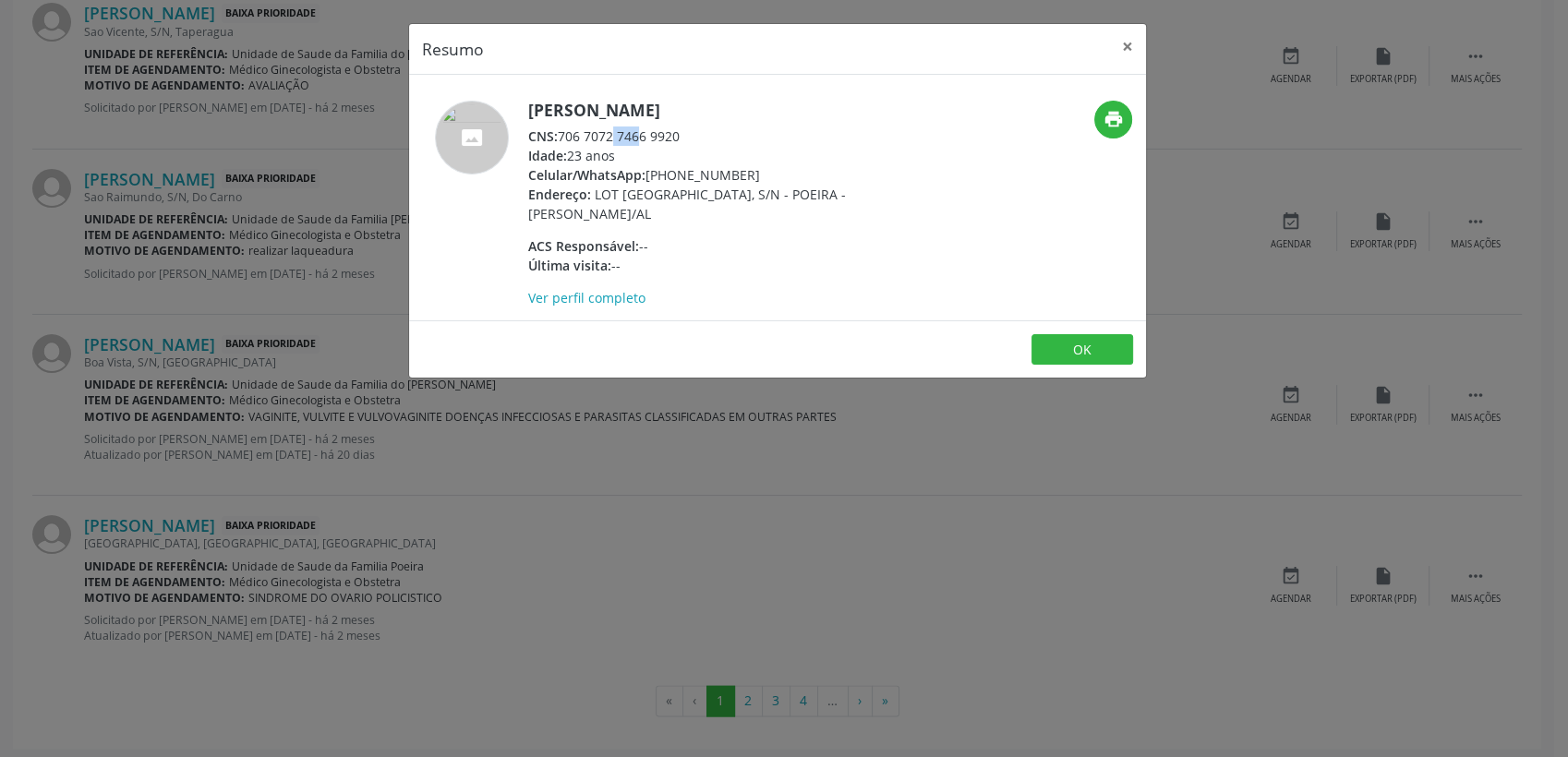
drag, startPoint x: 564, startPoint y: 137, endPoint x: 597, endPoint y: 135, distance: 33.1
click at [597, 135] on div "CNS: 706 7072 7466 9920" at bounding box center [707, 136] width 359 height 20
drag, startPoint x: 597, startPoint y: 135, endPoint x: 680, endPoint y: 130, distance: 83.2
click at [680, 130] on div "CNS: 706 7072 7466 9920" at bounding box center [707, 136] width 359 height 20
click at [1123, 51] on button "×" at bounding box center [1126, 47] width 37 height 45
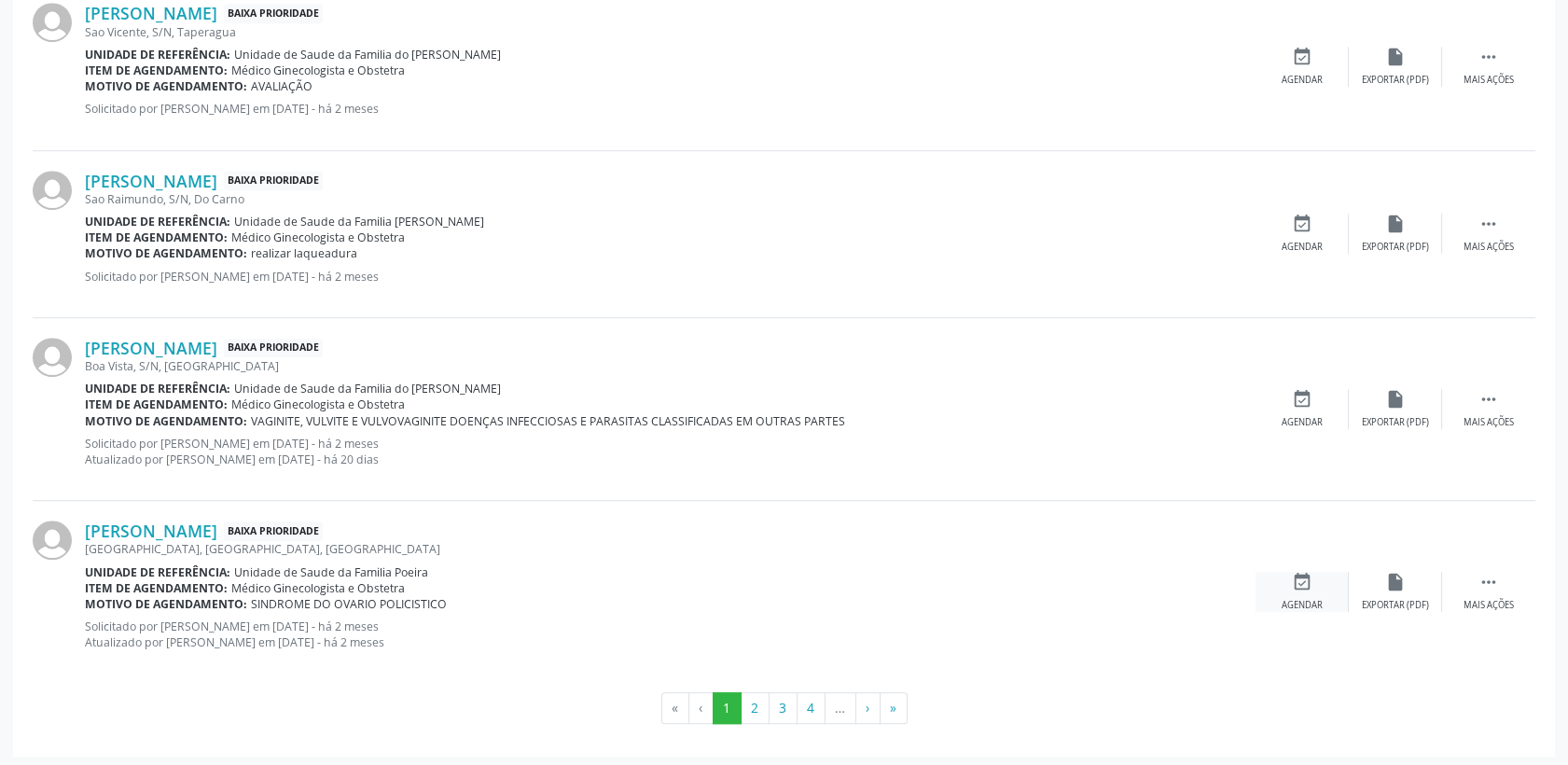
click at [1297, 599] on div "Agendar" at bounding box center [1301, 606] width 41 height 13
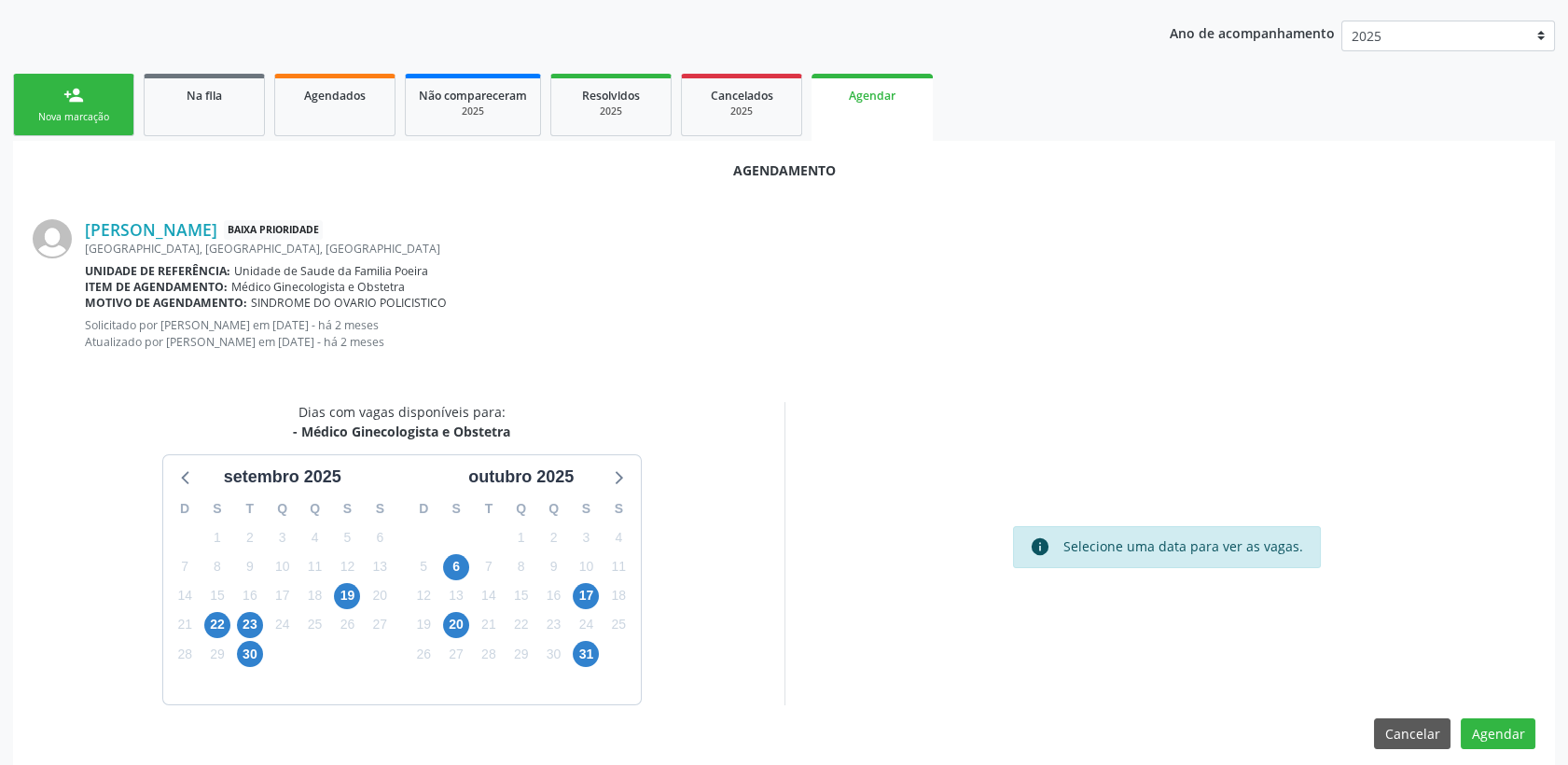
scroll to position [354, 0]
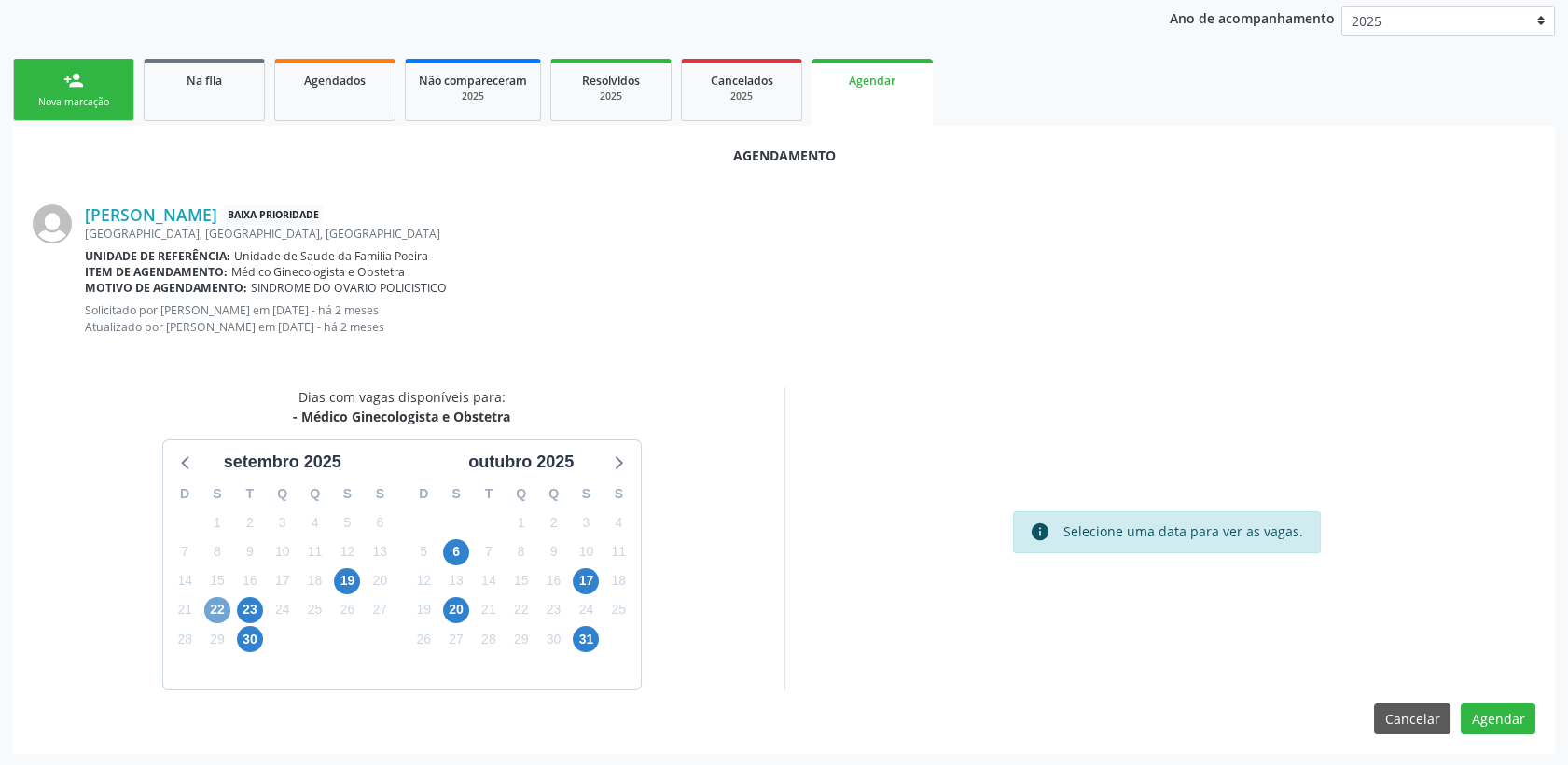
click at [221, 608] on span "22" at bounding box center [217, 610] width 27 height 27
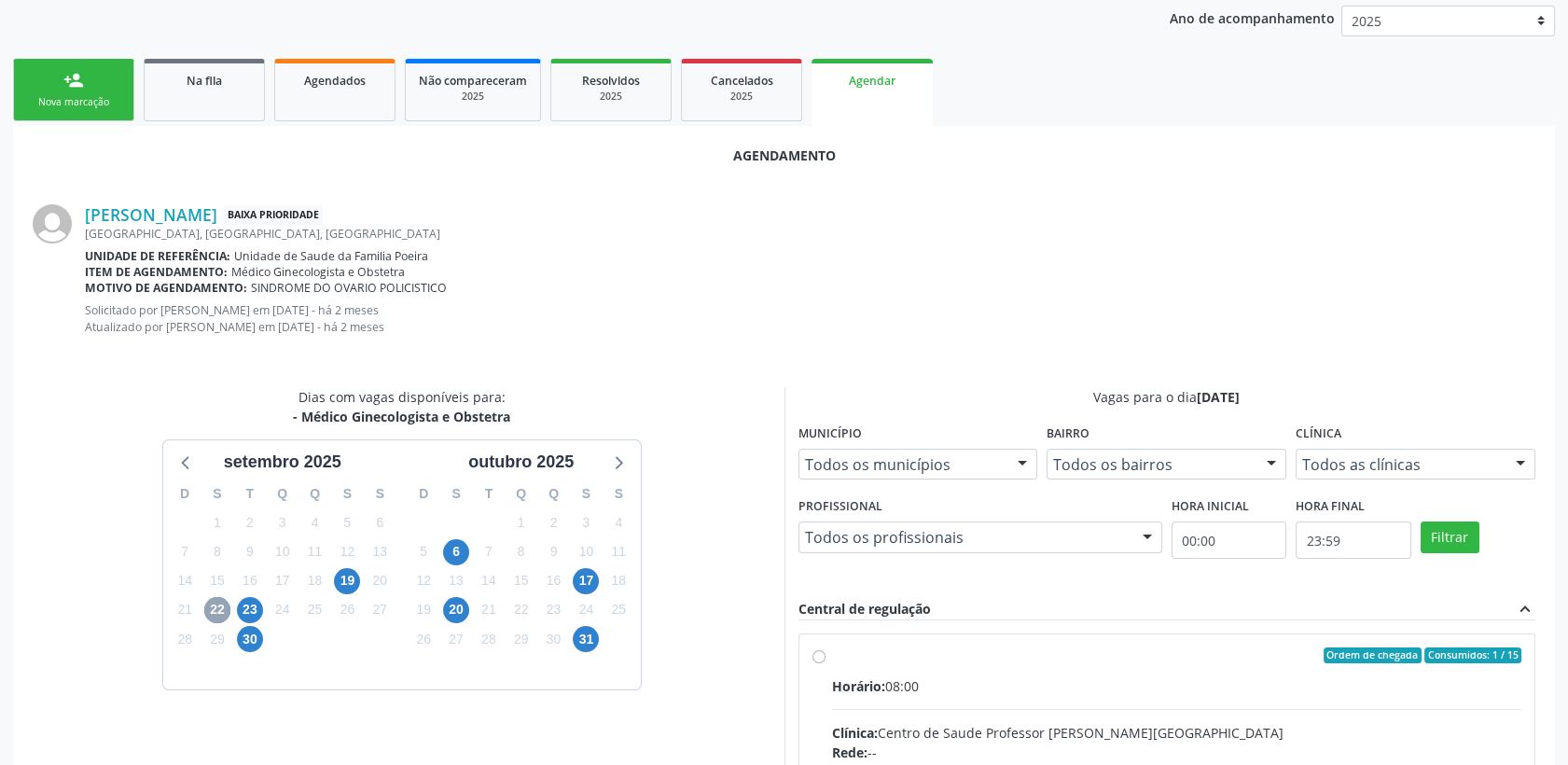
scroll to position [458, 0]
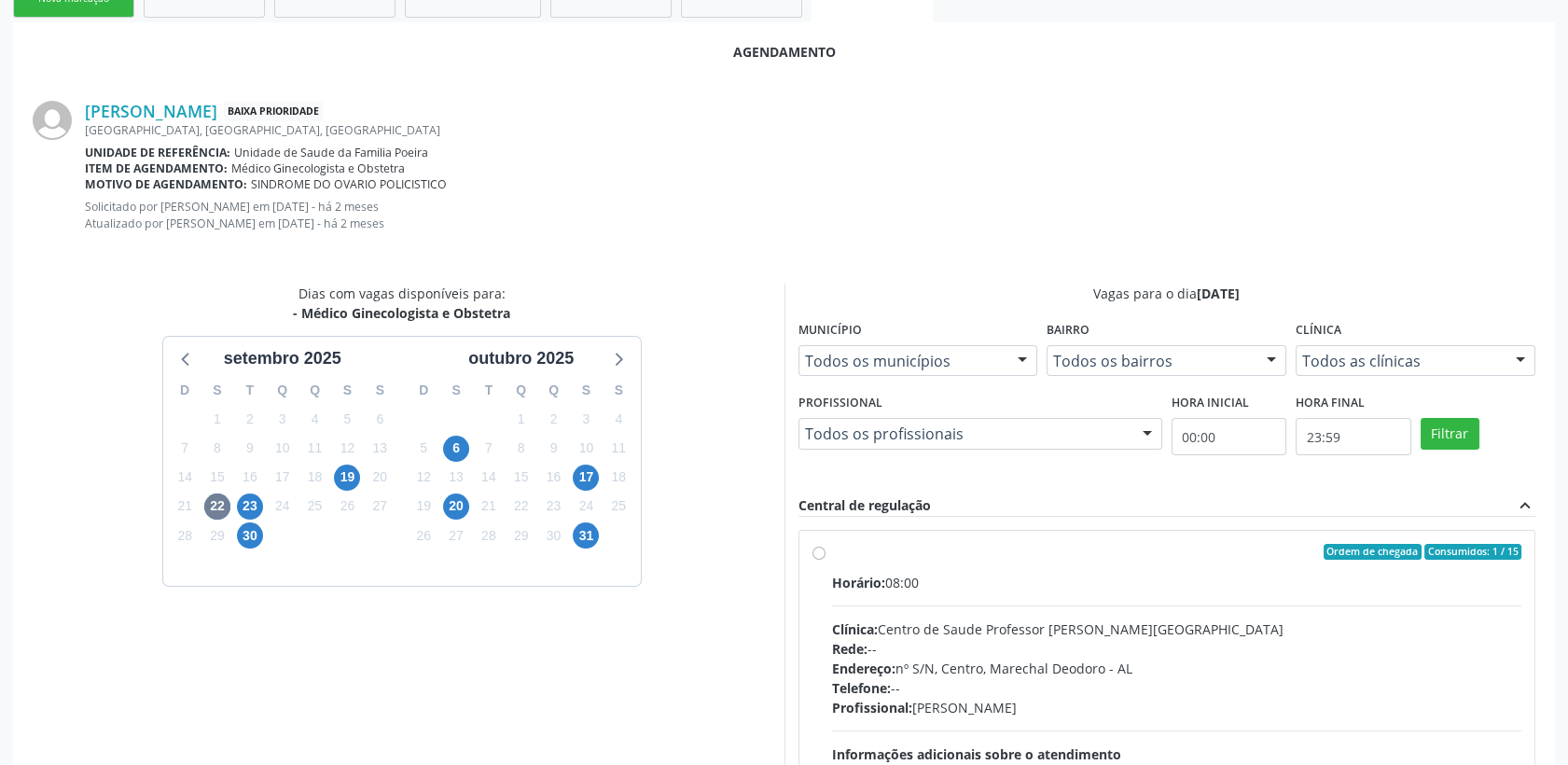
click at [1037, 572] on div "Horário: 08:00" at bounding box center [1177, 582] width 690 height 20
click at [826, 561] on input "Ordem de chegada Consumidos: 1 / 15 Horário: 08:00 Clínica: Centro de Saude Pro…" at bounding box center [819, 552] width 13 height 17
radio input "true"
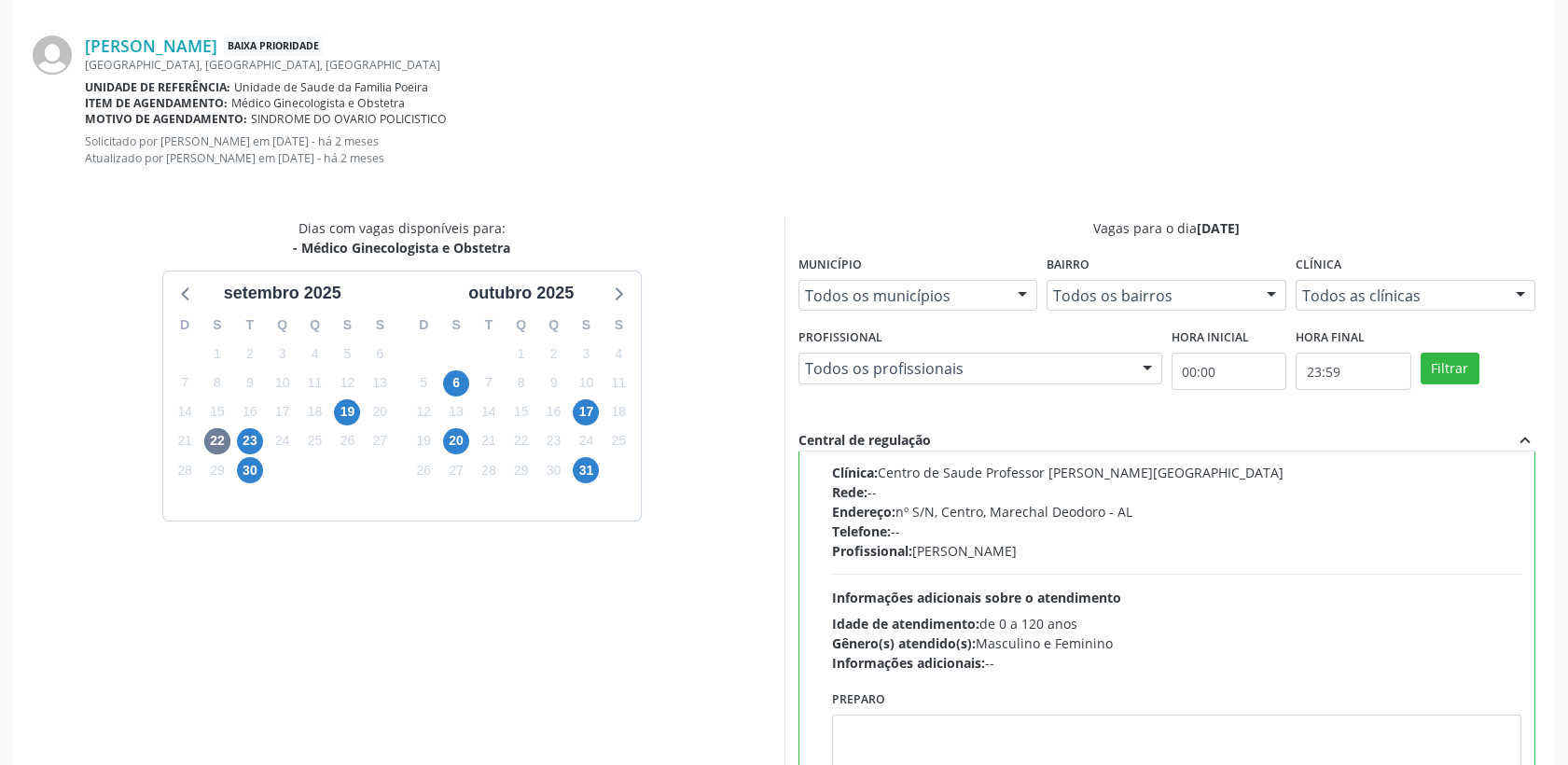
scroll to position [657, 0]
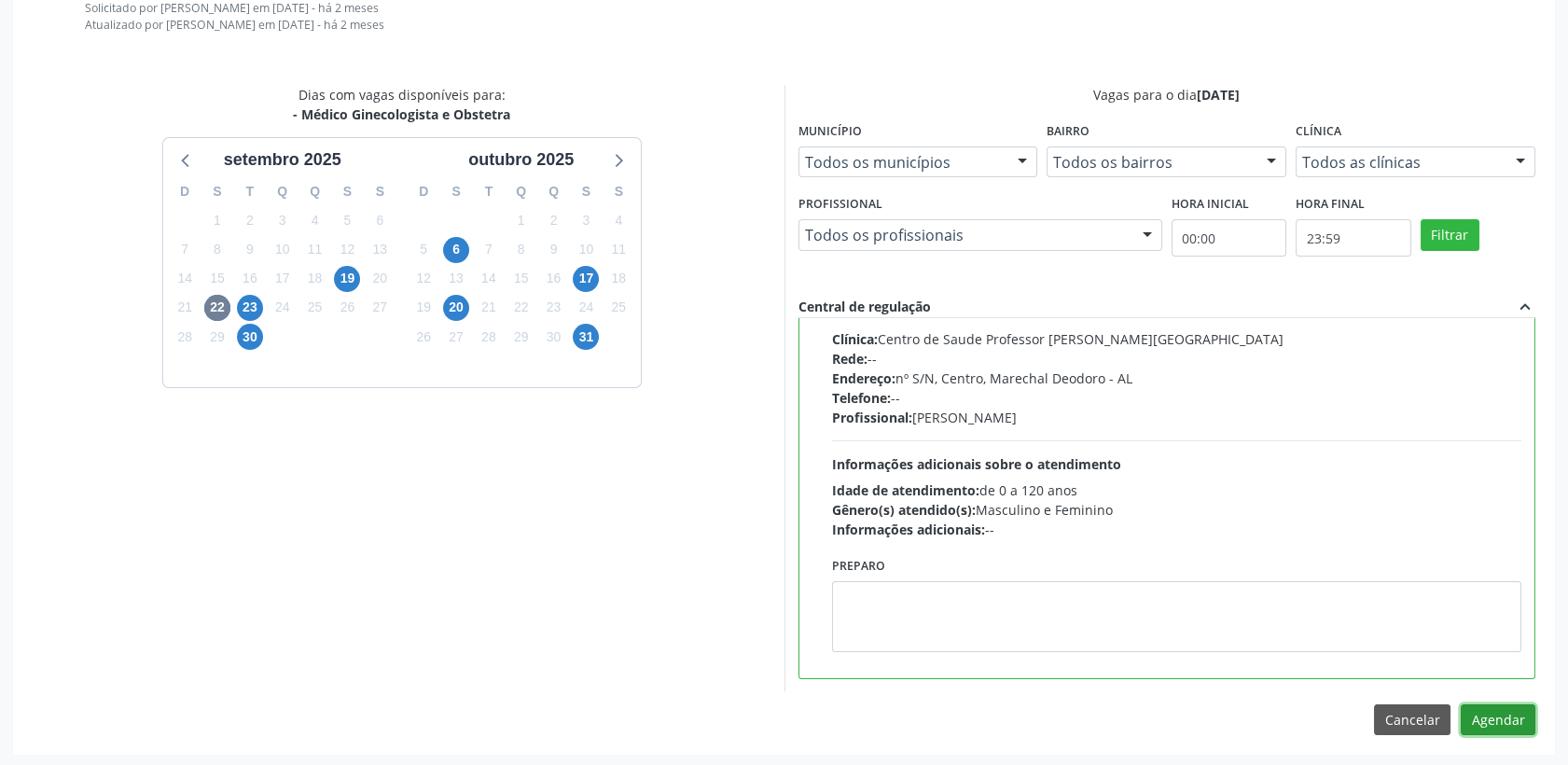
click at [1425, 687] on button "Agendar" at bounding box center [1498, 719] width 75 height 31
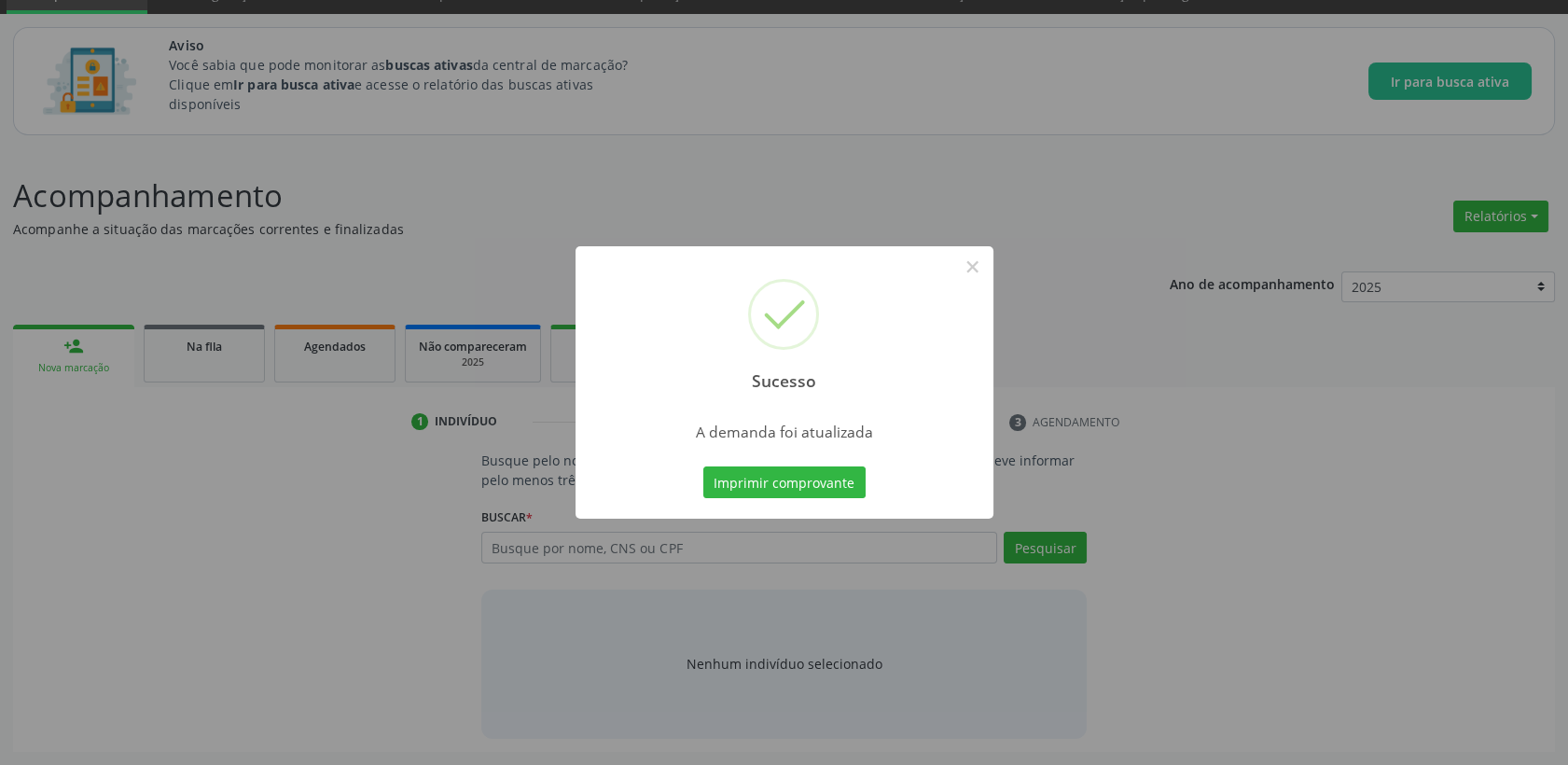
scroll to position [86, 0]
click at [975, 271] on button "×" at bounding box center [972, 266] width 31 height 31
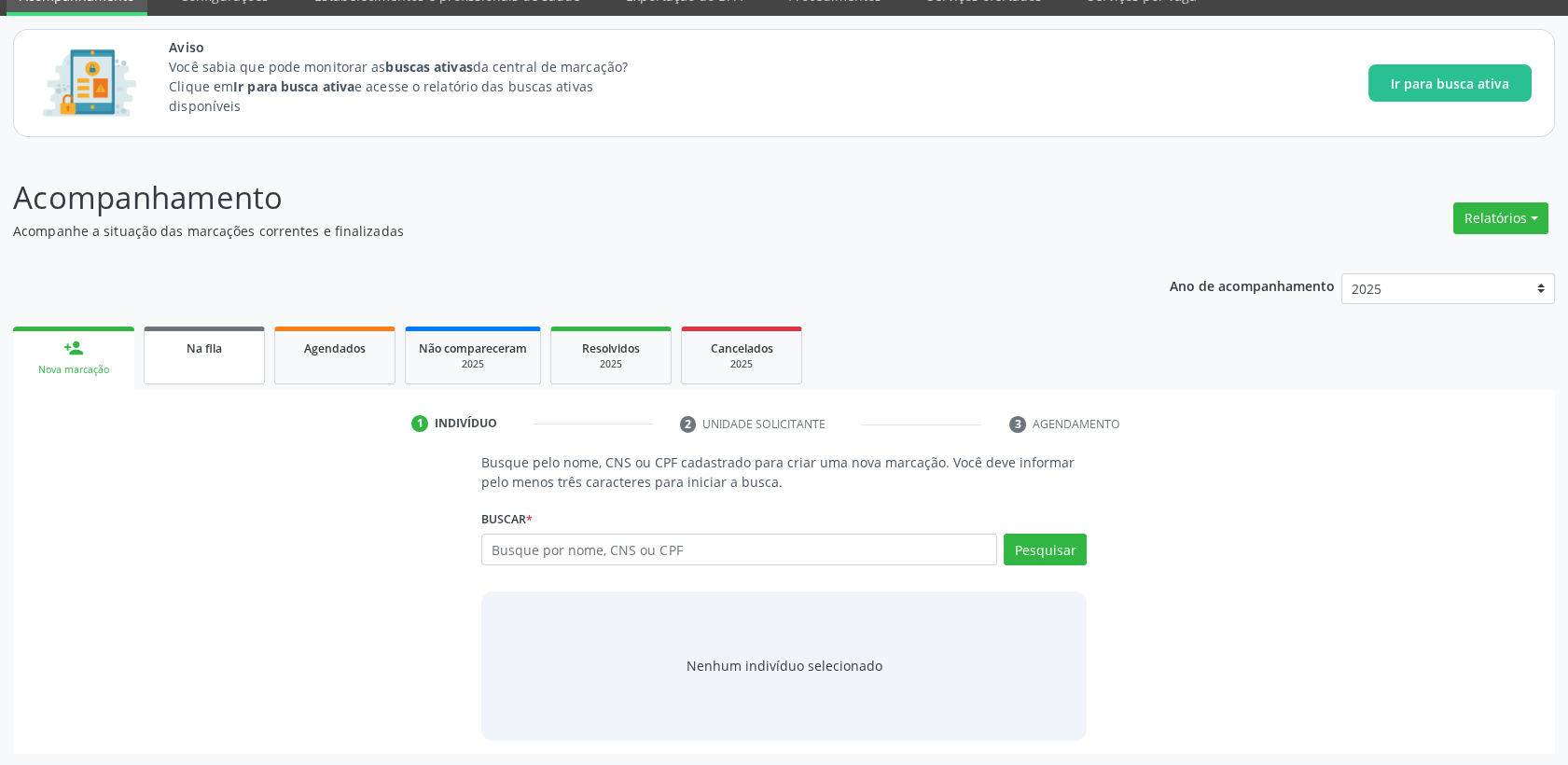
click at [190, 353] on span "Na fila" at bounding box center [204, 348] width 35 height 16
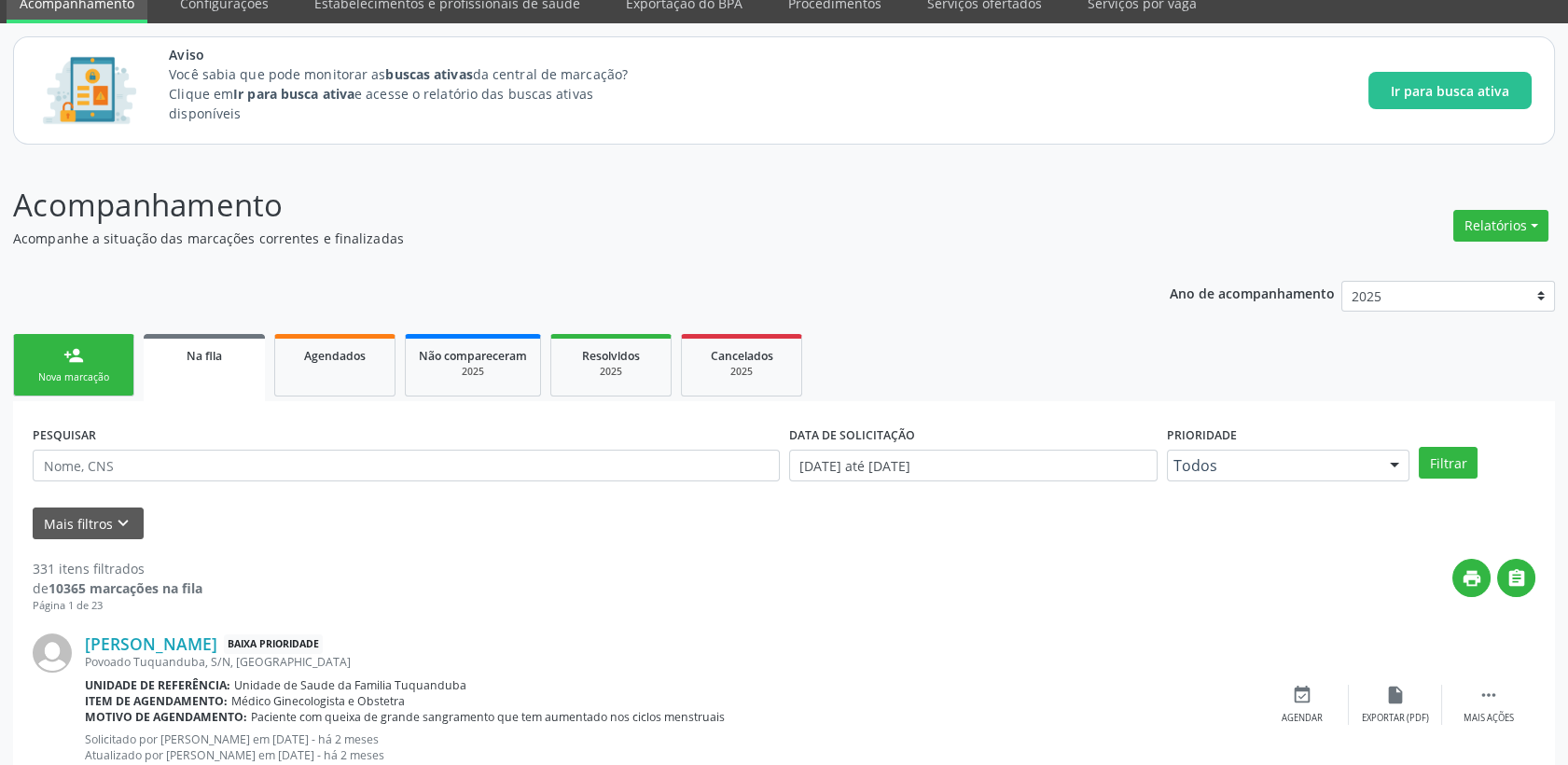
scroll to position [210, 0]
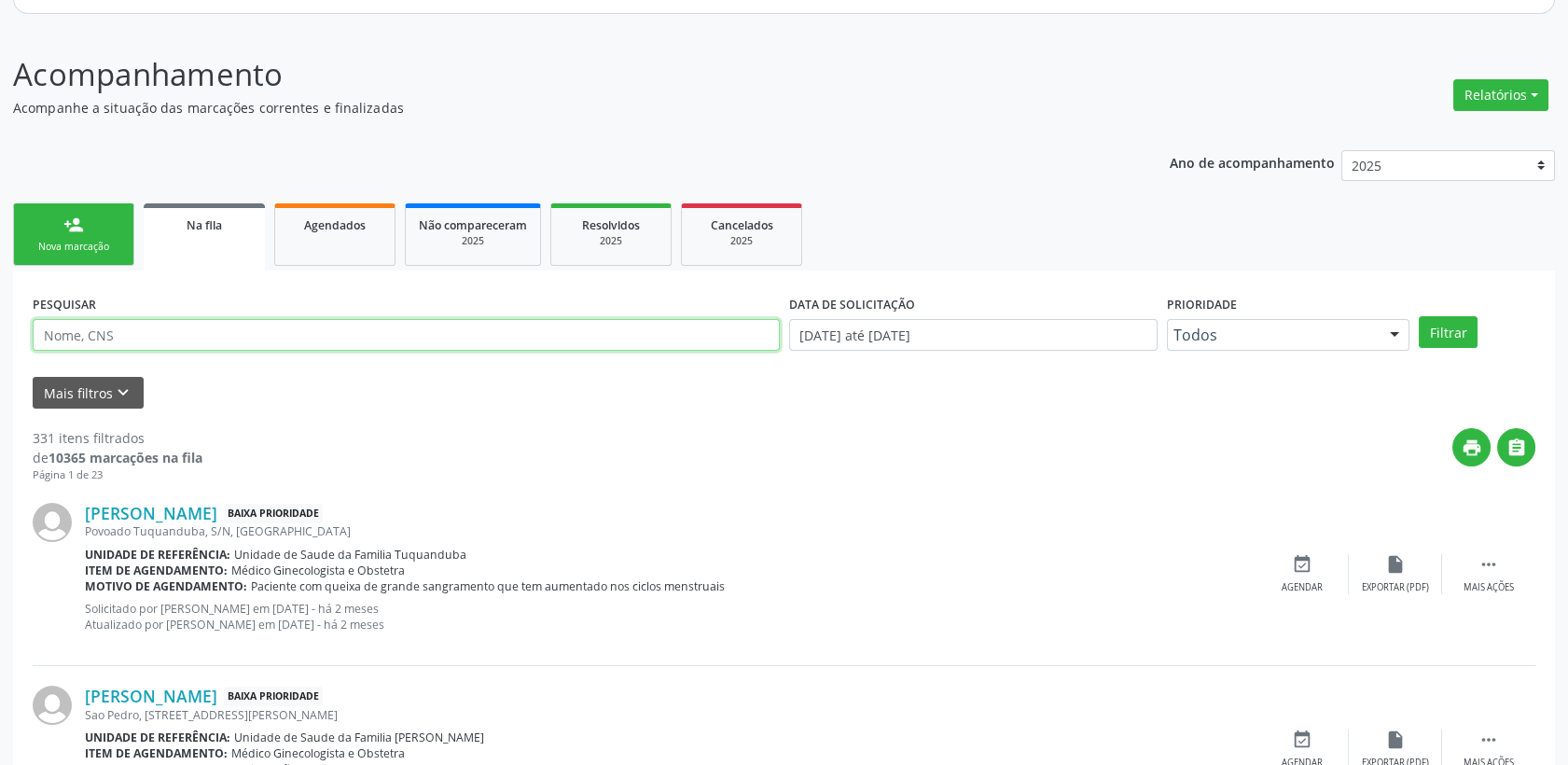
click at [315, 334] on input "text" at bounding box center [405, 334] width 747 height 31
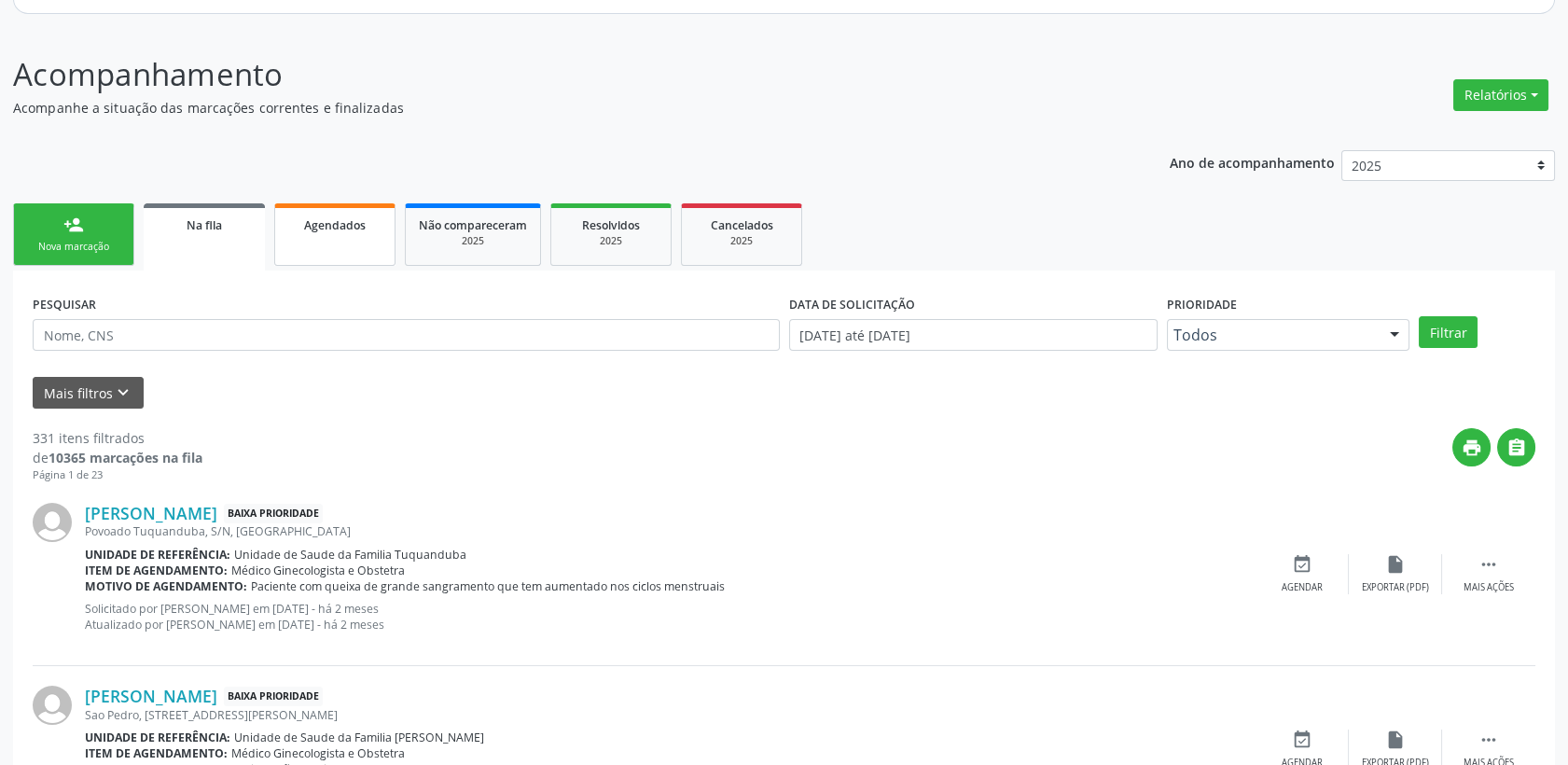
click at [353, 249] on link "Agendados" at bounding box center [335, 234] width 121 height 63
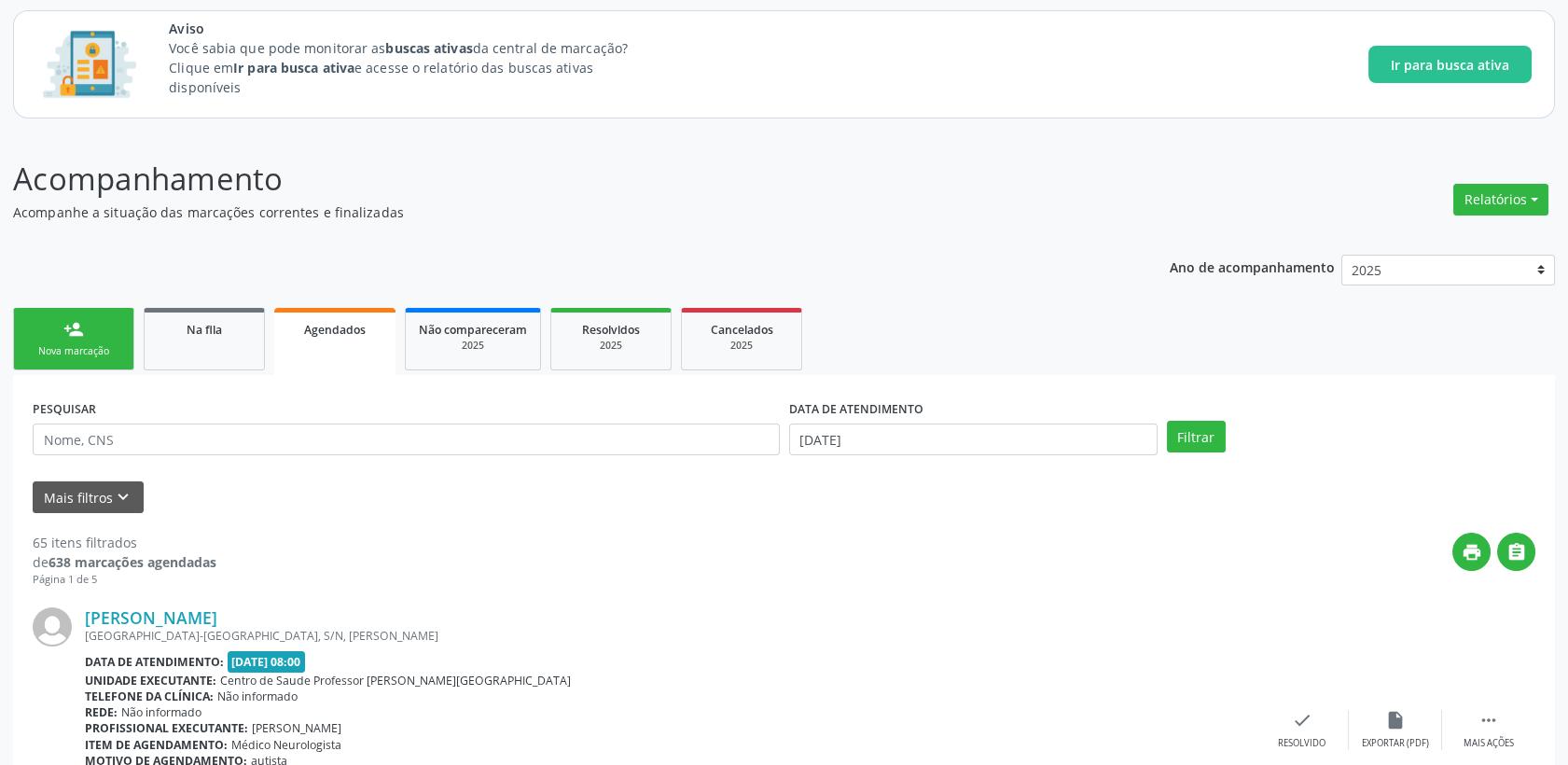
scroll to position [106, 0]
click at [93, 495] on button "Mais filtros keyboard_arrow_down" at bounding box center [87, 496] width 111 height 32
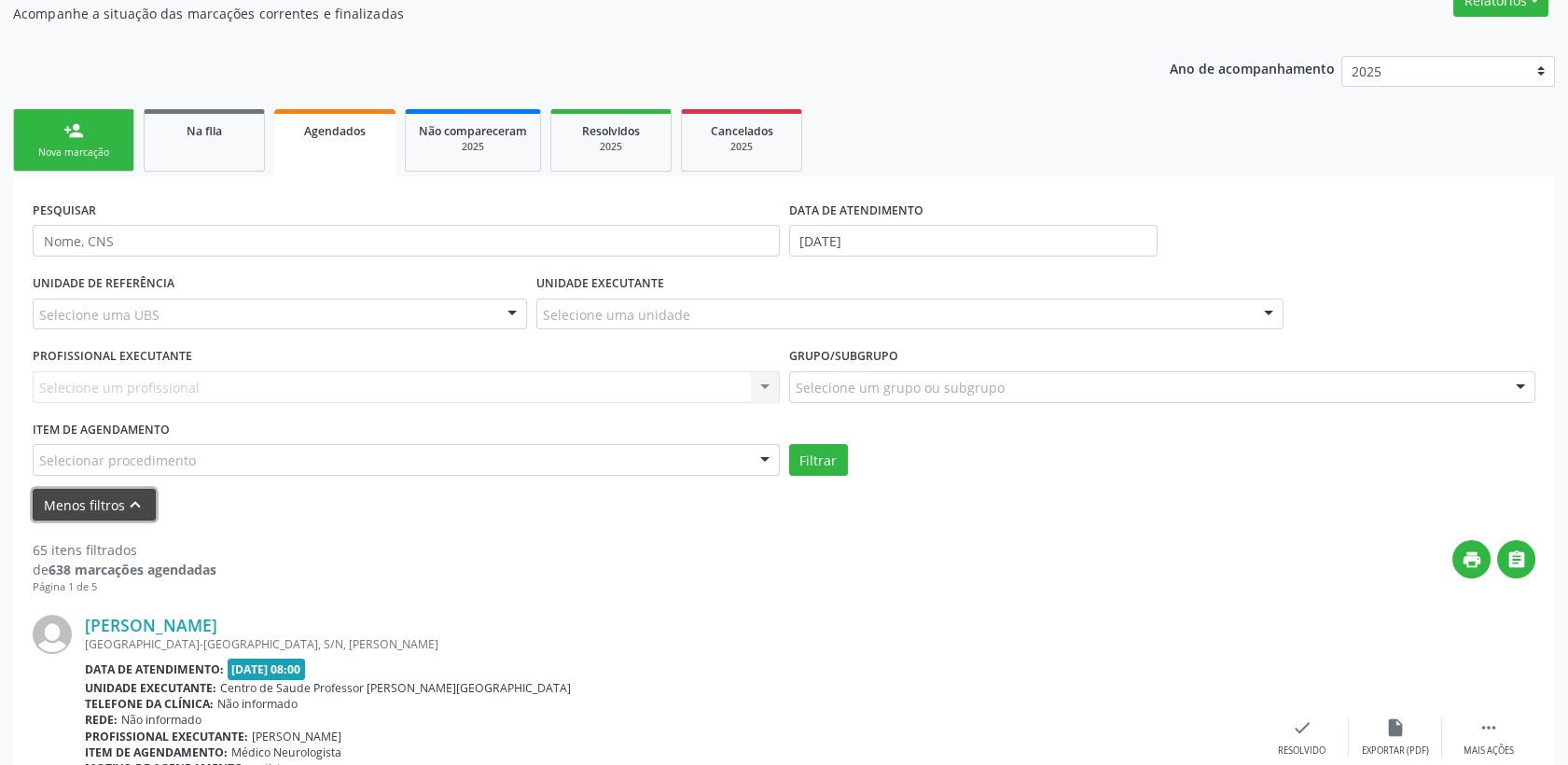
scroll to position [313, 0]
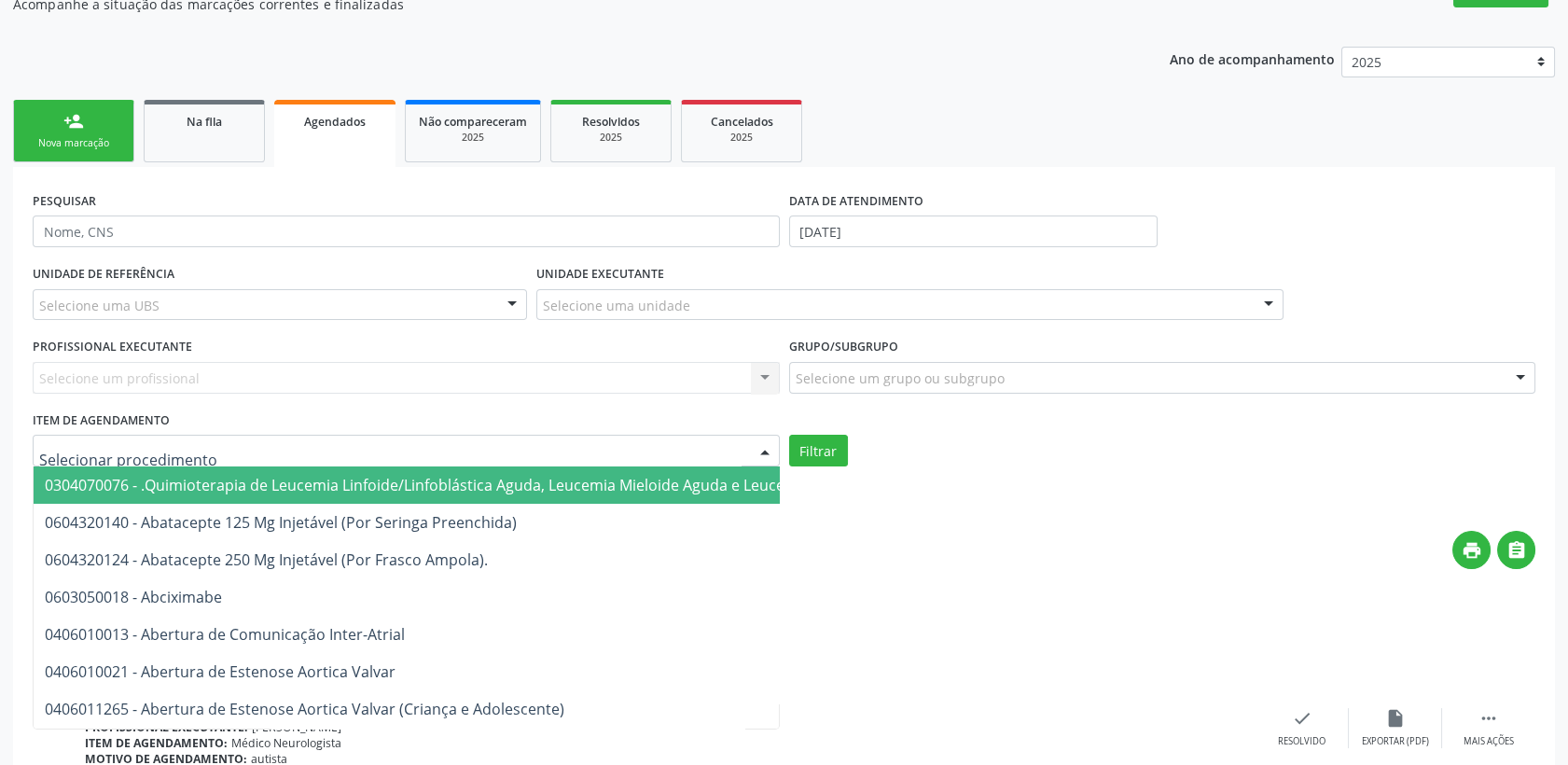
click at [246, 440] on div at bounding box center [405, 450] width 747 height 31
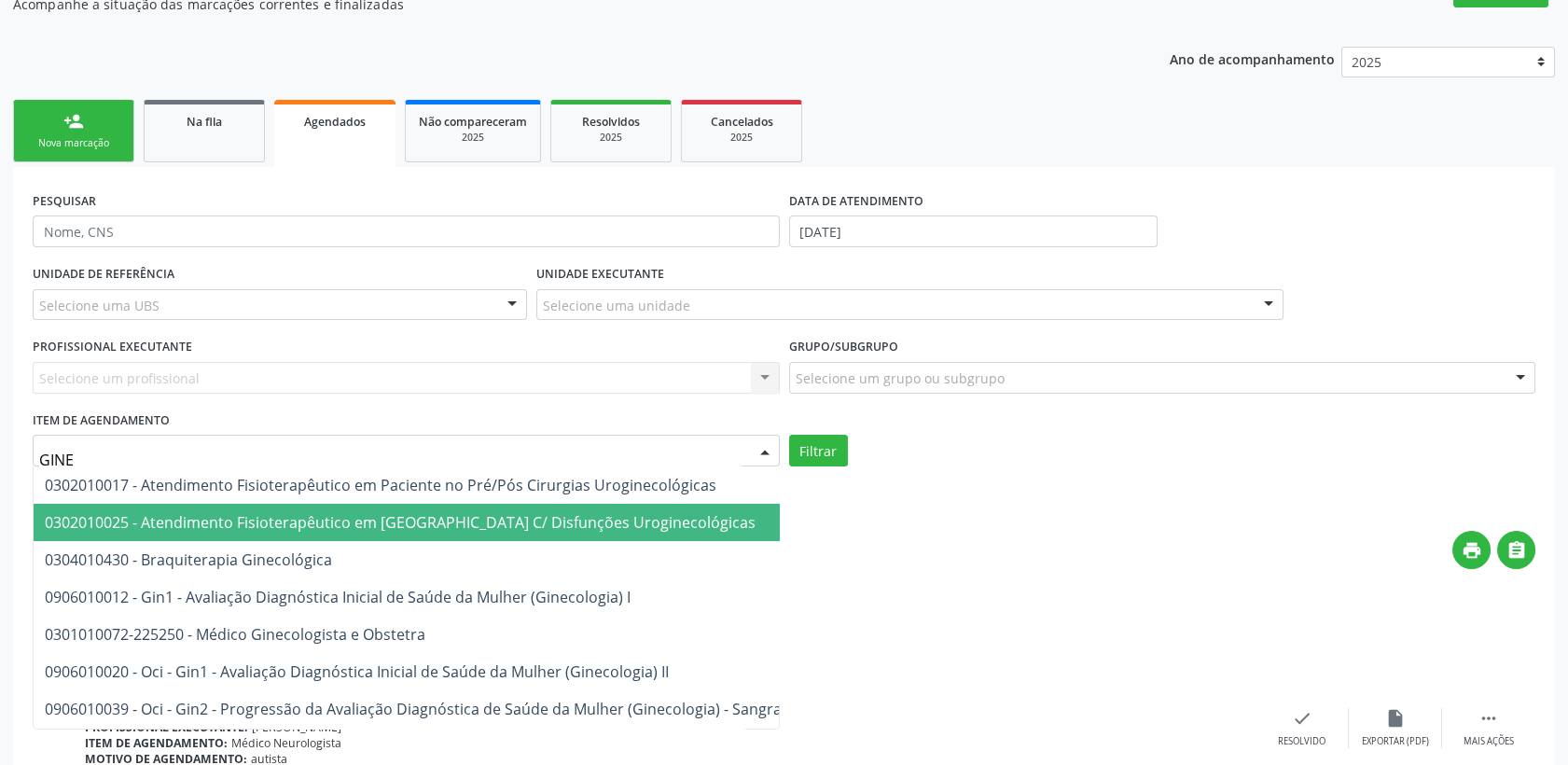
type input "GINEC"
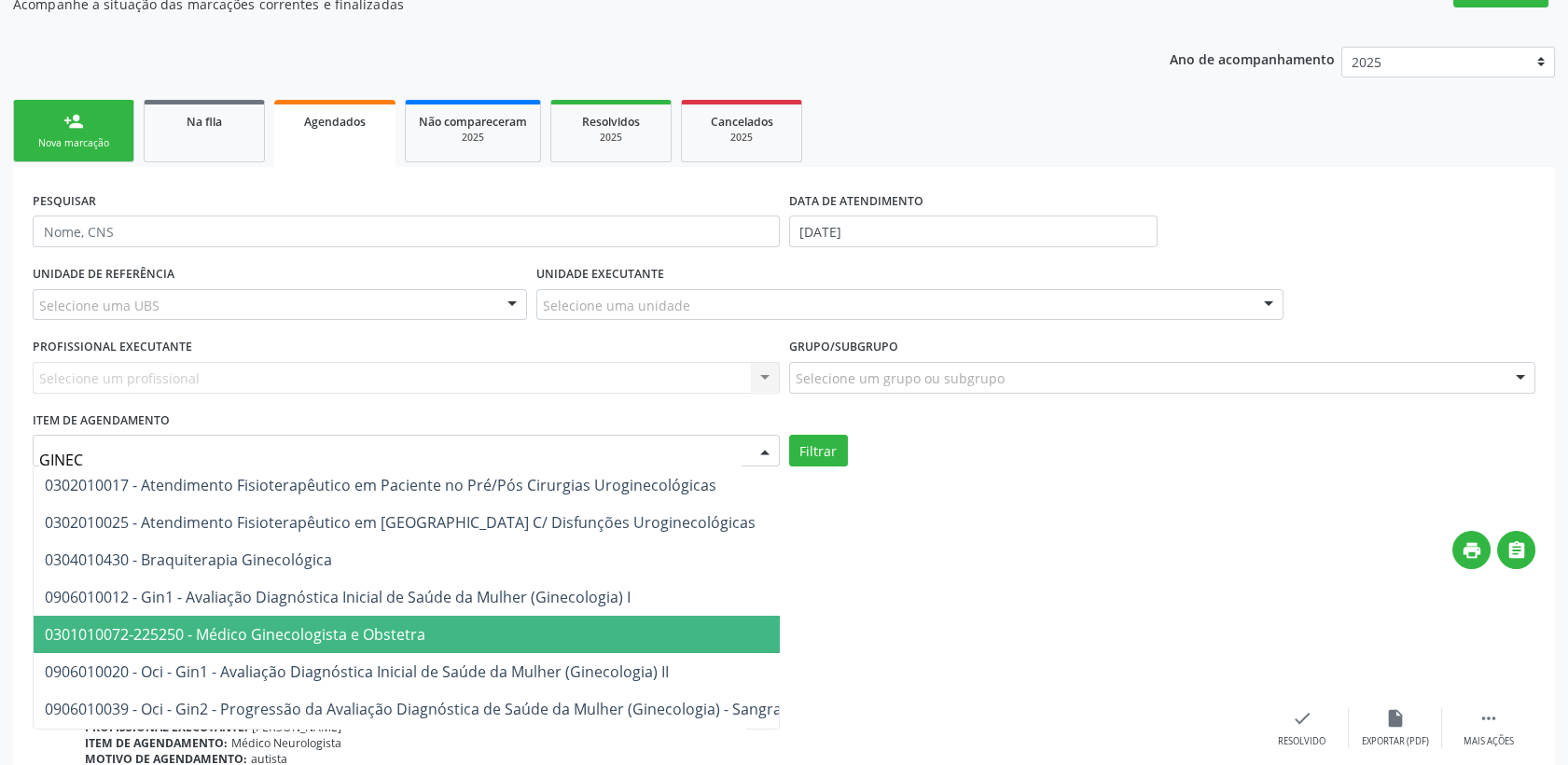
click at [276, 628] on span "0301010072-225250 - Médico Ginecologista e Obstetra" at bounding box center [234, 635] width 381 height 21
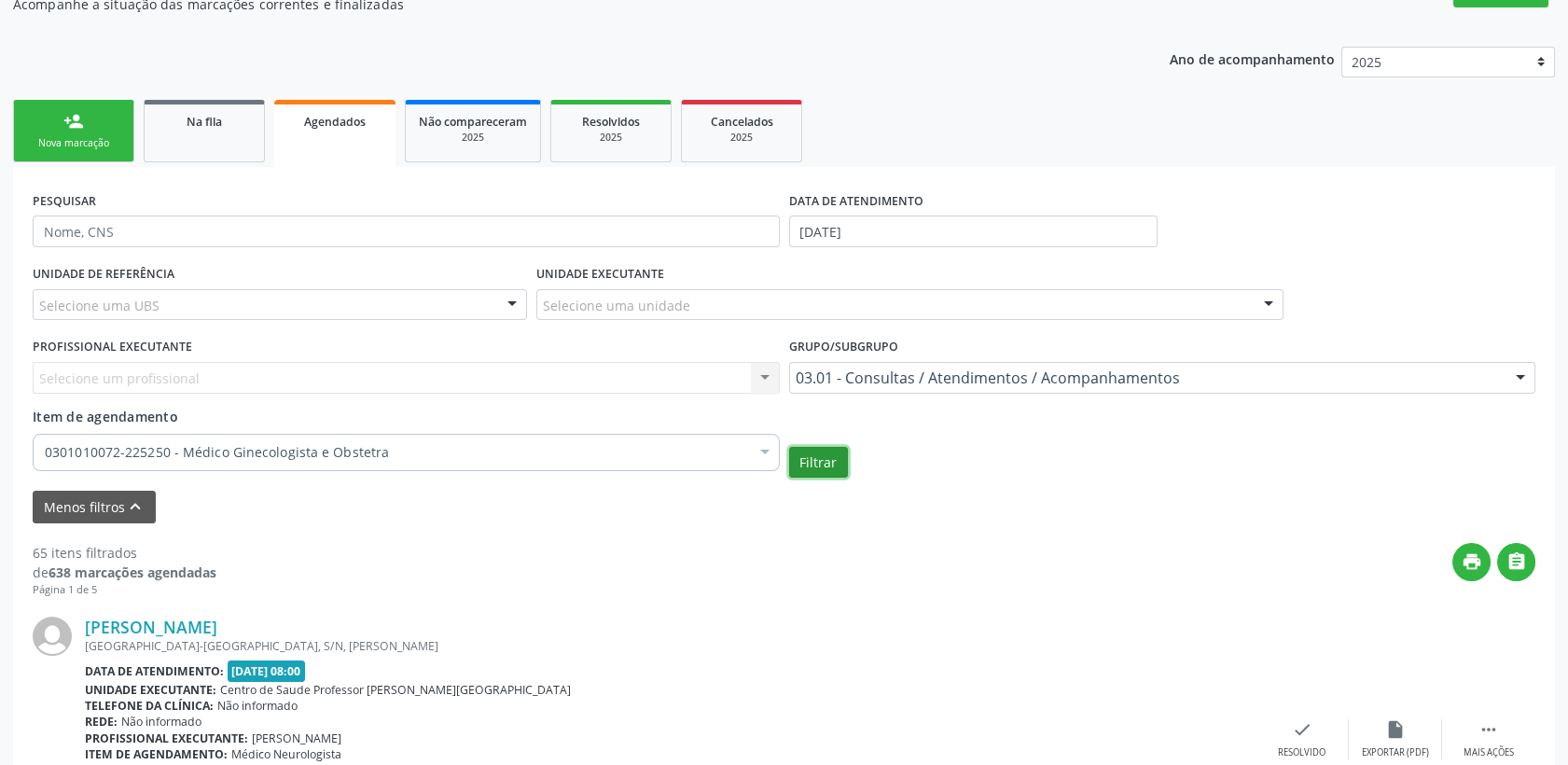
click at [828, 455] on button "Filtrar" at bounding box center [819, 462] width 59 height 31
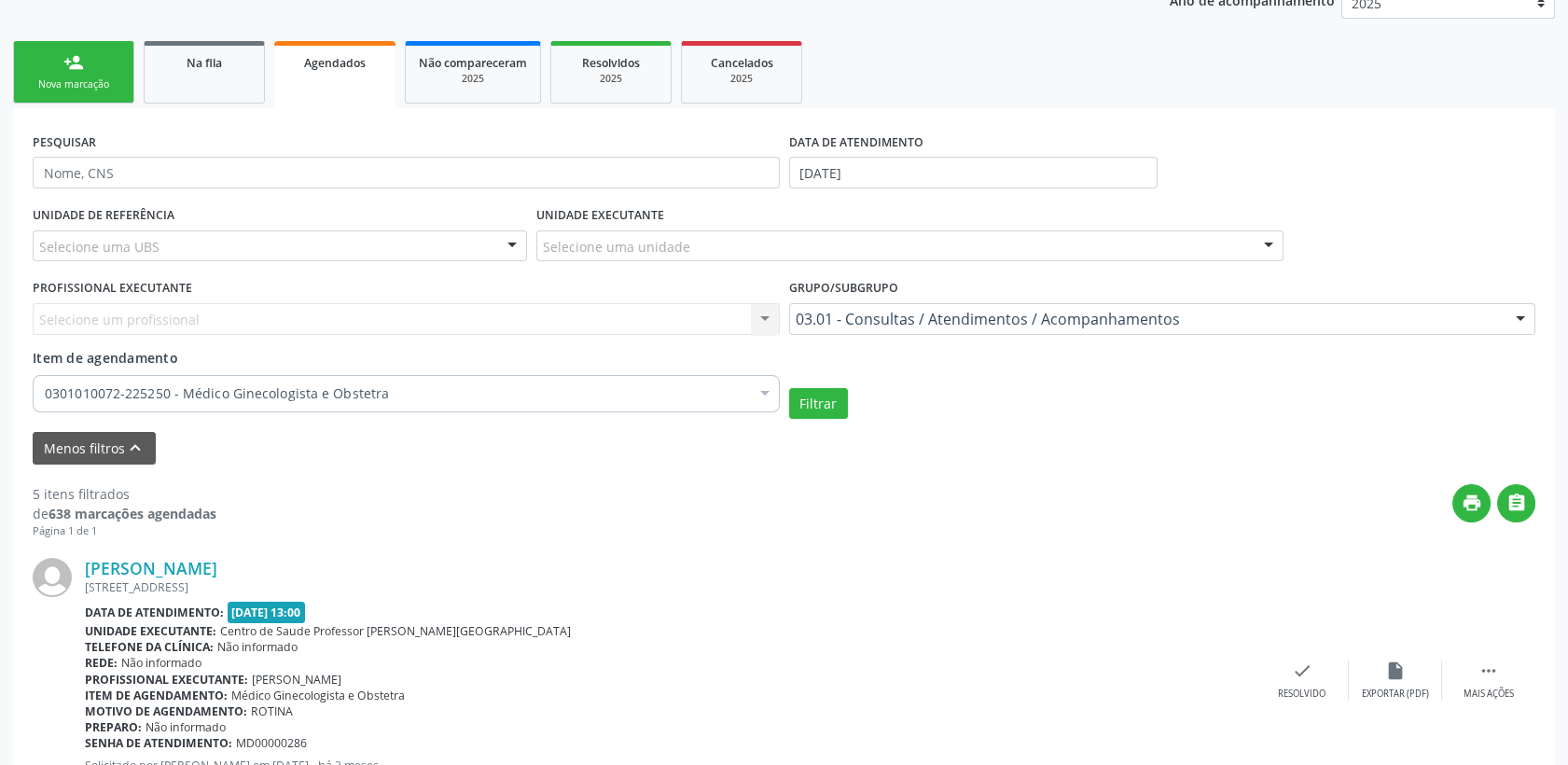
scroll to position [252, 0]
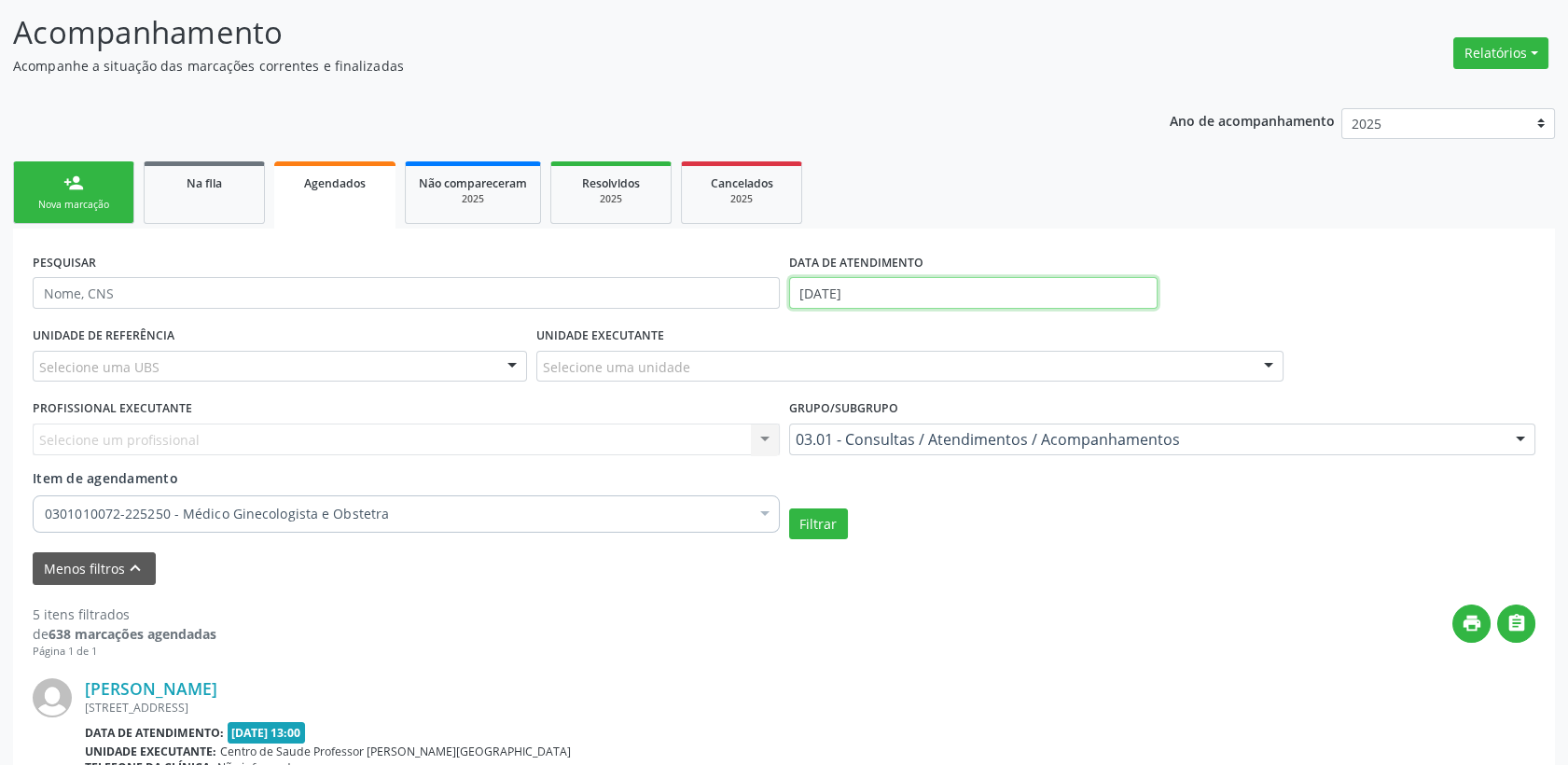
click at [902, 300] on input "[DATE]" at bounding box center [974, 292] width 368 height 31
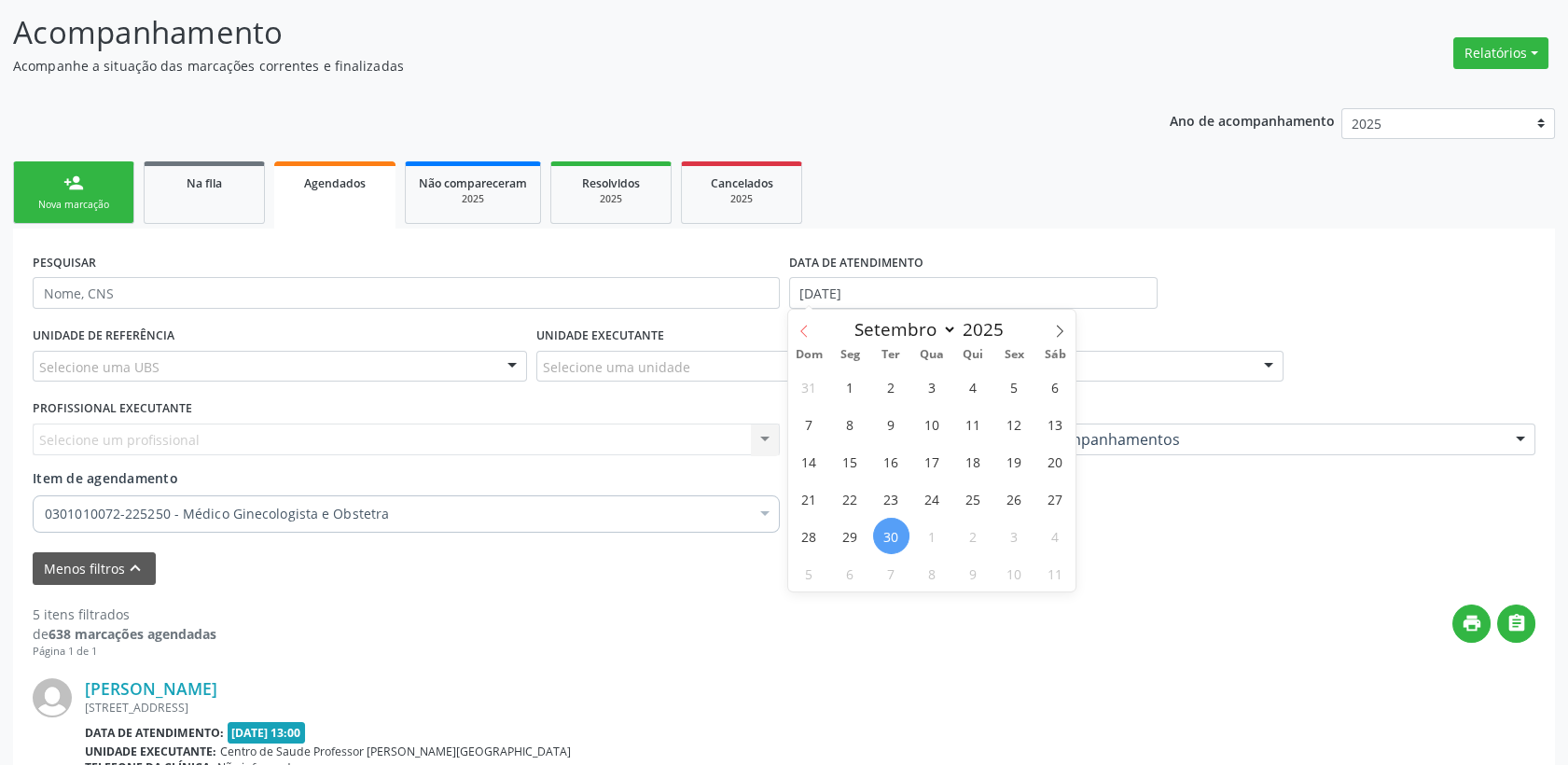
click at [803, 331] on icon at bounding box center [804, 331] width 13 height 13
select select "7"
click at [1014, 377] on span "1" at bounding box center [1015, 386] width 36 height 36
type input "[DATE]"
click at [1046, 330] on span at bounding box center [1059, 325] width 31 height 31
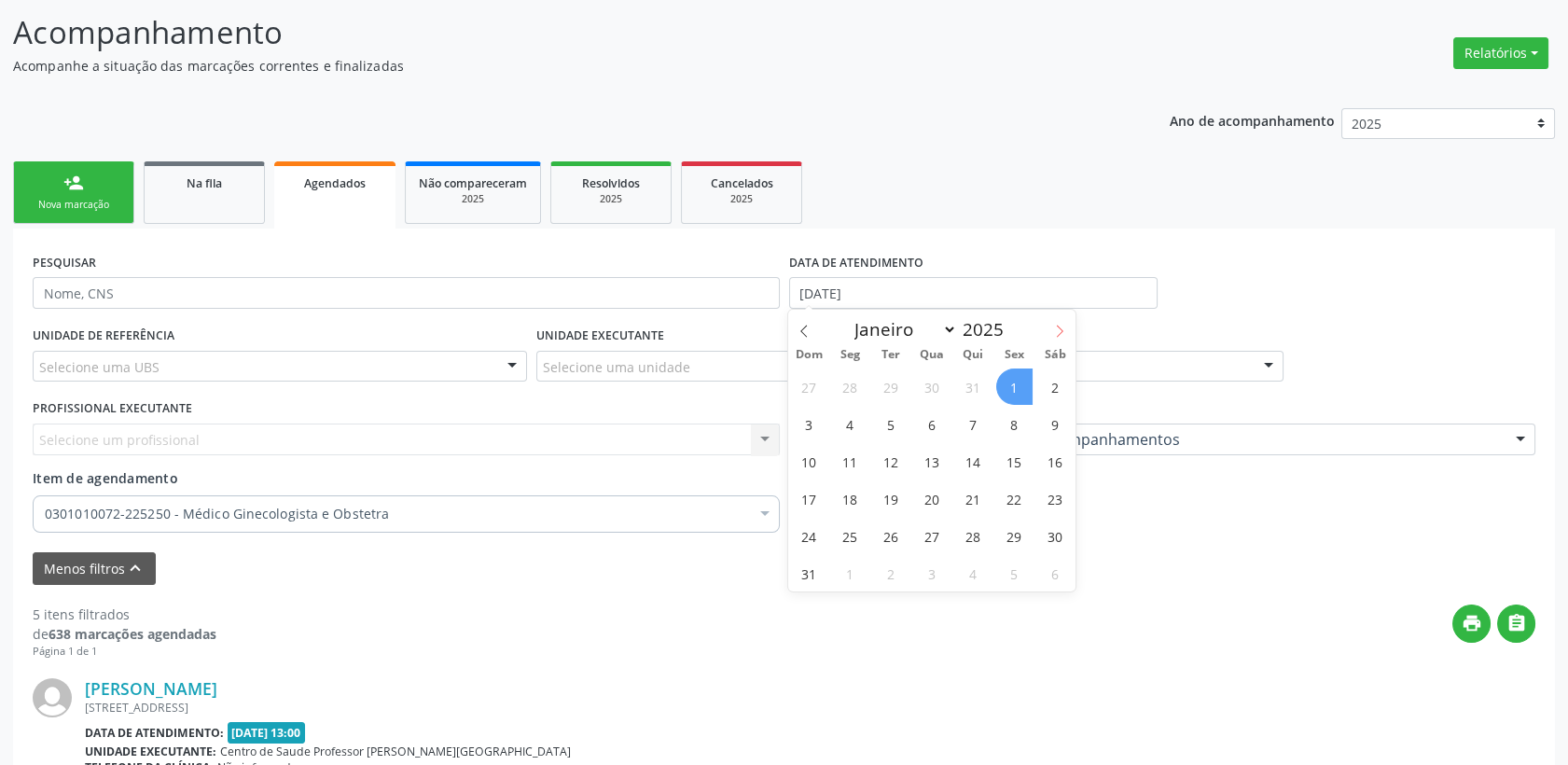
select select "8"
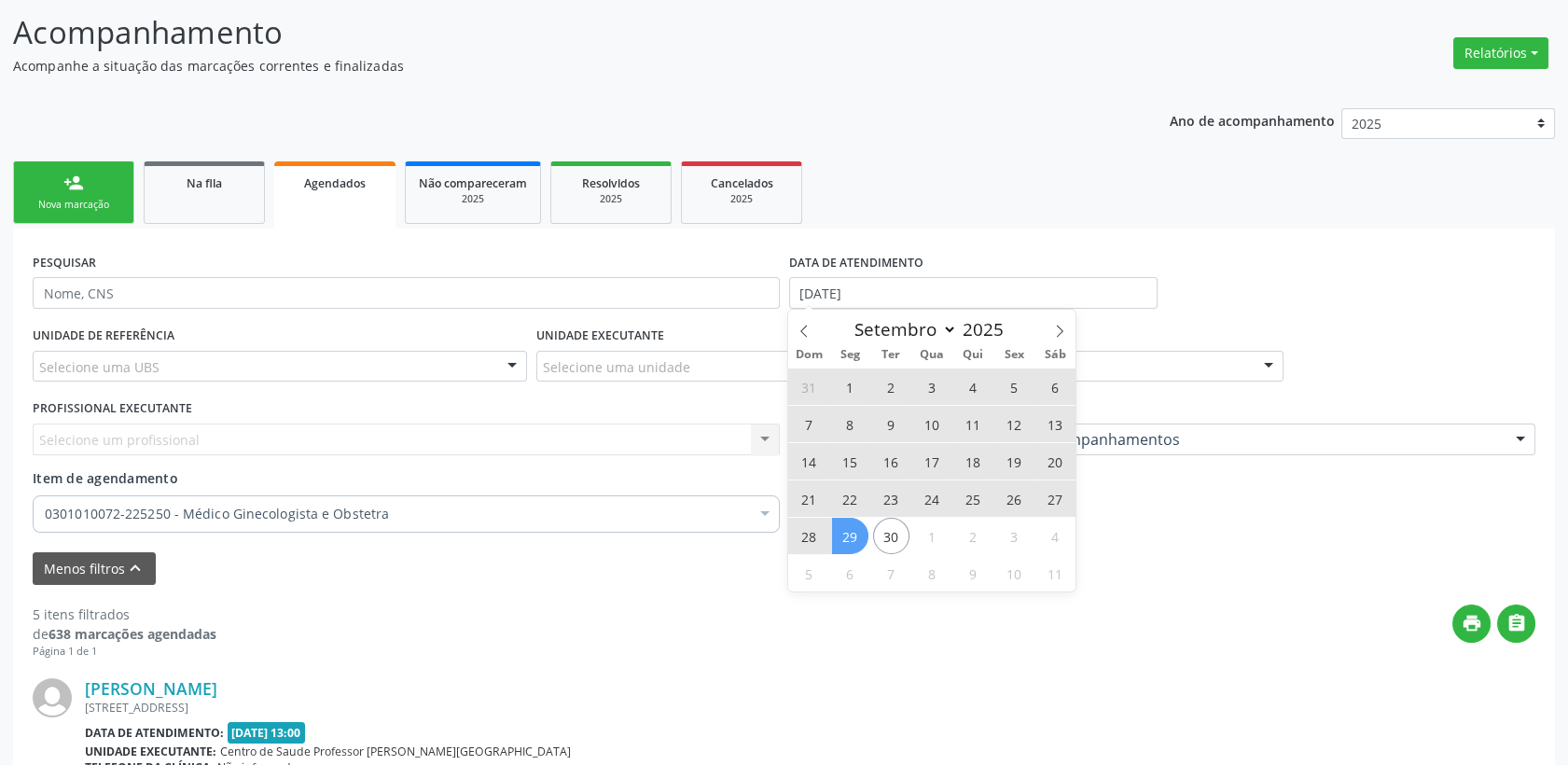
click at [842, 532] on span "29" at bounding box center [850, 536] width 36 height 36
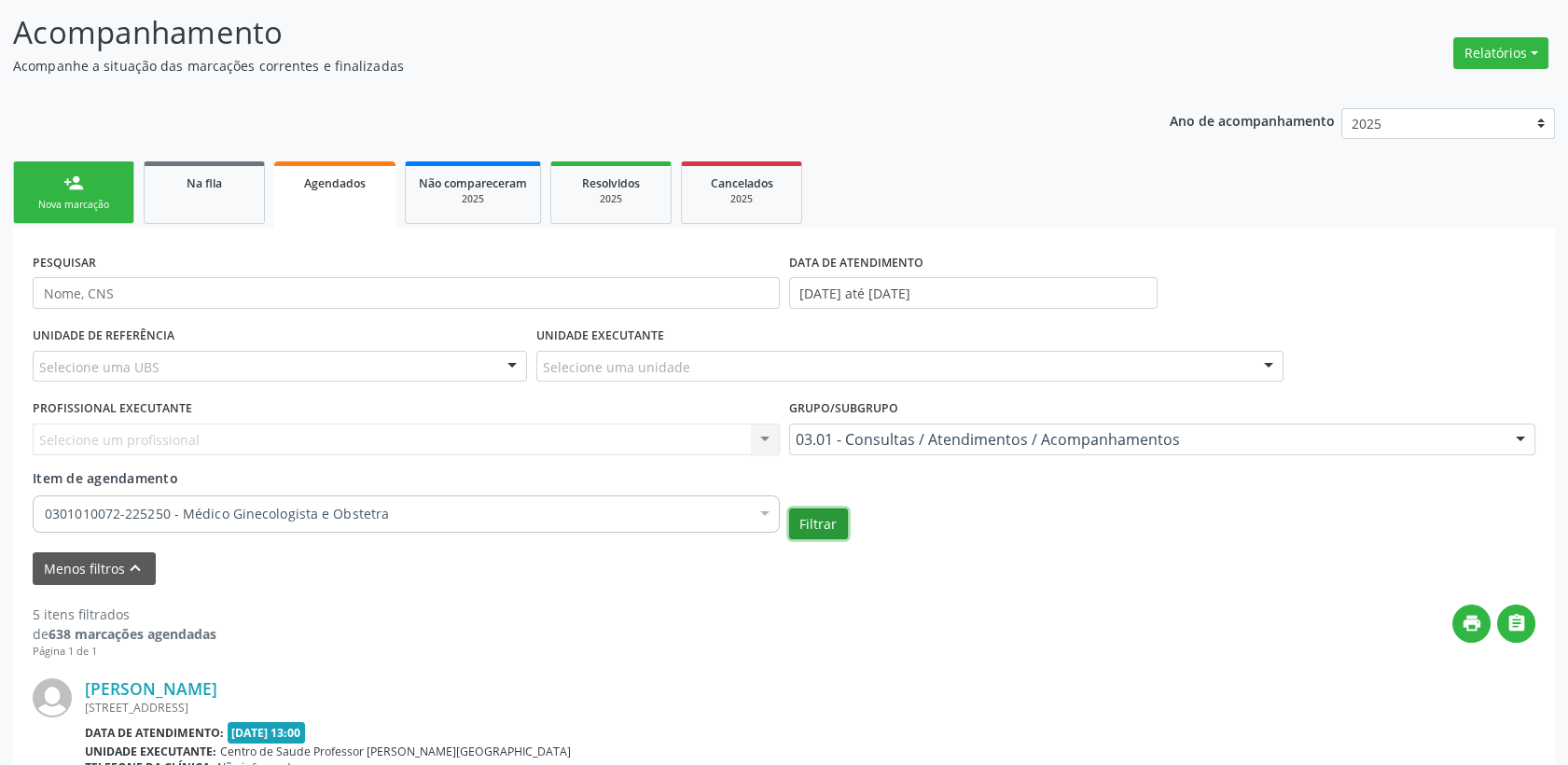
click at [819, 524] on button "Filtrar" at bounding box center [819, 524] width 59 height 31
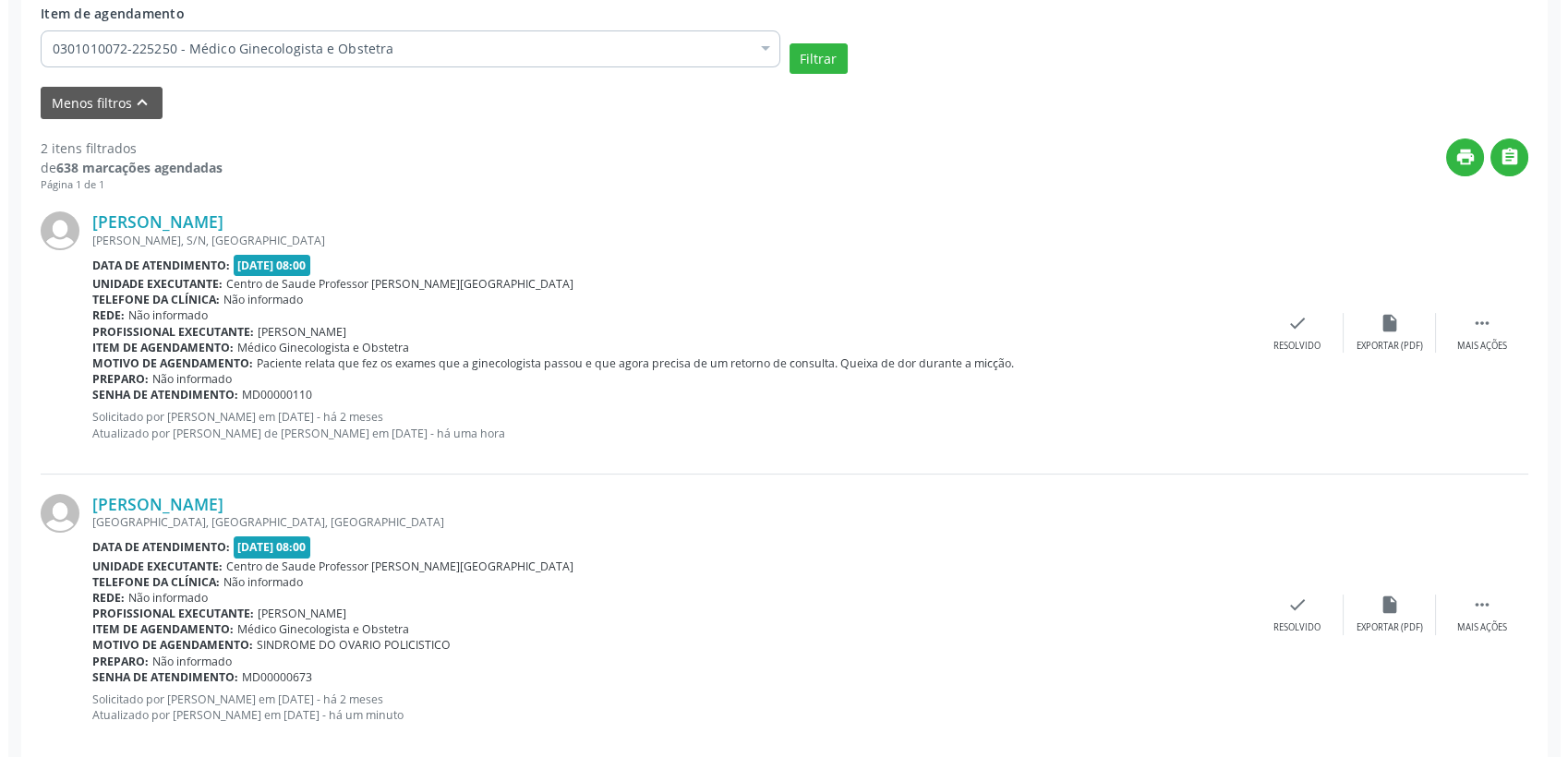
scroll to position [737, 0]
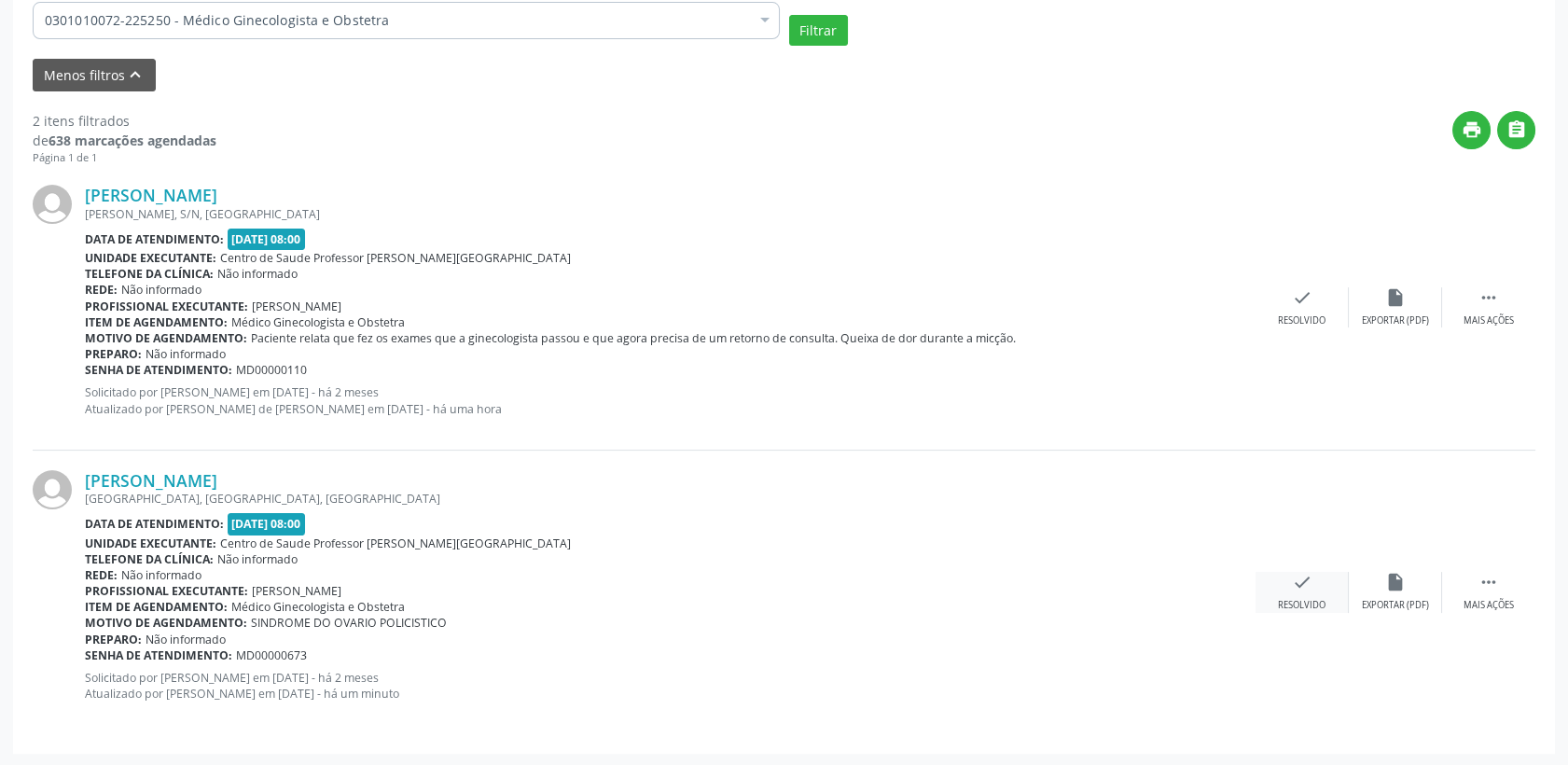
click at [1305, 579] on icon "check" at bounding box center [1302, 583] width 21 height 21
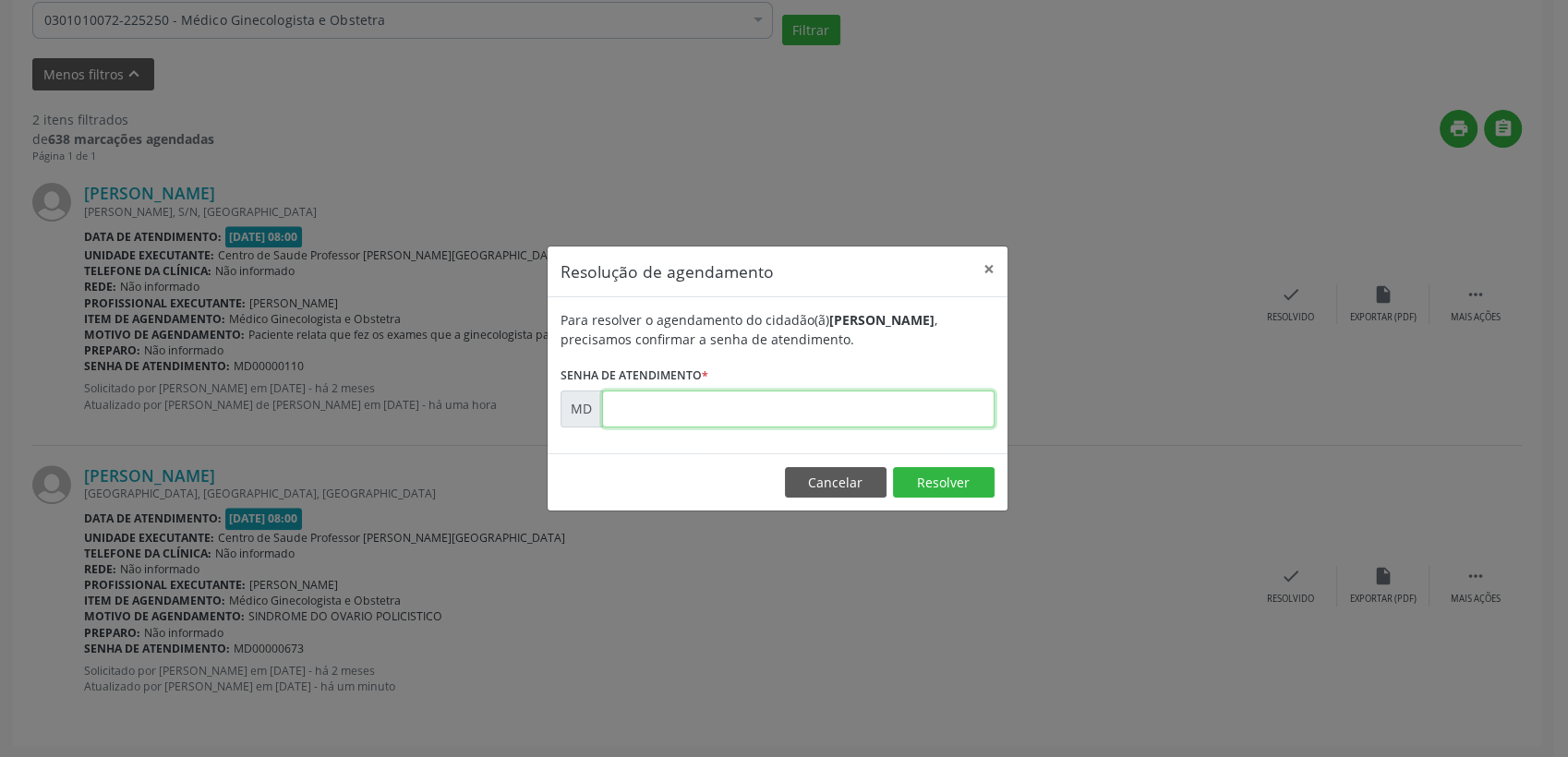
click at [733, 414] on input "text" at bounding box center [799, 409] width 393 height 37
type input "00000673"
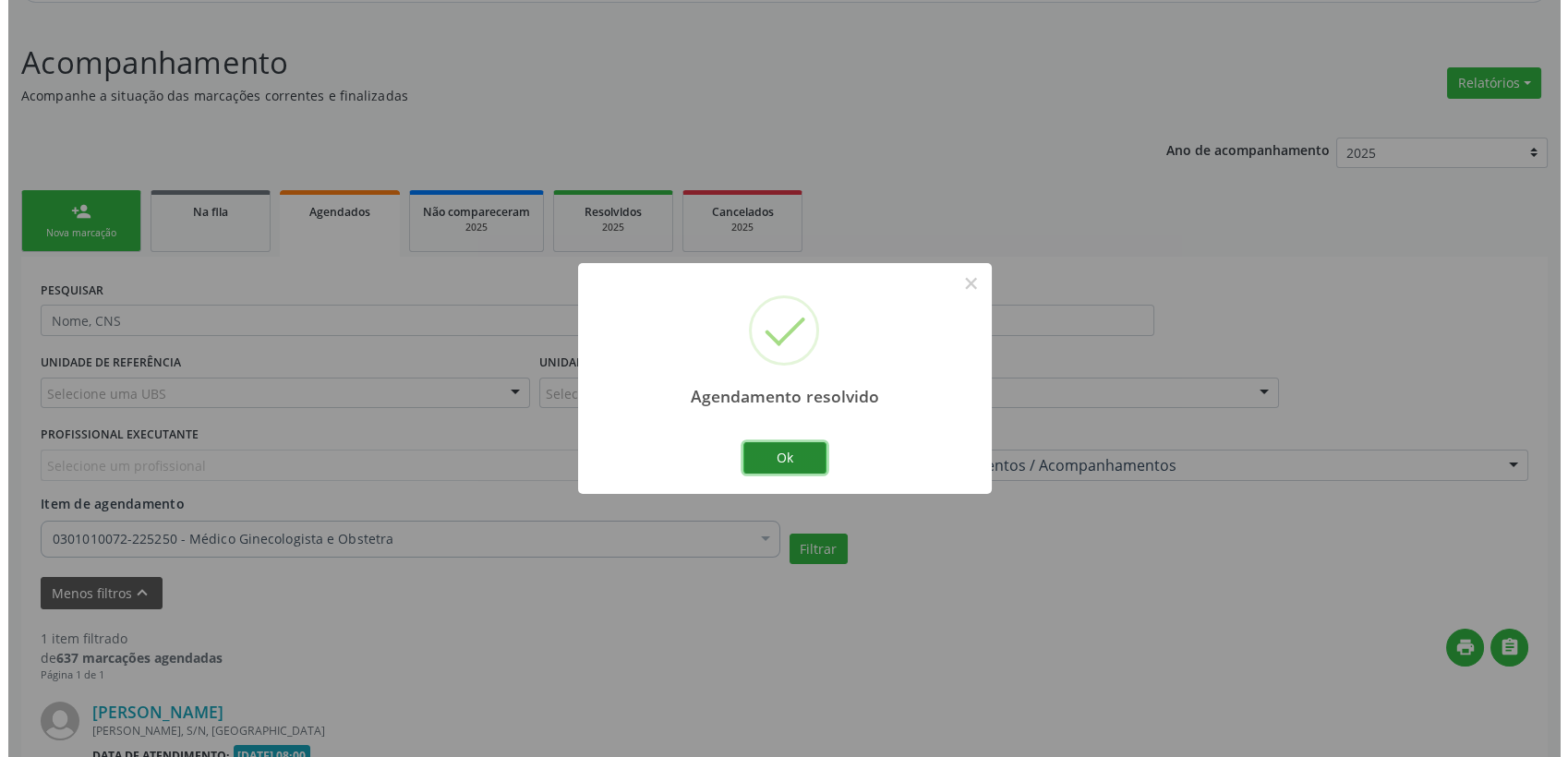
scroll to position [456, 0]
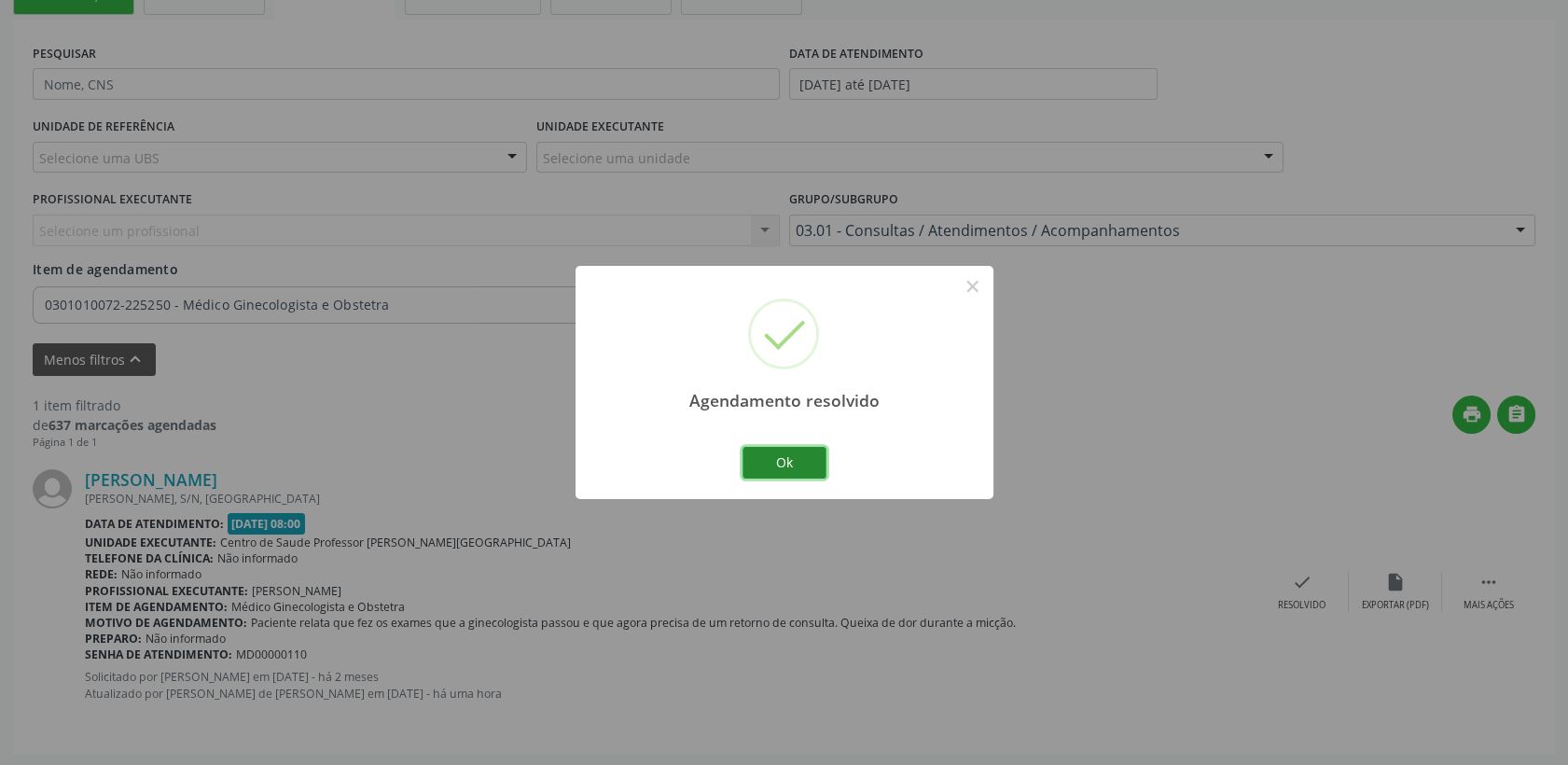
click at [799, 467] on button "Ok" at bounding box center [784, 462] width 84 height 31
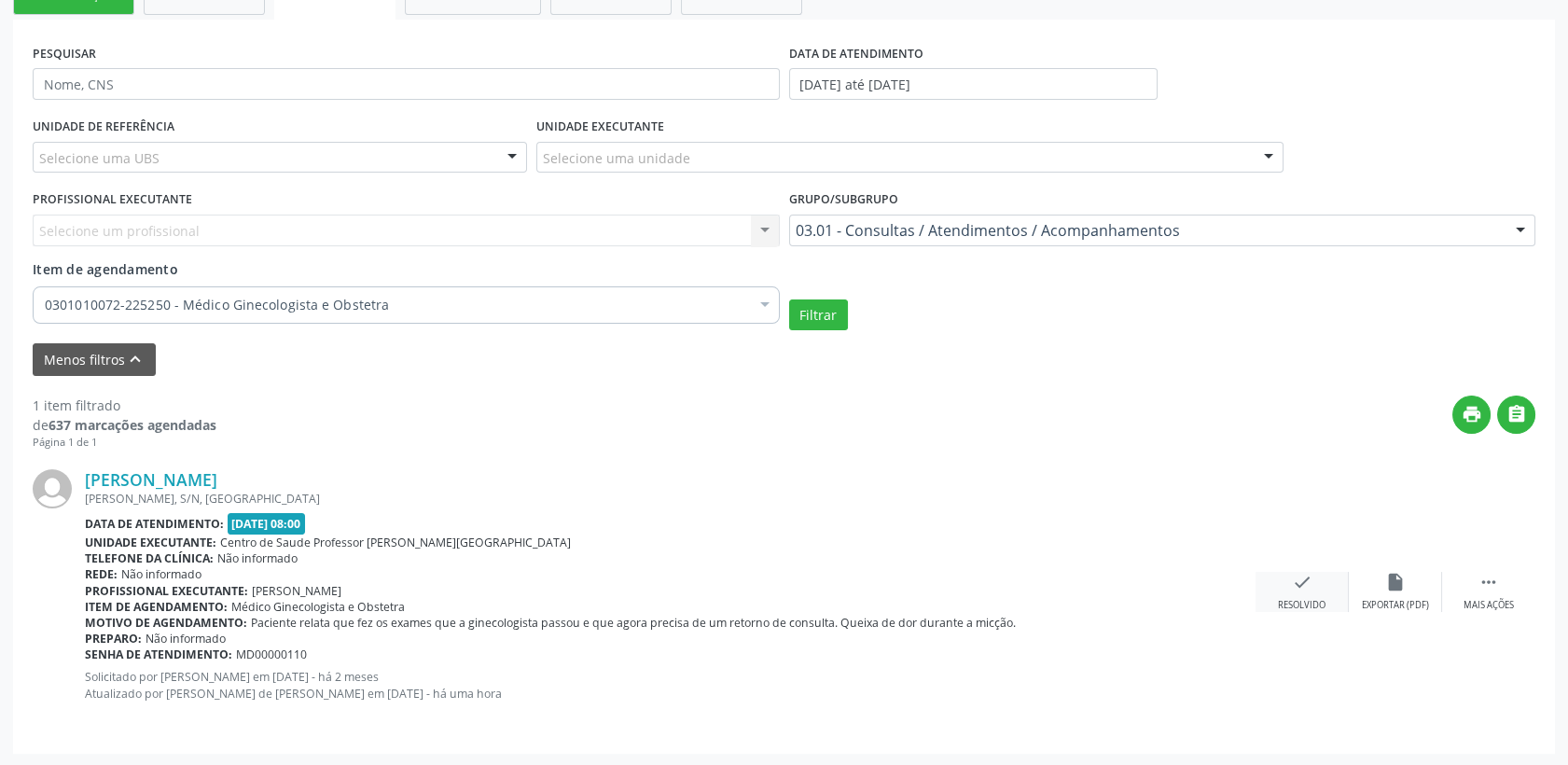
click at [1288, 591] on div "check Resolvido" at bounding box center [1302, 592] width 93 height 40
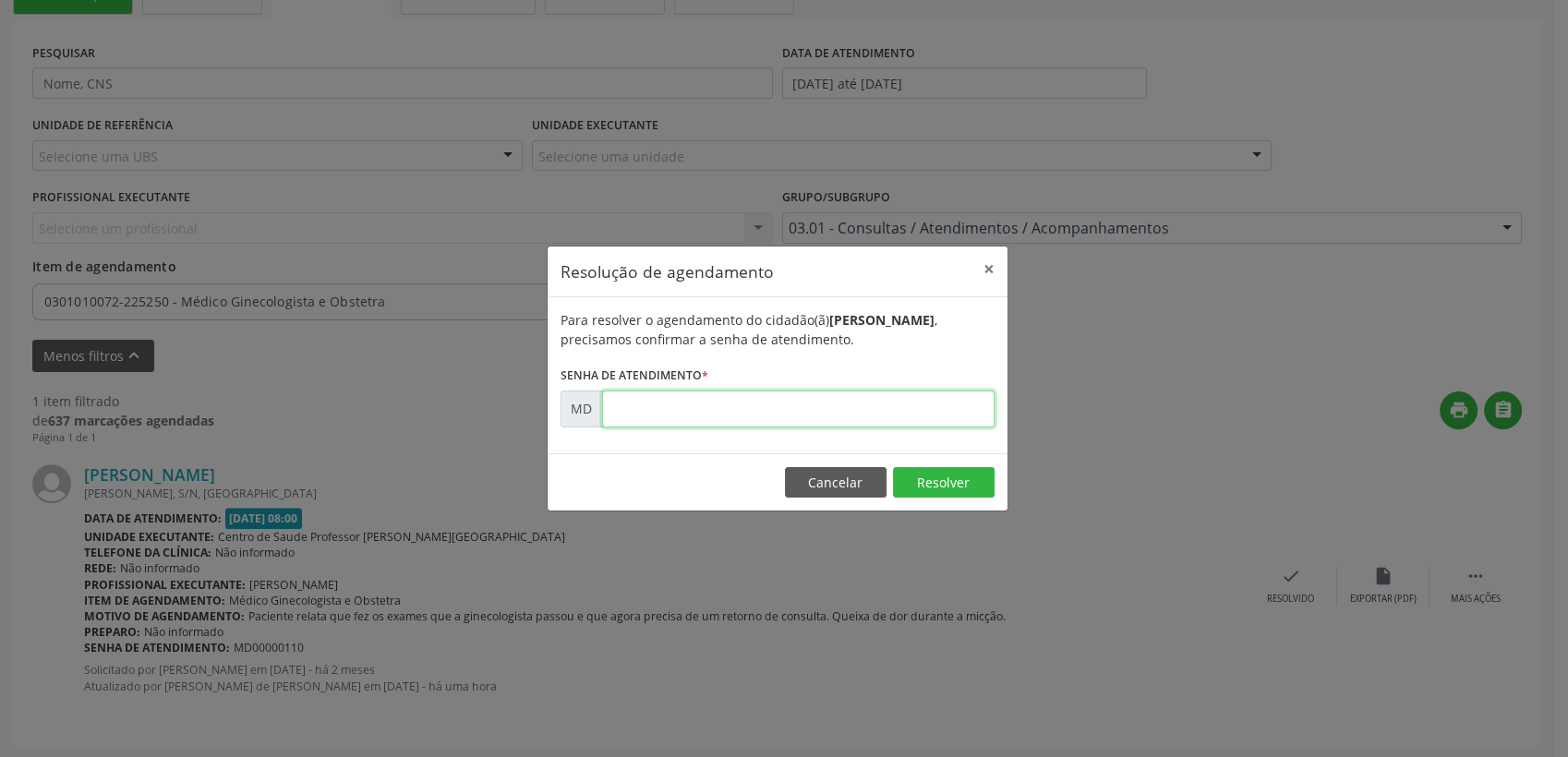
click at [768, 403] on input "text" at bounding box center [799, 409] width 393 height 37
type input "00000110"
click at [942, 484] on button "Resolver" at bounding box center [943, 482] width 101 height 31
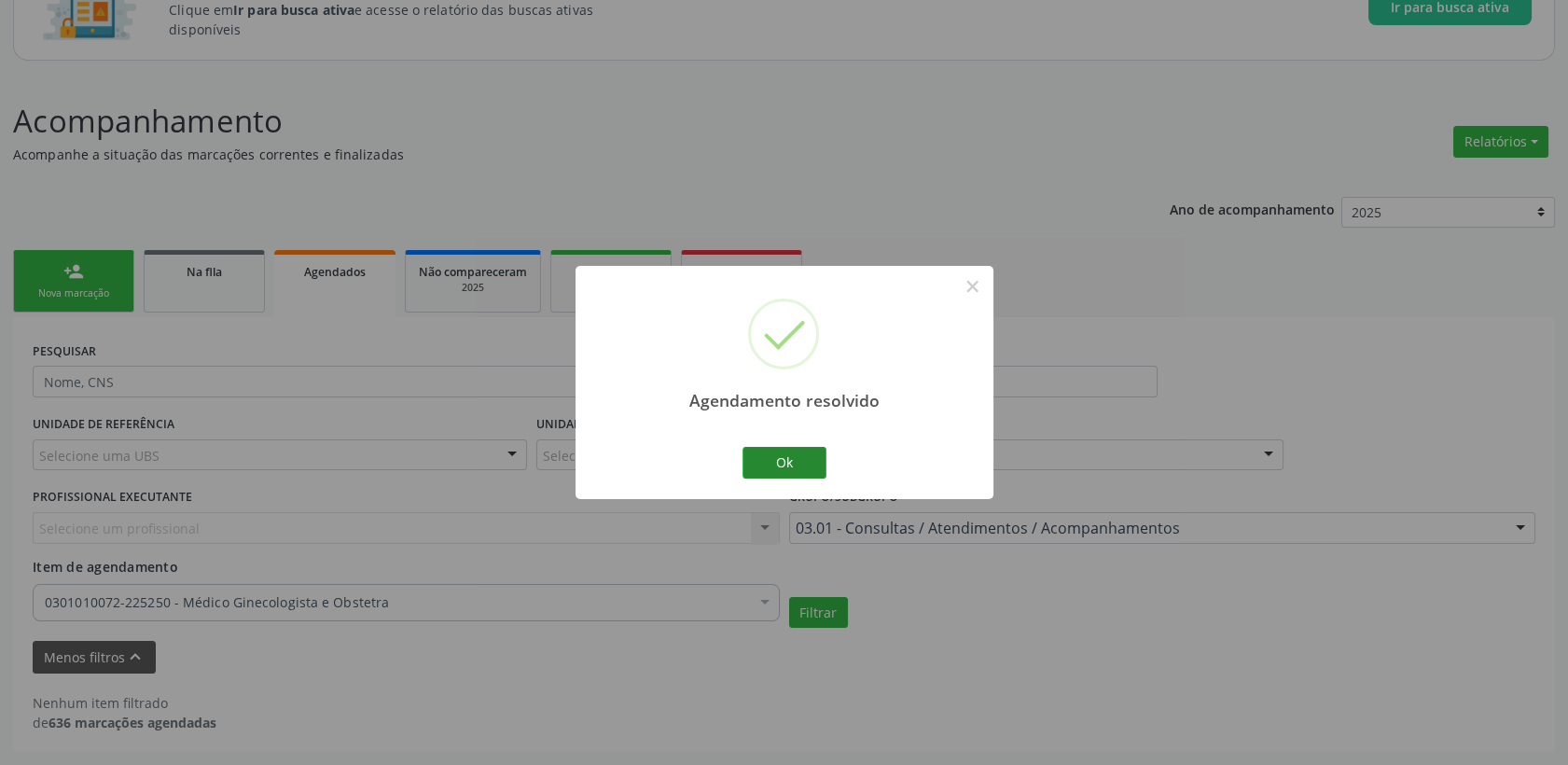
scroll to position [160, 0]
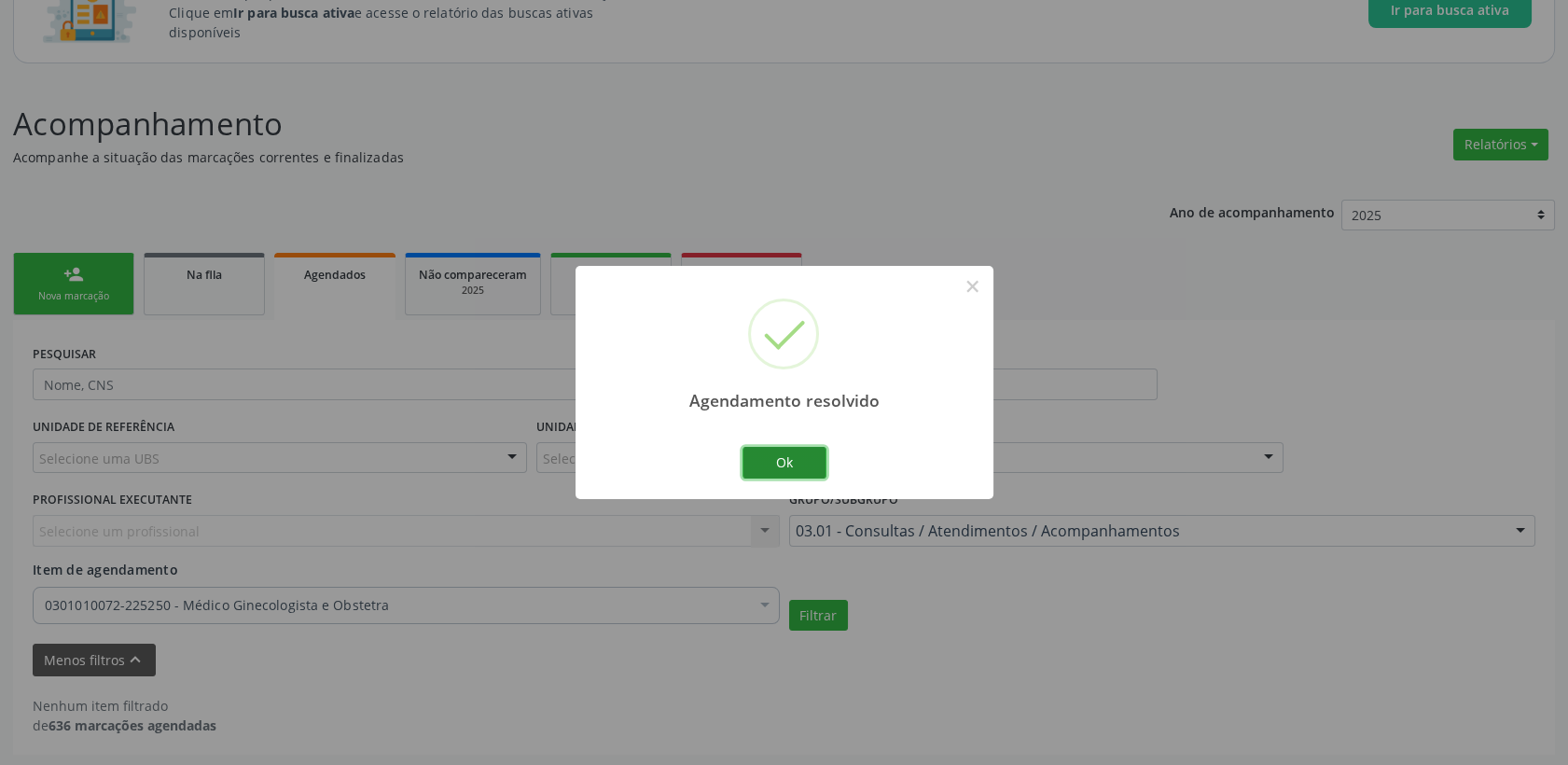
click at [791, 468] on button "Ok" at bounding box center [784, 462] width 84 height 31
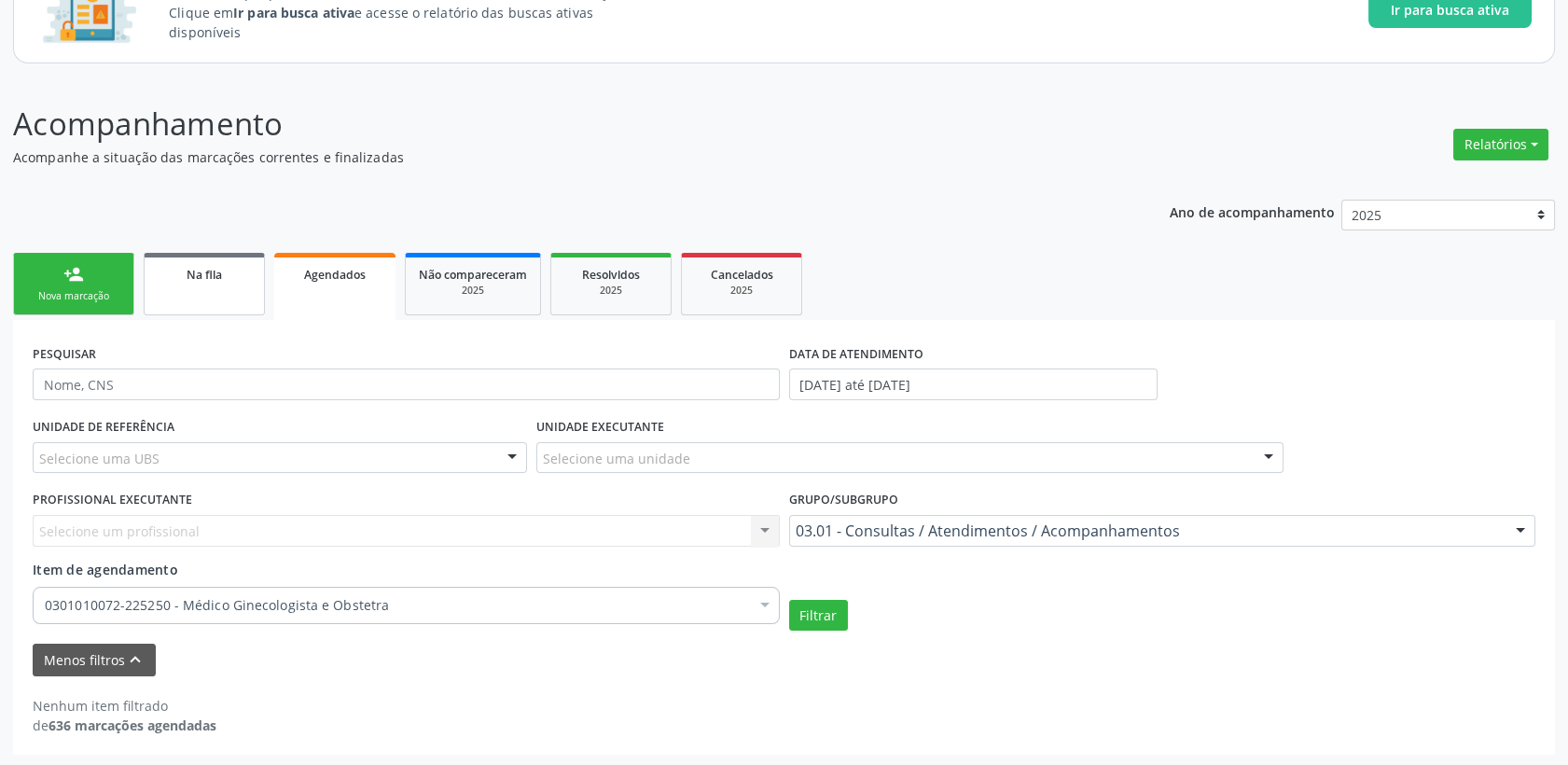
click at [161, 286] on link "Na fila" at bounding box center [204, 284] width 121 height 63
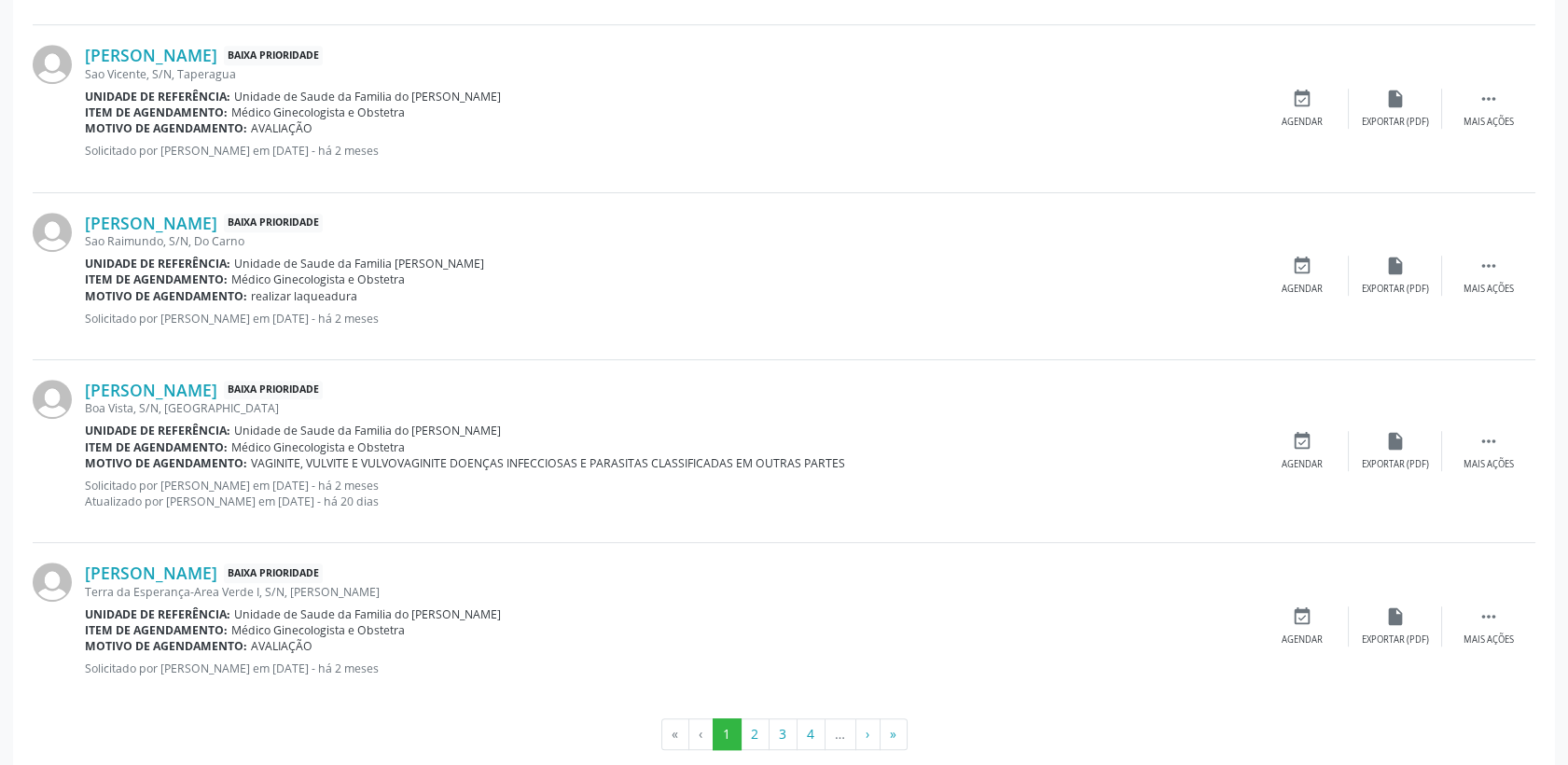
scroll to position [2566, 0]
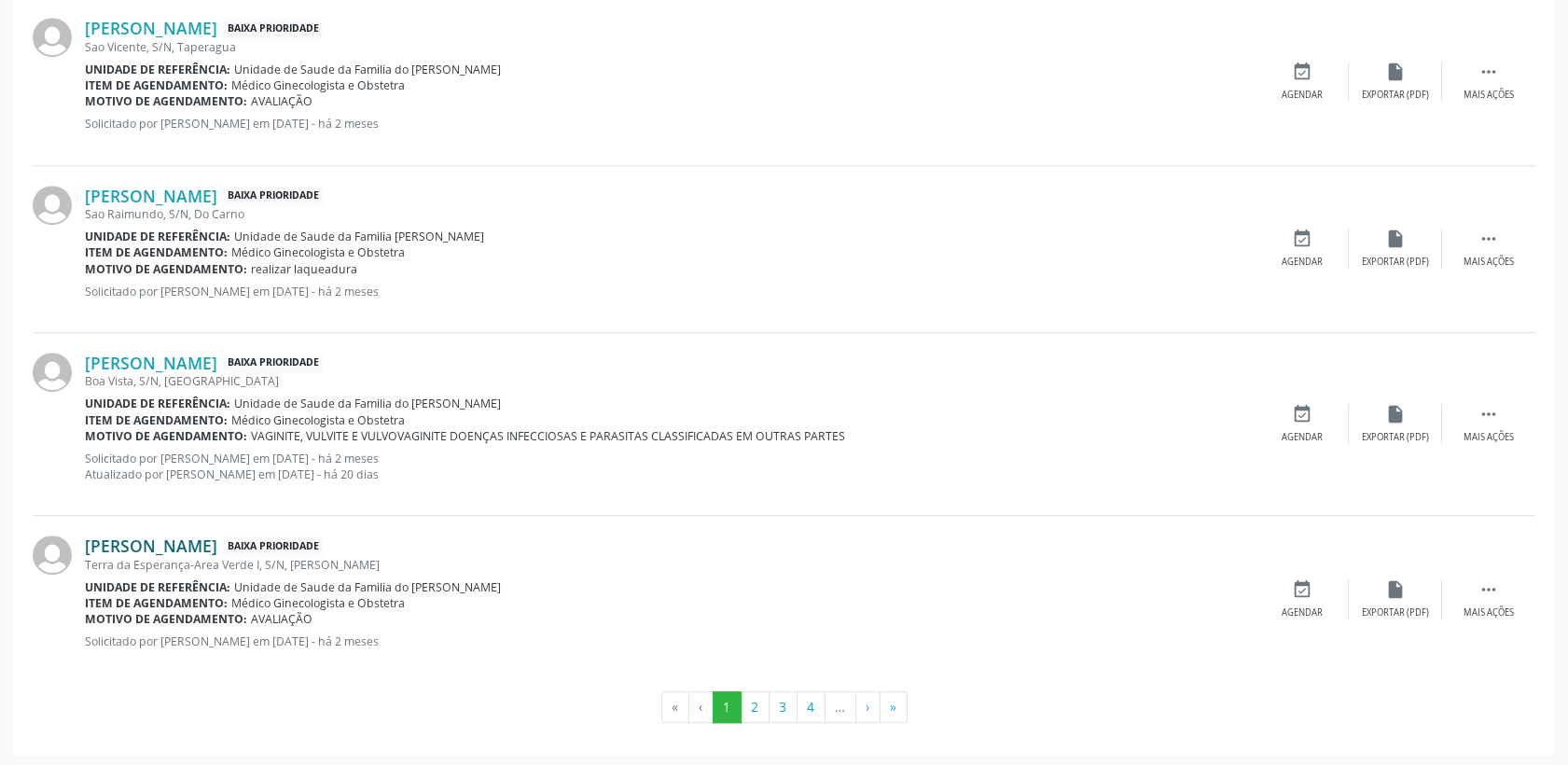
click at [217, 544] on link "[PERSON_NAME]" at bounding box center [151, 546] width 133 height 21
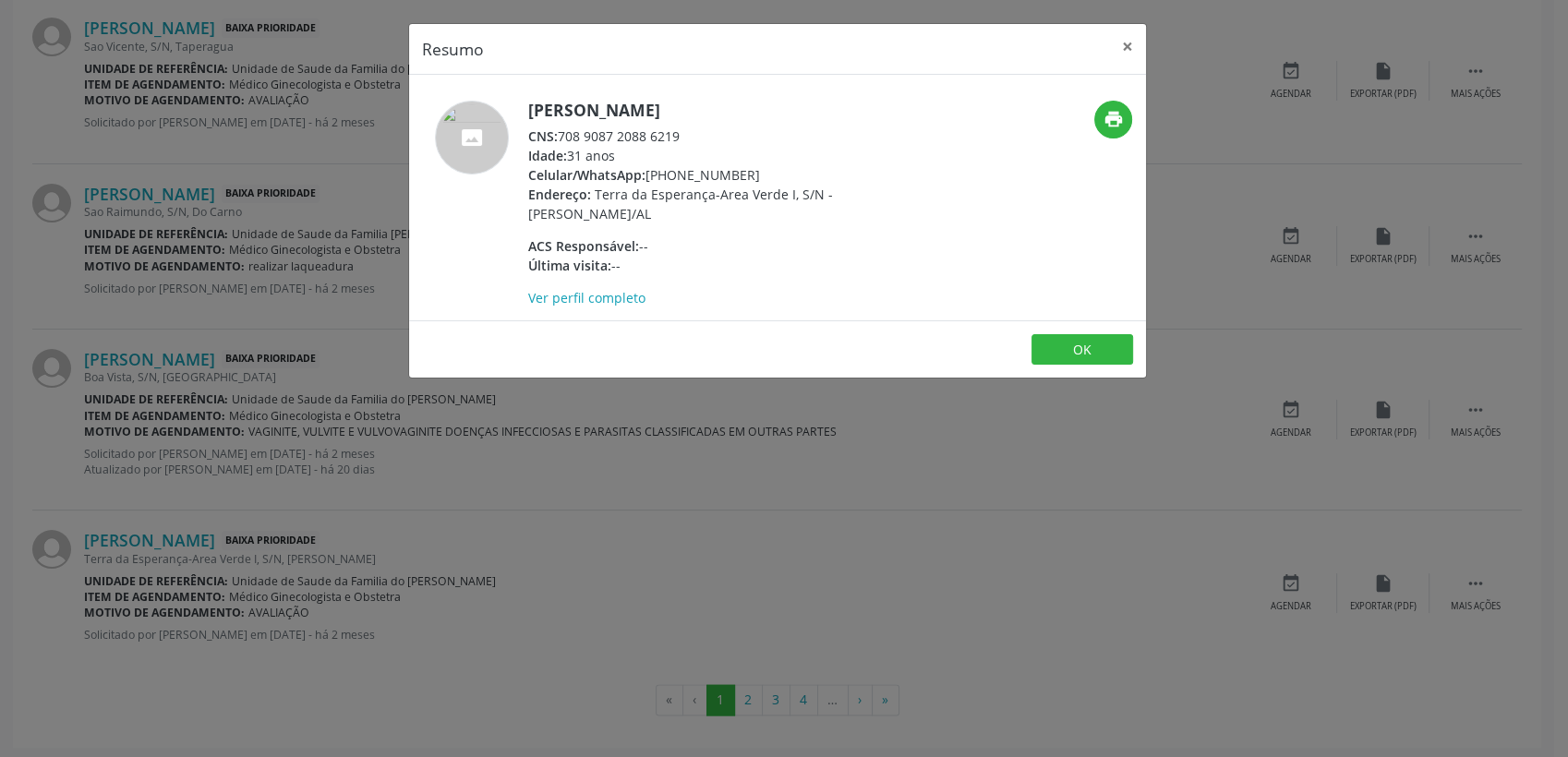
drag, startPoint x: 558, startPoint y: 135, endPoint x: 684, endPoint y: 135, distance: 126.0
click at [684, 135] on div "CNS: 708 9087 2088 6219" at bounding box center [707, 136] width 359 height 20
click at [1130, 53] on button "×" at bounding box center [1126, 47] width 37 height 45
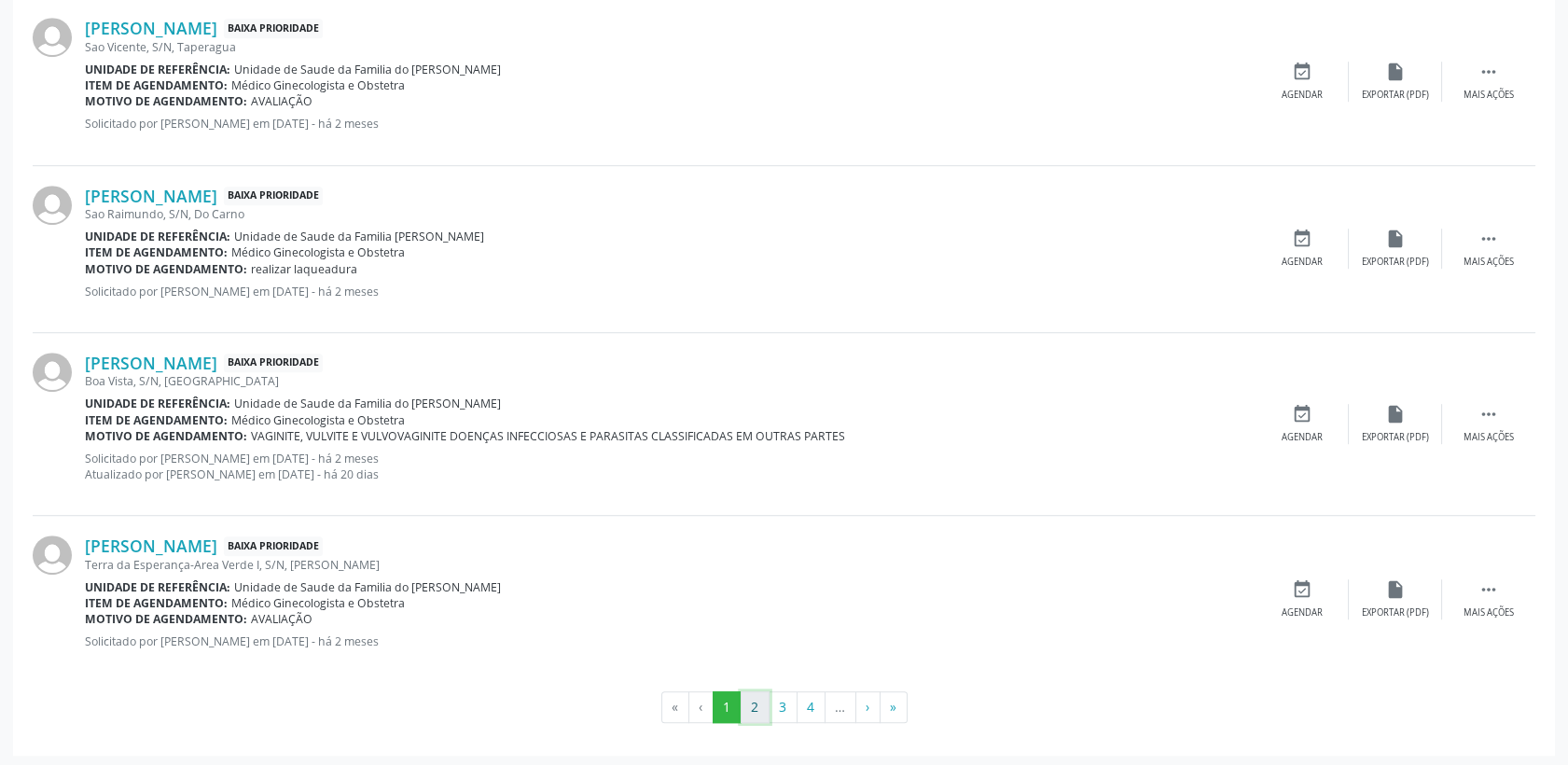
click at [761, 687] on button "2" at bounding box center [755, 706] width 28 height 31
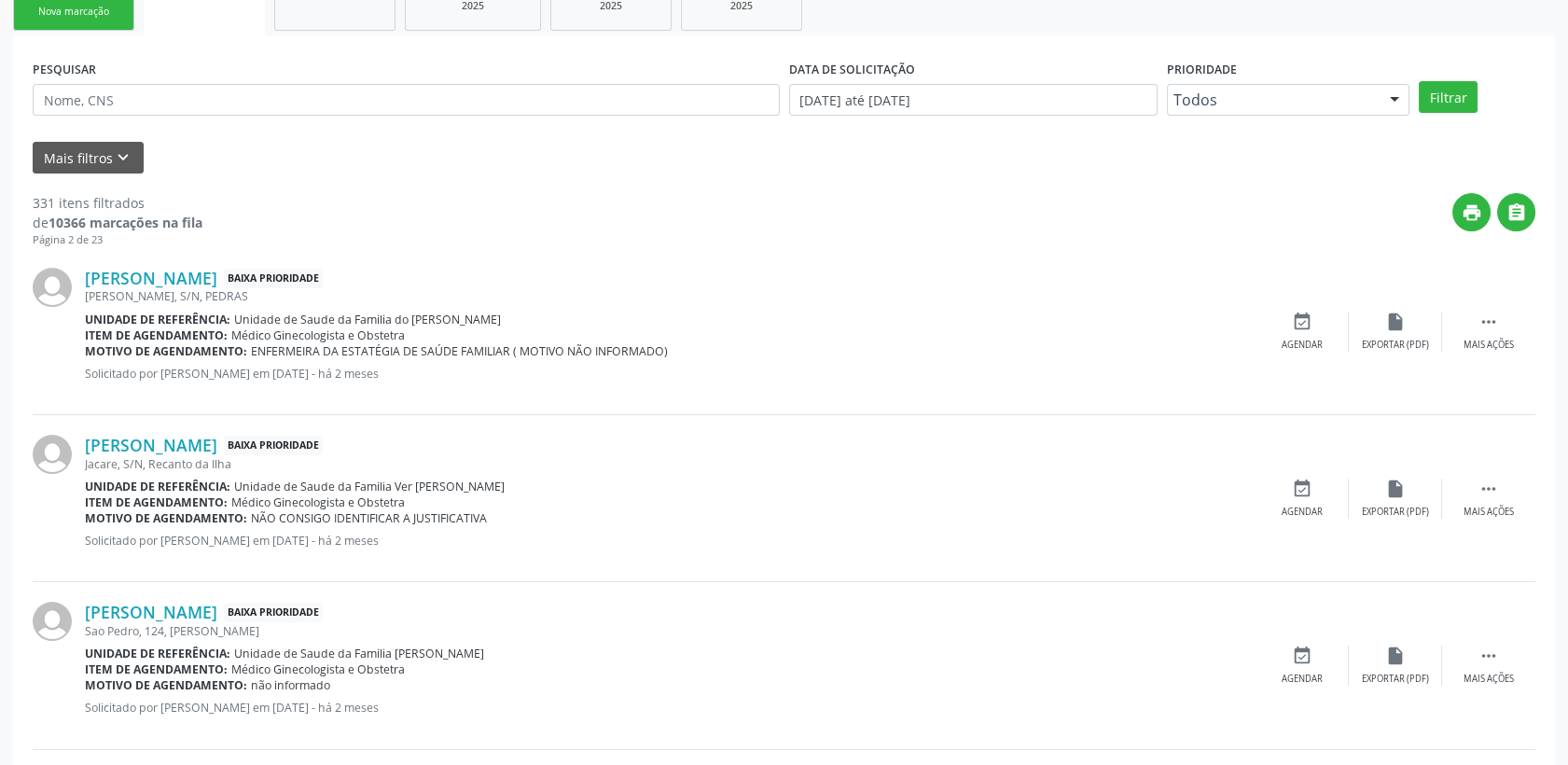
scroll to position [444, 0]
